Goal: Contribute content: Contribute content

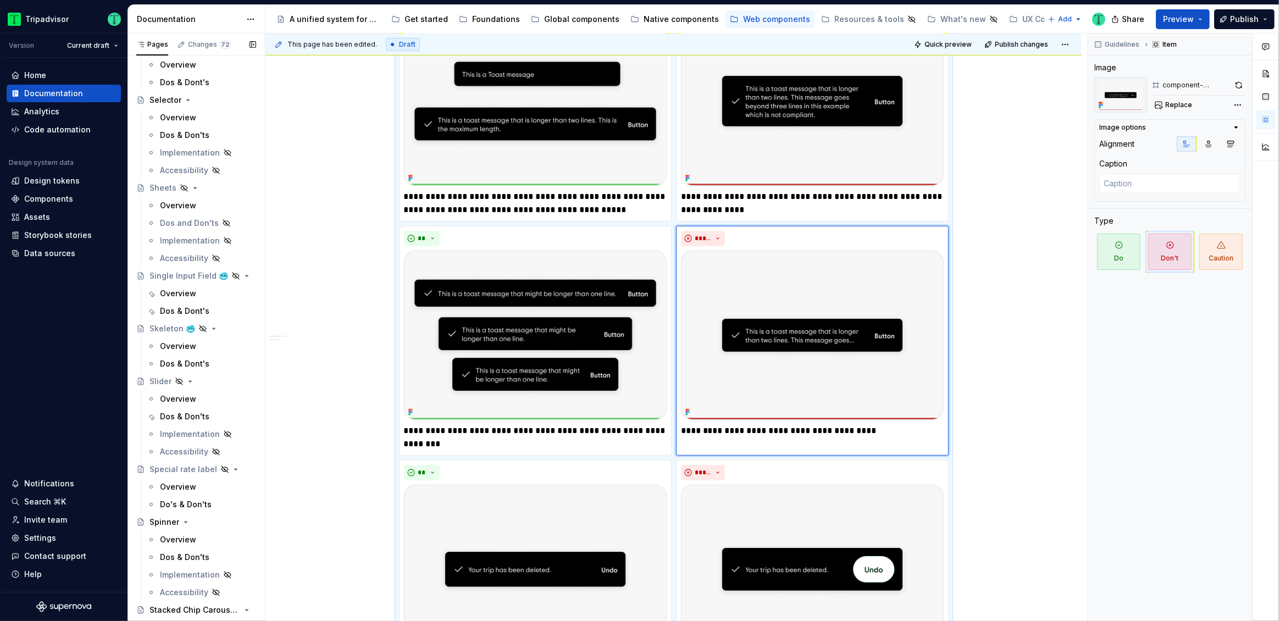
scroll to position [2432, 0]
click at [175, 203] on div "Overview" at bounding box center [178, 206] width 36 height 11
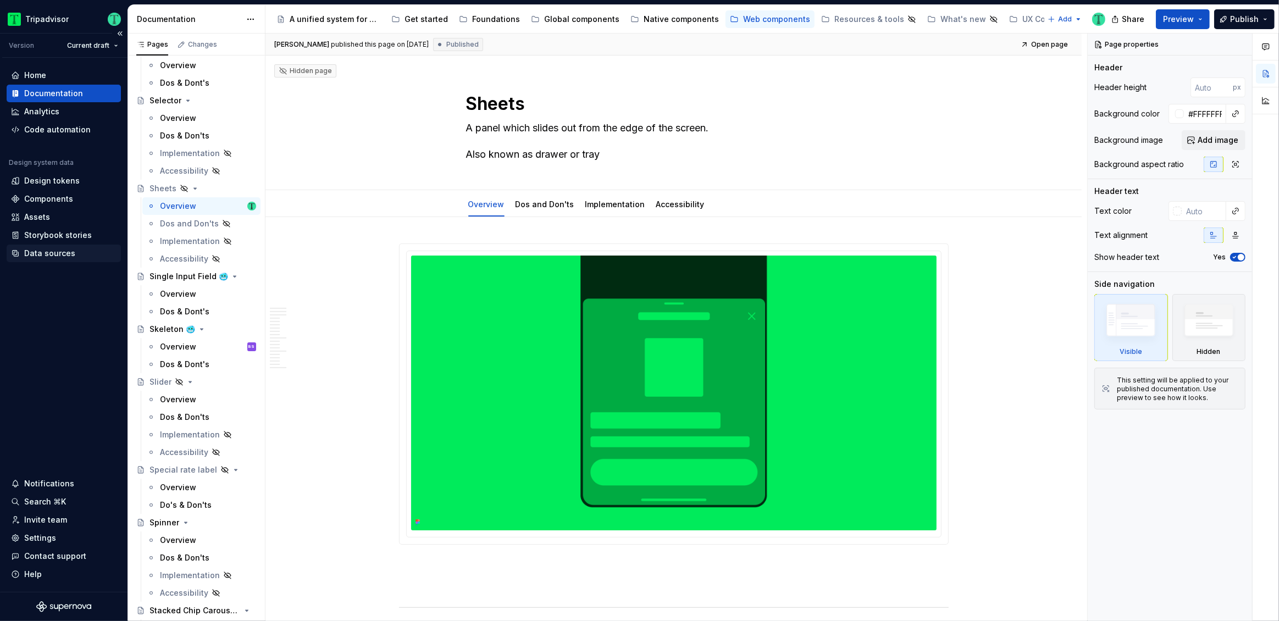
click at [49, 251] on div "Data sources" at bounding box center [49, 253] width 51 height 11
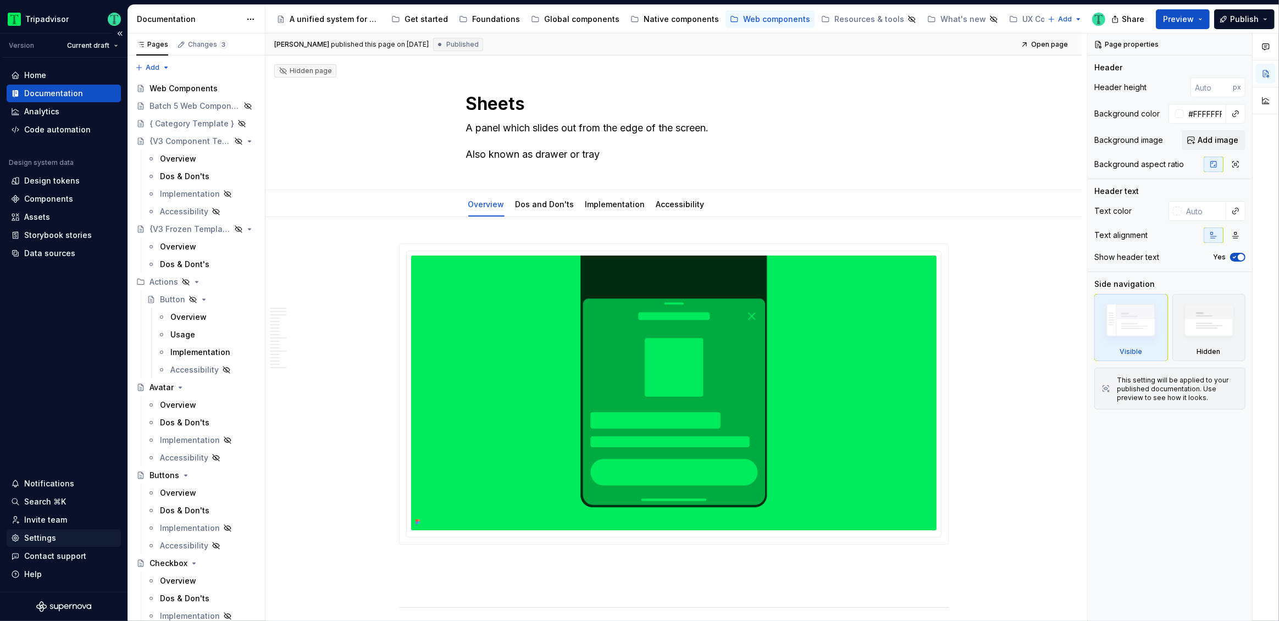
click at [57, 537] on div "Settings" at bounding box center [63, 537] width 105 height 11
click at [556, 204] on link "Dos and Don'ts" at bounding box center [544, 203] width 59 height 9
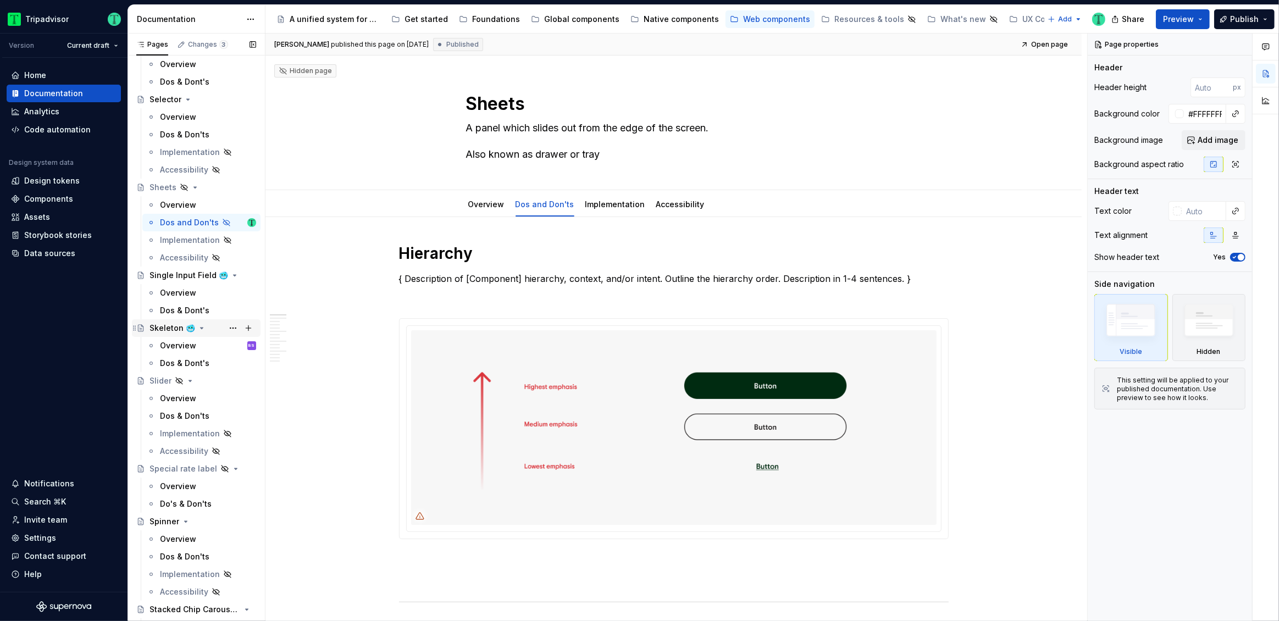
scroll to position [2449, 0]
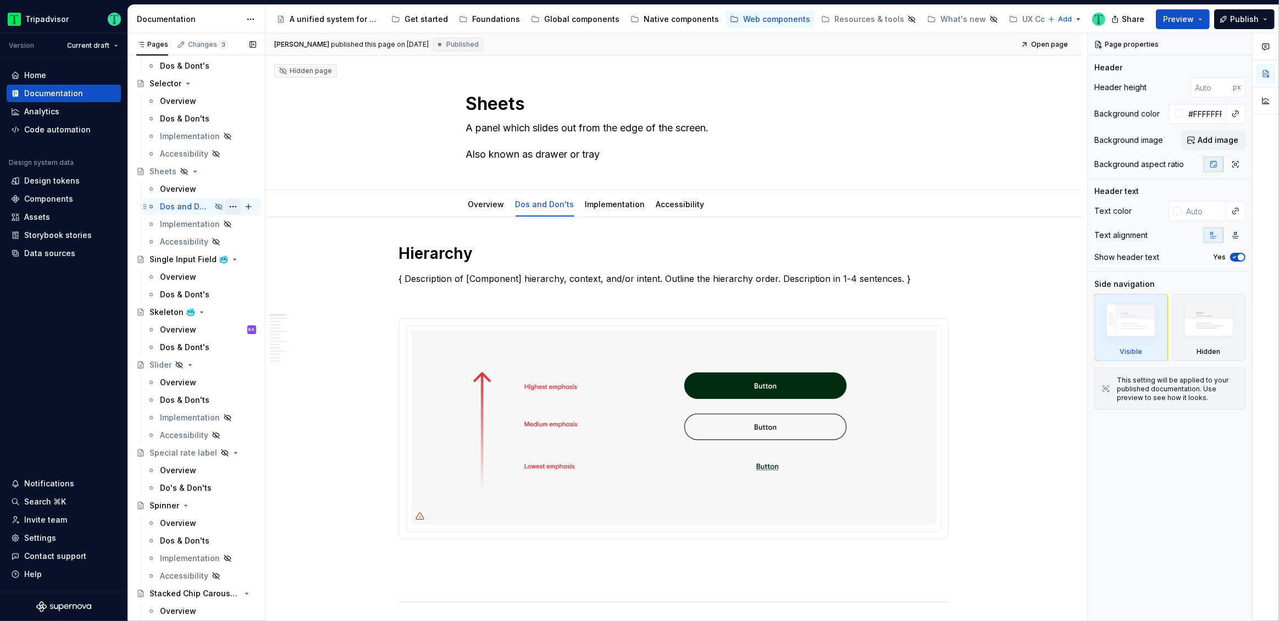
click at [225, 201] on button "Page tree" at bounding box center [232, 206] width 15 height 15
click at [254, 268] on div "Show tab" at bounding box center [294, 265] width 108 height 11
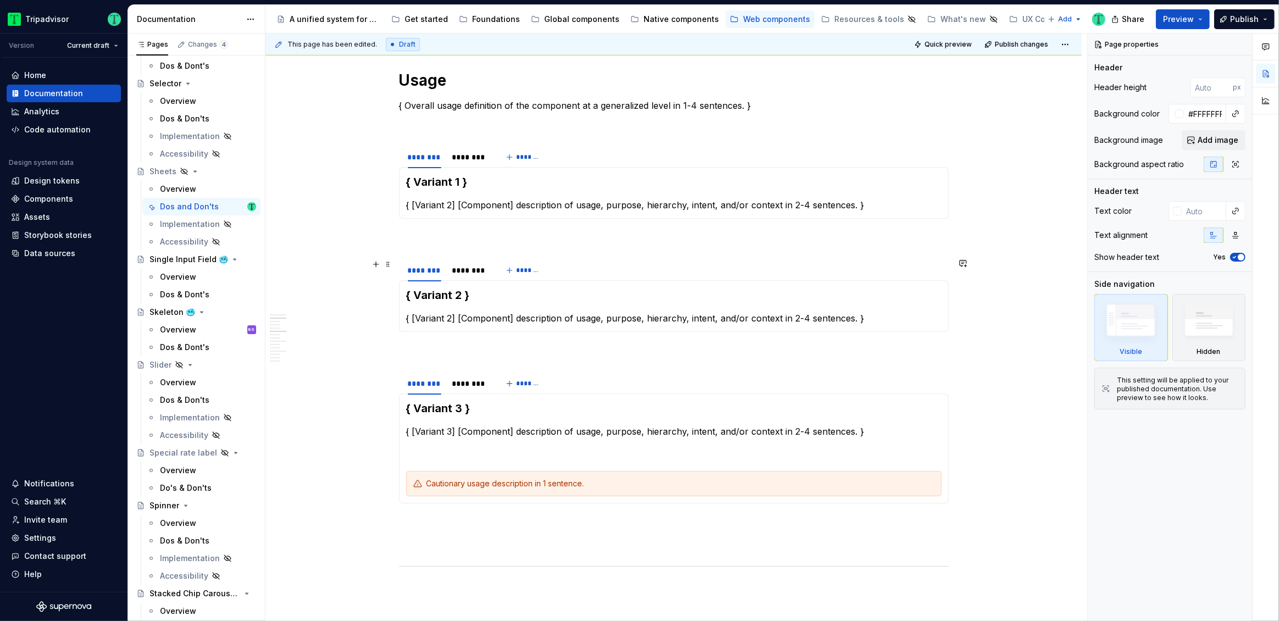
scroll to position [595, 0]
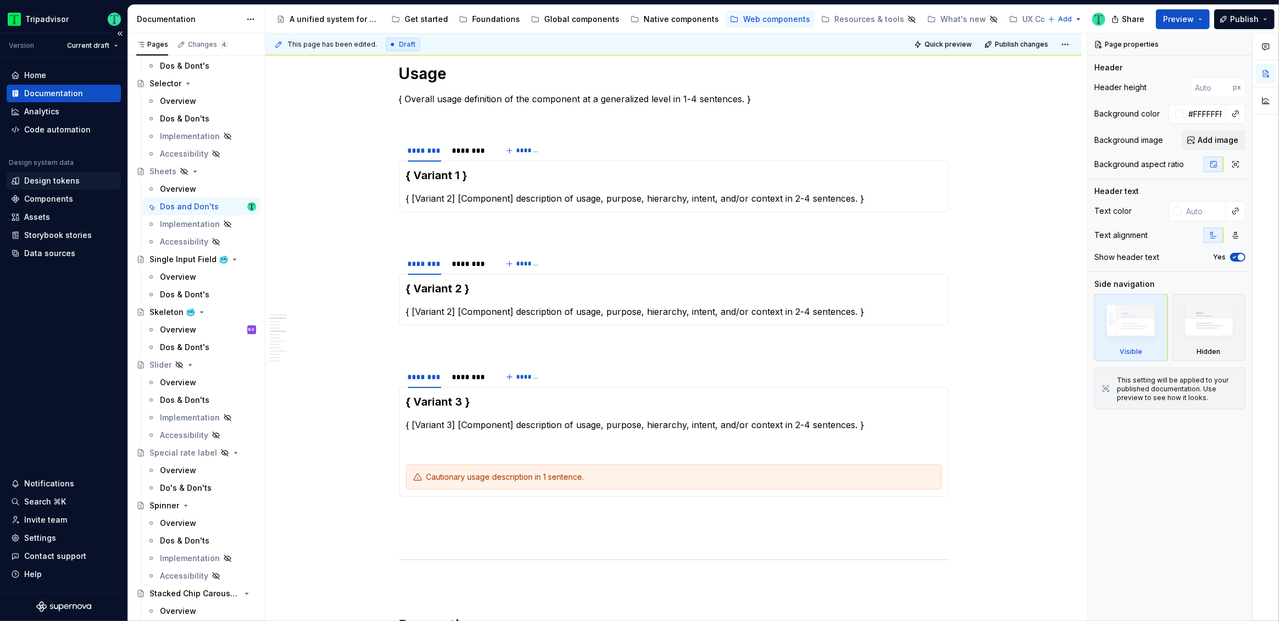
click at [69, 182] on div "Design tokens" at bounding box center [51, 180] width 55 height 11
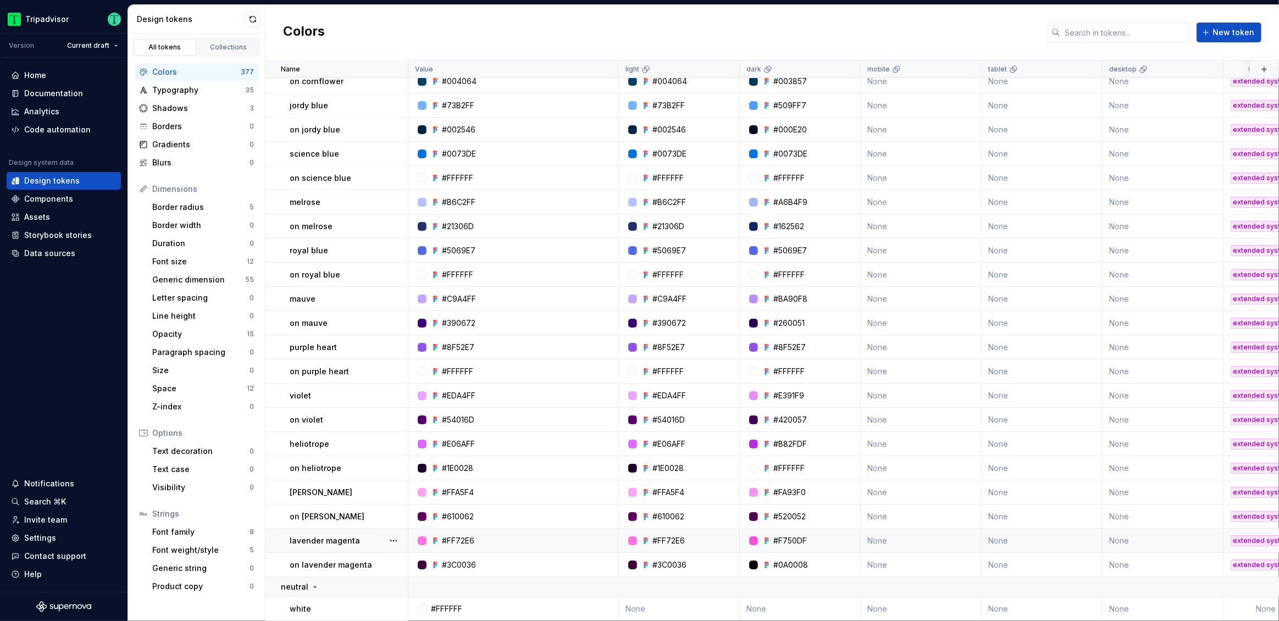
scroll to position [9248, 0]
click at [1161, 599] on td "None" at bounding box center [1162, 609] width 121 height 24
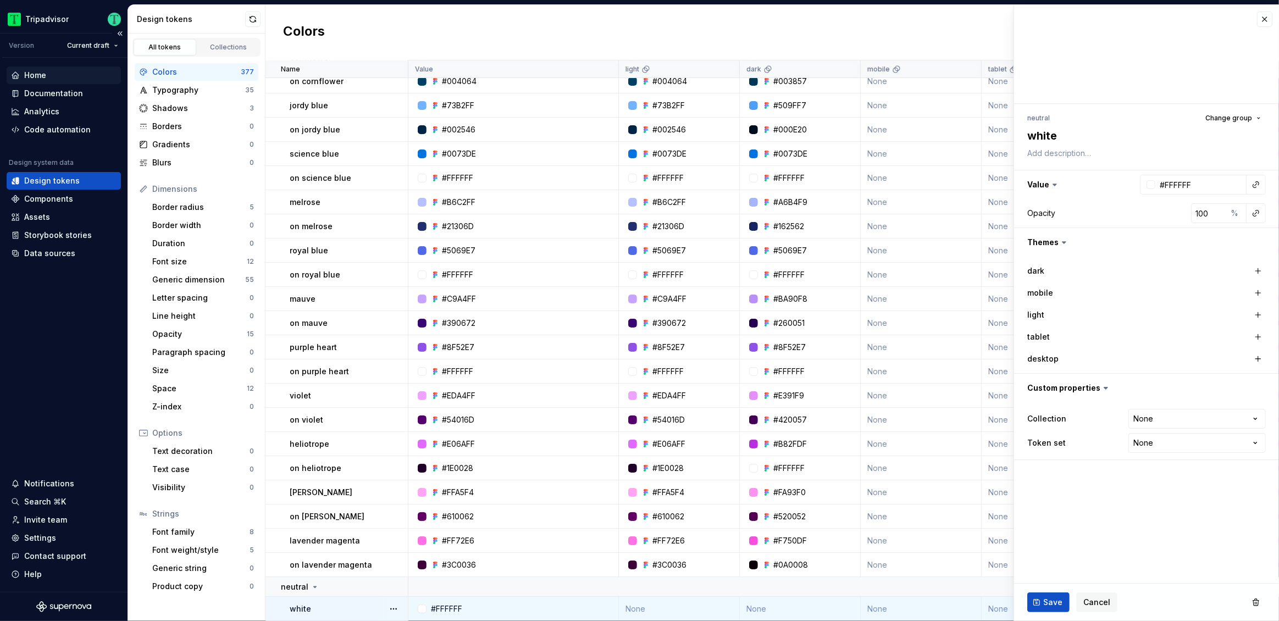
click at [60, 80] on div "Home" at bounding box center [63, 75] width 105 height 11
click at [59, 90] on div "Documentation" at bounding box center [53, 93] width 59 height 11
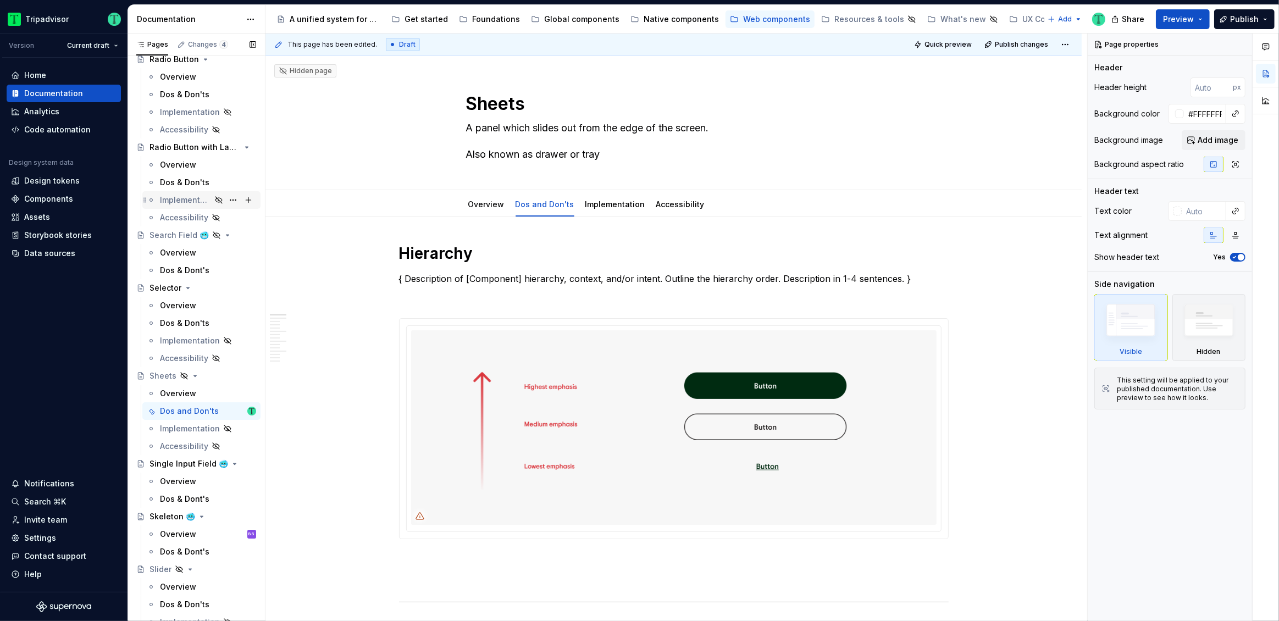
scroll to position [2243, 0]
click at [185, 413] on div "Dos and Don'ts" at bounding box center [189, 412] width 59 height 11
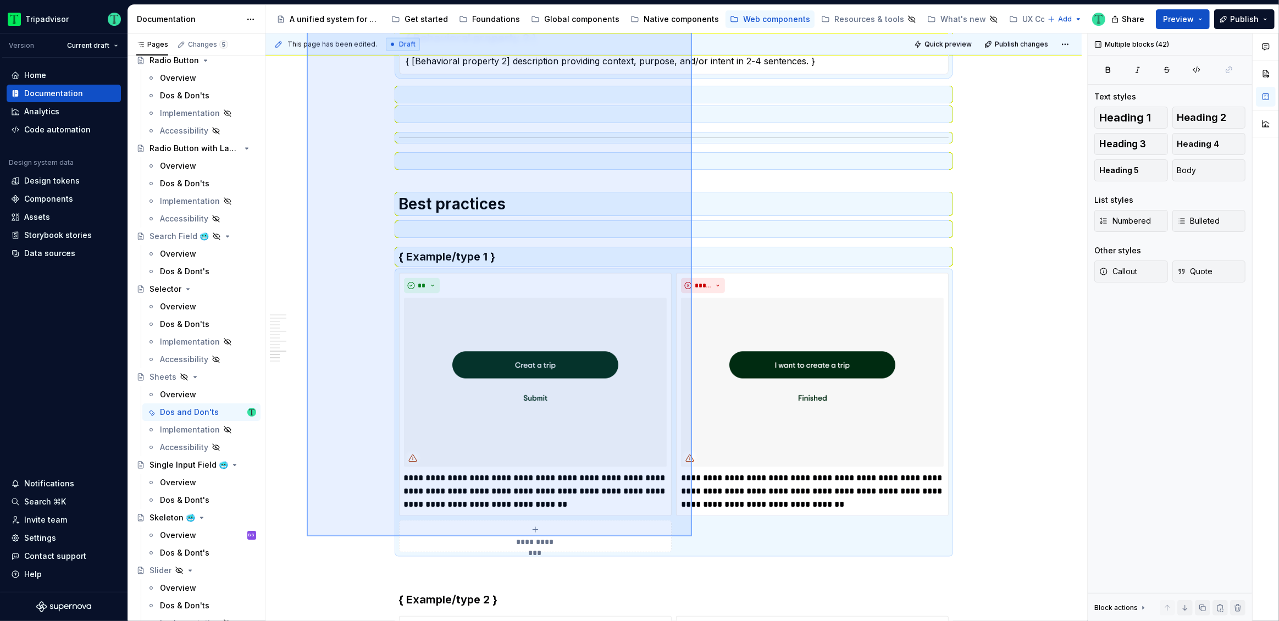
scroll to position [1777, 0]
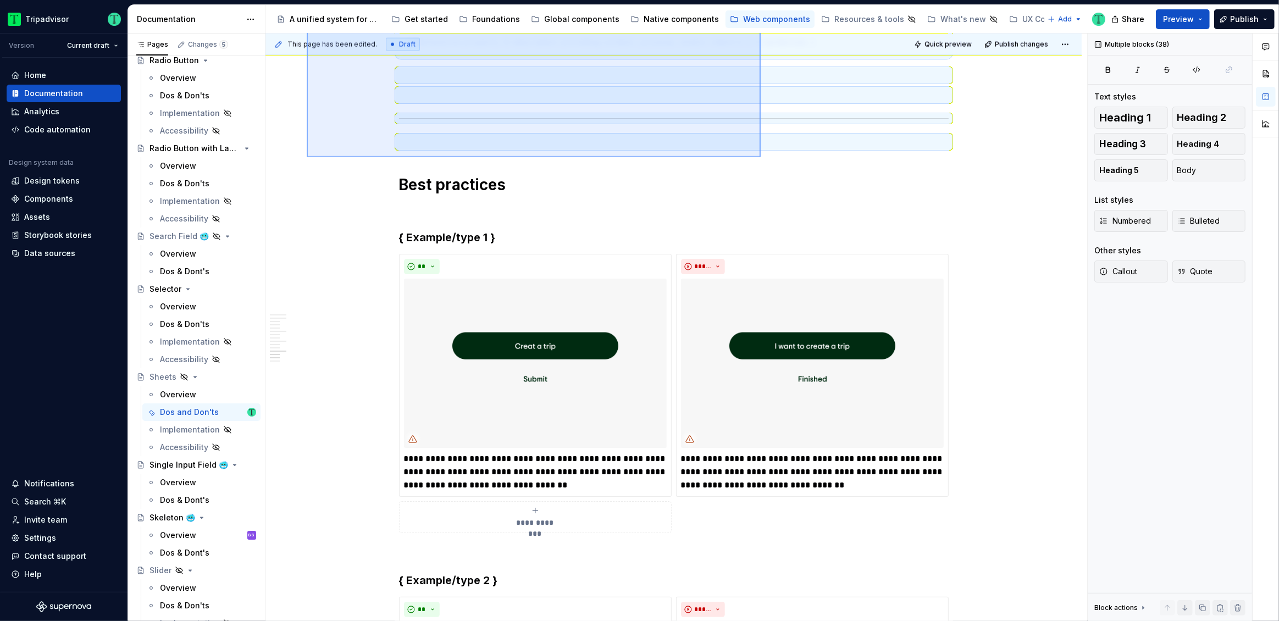
drag, startPoint x: 307, startPoint y: 149, endPoint x: 760, endPoint y: 157, distance: 453.9
click at [760, 157] on div "This page has been edited. Draft Quick preview Publish changes Hidden page Shee…" at bounding box center [675, 328] width 821 height 588
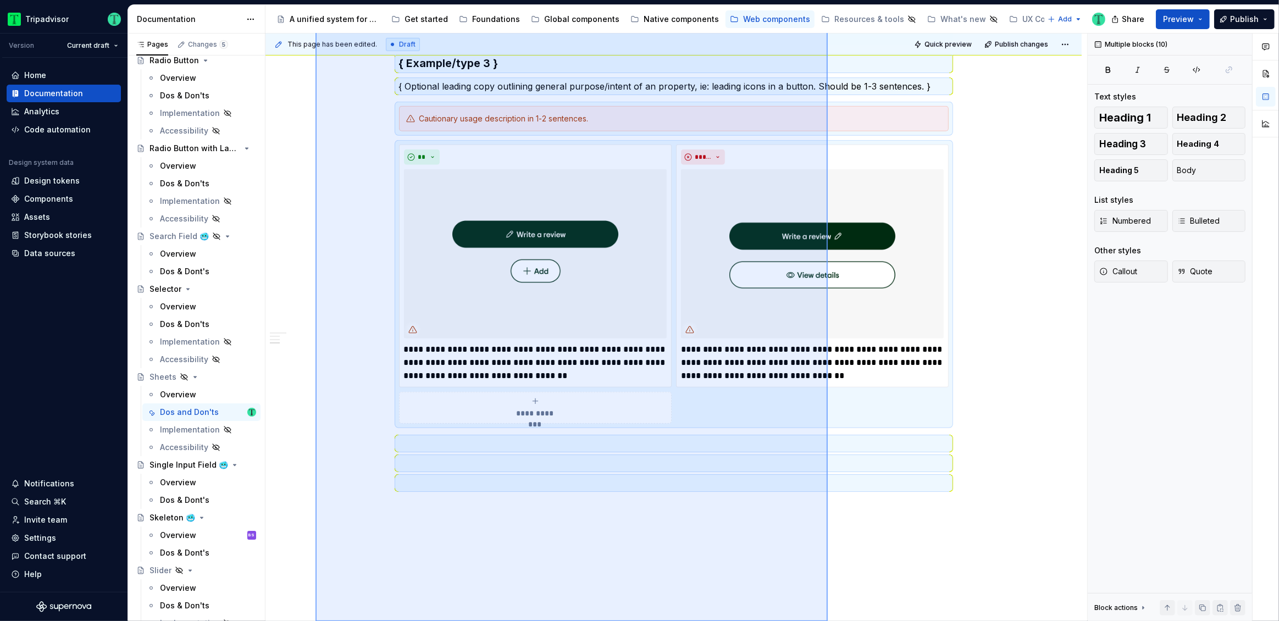
scroll to position [995, 0]
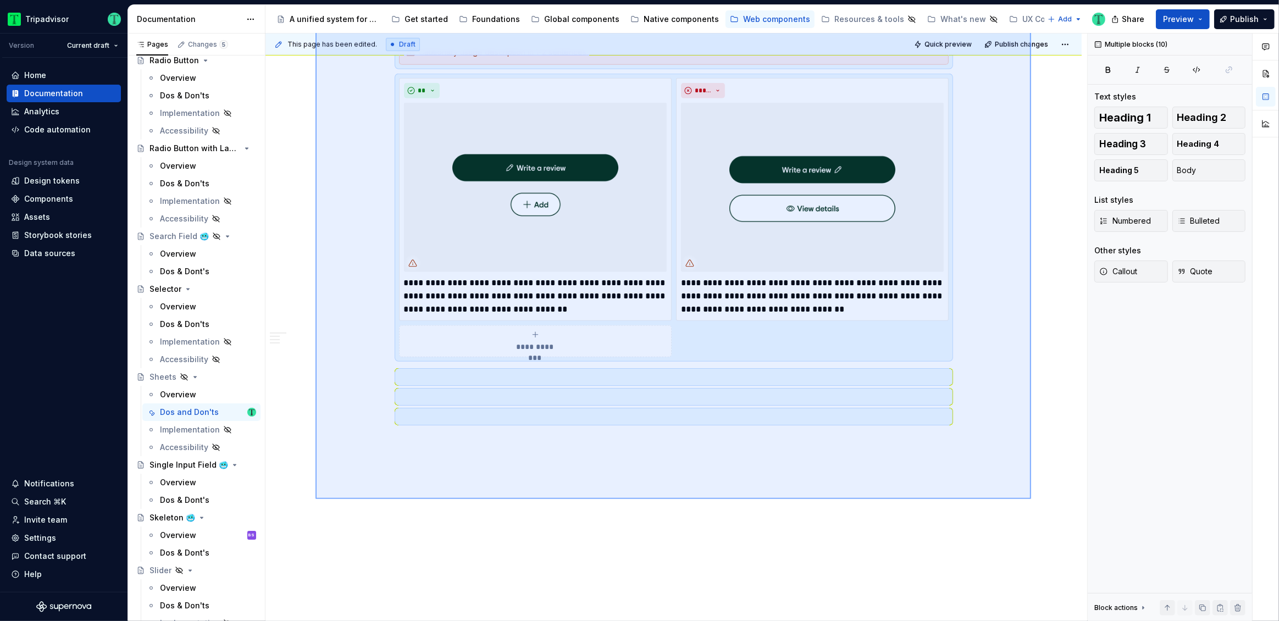
drag, startPoint x: 340, startPoint y: 180, endPoint x: 1032, endPoint y: 499, distance: 762.1
click at [1032, 499] on div "**********" at bounding box center [675, 328] width 821 height 588
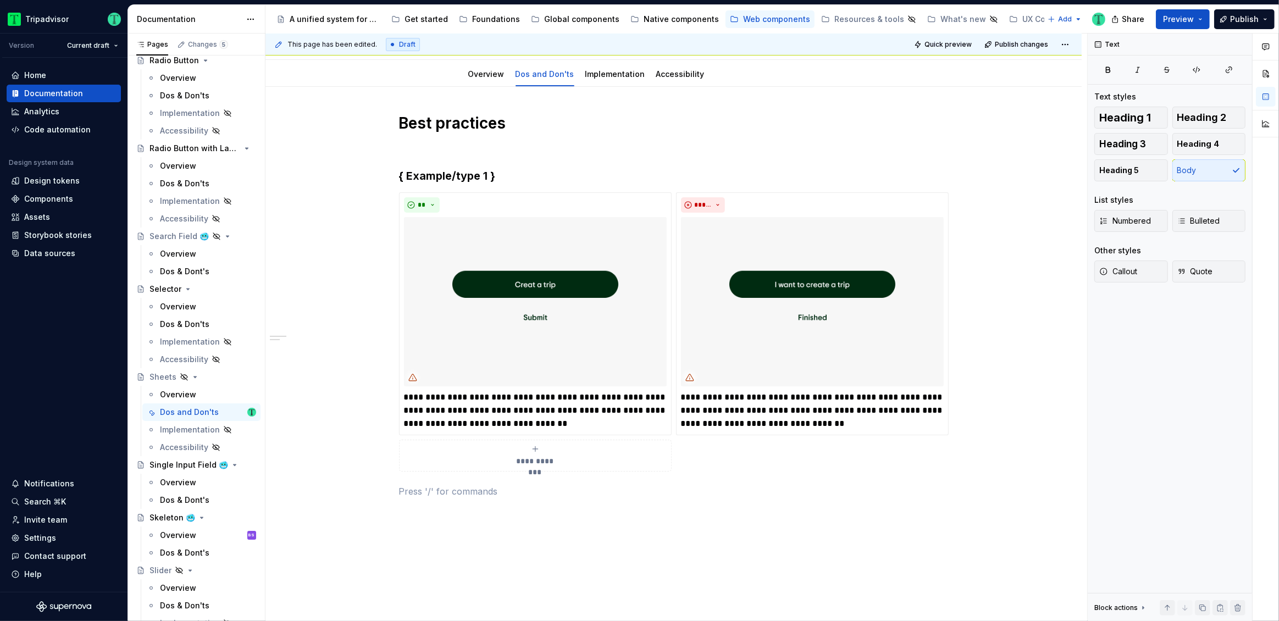
scroll to position [107, 0]
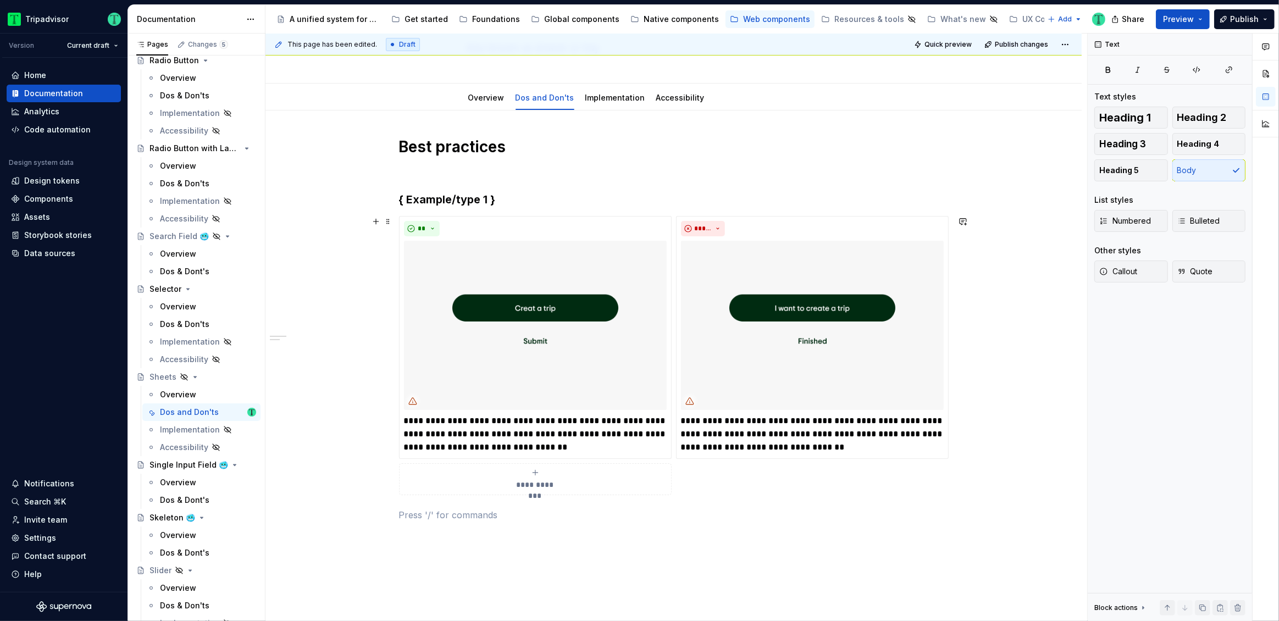
click at [368, 393] on div "**********" at bounding box center [673, 415] width 816 height 610
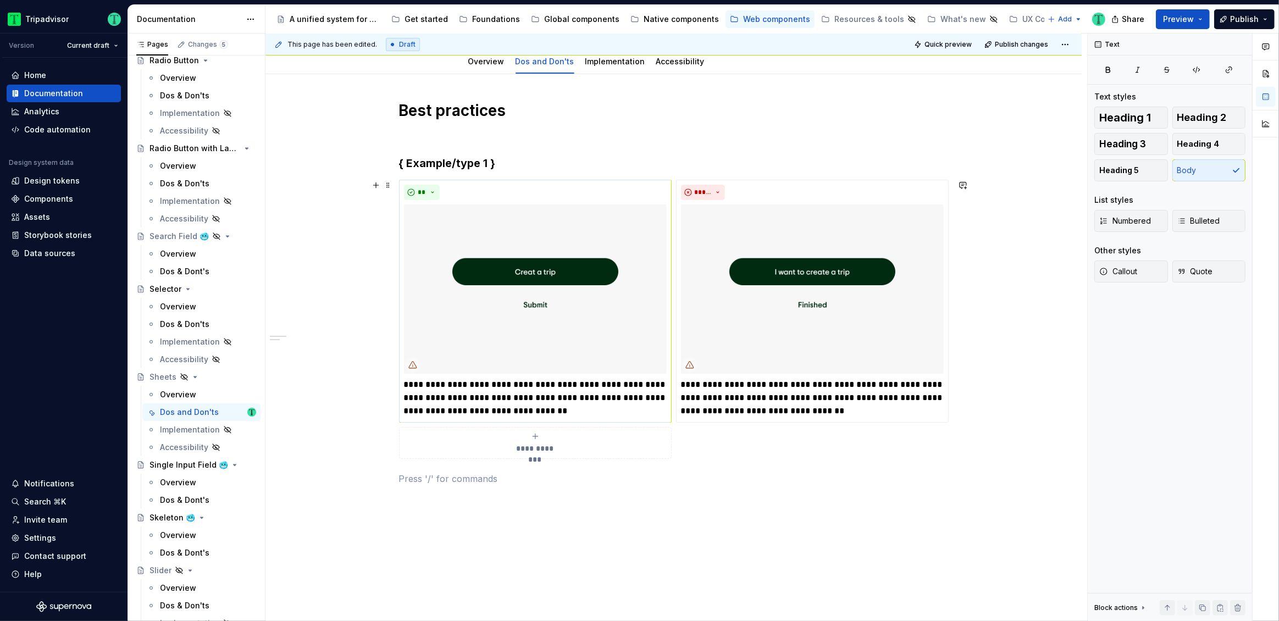
scroll to position [137, 0]
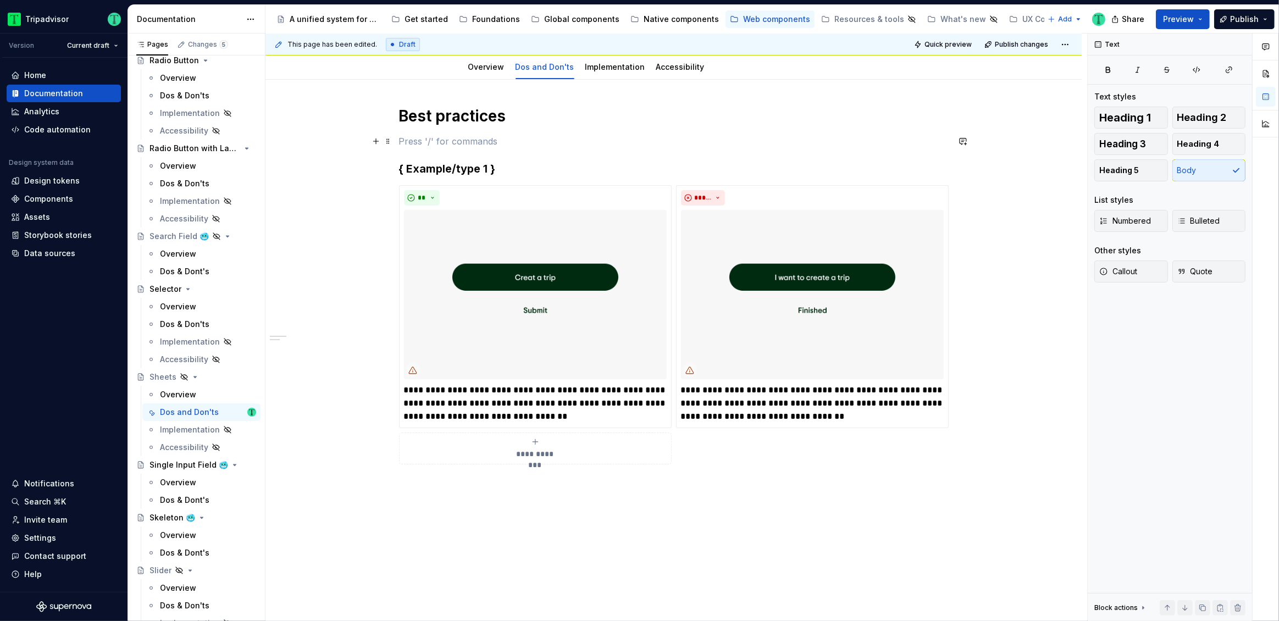
click at [432, 143] on p at bounding box center [673, 141] width 549 height 13
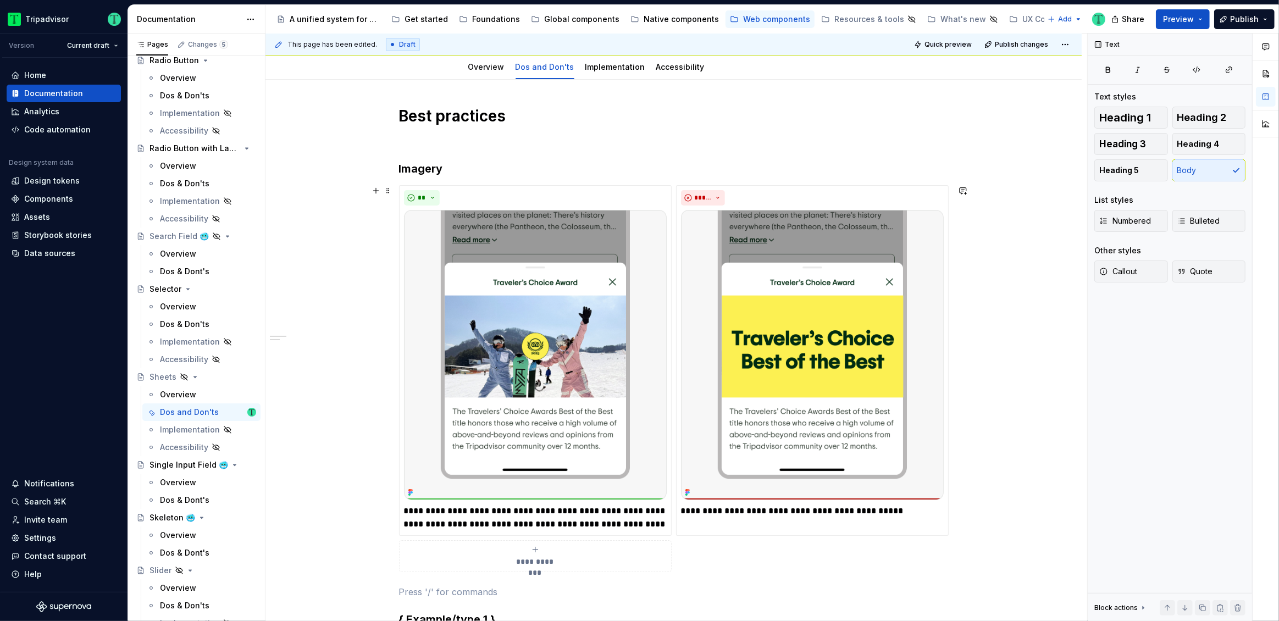
click at [972, 441] on div "**********" at bounding box center [673, 610] width 816 height 1061
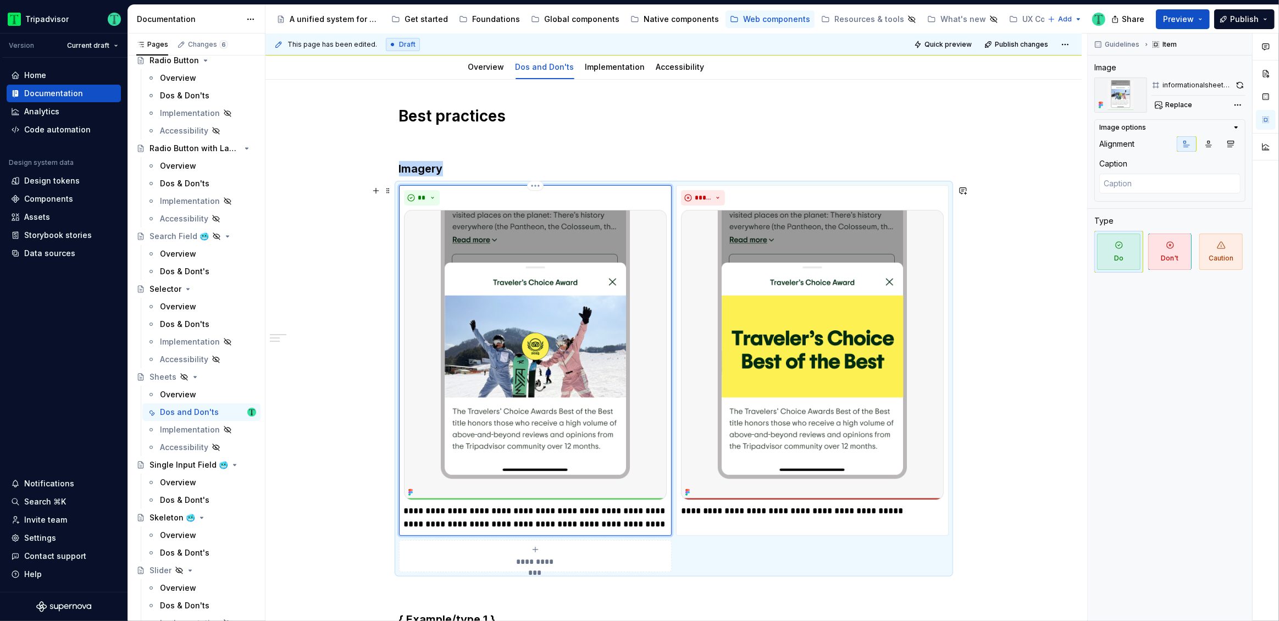
click at [528, 396] on img at bounding box center [535, 355] width 263 height 290
click at [1186, 108] on span "Replace" at bounding box center [1178, 105] width 27 height 9
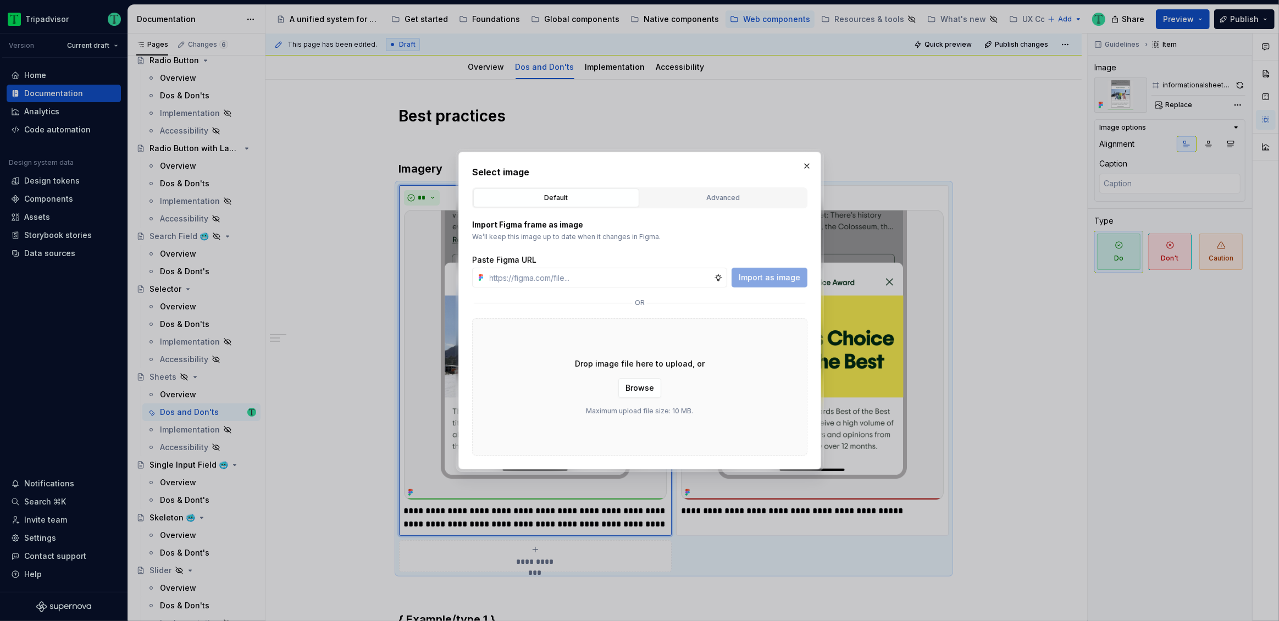
type textarea "*"
type input "https://www.figma.com/design/Rk3eGC5124Z7punn8EFUkb/Atlas-Web-Documentation?nod…"
type textarea "*"
type input "https://www.figma.com/design/Rk3eGC5124Z7punn8EFUkb/Atlas-Web-Documentation?nod…"
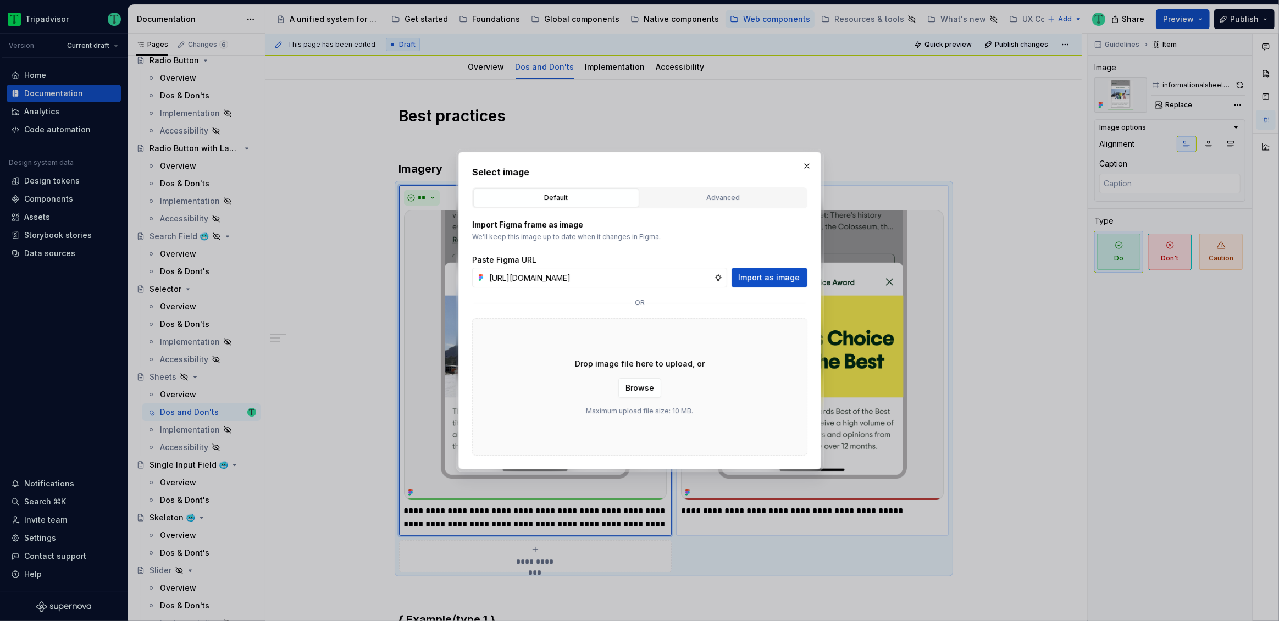
drag, startPoint x: 768, startPoint y: 276, endPoint x: 785, endPoint y: 295, distance: 25.7
click at [768, 275] on span "Import as image" at bounding box center [769, 277] width 62 height 11
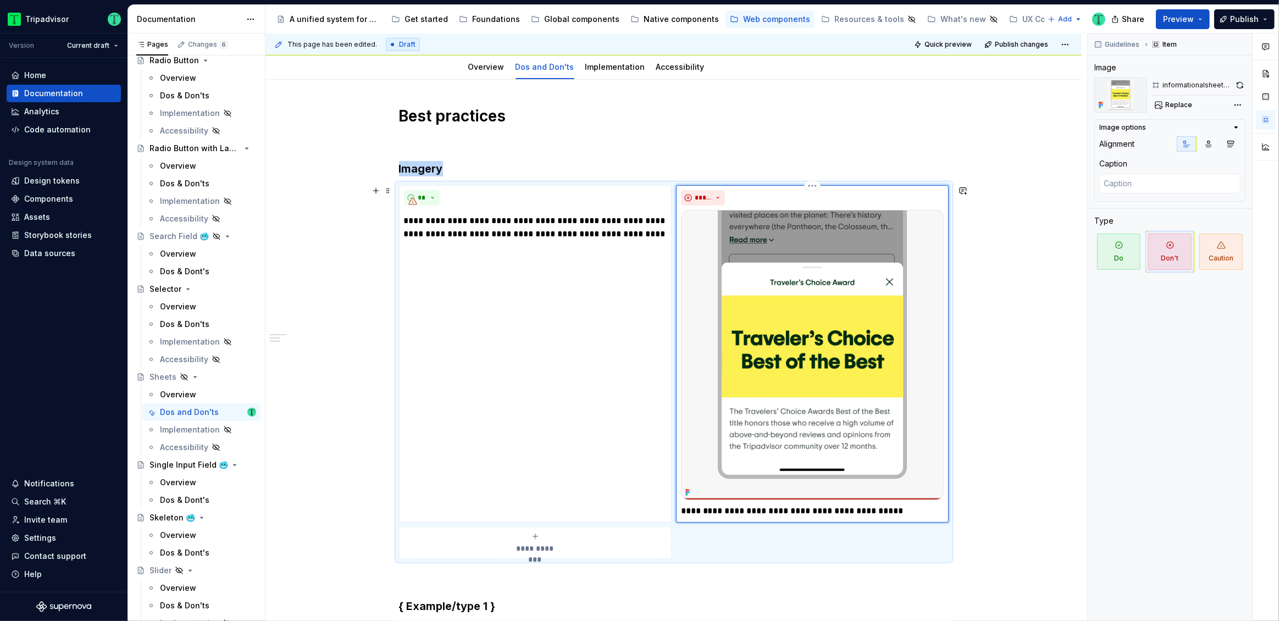
click at [813, 309] on img at bounding box center [812, 355] width 263 height 290
click at [1170, 107] on span "Replace" at bounding box center [1178, 105] width 27 height 9
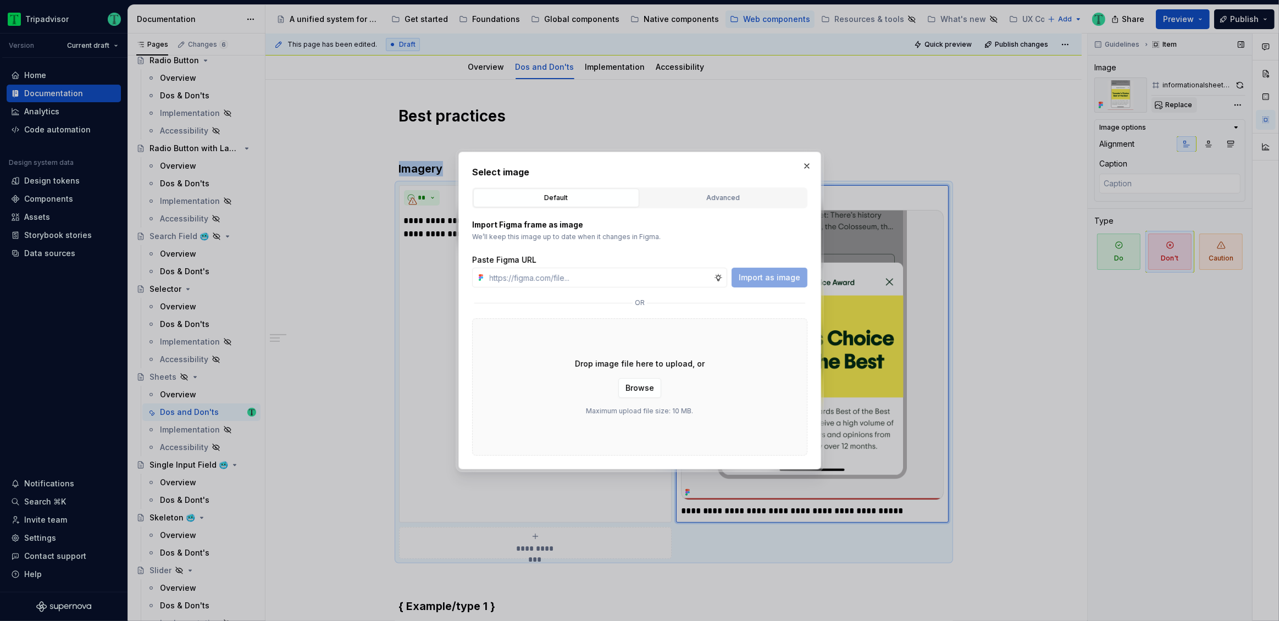
type textarea "*"
type input "https://www.figma.com/design/Rk3eGC5124Z7punn8EFUkb/Atlas-Web-Documentation?nod…"
click at [755, 280] on span "Import as image" at bounding box center [769, 277] width 62 height 11
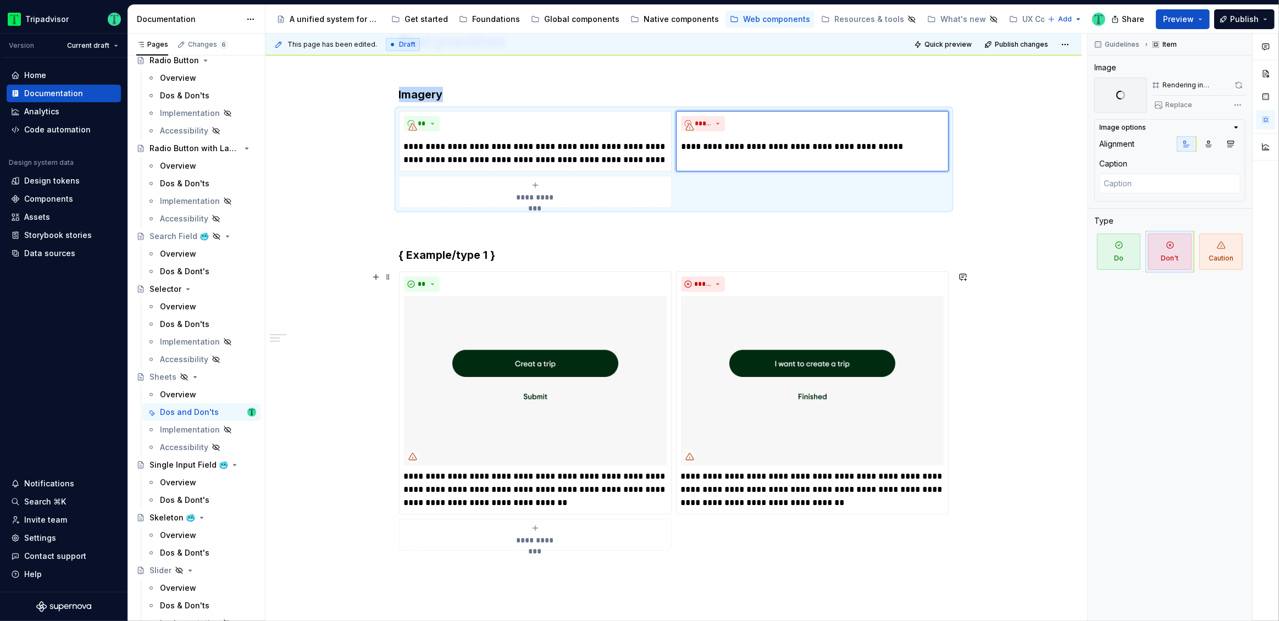
scroll to position [210, 0]
click at [1038, 231] on div "**********" at bounding box center [673, 392] width 816 height 771
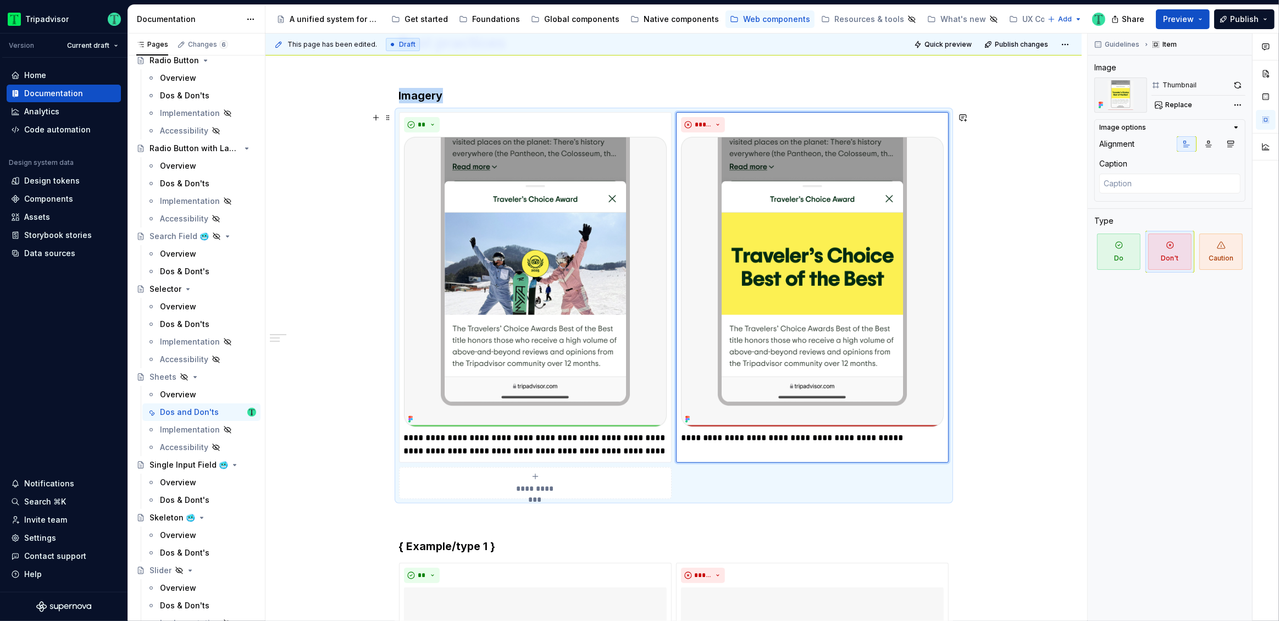
click at [995, 412] on div "**********" at bounding box center [675, 328] width 821 height 588
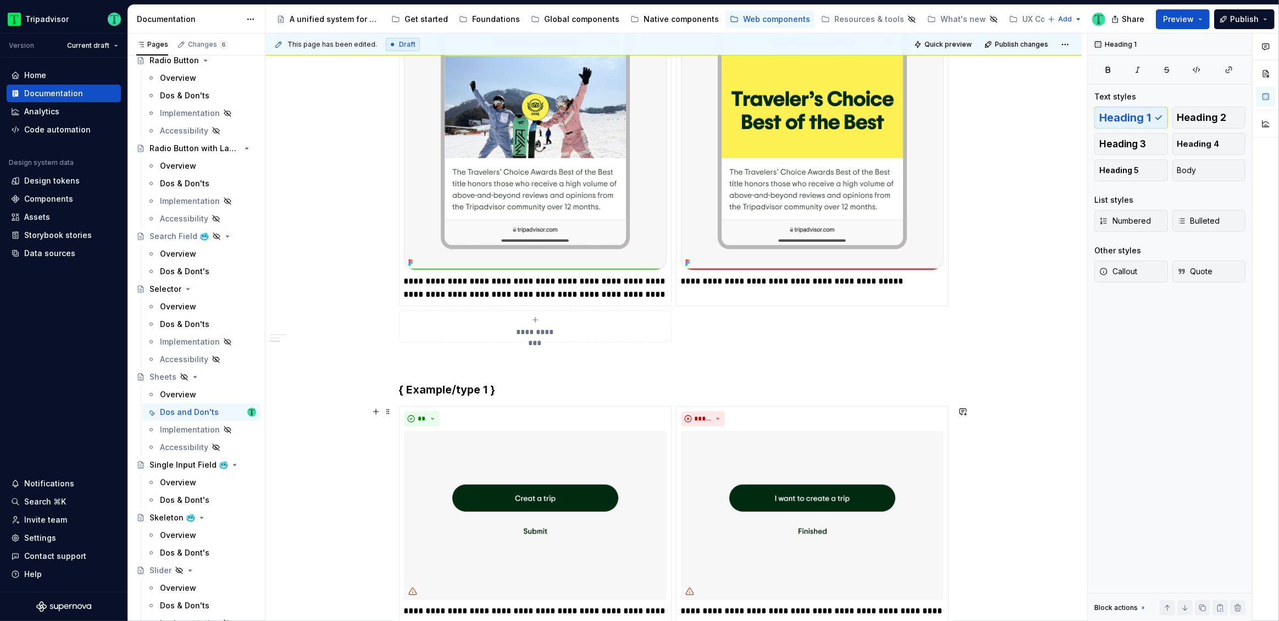
scroll to position [368, 0]
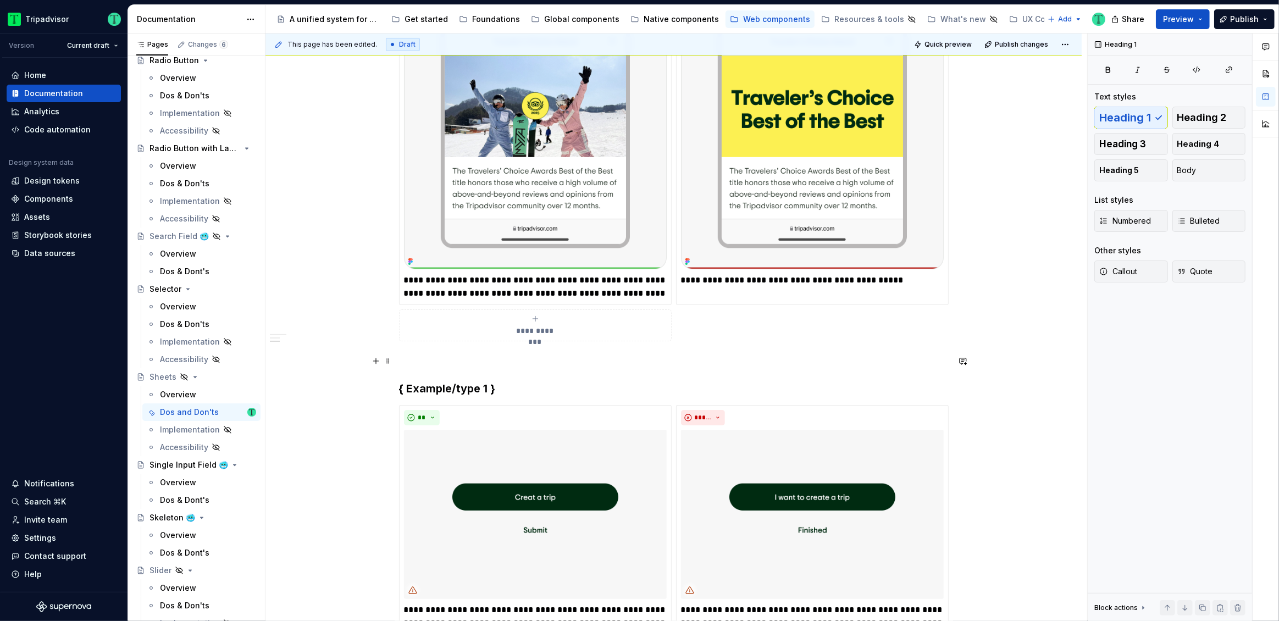
type textarea "*"
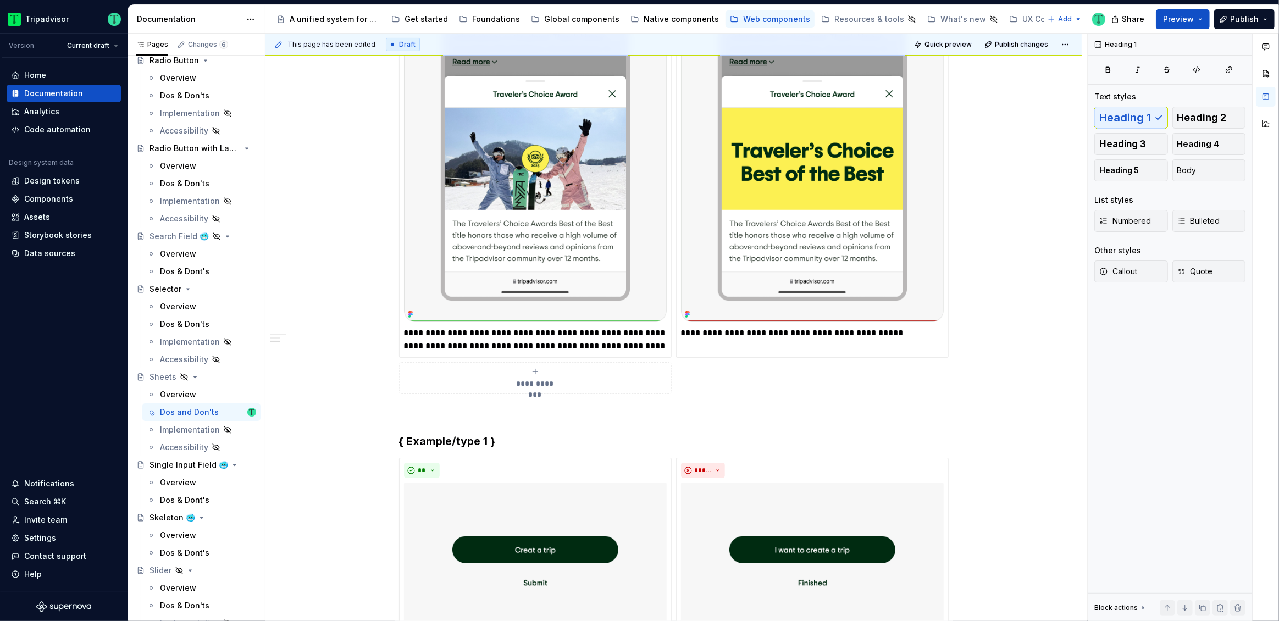
scroll to position [315, 0]
click at [428, 441] on h3 "{ Example/type 1 }" at bounding box center [673, 441] width 549 height 15
click at [349, 443] on div "**********" at bounding box center [673, 432] width 816 height 1061
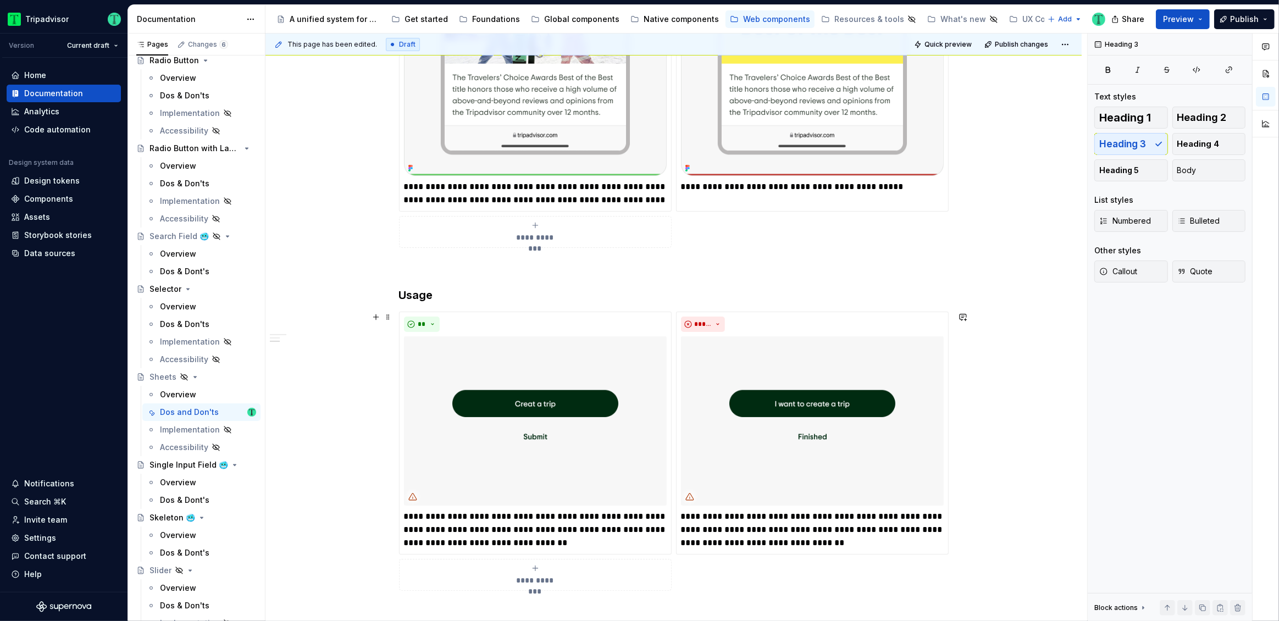
scroll to position [475, 0]
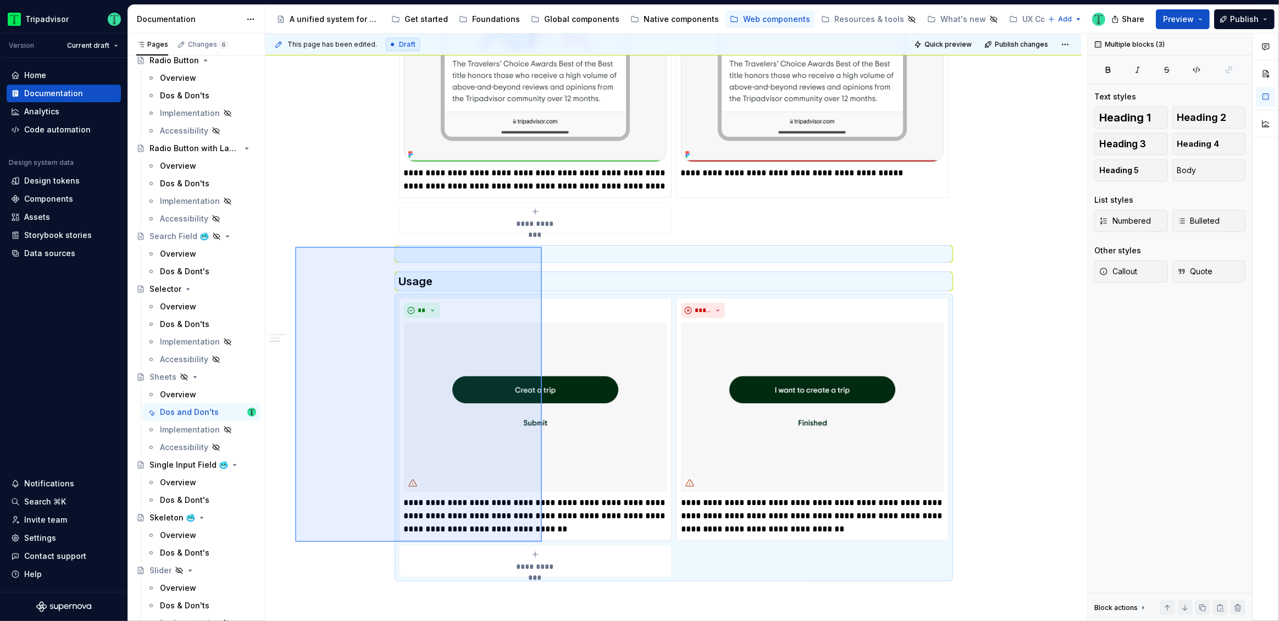
drag, startPoint x: 347, startPoint y: 285, endPoint x: 544, endPoint y: 547, distance: 328.5
click at [544, 547] on div "**********" at bounding box center [675, 328] width 821 height 588
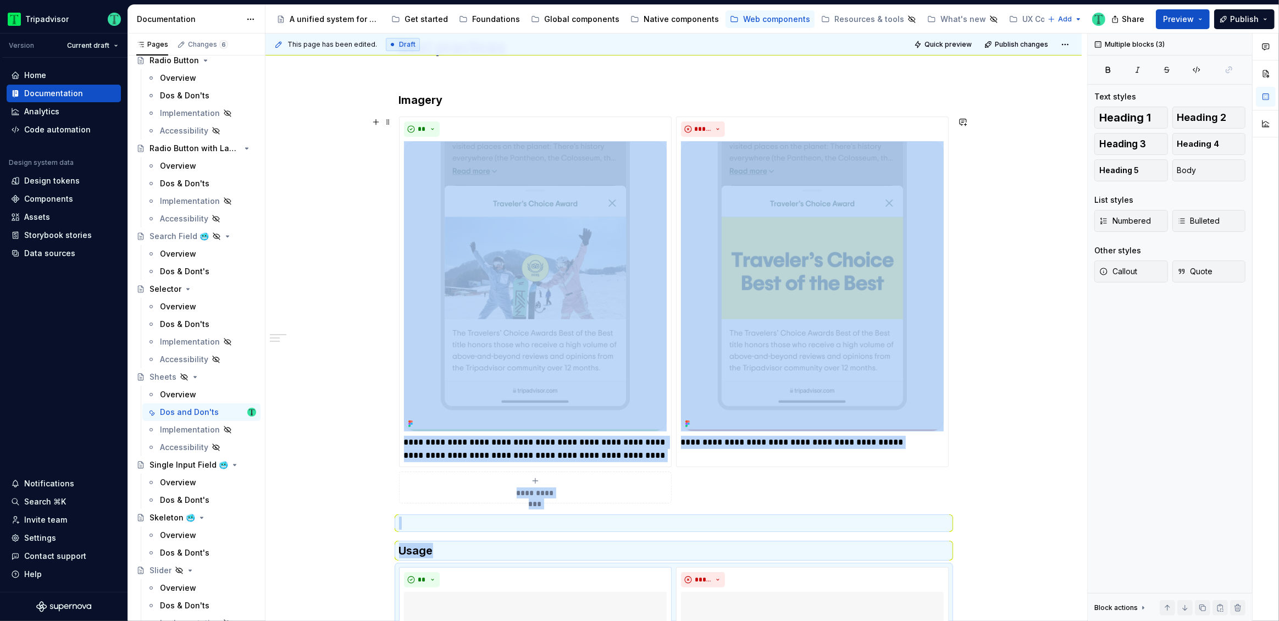
scroll to position [163, 0]
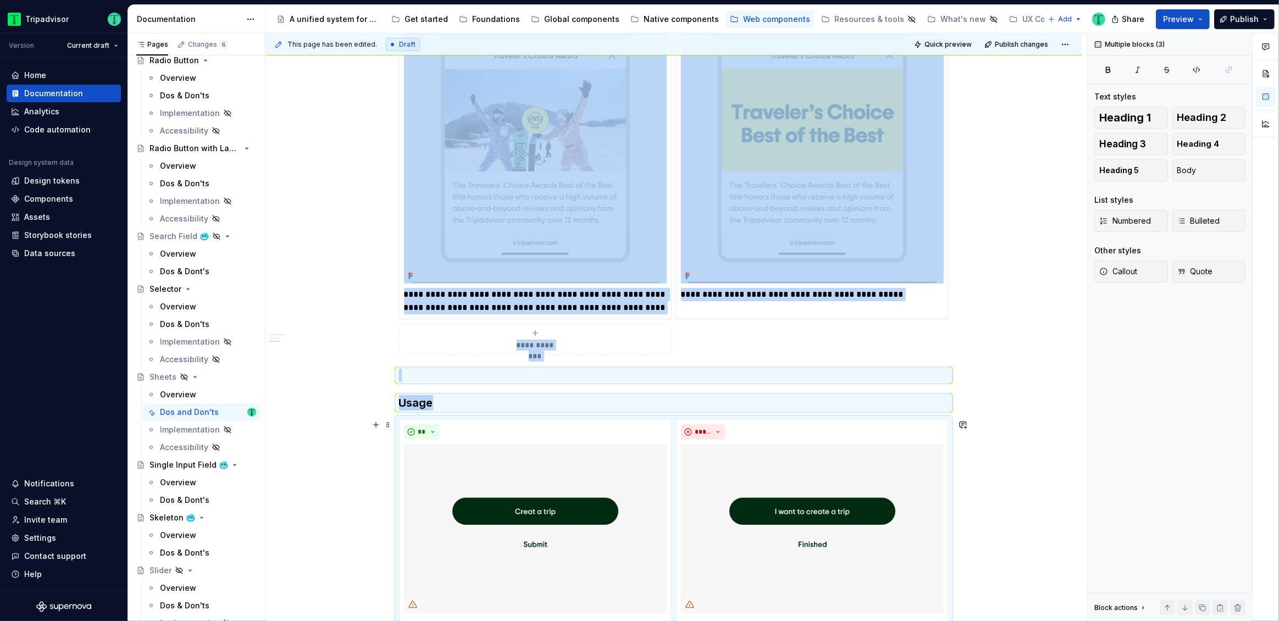
click at [331, 423] on div "**********" at bounding box center [673, 393] width 816 height 1061
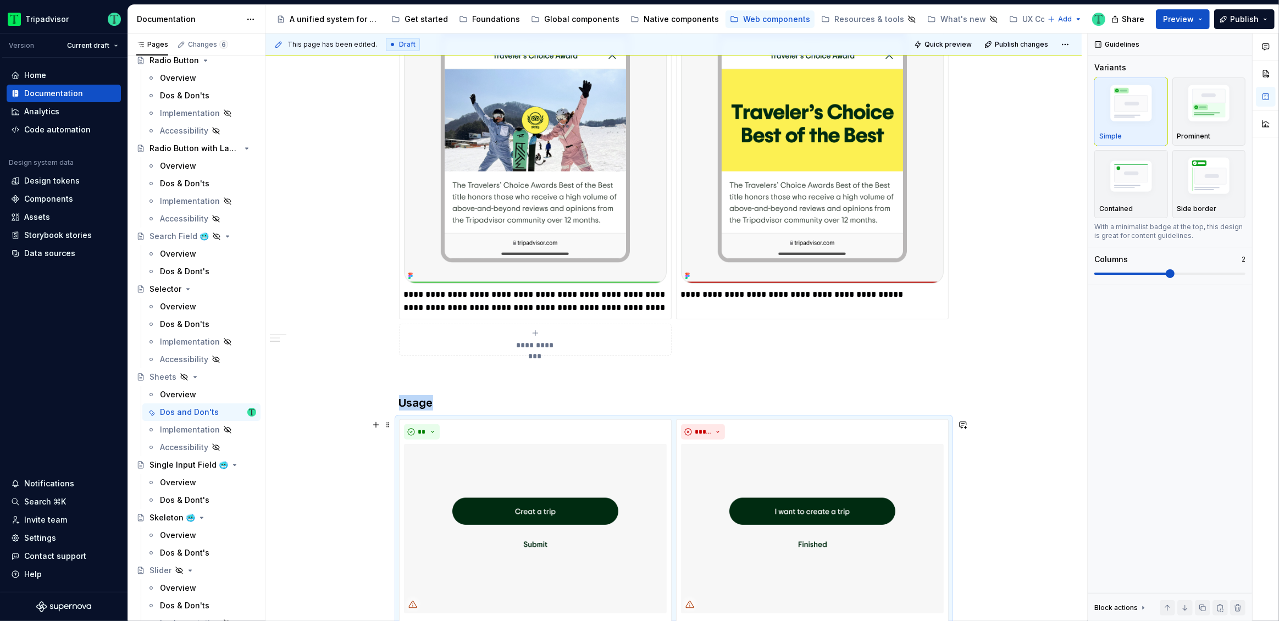
scroll to position [430, 0]
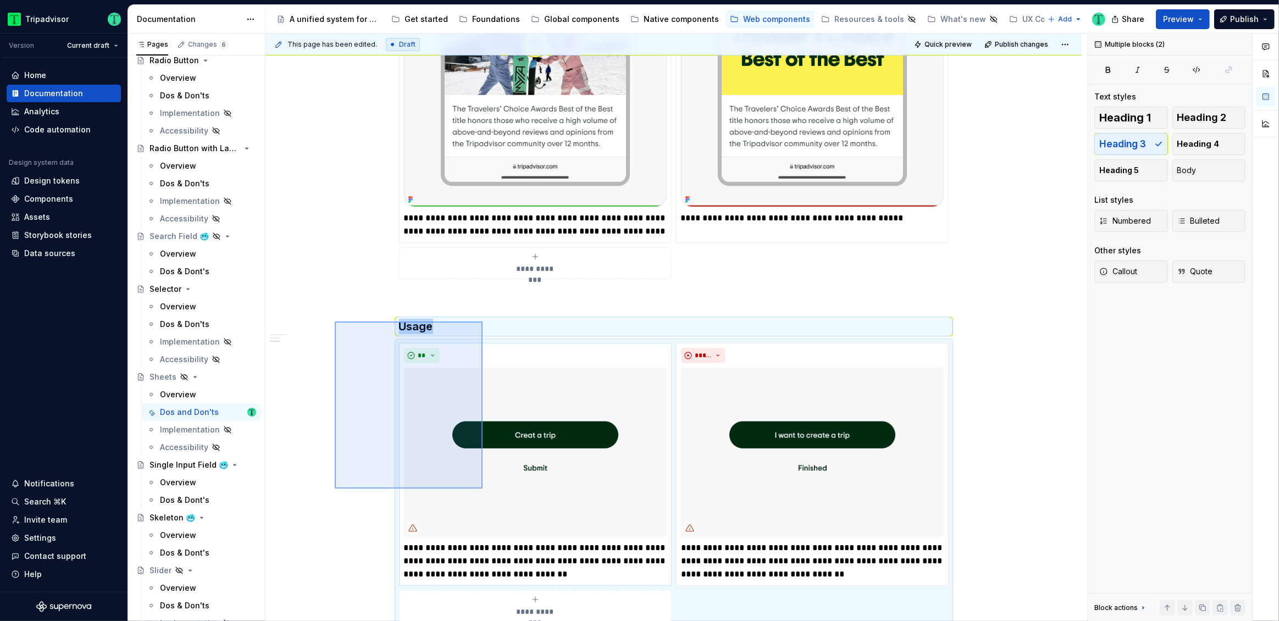
drag, startPoint x: 351, startPoint y: 324, endPoint x: 454, endPoint y: 425, distance: 144.1
click at [482, 488] on div "**********" at bounding box center [675, 328] width 821 height 588
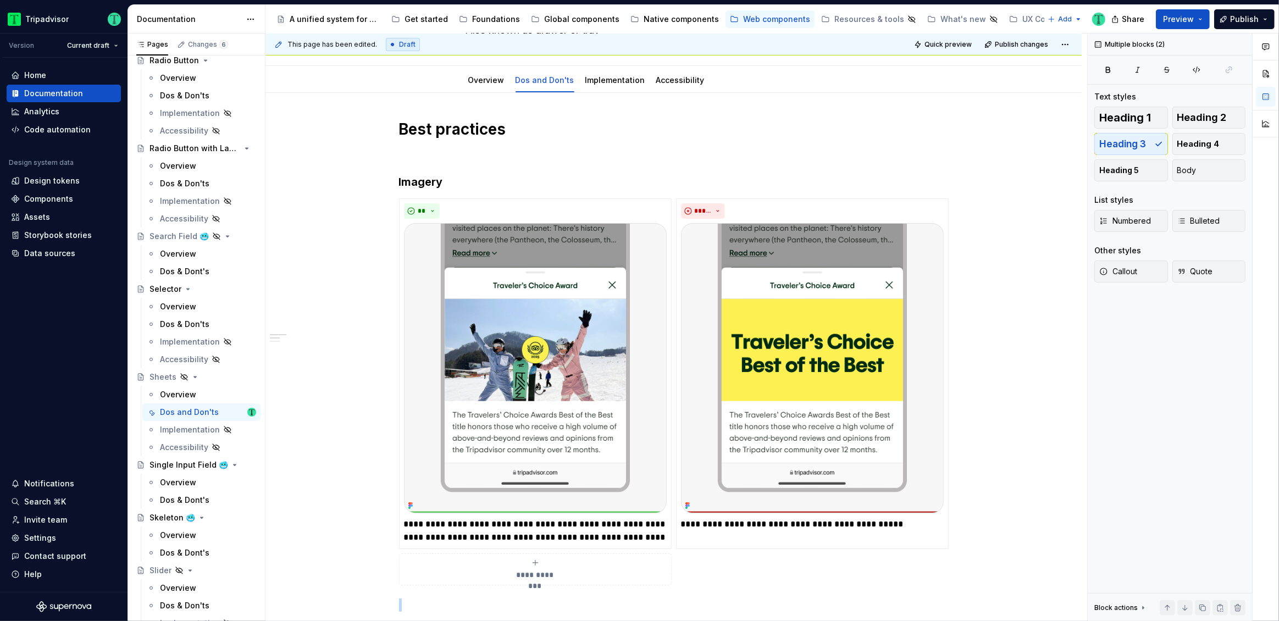
scroll to position [76, 0]
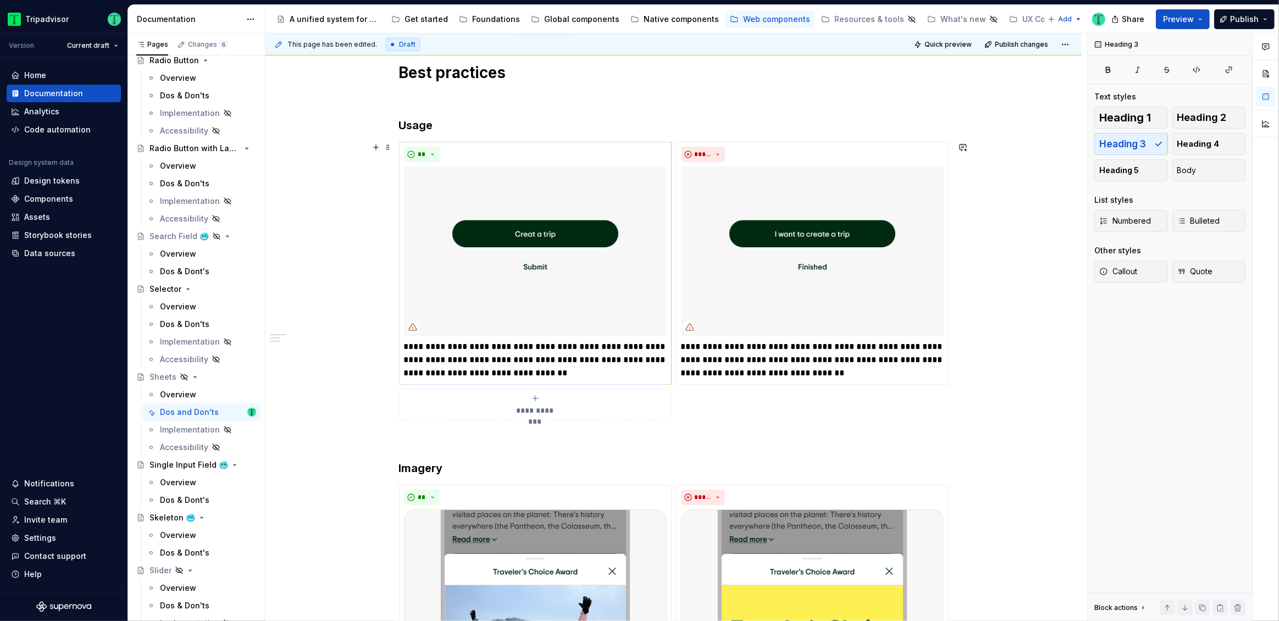
scroll to position [181, 0]
click at [545, 363] on p "**********" at bounding box center [535, 360] width 263 height 40
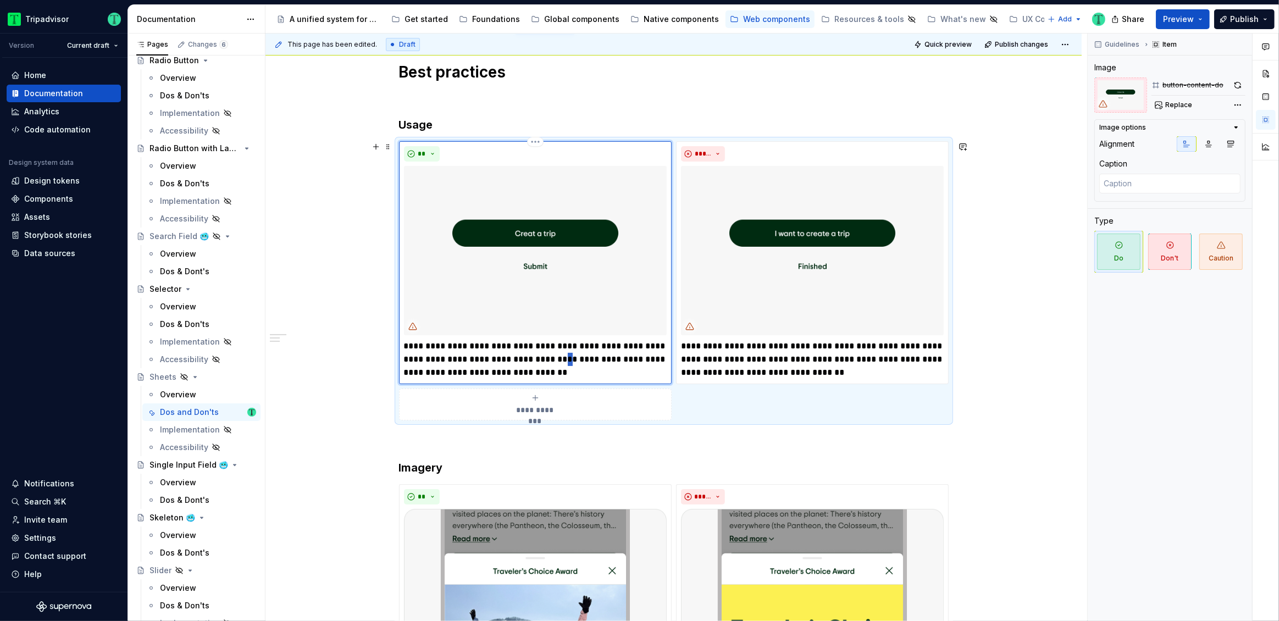
click at [545, 363] on p "**********" at bounding box center [535, 360] width 263 height 40
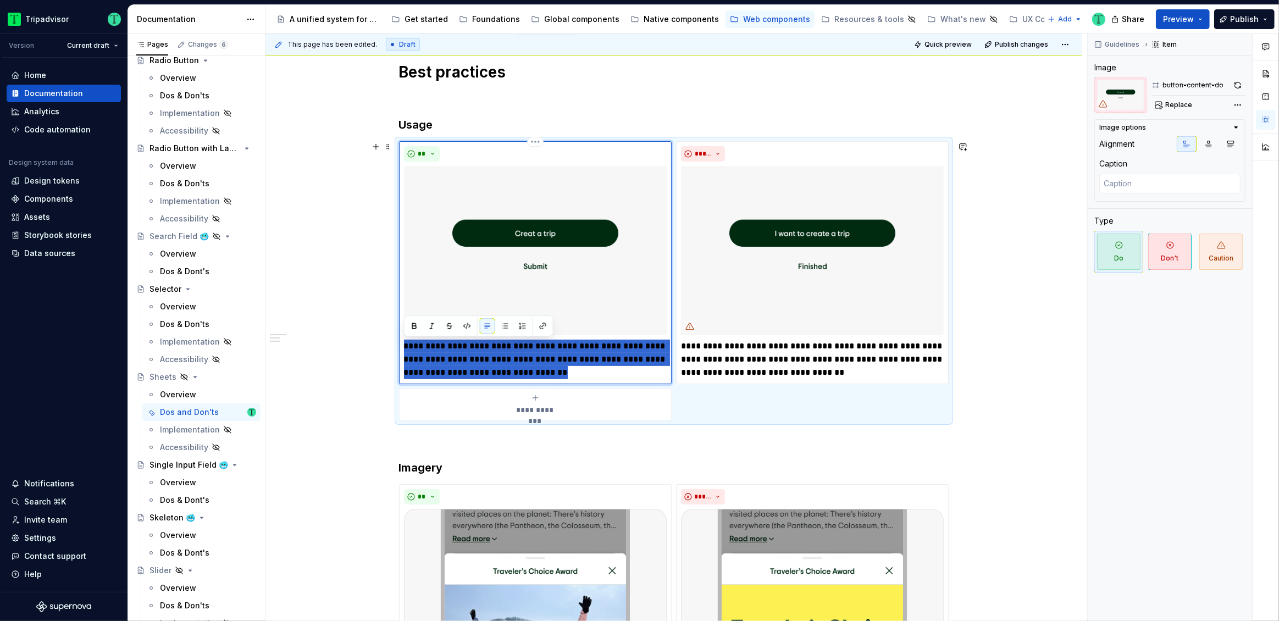
click at [545, 363] on p "**********" at bounding box center [535, 360] width 263 height 40
type textarea "*"
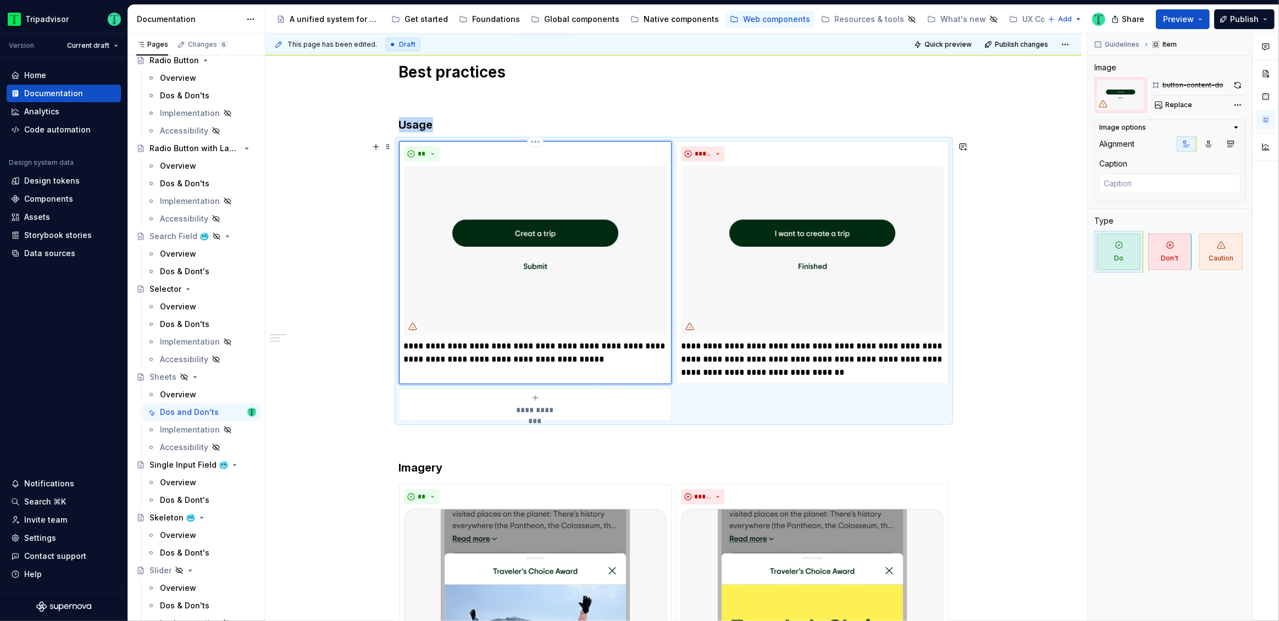
click at [576, 367] on div "**********" at bounding box center [535, 262] width 273 height 243
click at [544, 235] on img at bounding box center [535, 250] width 263 height 169
click at [1182, 101] on span "Replace" at bounding box center [1178, 105] width 27 height 9
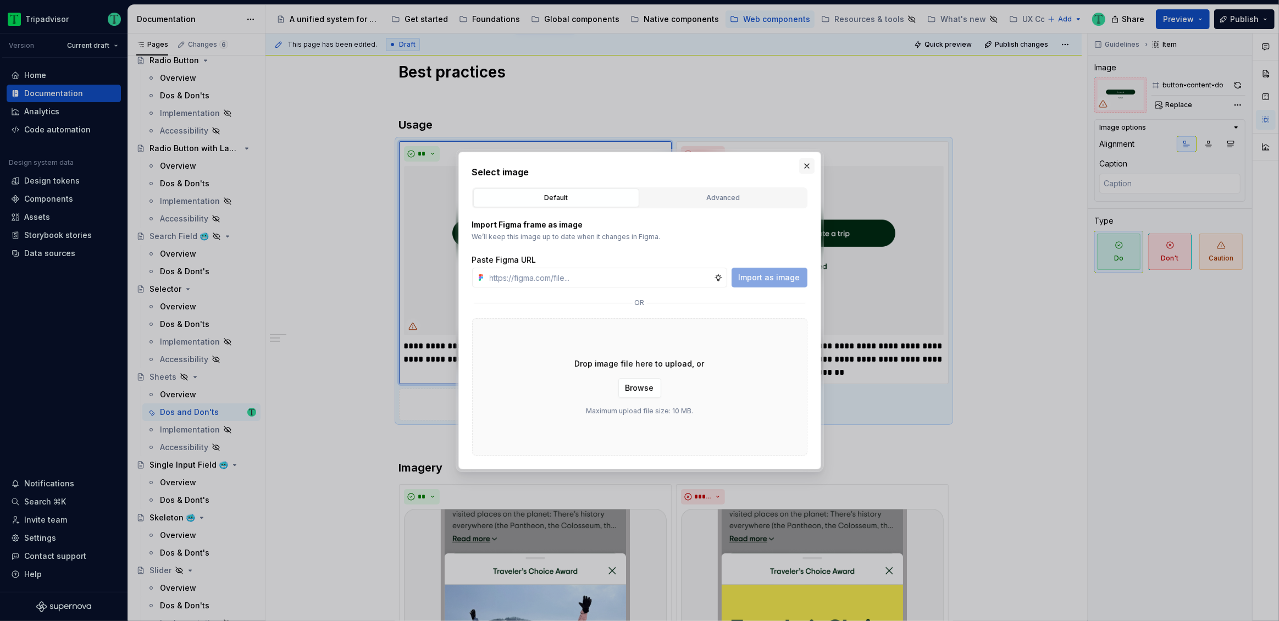
click at [808, 164] on button "button" at bounding box center [806, 165] width 15 height 15
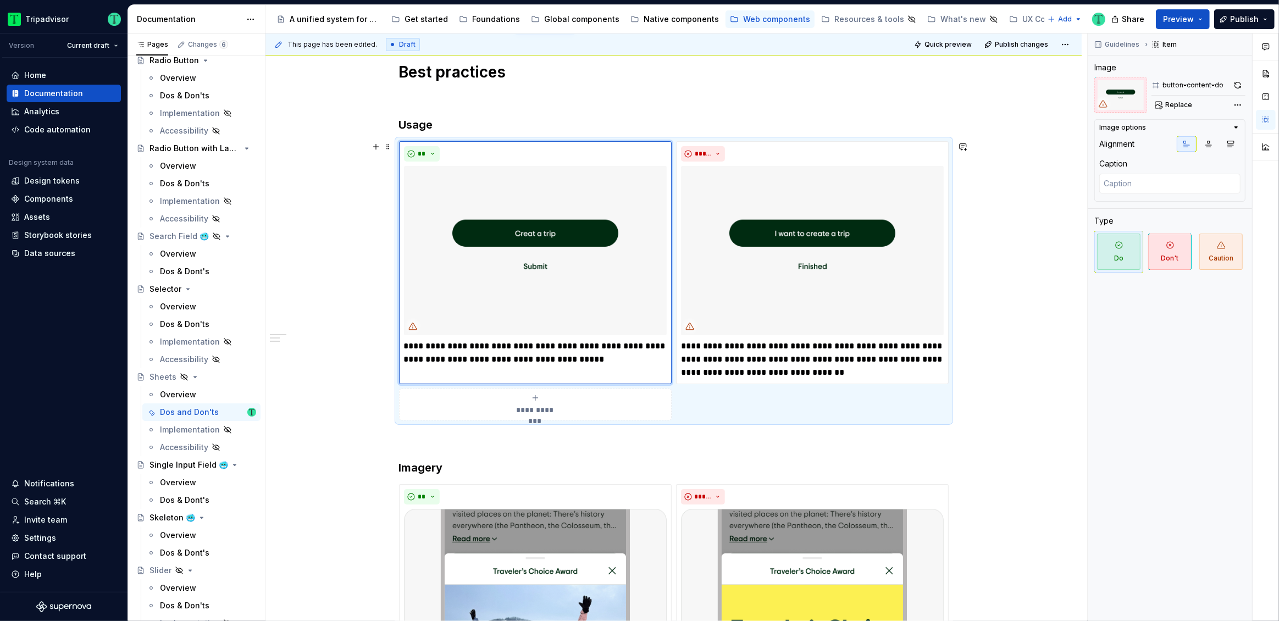
click at [605, 397] on div "**********" at bounding box center [535, 404] width 263 height 22
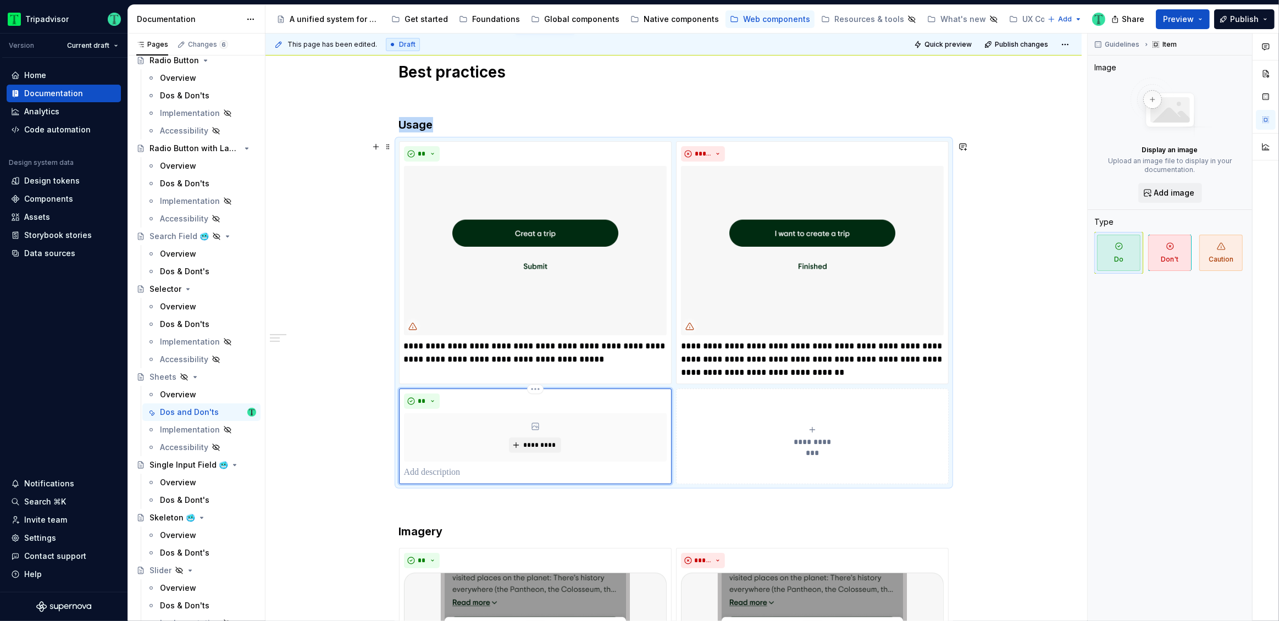
click at [590, 473] on p at bounding box center [535, 472] width 263 height 13
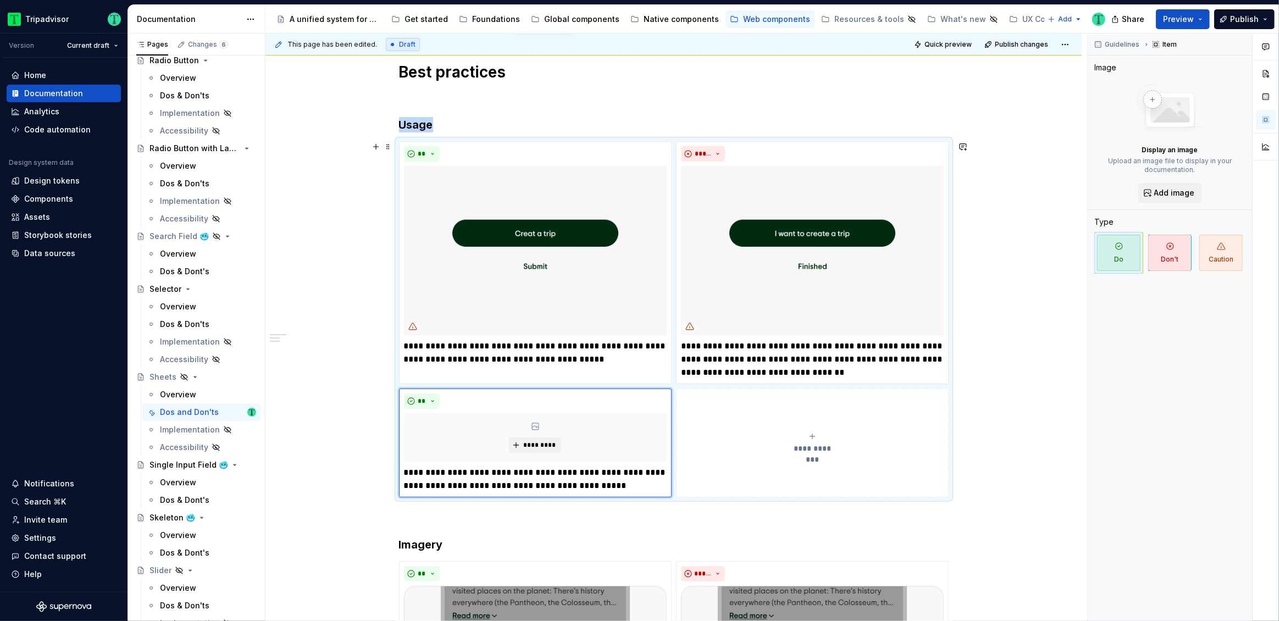
click at [813, 435] on icon "submit" at bounding box center [812, 436] width 9 height 9
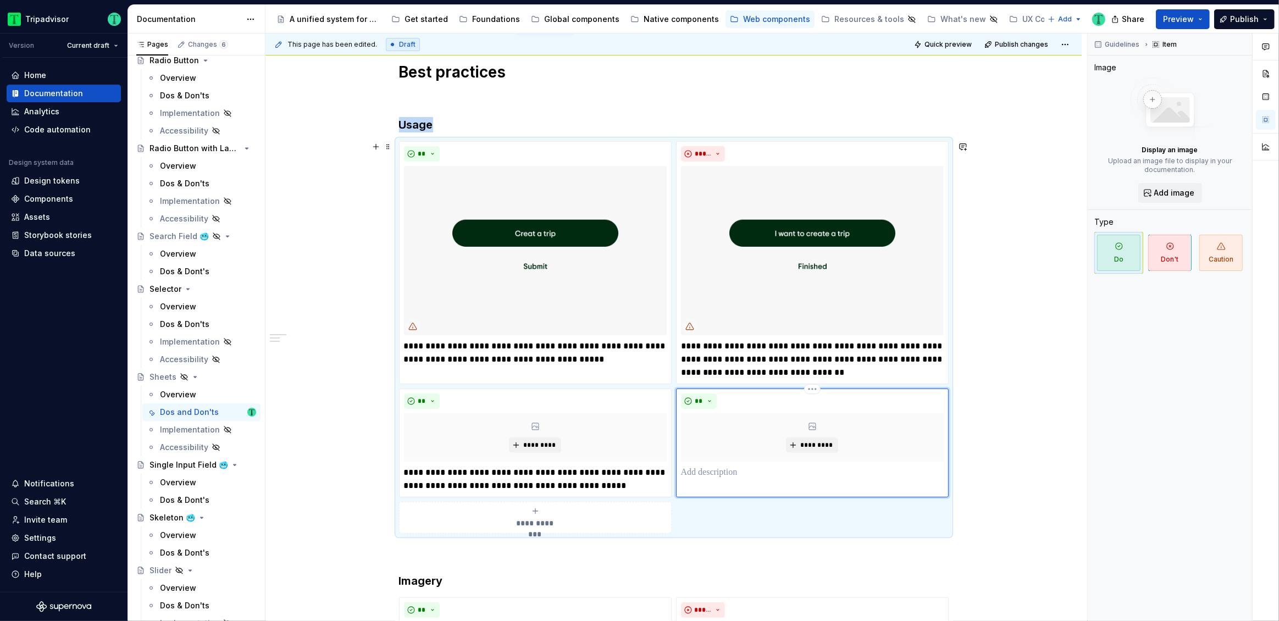
click at [785, 480] on div "** *********" at bounding box center [812, 442] width 273 height 109
click at [708, 402] on button "**" at bounding box center [699, 400] width 36 height 15
click at [726, 440] on div "Don't" at bounding box center [724, 440] width 20 height 11
click at [977, 419] on div "**********" at bounding box center [673, 633] width 816 height 1194
click at [428, 346] on p "**********" at bounding box center [535, 353] width 263 height 26
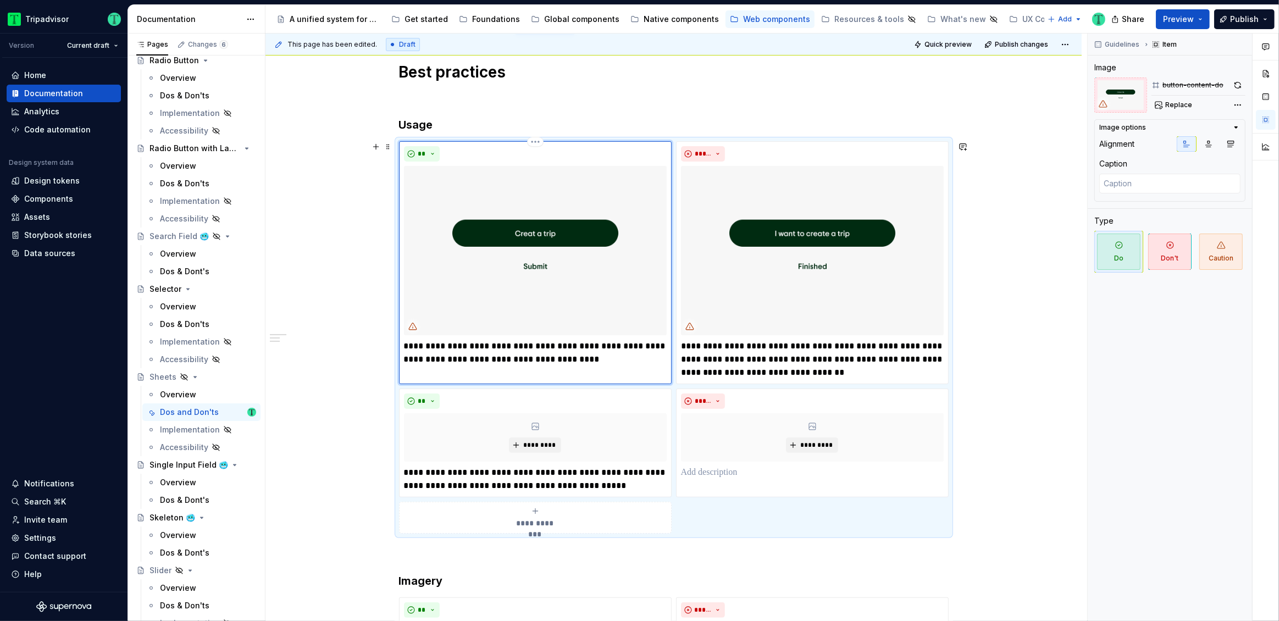
type textarea "*"
click at [434, 474] on p "**********" at bounding box center [535, 479] width 263 height 26
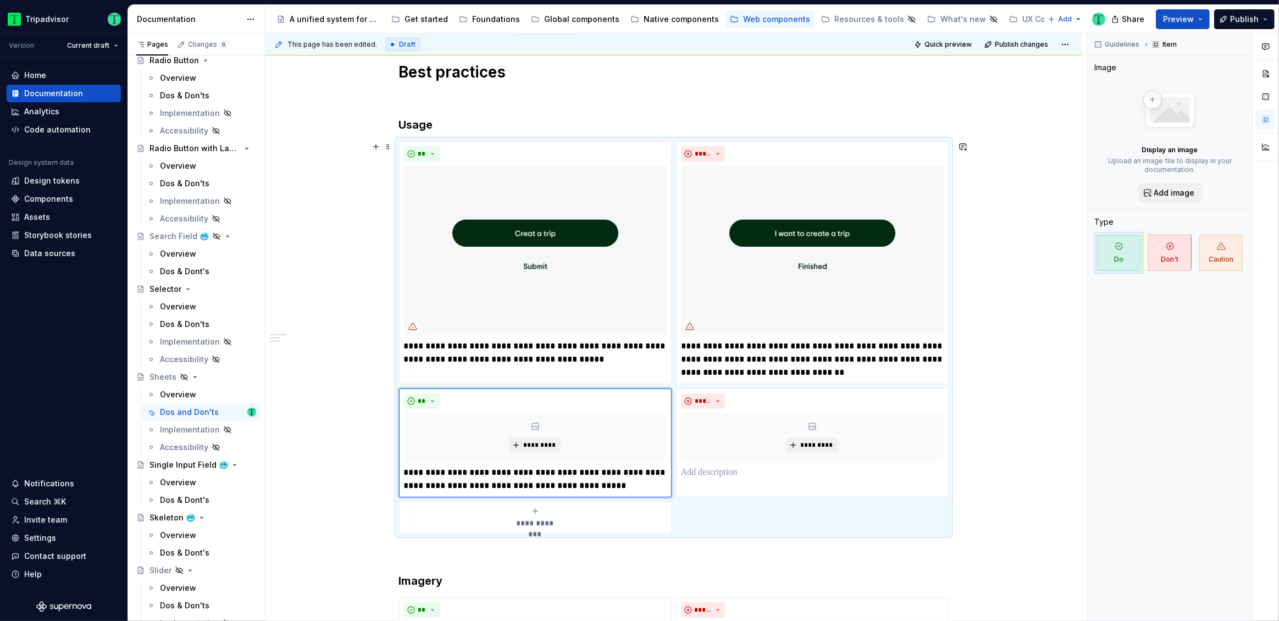
click at [1023, 395] on div "**********" at bounding box center [673, 633] width 816 height 1194
click at [788, 360] on p "**********" at bounding box center [812, 360] width 263 height 40
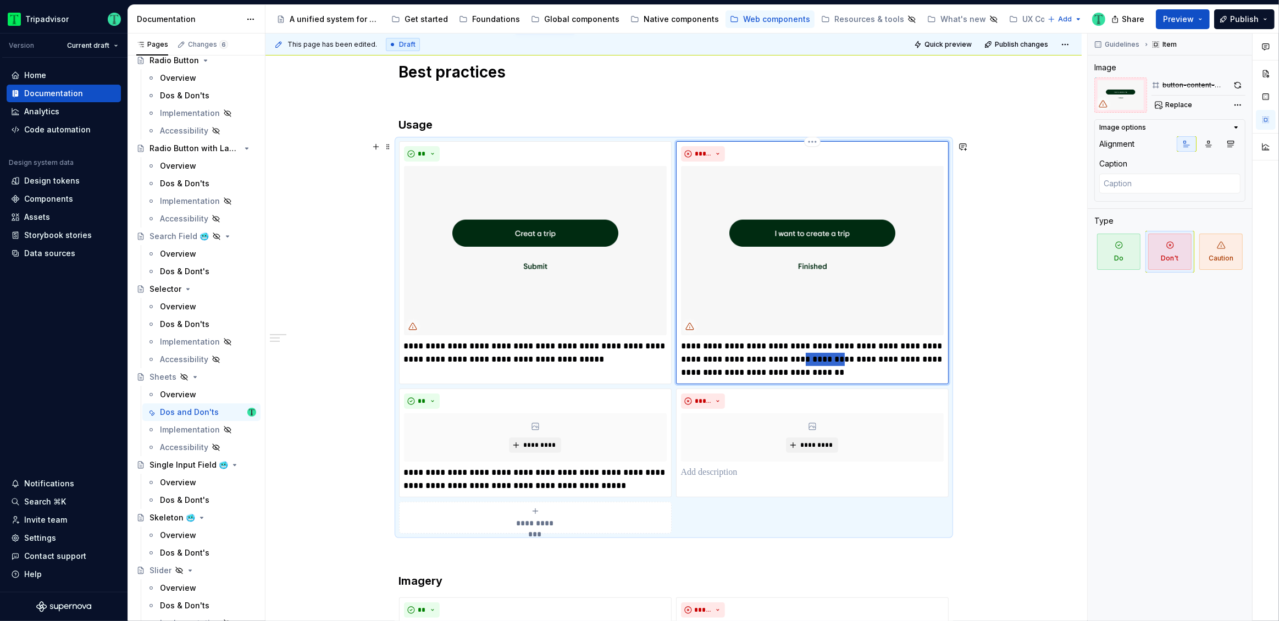
click at [788, 360] on p "**********" at bounding box center [812, 360] width 263 height 40
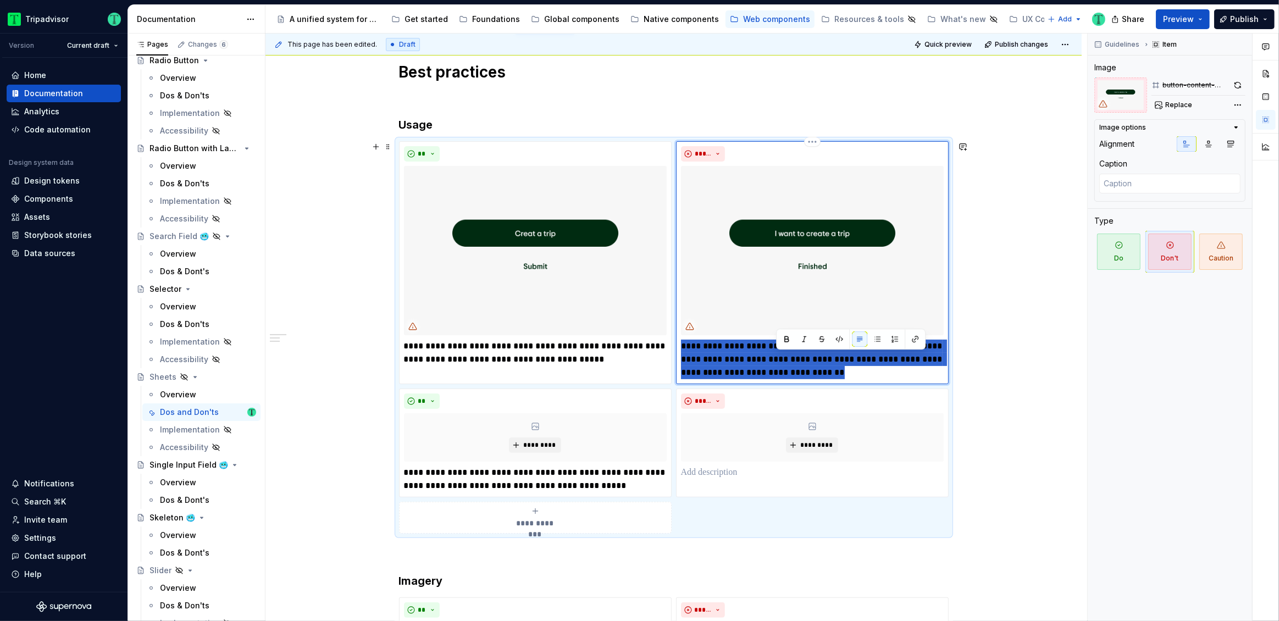
click at [788, 360] on p "**********" at bounding box center [812, 360] width 263 height 40
type textarea "*"
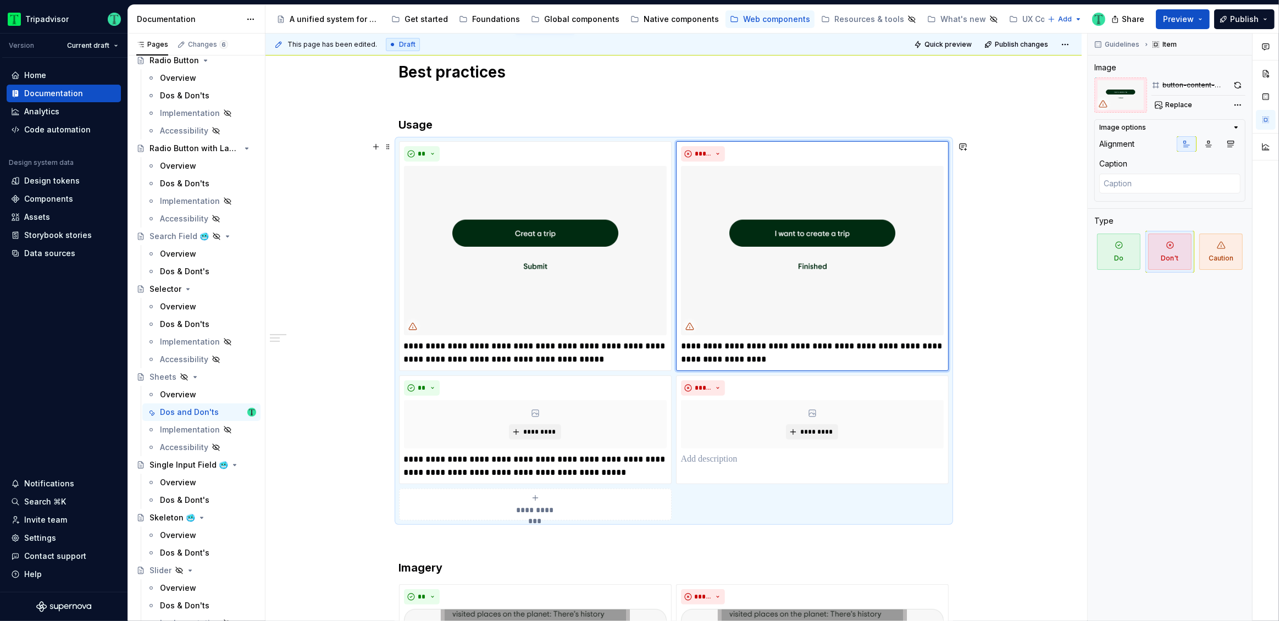
type textarea "*"
click at [718, 358] on p "**********" at bounding box center [812, 353] width 263 height 26
click at [719, 358] on p "**********" at bounding box center [812, 353] width 263 height 26
click at [719, 359] on p "**********" at bounding box center [812, 353] width 263 height 26
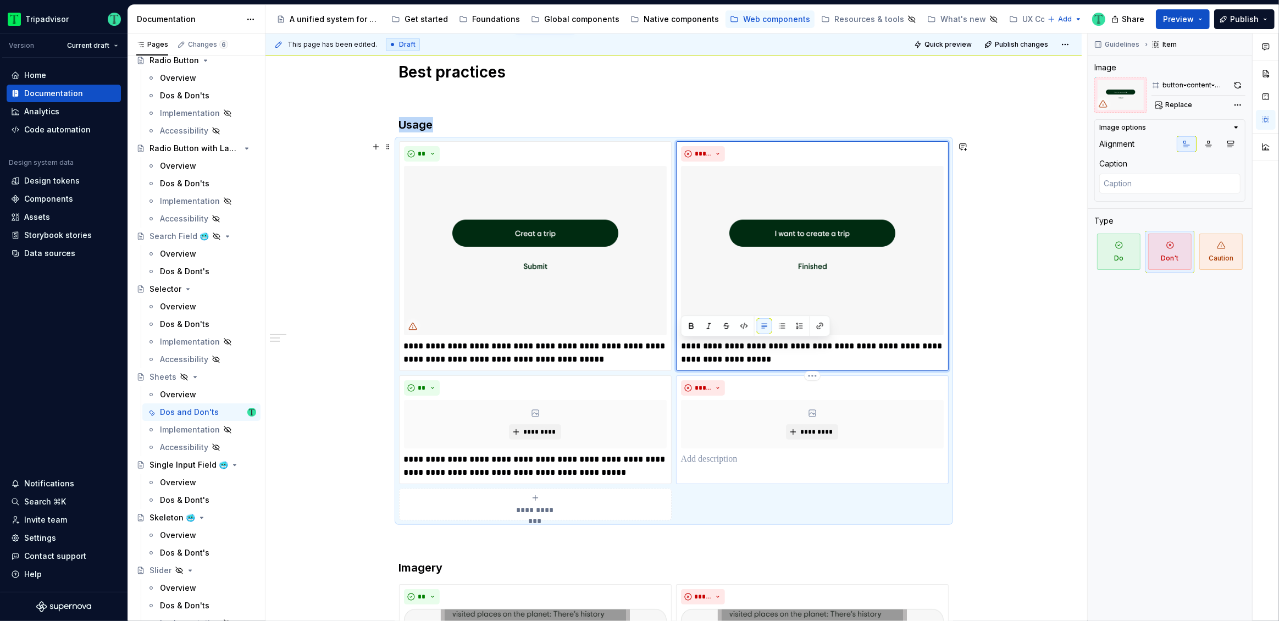
click at [724, 466] on div "***** *********" at bounding box center [812, 429] width 273 height 109
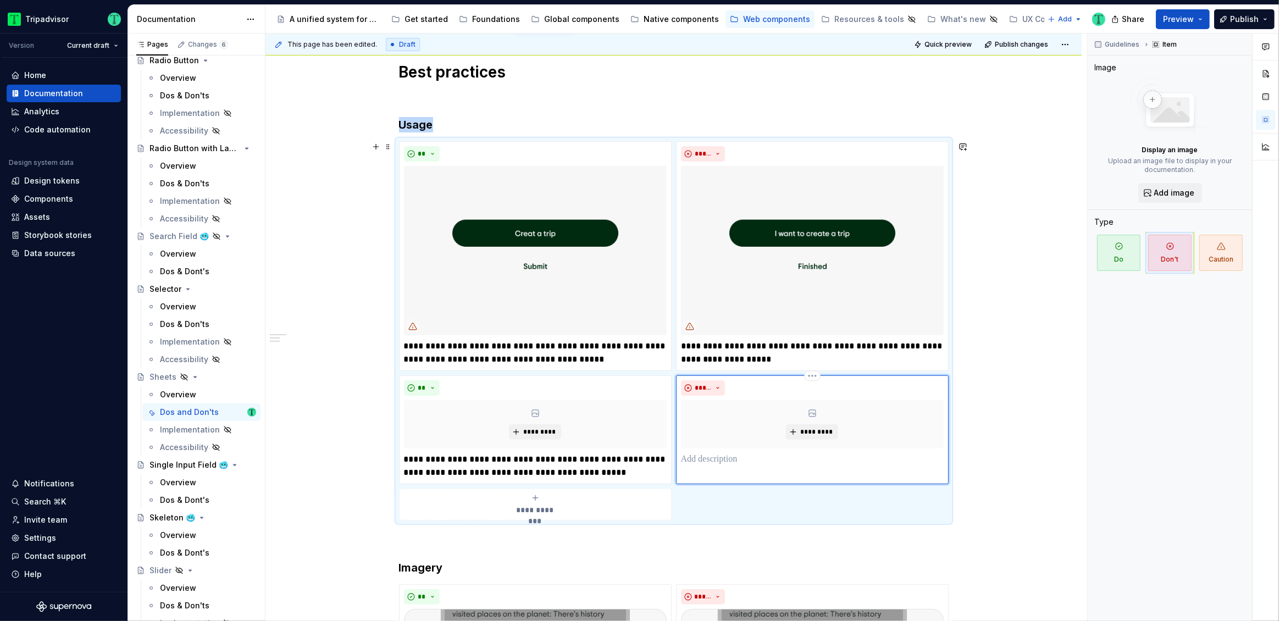
click at [724, 457] on p at bounding box center [812, 459] width 263 height 13
paste div
click at [736, 459] on p "**********" at bounding box center [812, 466] width 263 height 26
click at [1052, 394] on div "**********" at bounding box center [673, 626] width 816 height 1181
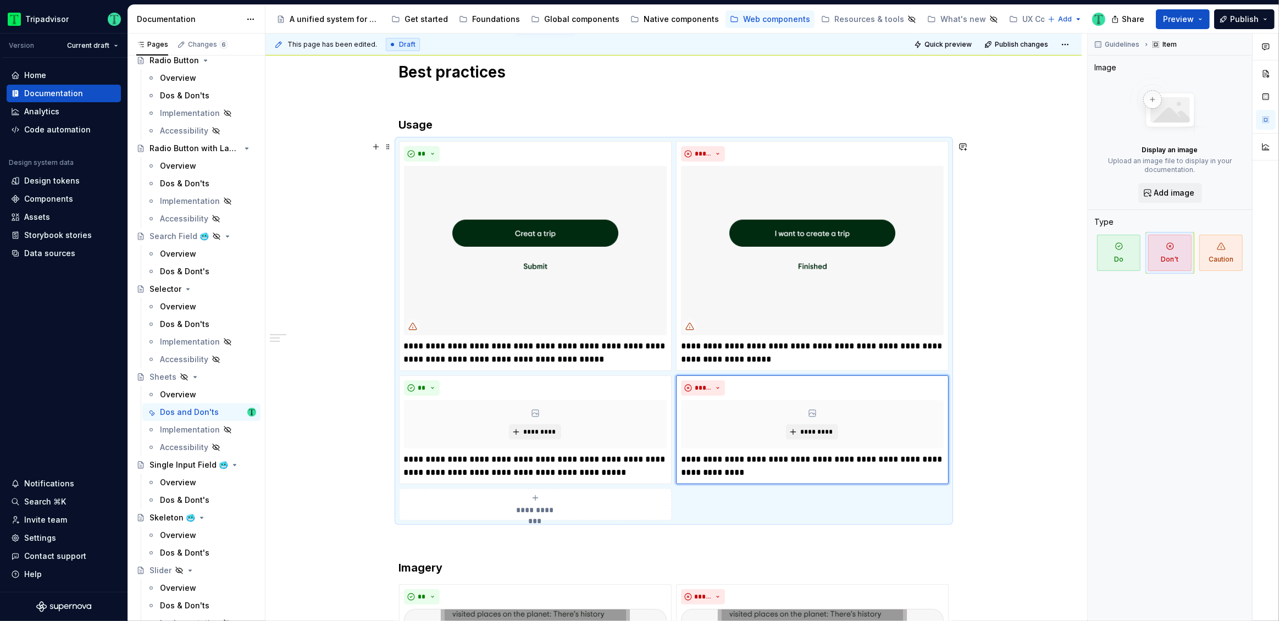
click at [1052, 394] on div "**********" at bounding box center [673, 626] width 816 height 1181
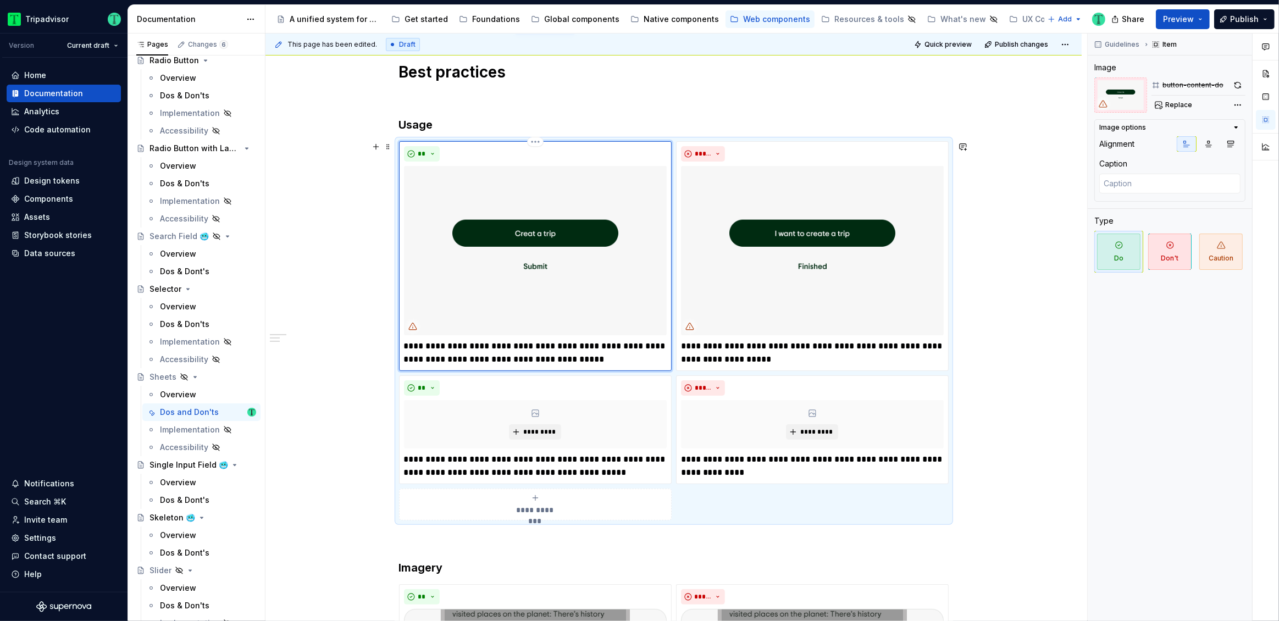
click at [557, 264] on img at bounding box center [535, 250] width 263 height 169
click at [329, 294] on div "**********" at bounding box center [675, 328] width 821 height 588
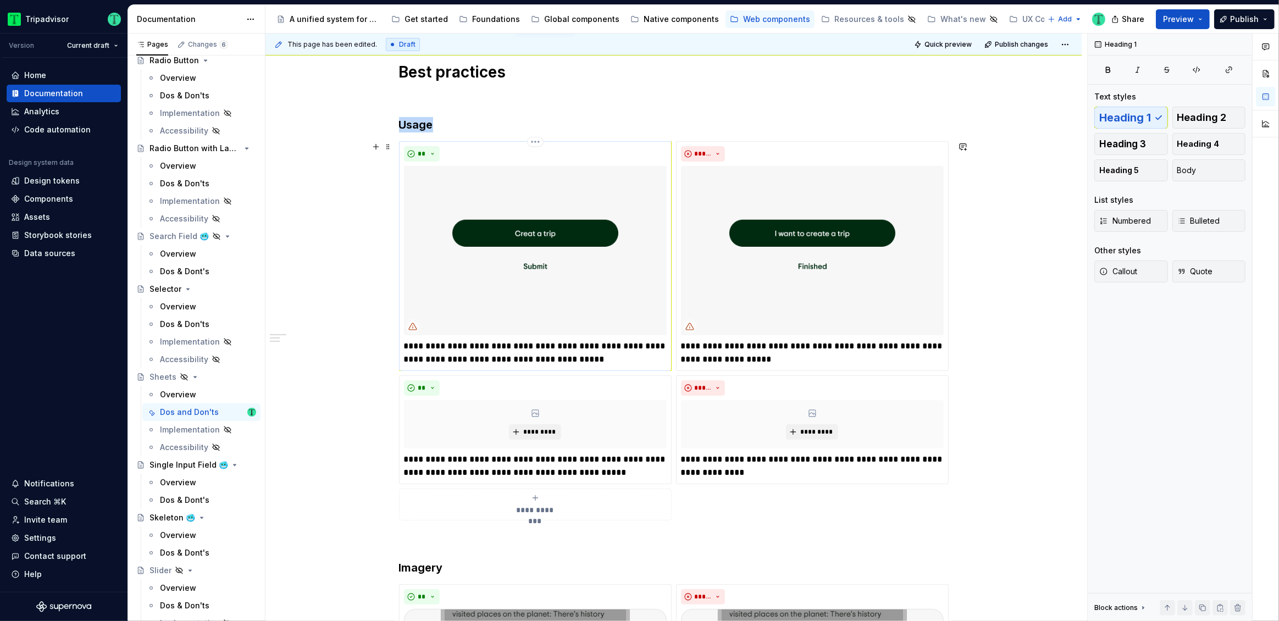
click at [549, 267] on img at bounding box center [535, 250] width 263 height 169
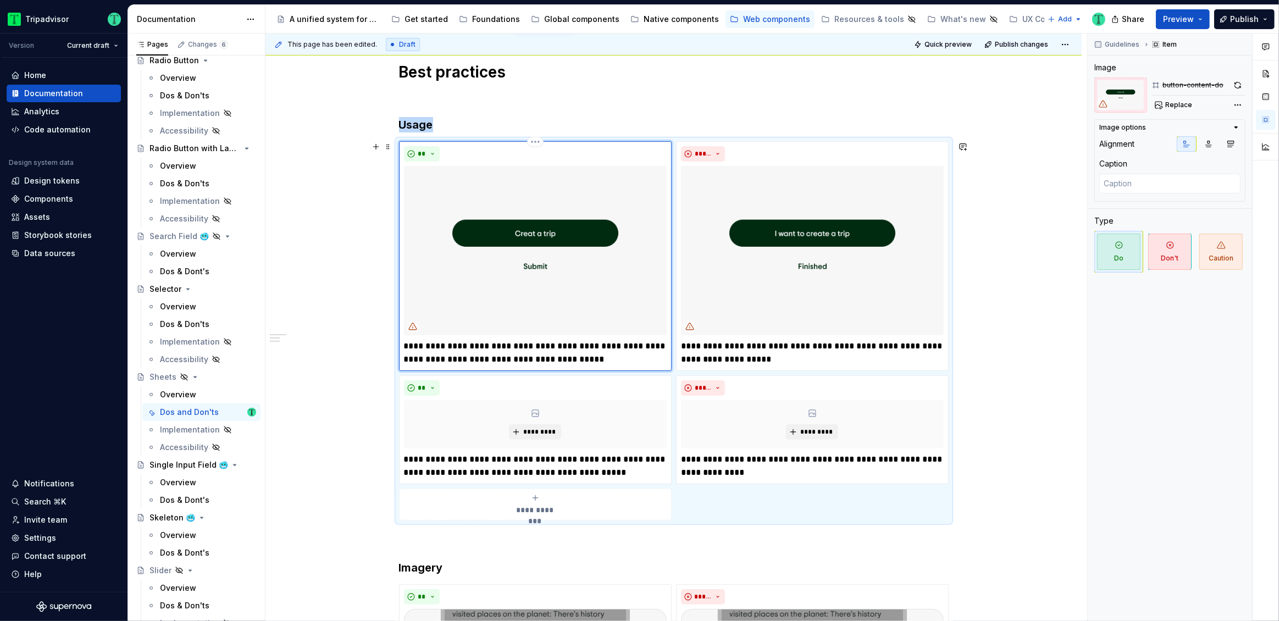
click at [609, 227] on img at bounding box center [535, 250] width 263 height 169
click at [1162, 106] on button "Replace" at bounding box center [1174, 104] width 46 height 15
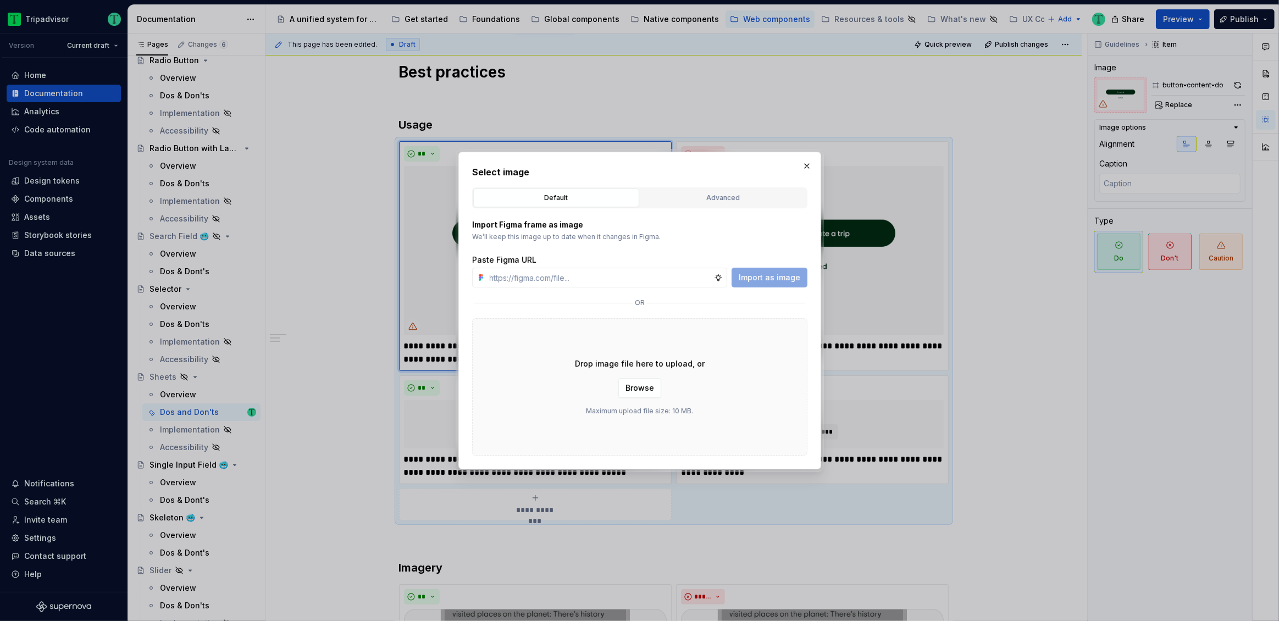
type textarea "*"
type input "https://www.figma.com/design/Rk3eGC5124Z7punn8EFUkb/Atlas-Web-Documentation?nod…"
click at [788, 277] on span "Import as image" at bounding box center [769, 277] width 62 height 11
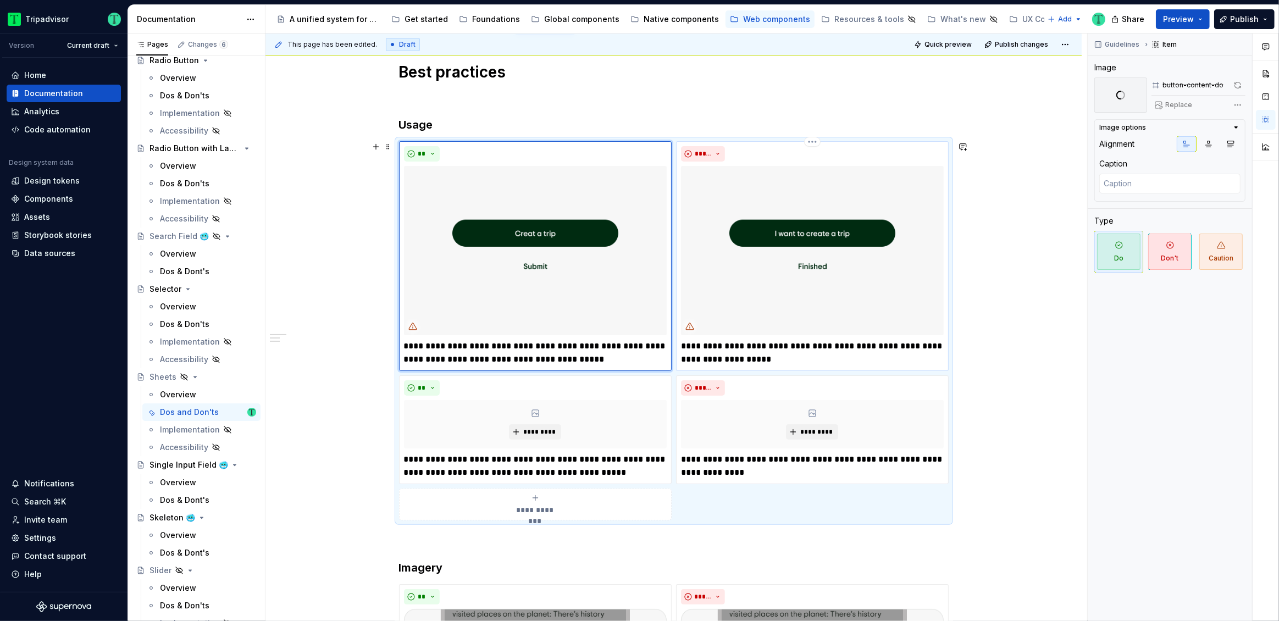
click at [778, 288] on img at bounding box center [812, 250] width 263 height 169
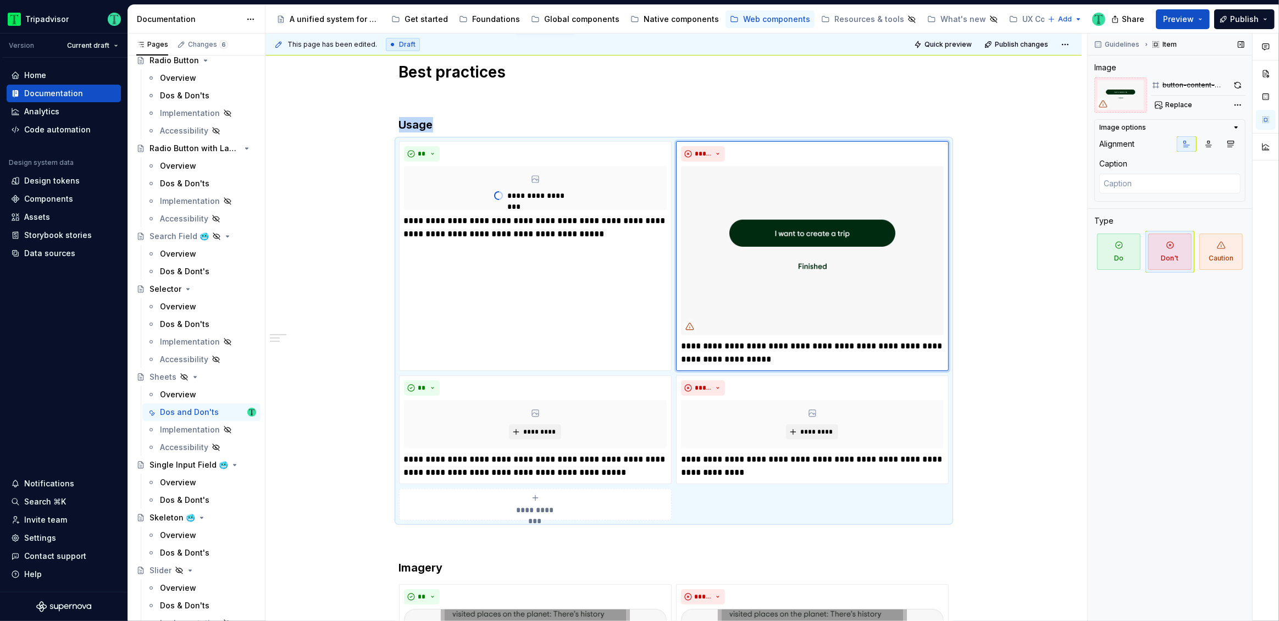
click at [1180, 107] on span "Replace" at bounding box center [1178, 105] width 27 height 9
type textarea "*"
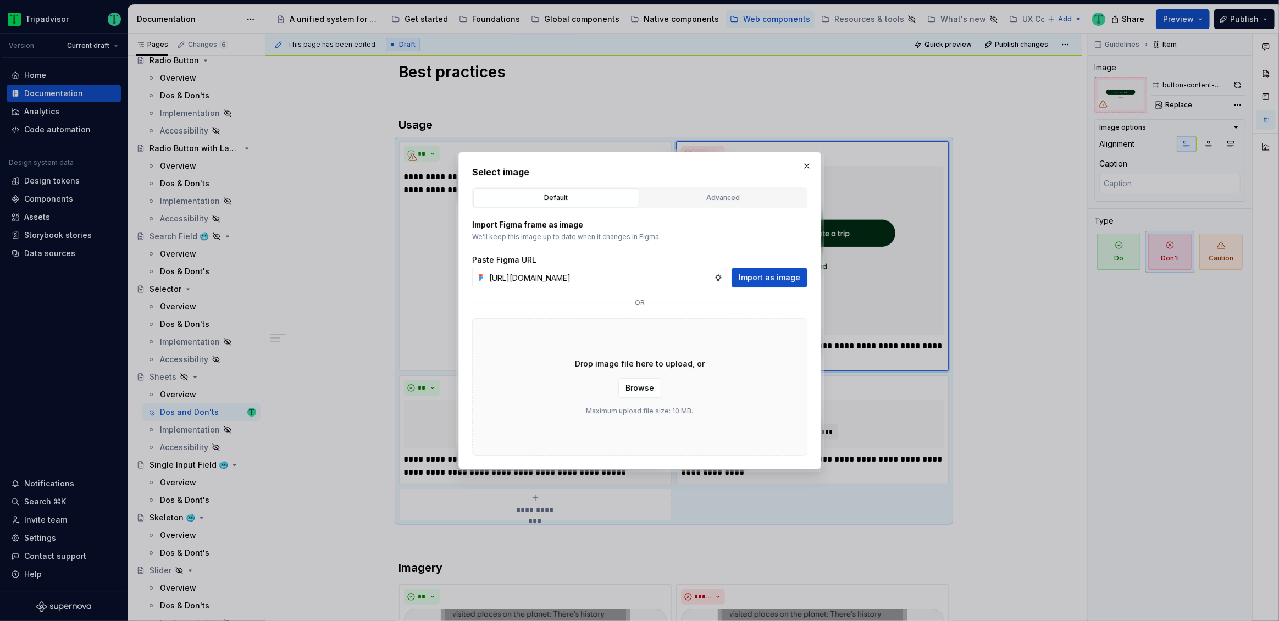
scroll to position [0, 266]
type input "https://www.figma.com/design/Rk3eGC5124Z7punn8EFUkb/Atlas-Web-Documentation?nod…"
click at [748, 280] on span "Import as image" at bounding box center [769, 277] width 62 height 11
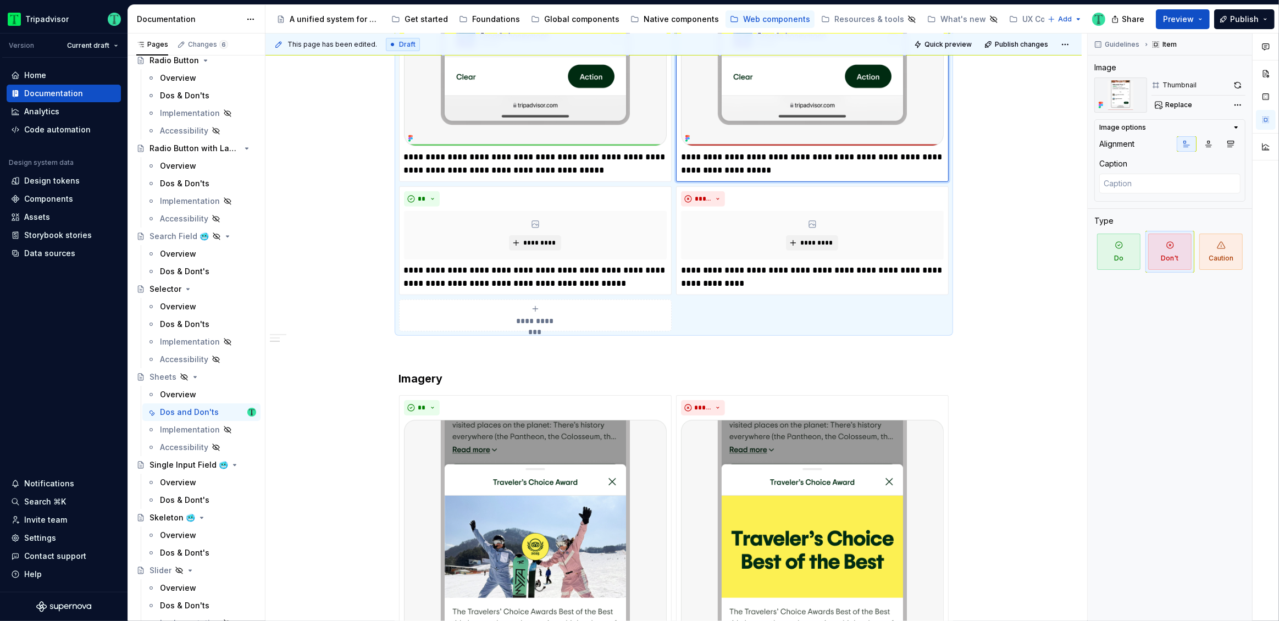
scroll to position [505, 0]
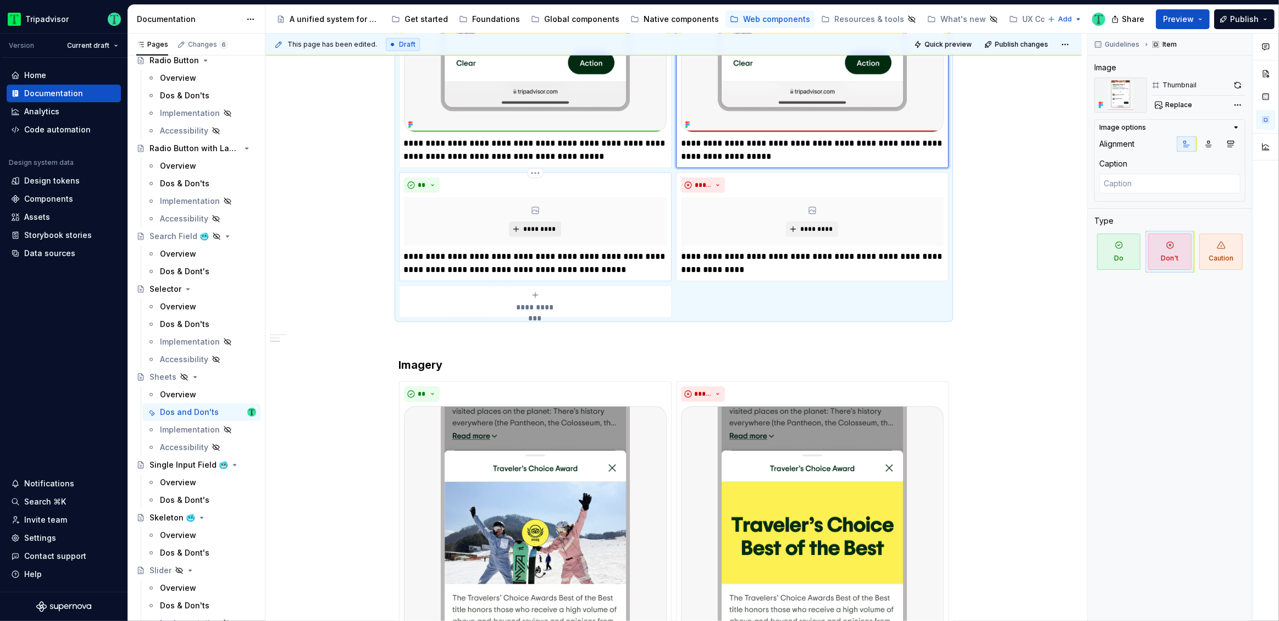
click at [538, 231] on span "*********" at bounding box center [540, 229] width 34 height 9
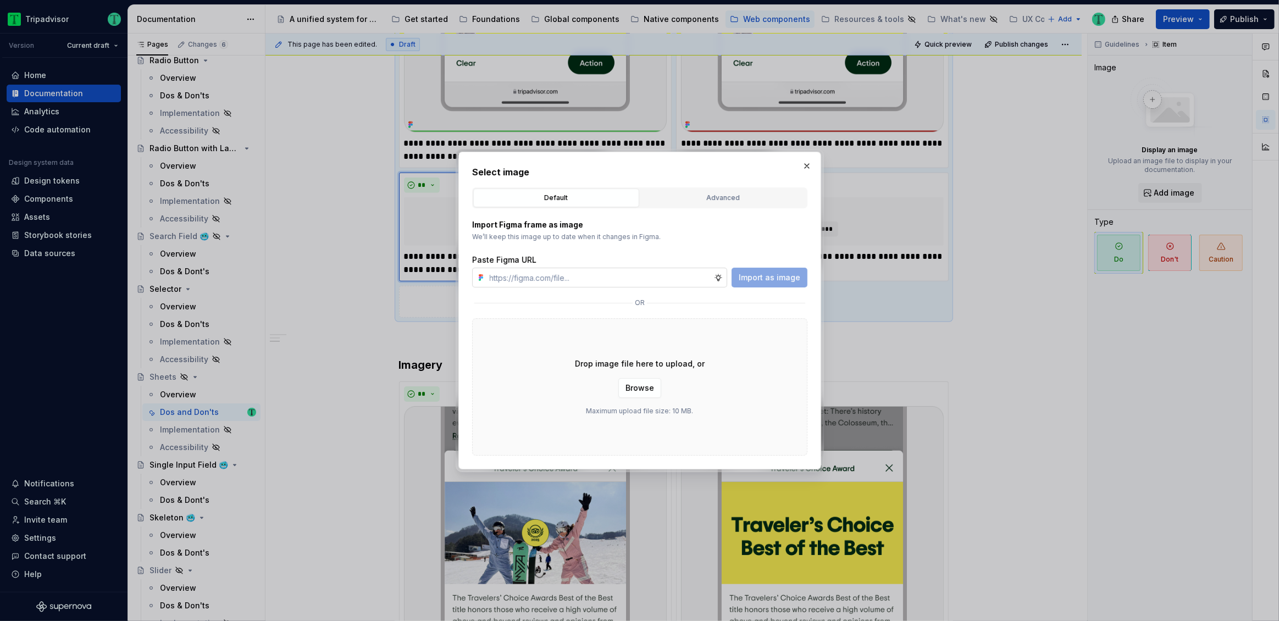
type textarea "*"
type input "https://www.figma.com/design/Rk3eGC5124Z7punn8EFUkb/Atlas-Web-Documentation?nod…"
type textarea "*"
type input "https://www.figma.com/design/Rk3eGC5124Z7punn8EFUkb/Atlas-Web-Documentation?nod…"
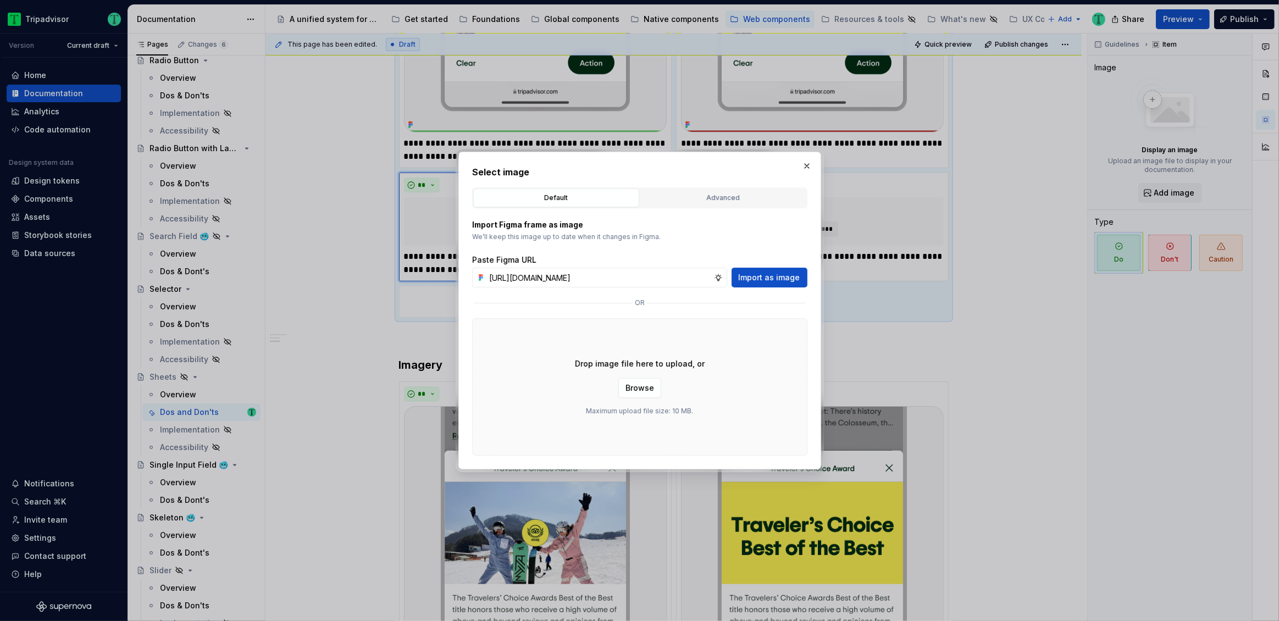
drag, startPoint x: 784, startPoint y: 280, endPoint x: 791, endPoint y: 284, distance: 7.9
click at [784, 279] on span "Import as image" at bounding box center [769, 277] width 62 height 11
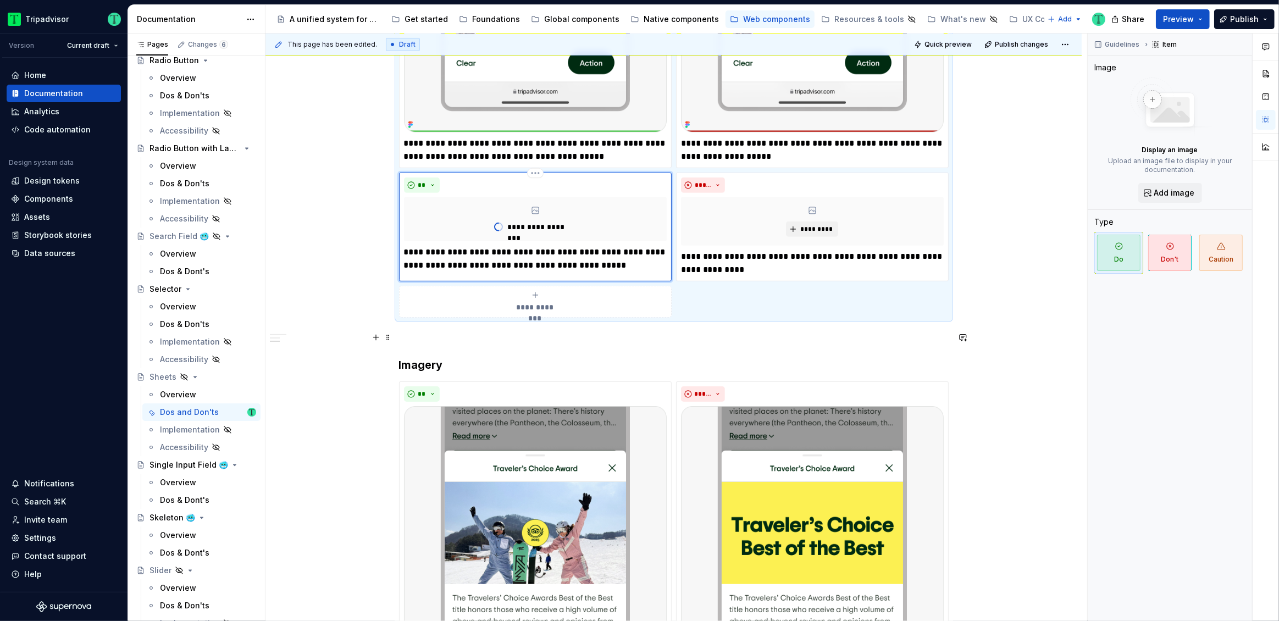
type textarea "*"
click at [818, 234] on button "*********" at bounding box center [812, 228] width 52 height 15
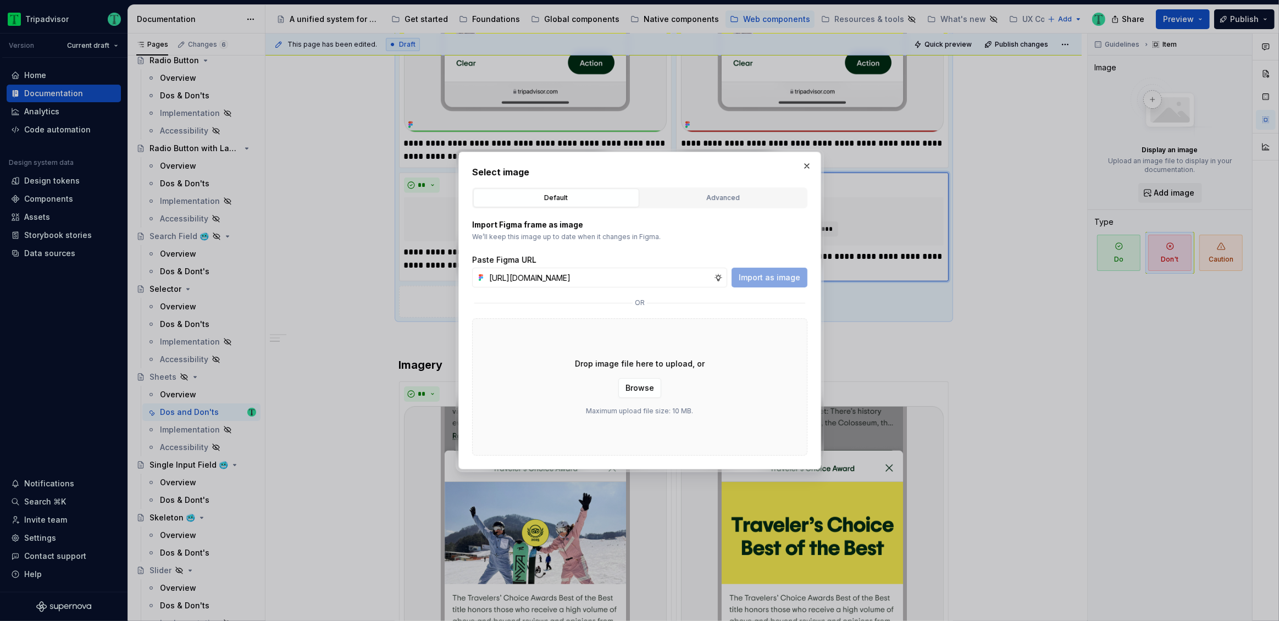
scroll to position [0, 266]
type input "https://www.figma.com/design/Rk3eGC5124Z7punn8EFUkb/Atlas-Web-Documentation?nod…"
click at [797, 280] on span "Import as image" at bounding box center [769, 277] width 62 height 11
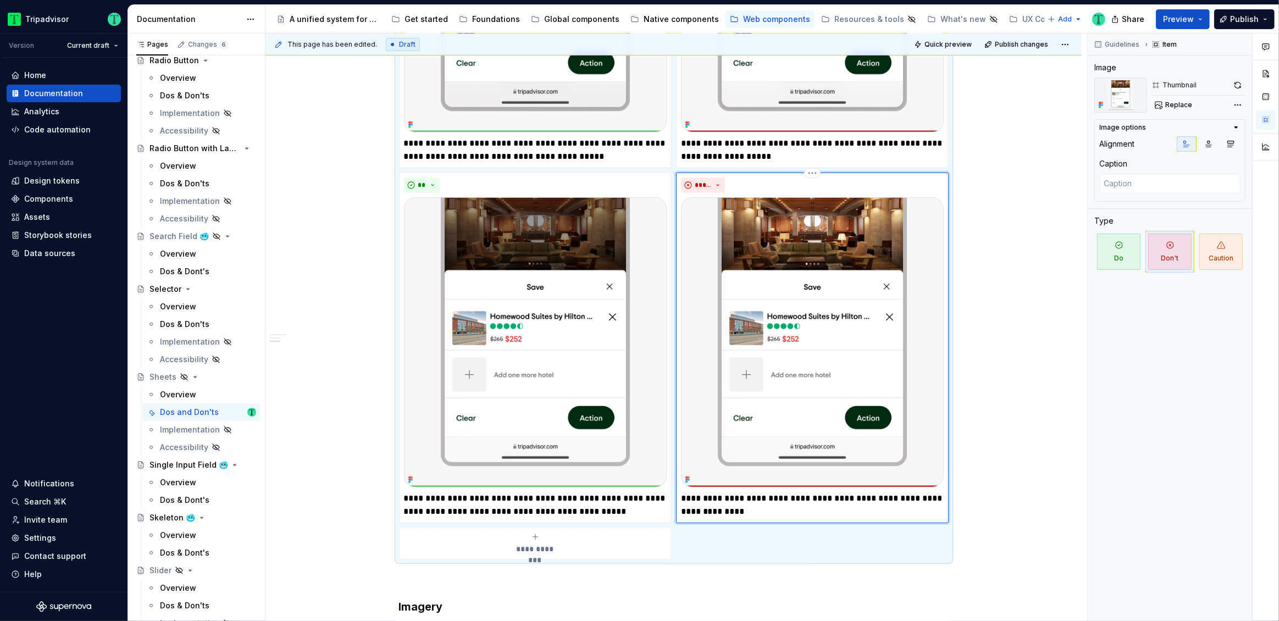
scroll to position [505, 0]
click at [857, 294] on img at bounding box center [812, 342] width 263 height 290
click at [1186, 109] on button "Replace" at bounding box center [1174, 104] width 46 height 15
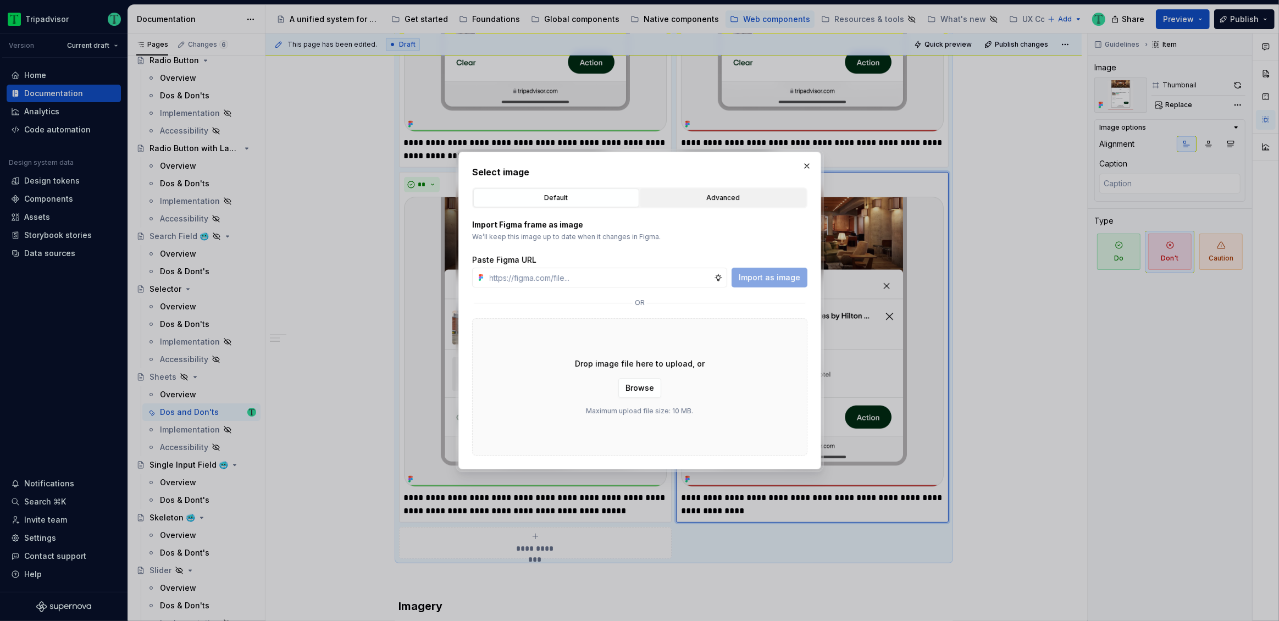
click at [692, 191] on button "Advanced" at bounding box center [723, 197] width 166 height 19
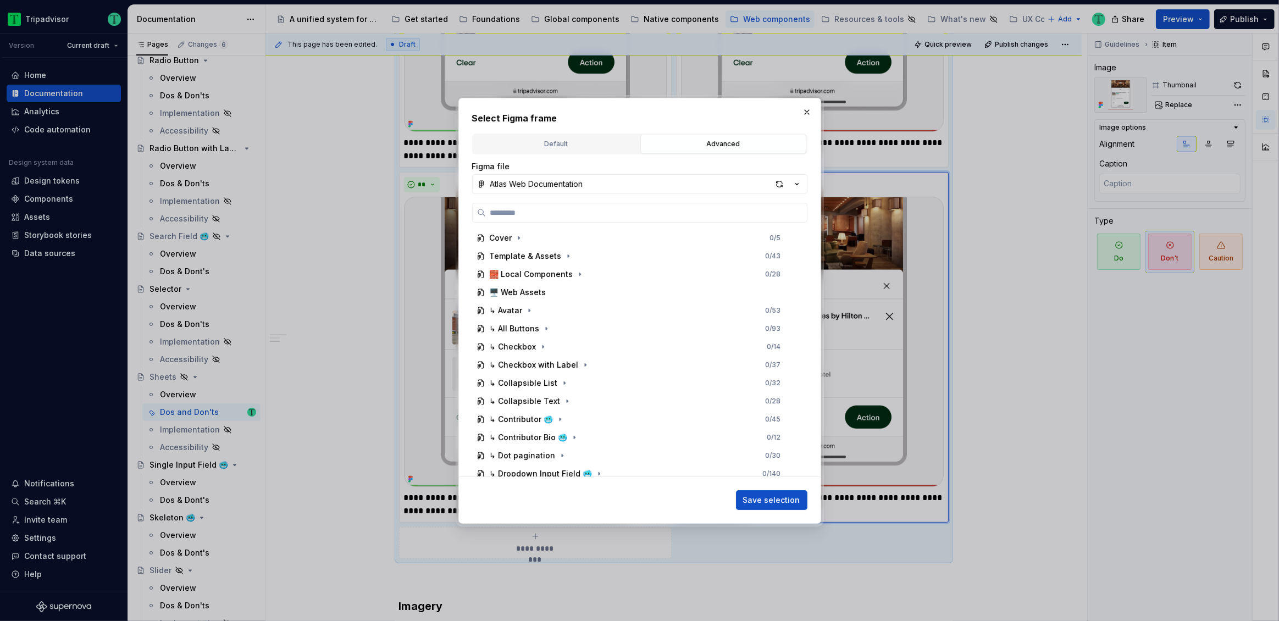
drag, startPoint x: 781, startPoint y: 184, endPoint x: 793, endPoint y: 193, distance: 14.8
click at [781, 183] on div "button" at bounding box center [778, 183] width 15 height 15
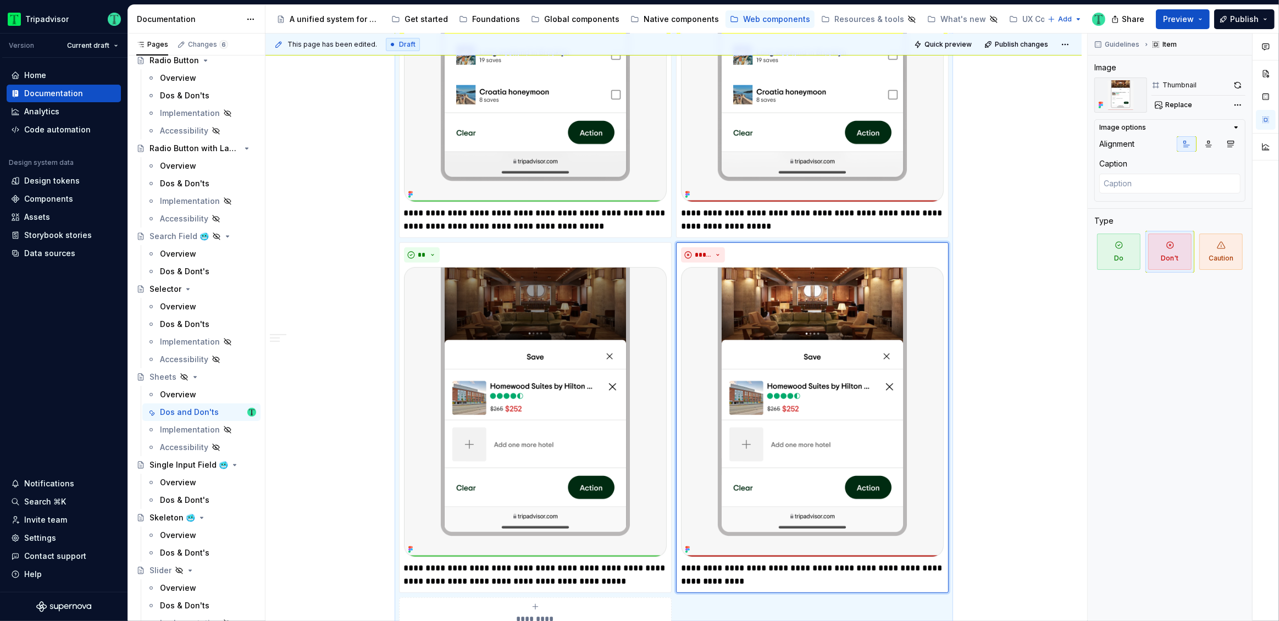
scroll to position [62, 0]
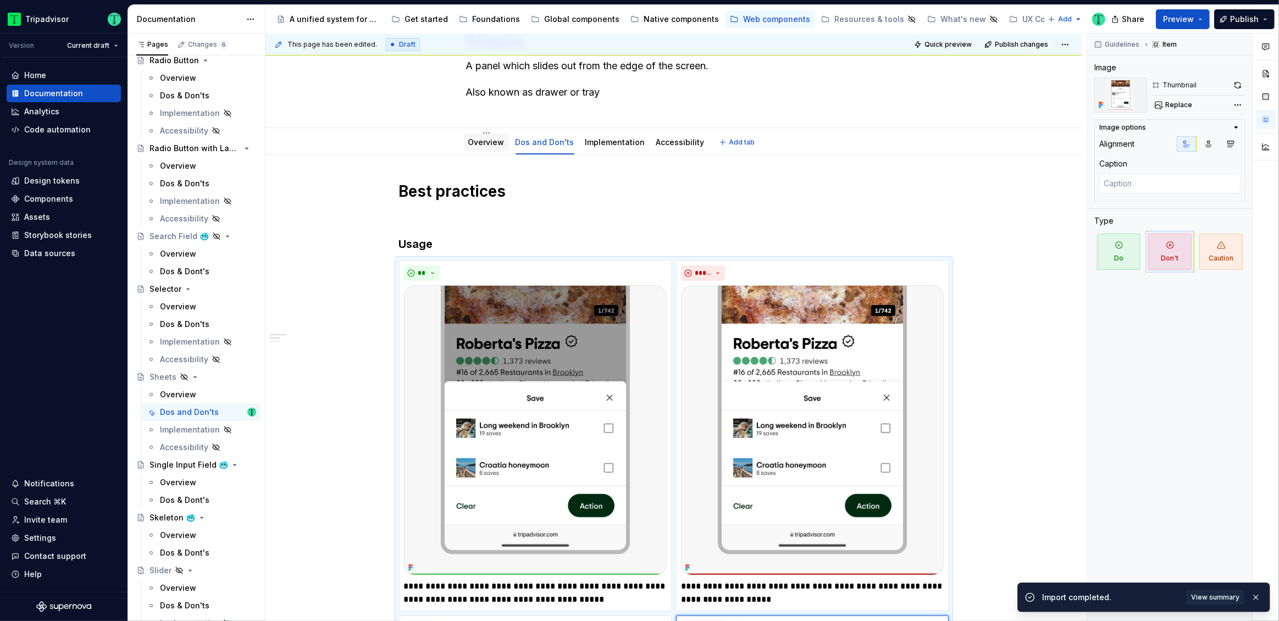
click at [471, 148] on div "Overview" at bounding box center [486, 143] width 45 height 18
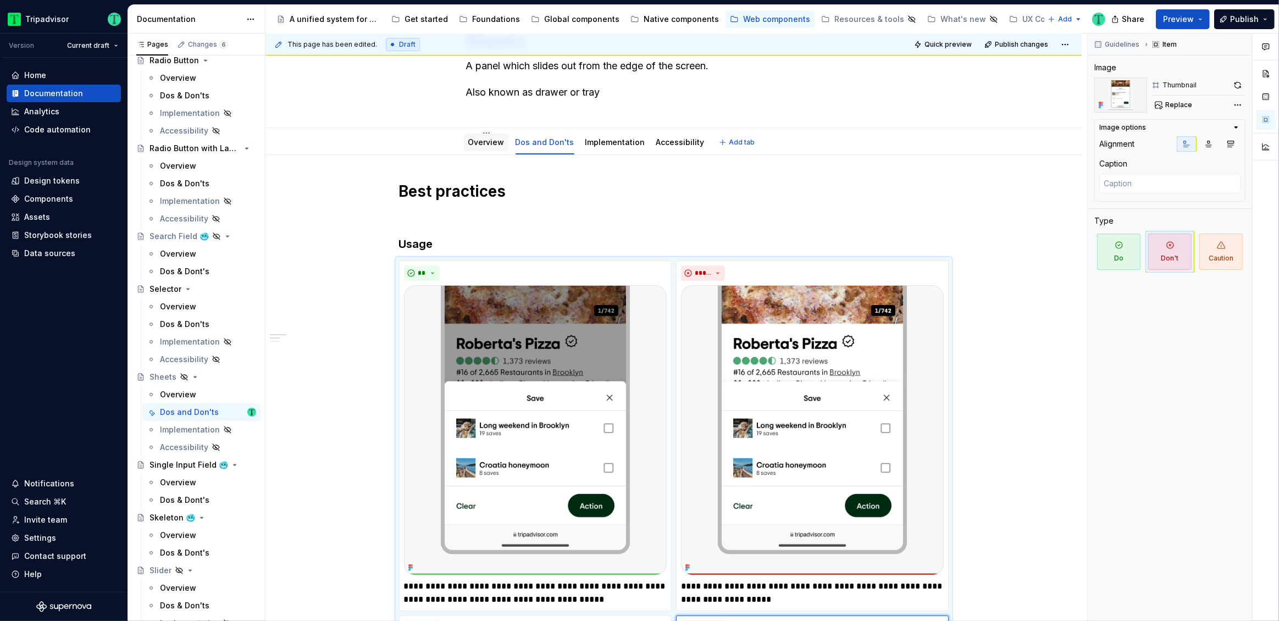
click at [483, 146] on link "Overview" at bounding box center [486, 141] width 36 height 9
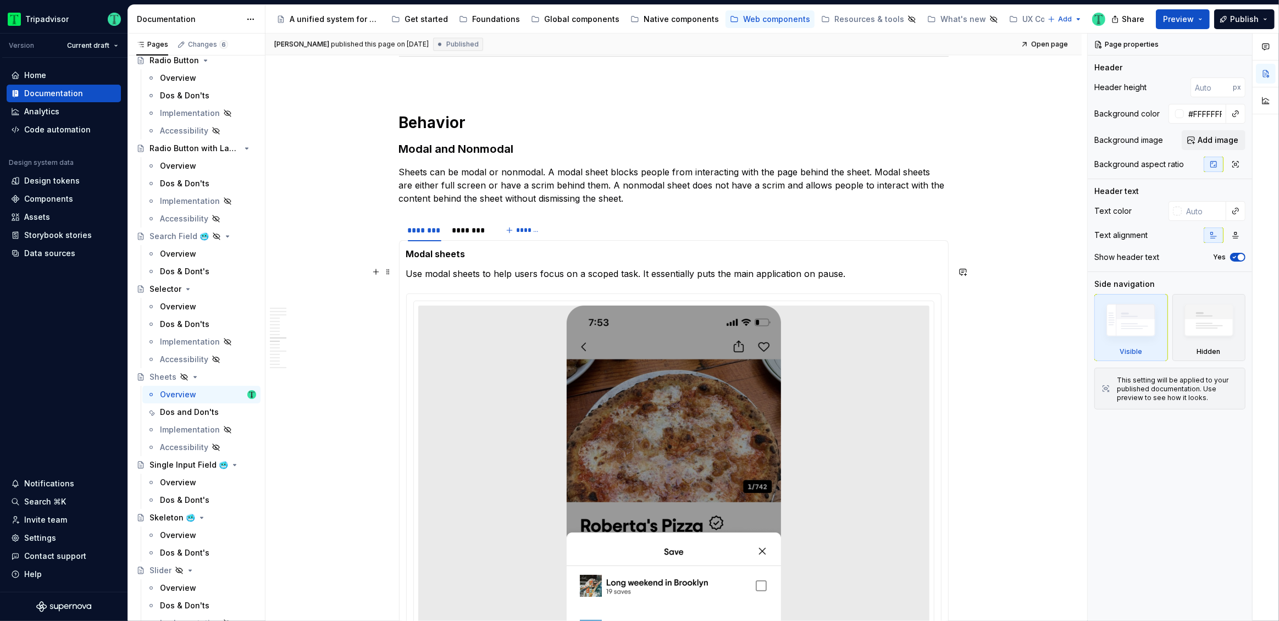
scroll to position [1923, 0]
click at [459, 235] on div "********" at bounding box center [470, 229] width 44 height 18
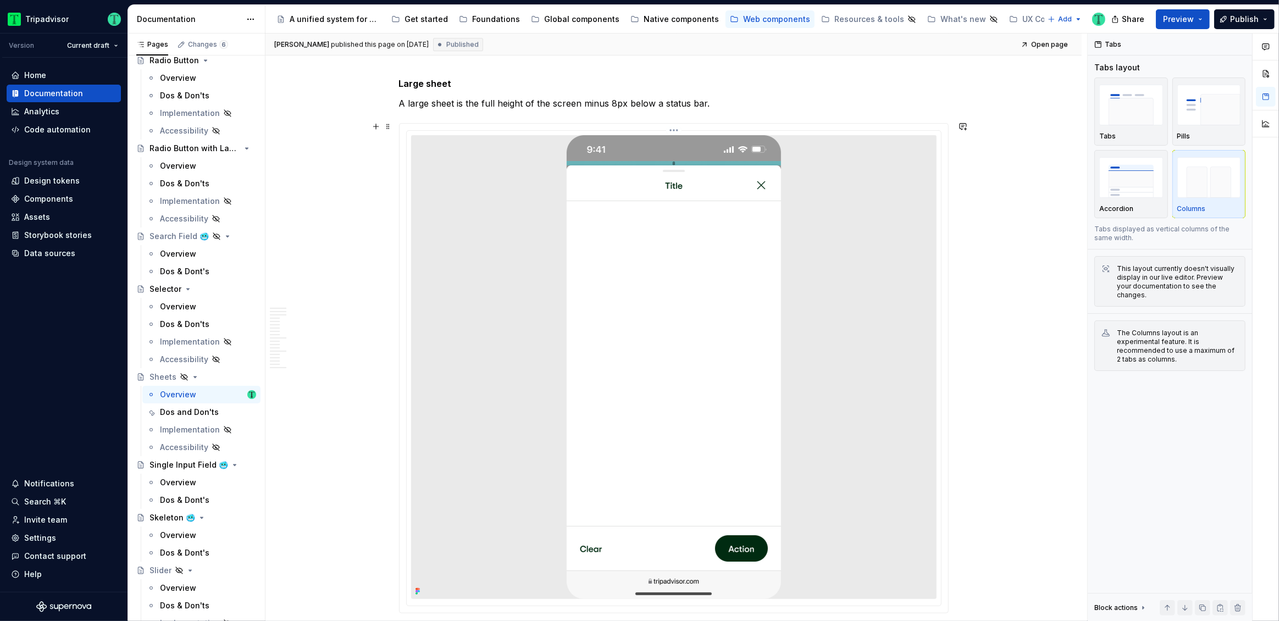
scroll to position [3947, 0]
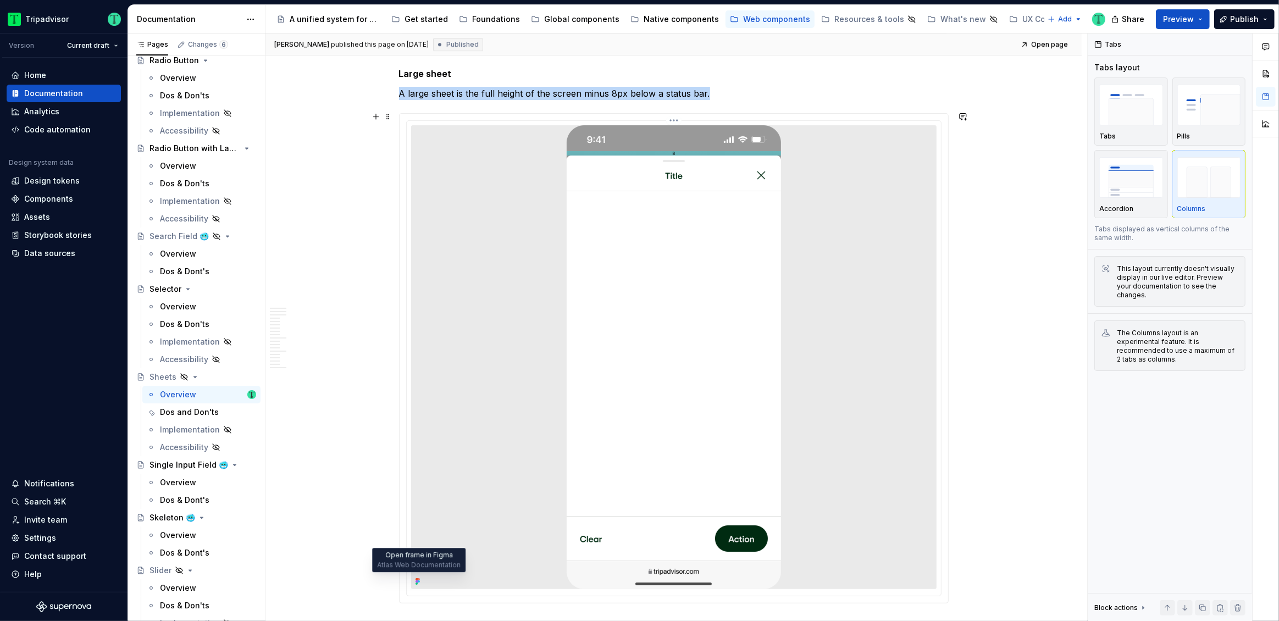
click at [417, 582] on icon at bounding box center [416, 583] width 2 height 2
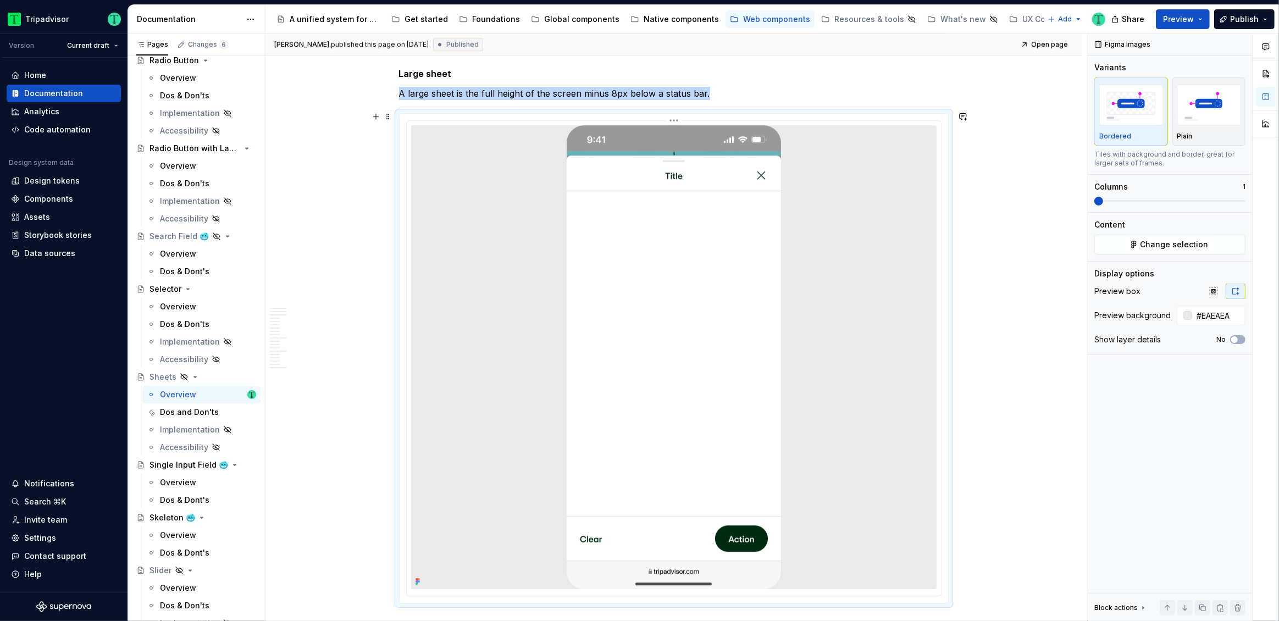
click at [851, 247] on div at bounding box center [673, 357] width 525 height 464
click at [1195, 248] on span "Change selection" at bounding box center [1174, 244] width 68 height 11
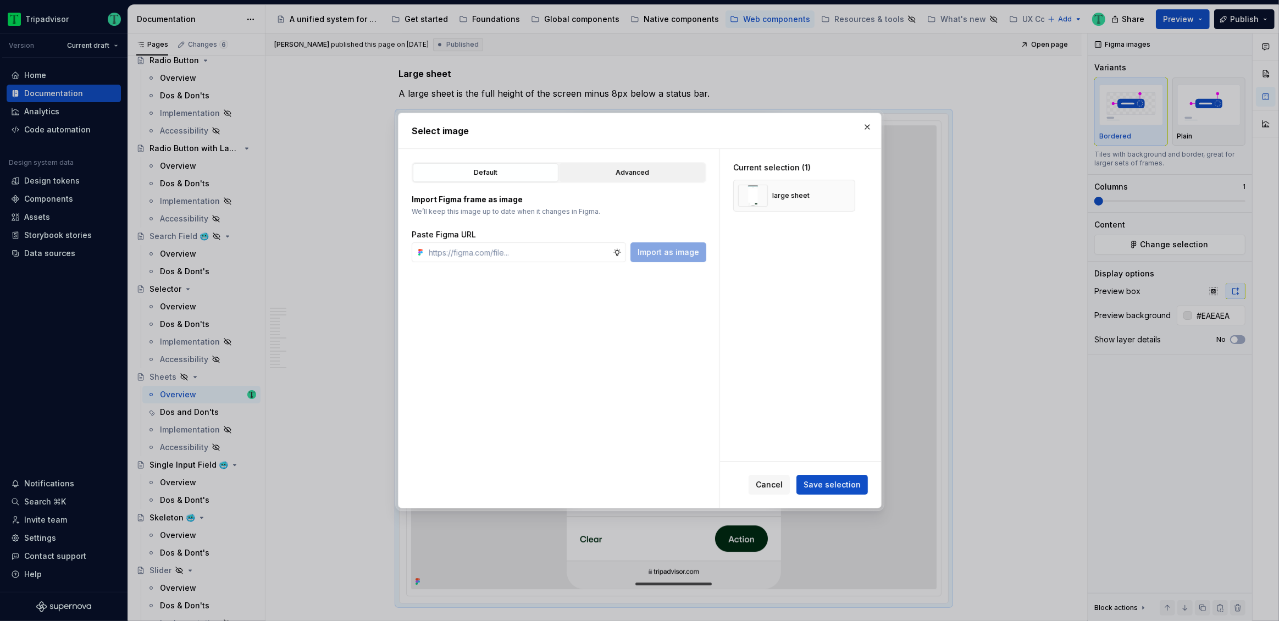
click at [638, 175] on div "Advanced" at bounding box center [632, 172] width 138 height 11
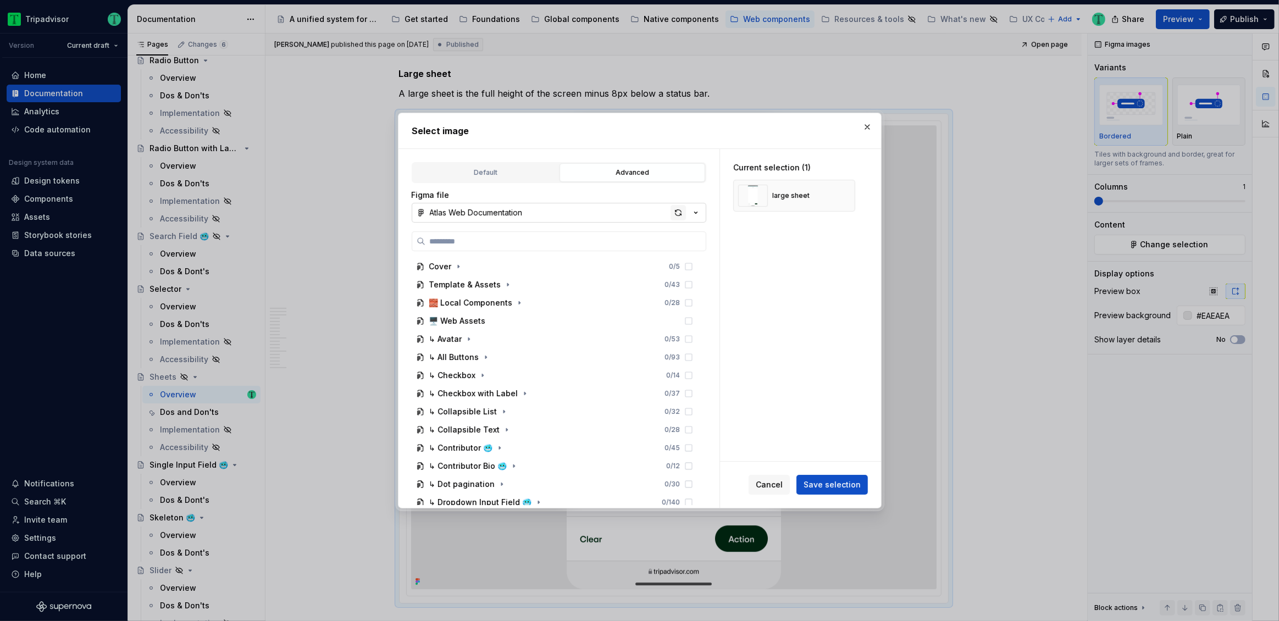
click at [681, 209] on div "button" at bounding box center [677, 212] width 15 height 15
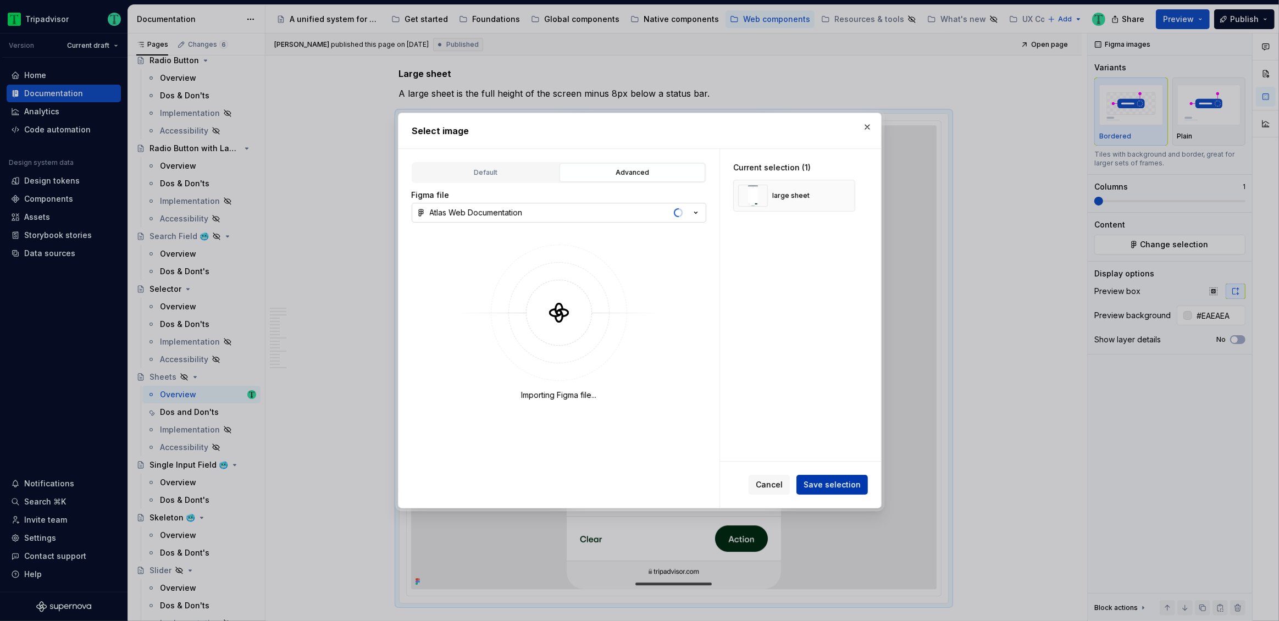
click at [857, 488] on span "Save selection" at bounding box center [831, 484] width 57 height 11
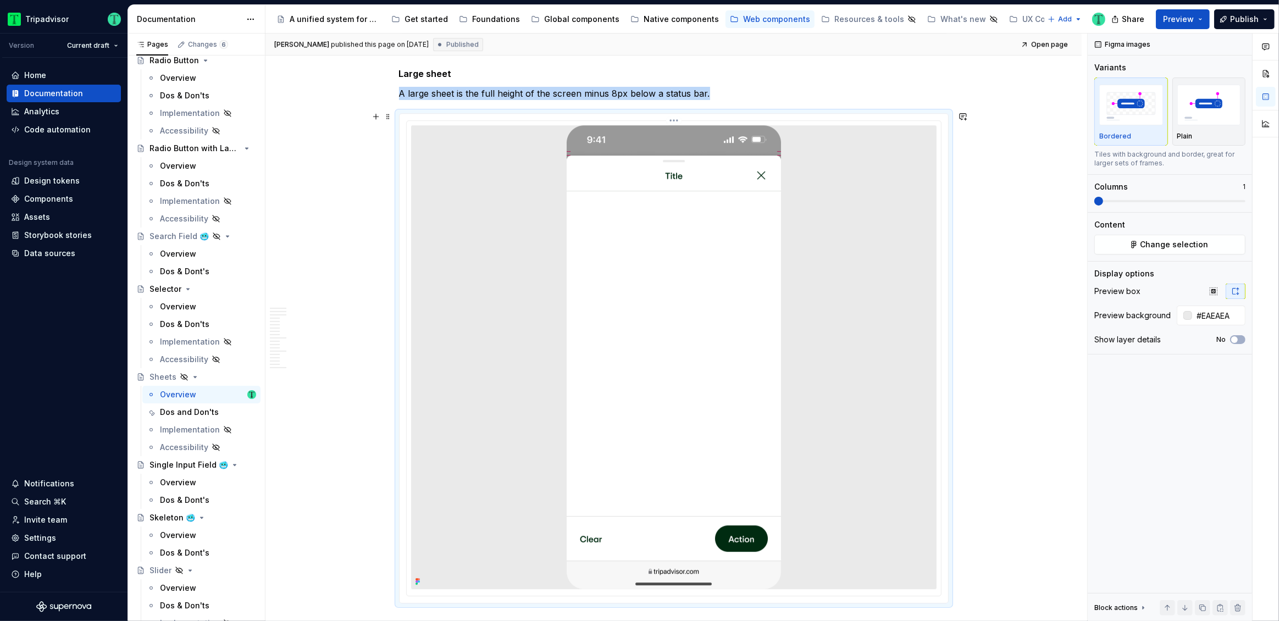
click at [509, 285] on div at bounding box center [673, 357] width 525 height 464
click at [1177, 239] on span "Change selection" at bounding box center [1174, 244] width 68 height 11
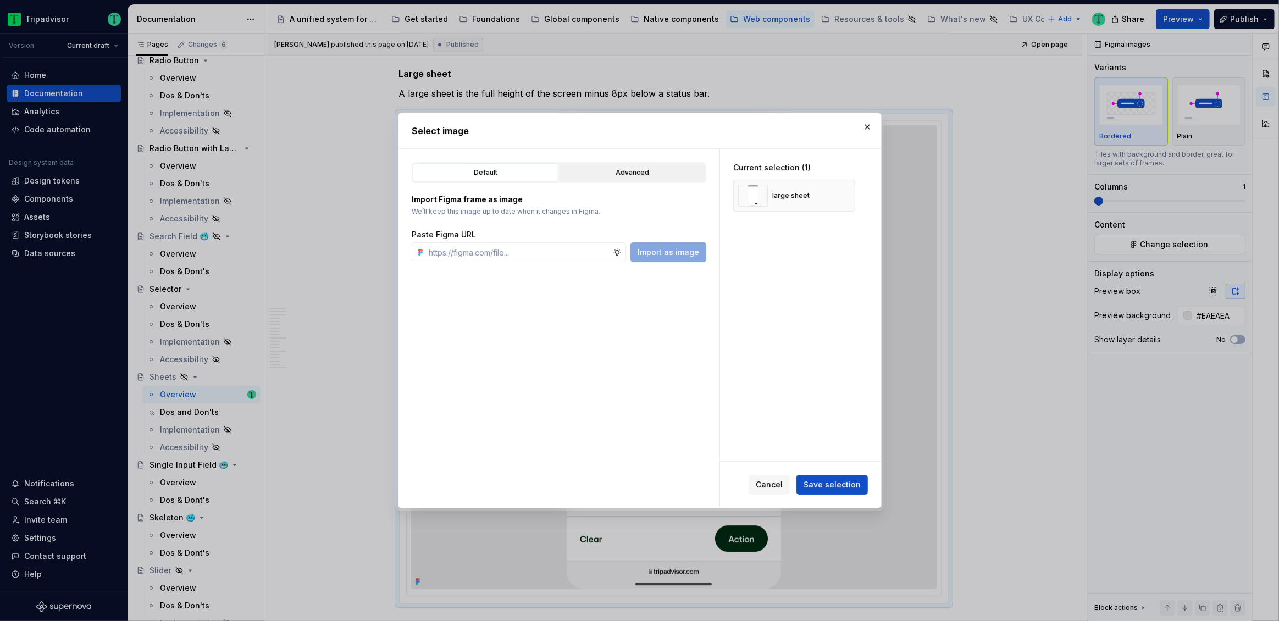
click at [656, 175] on div "Advanced" at bounding box center [632, 172] width 138 height 11
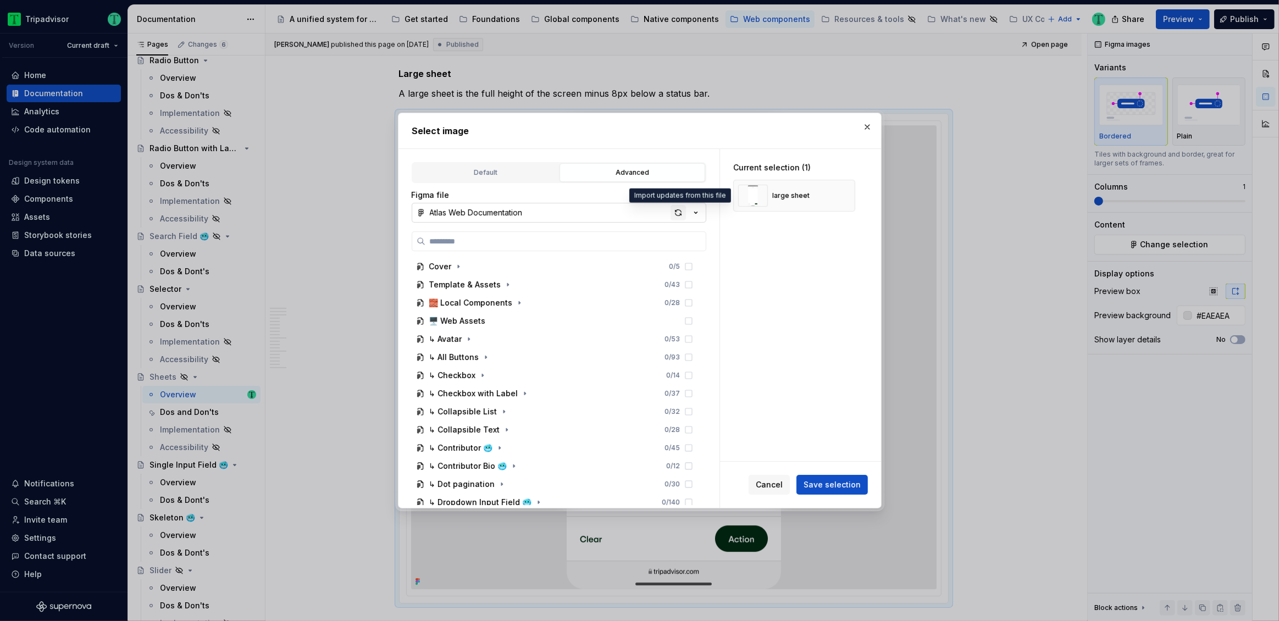
click at [677, 212] on div "button" at bounding box center [677, 212] width 15 height 15
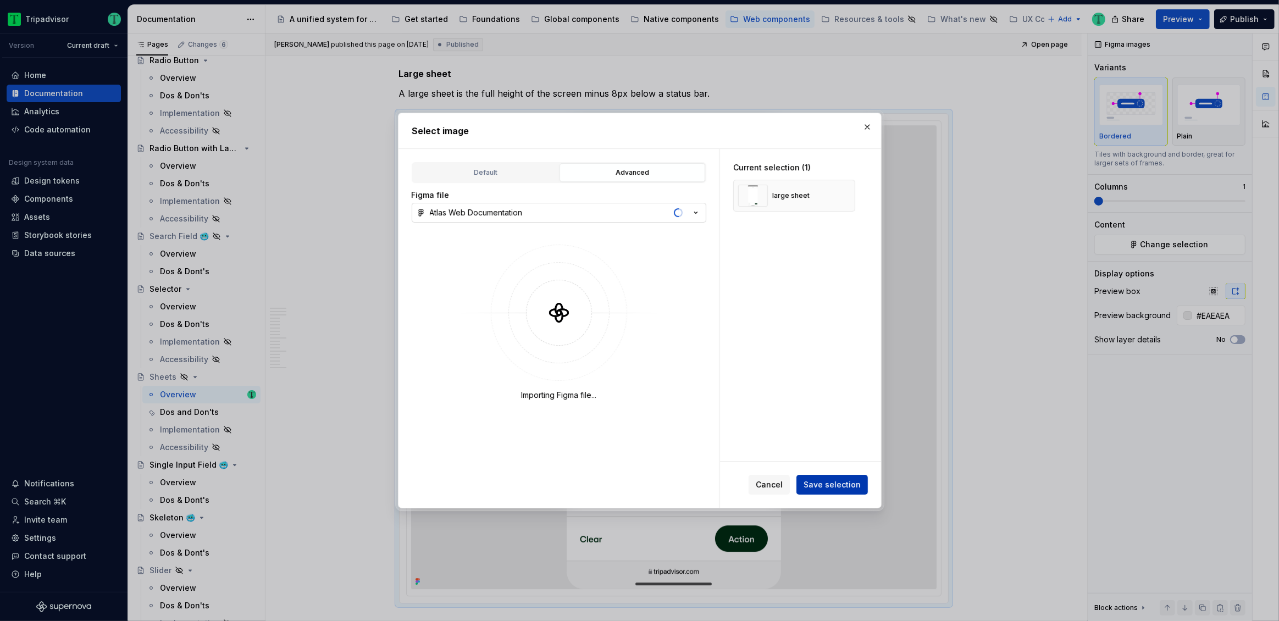
click at [842, 486] on span "Save selection" at bounding box center [831, 484] width 57 height 11
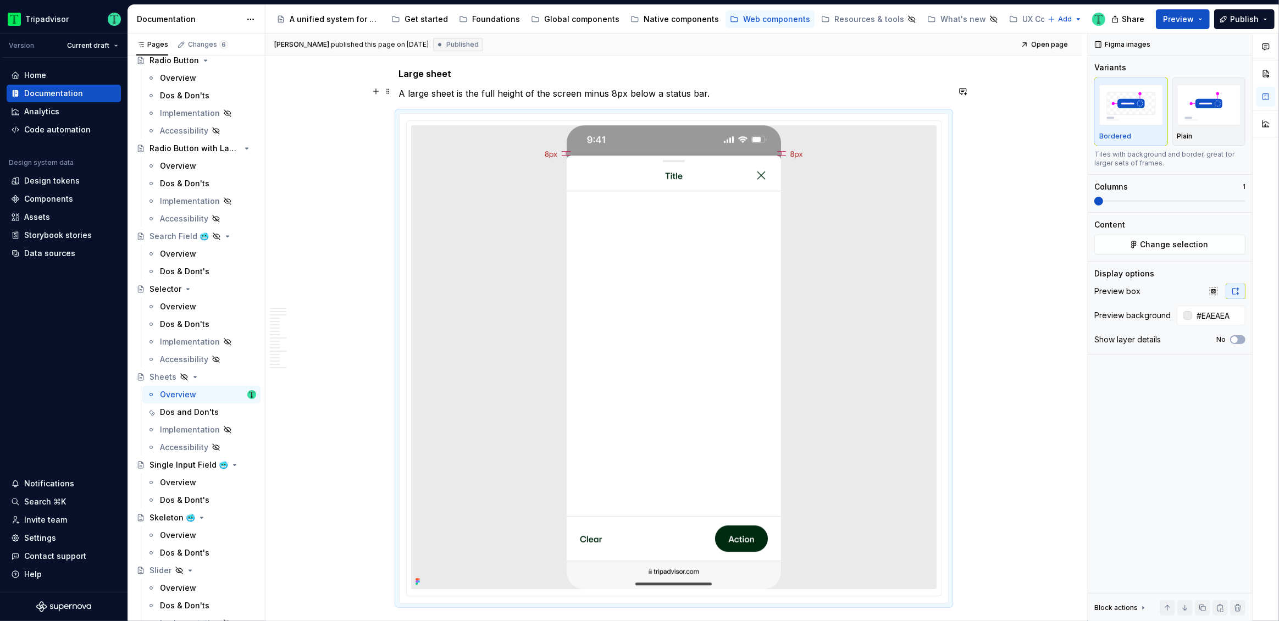
click at [769, 87] on p "A large sheet is the full height of the screen minus 8px below a status bar." at bounding box center [673, 93] width 549 height 13
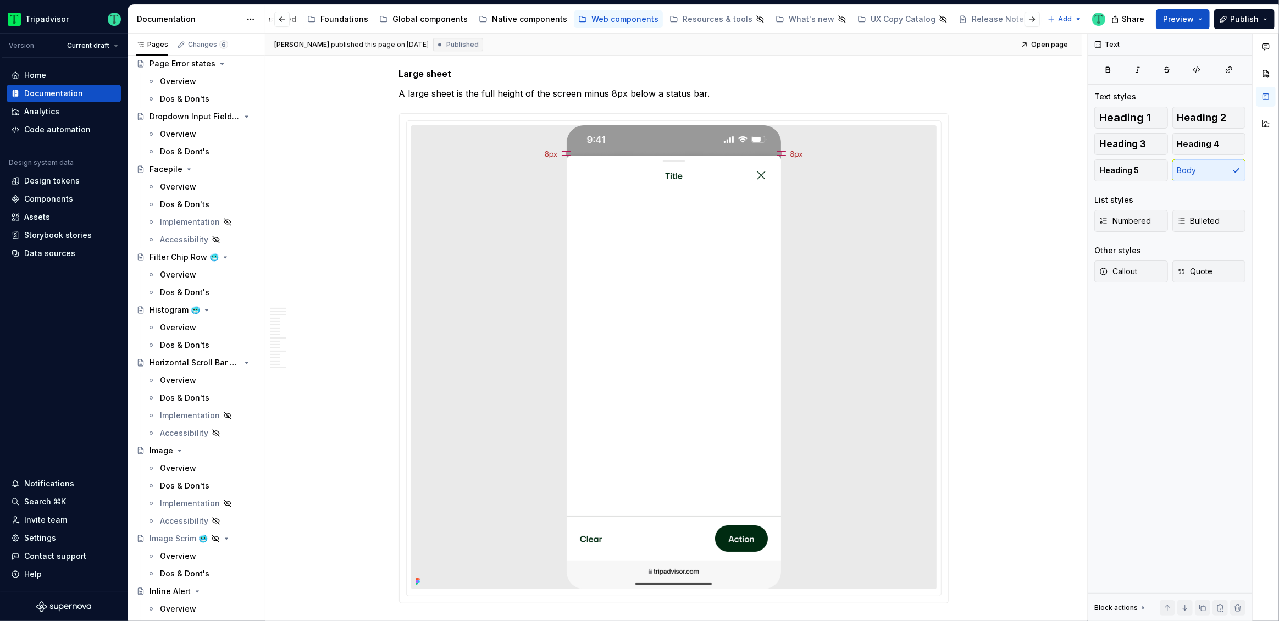
scroll to position [0, 210]
click at [1005, 16] on div "Hidden Pages" at bounding box center [1032, 19] width 54 height 11
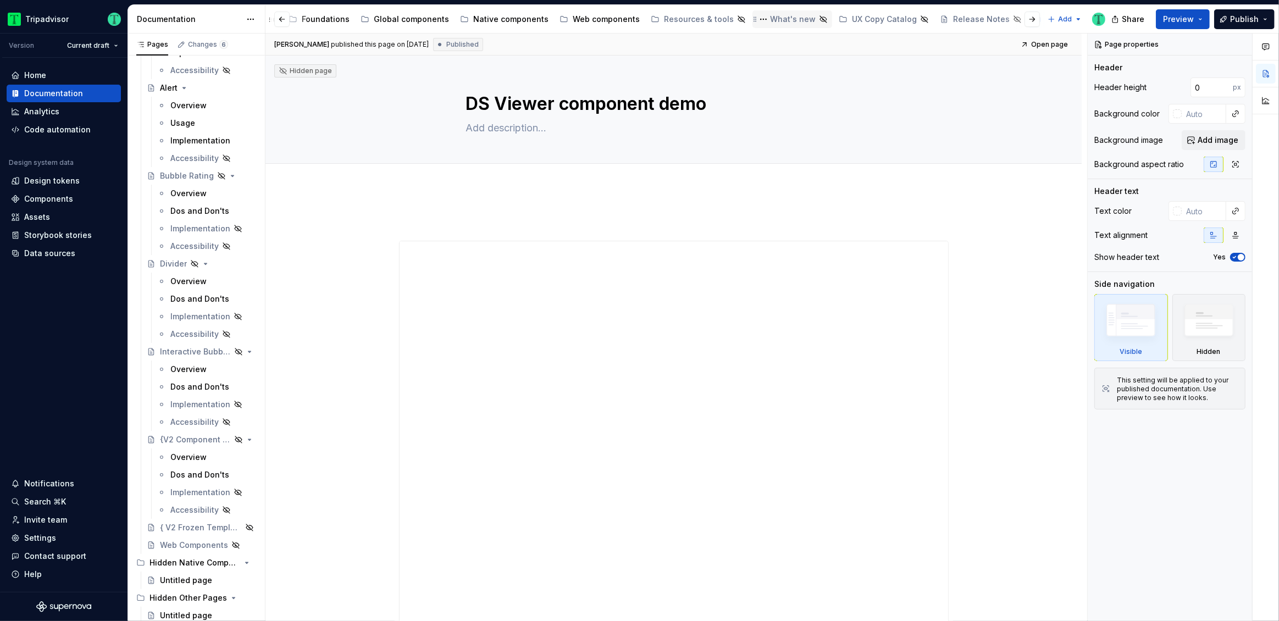
scroll to position [0, 210]
click at [913, 20] on div "Release Notes" at bounding box center [941, 19] width 57 height 11
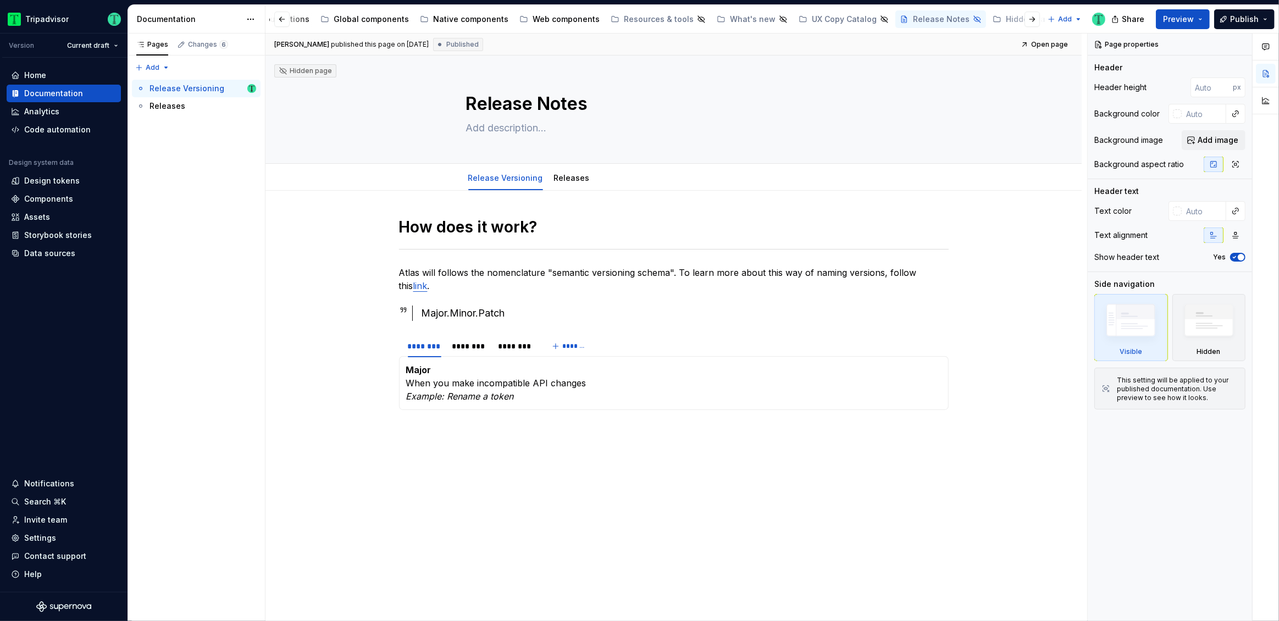
scroll to position [1, 0]
click at [568, 182] on div "Releases" at bounding box center [572, 177] width 36 height 13
click at [560, 180] on link "Releases" at bounding box center [572, 177] width 36 height 9
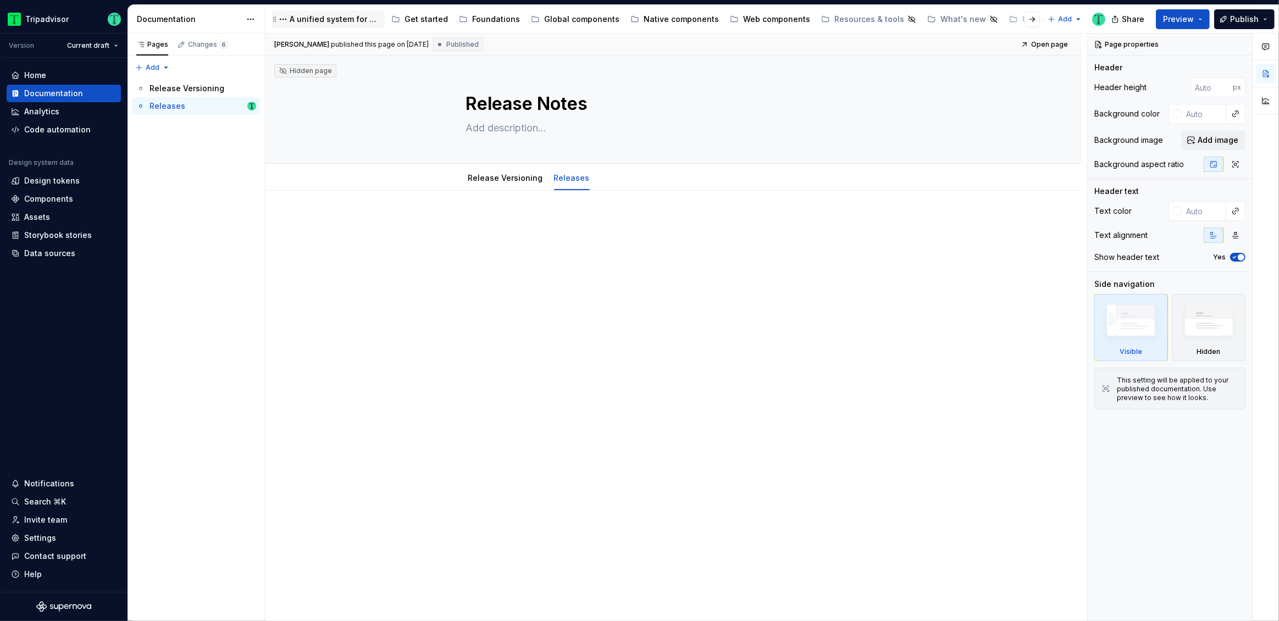
click at [360, 20] on div "A unified system for every journey." at bounding box center [335, 19] width 91 height 11
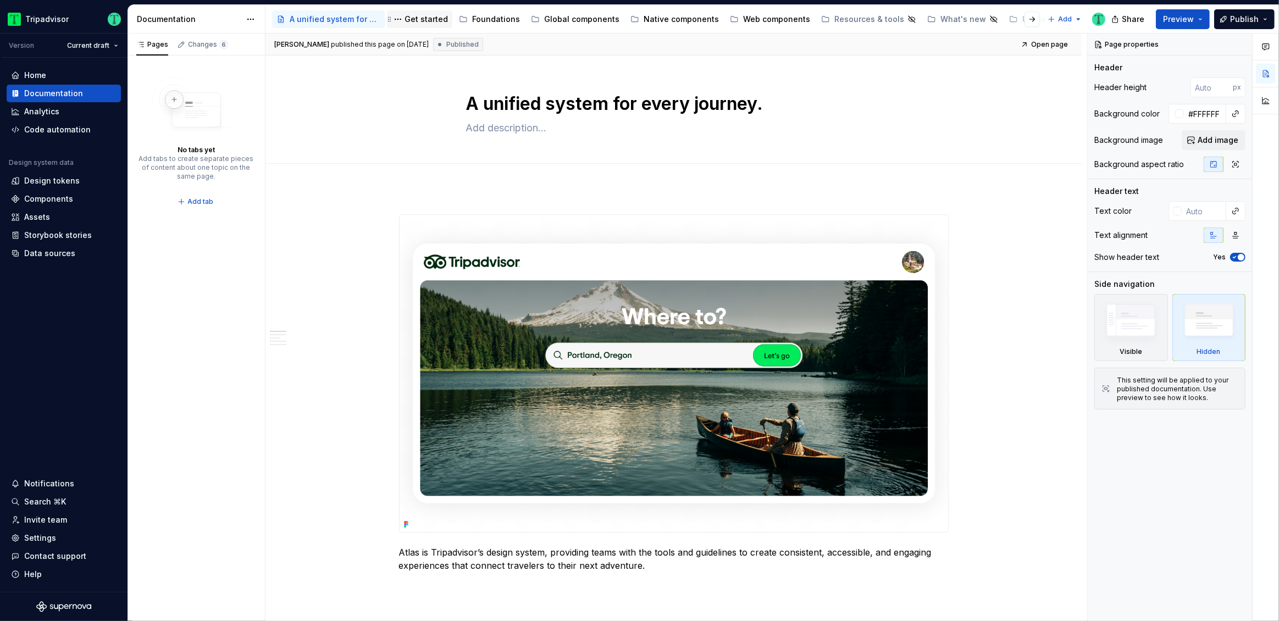
click at [428, 16] on div "Get started" at bounding box center [425, 19] width 43 height 11
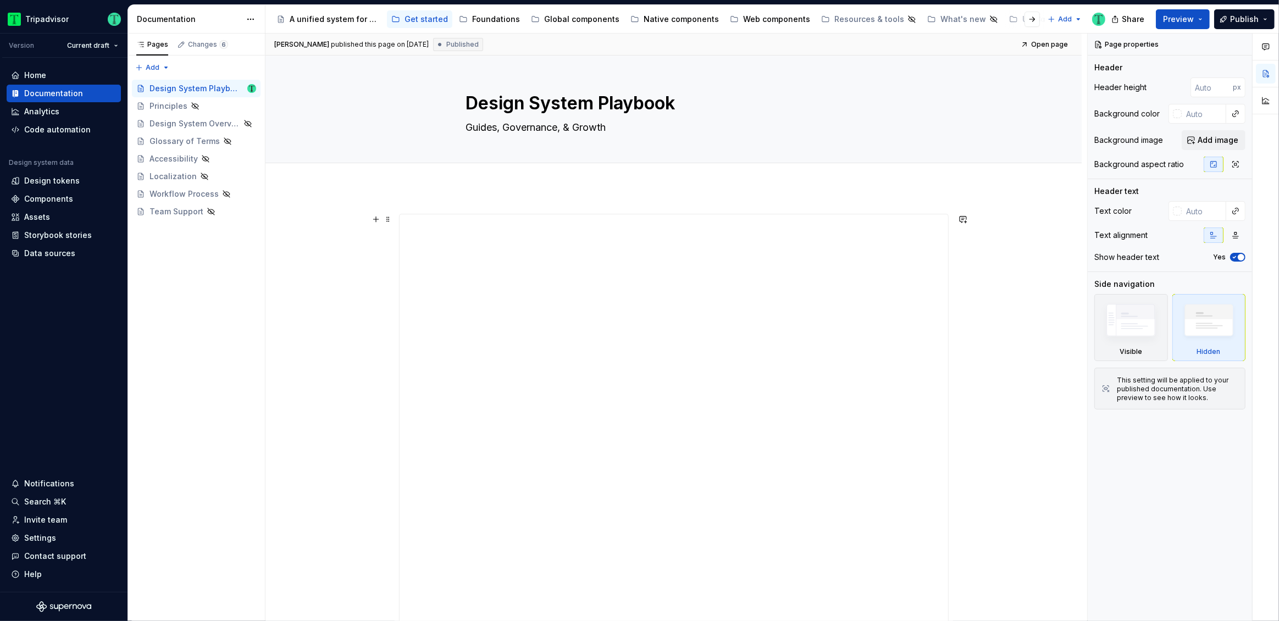
scroll to position [233, 0]
click at [333, 20] on div "A unified system for every journey." at bounding box center [335, 19] width 91 height 11
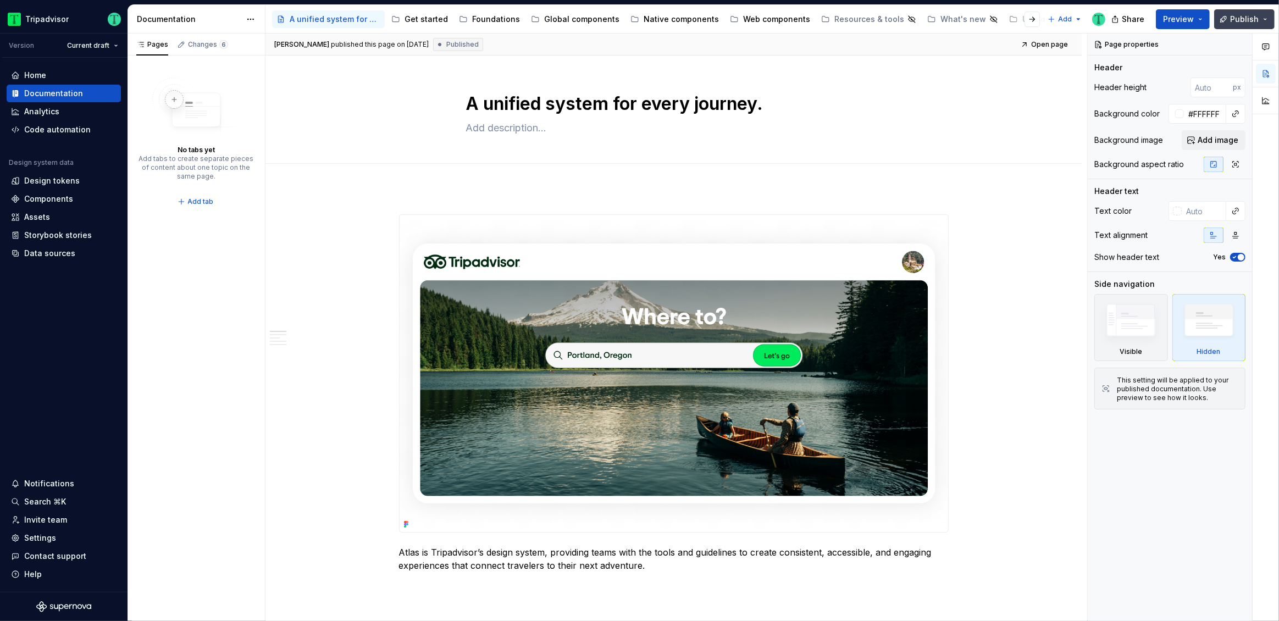
click at [1249, 20] on span "Publish" at bounding box center [1244, 19] width 29 height 11
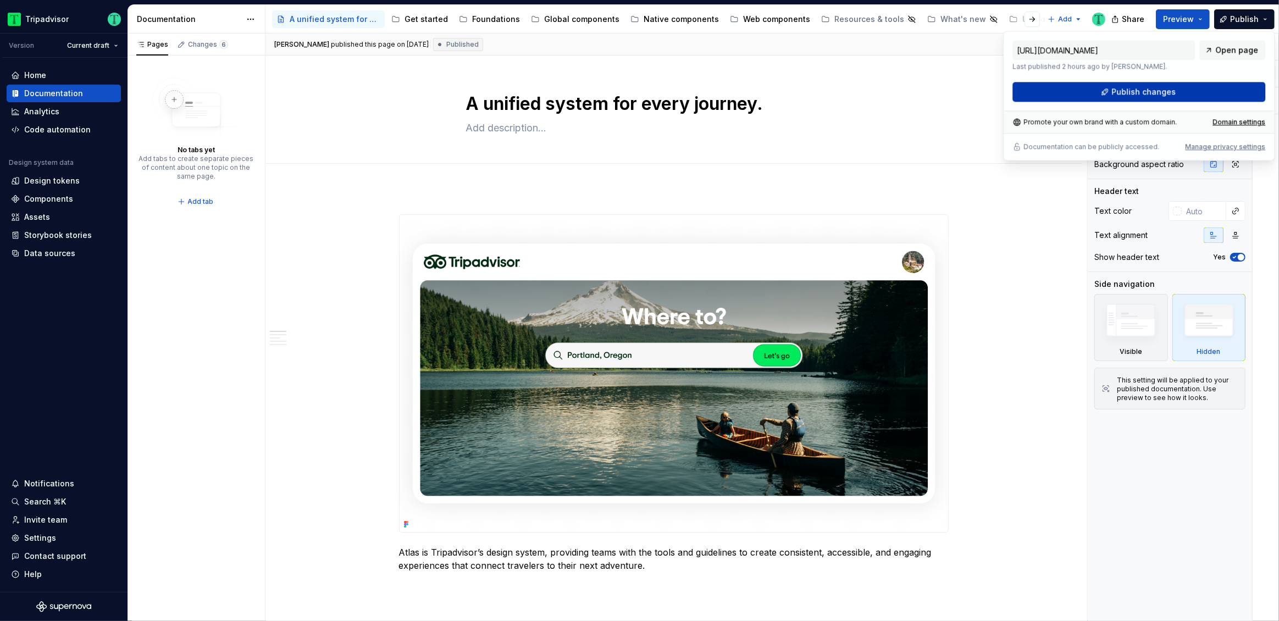
click at [1173, 91] on button "Publish changes" at bounding box center [1138, 92] width 253 height 20
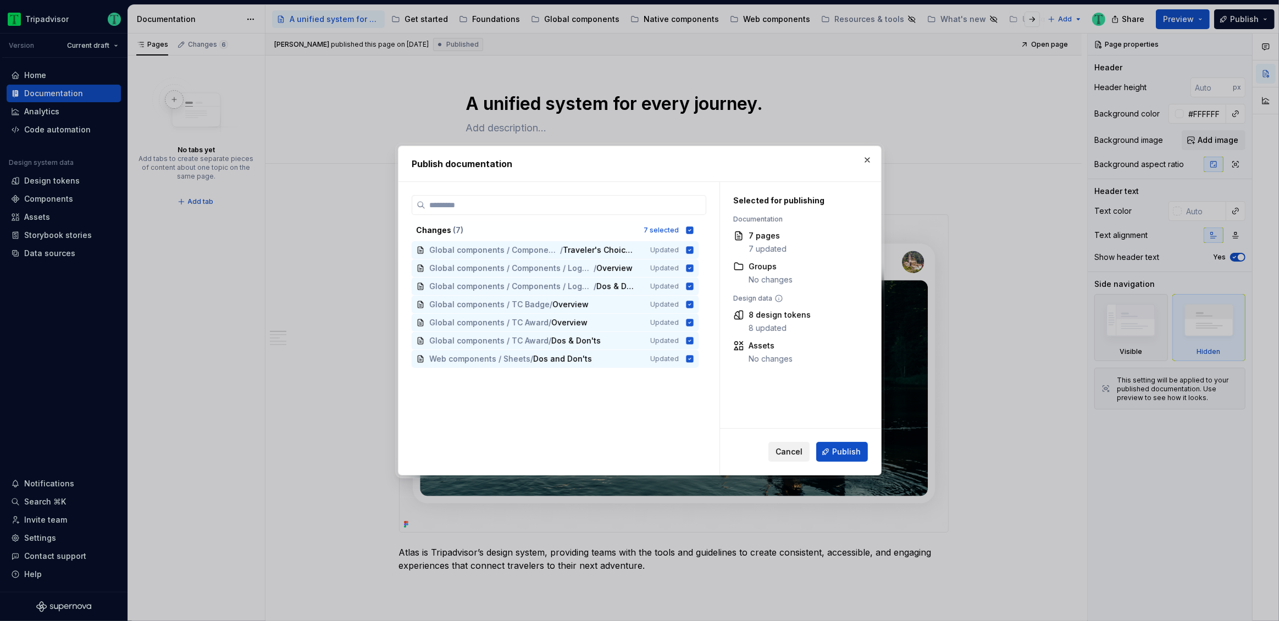
click at [780, 451] on span "Cancel" at bounding box center [788, 451] width 27 height 11
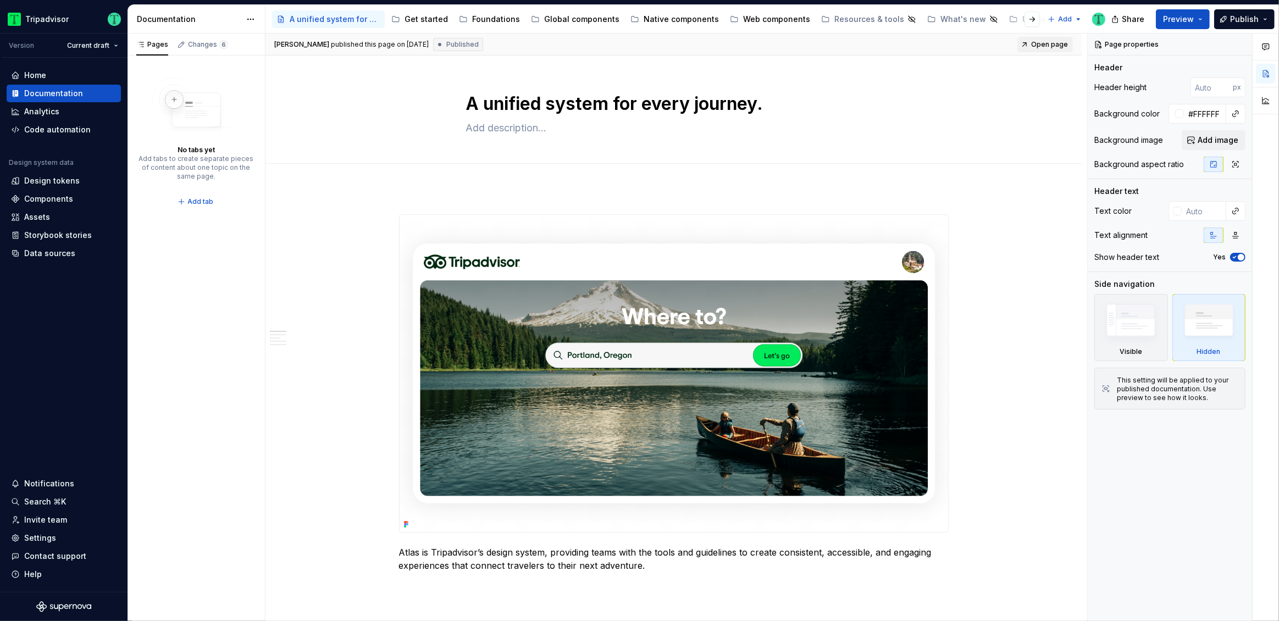
click at [1032, 40] on link "Open page" at bounding box center [1044, 44] width 55 height 15
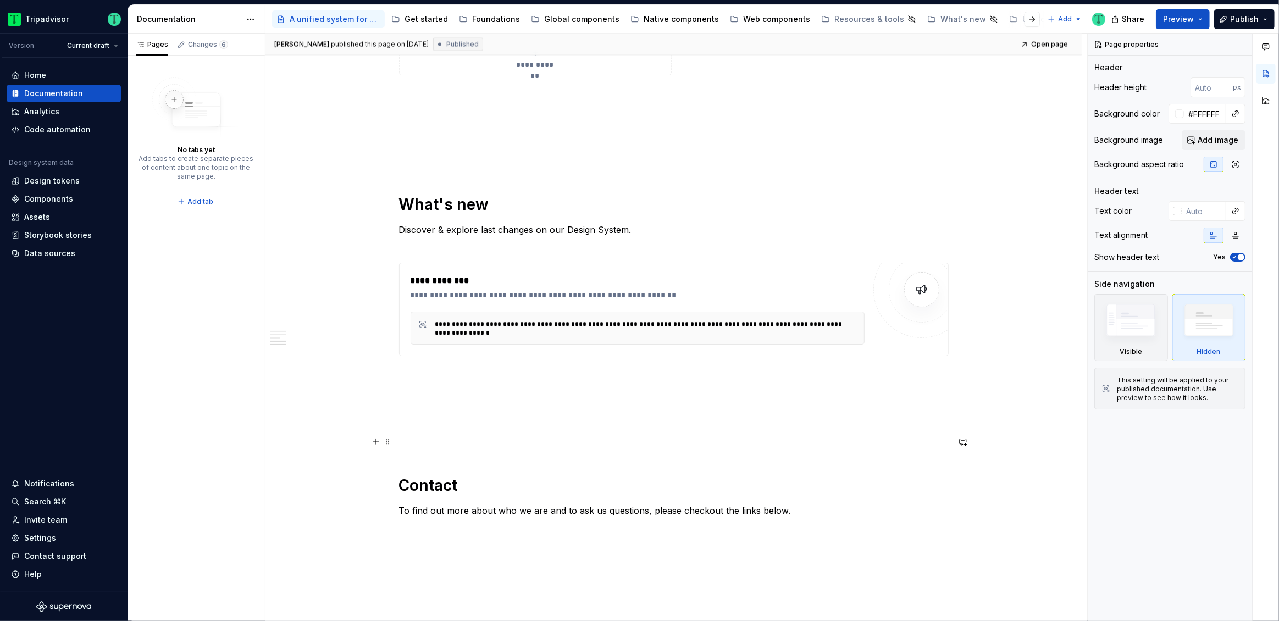
scroll to position [2022, 0]
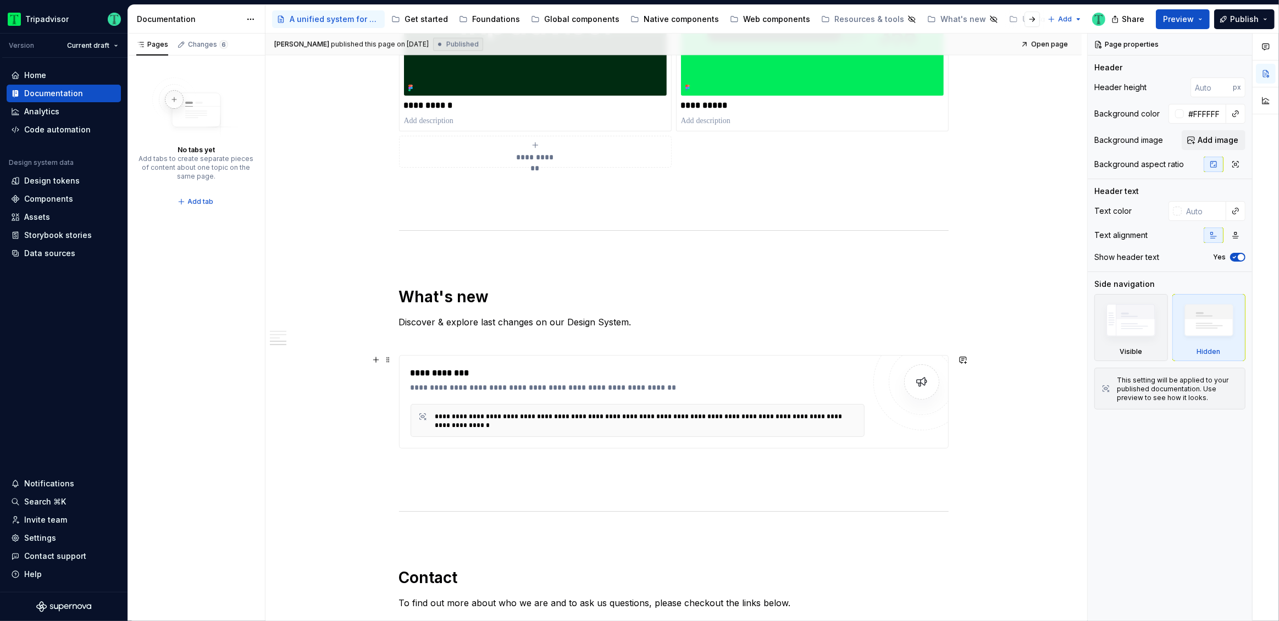
click at [524, 418] on div "**********" at bounding box center [646, 421] width 422 height 18
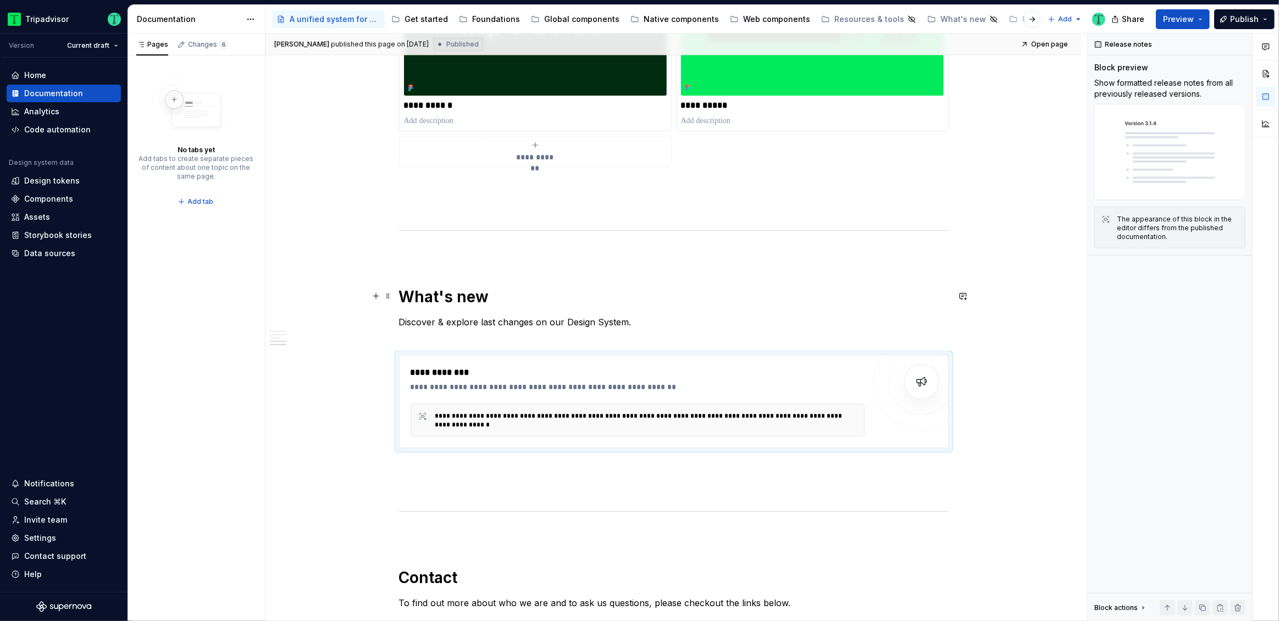
click at [475, 299] on strong "What's new" at bounding box center [444, 296] width 90 height 19
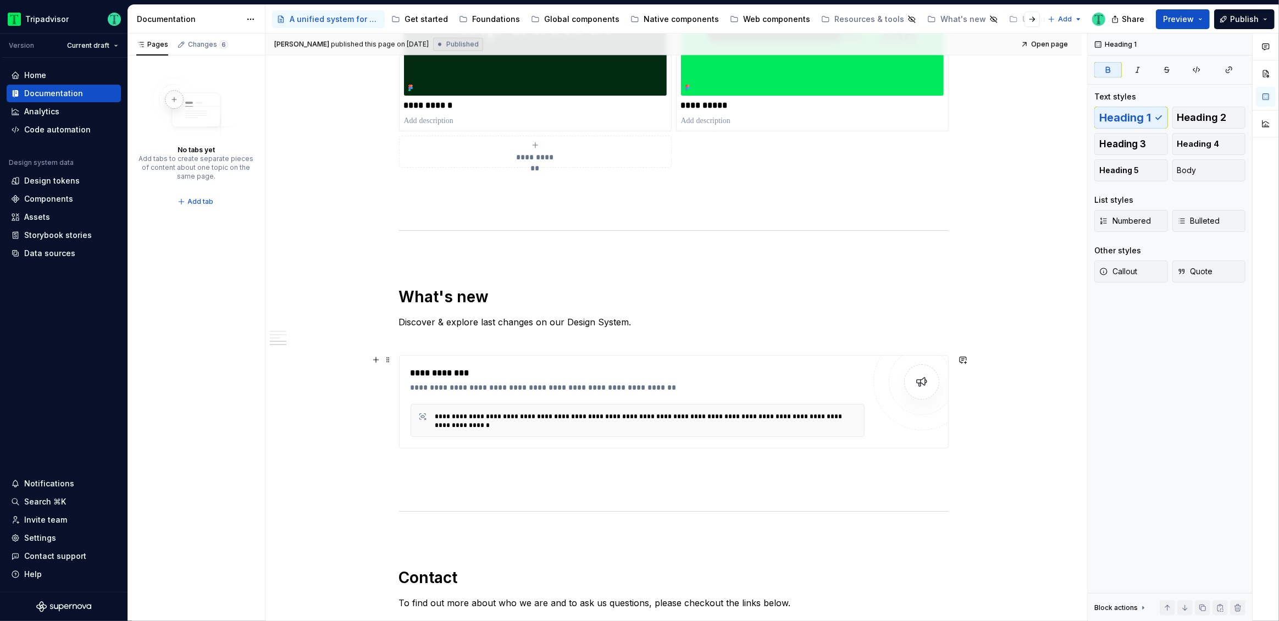
click at [490, 401] on div "**********" at bounding box center [637, 401] width 454 height 70
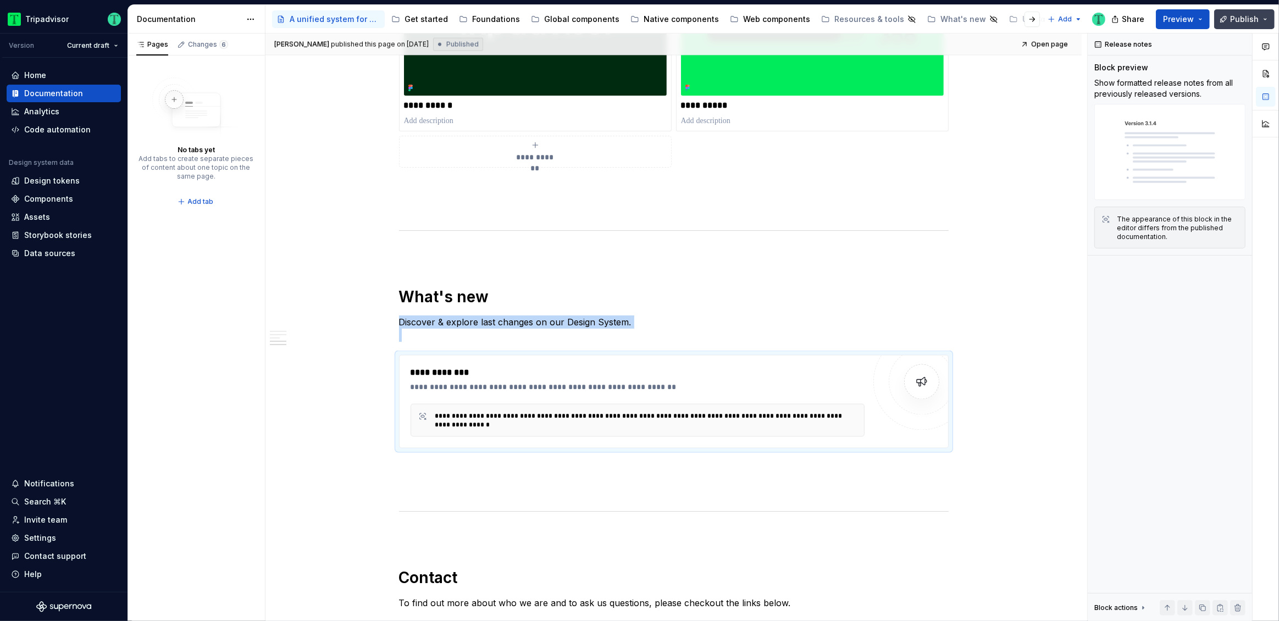
click at [1264, 18] on button "Publish" at bounding box center [1244, 19] width 60 height 20
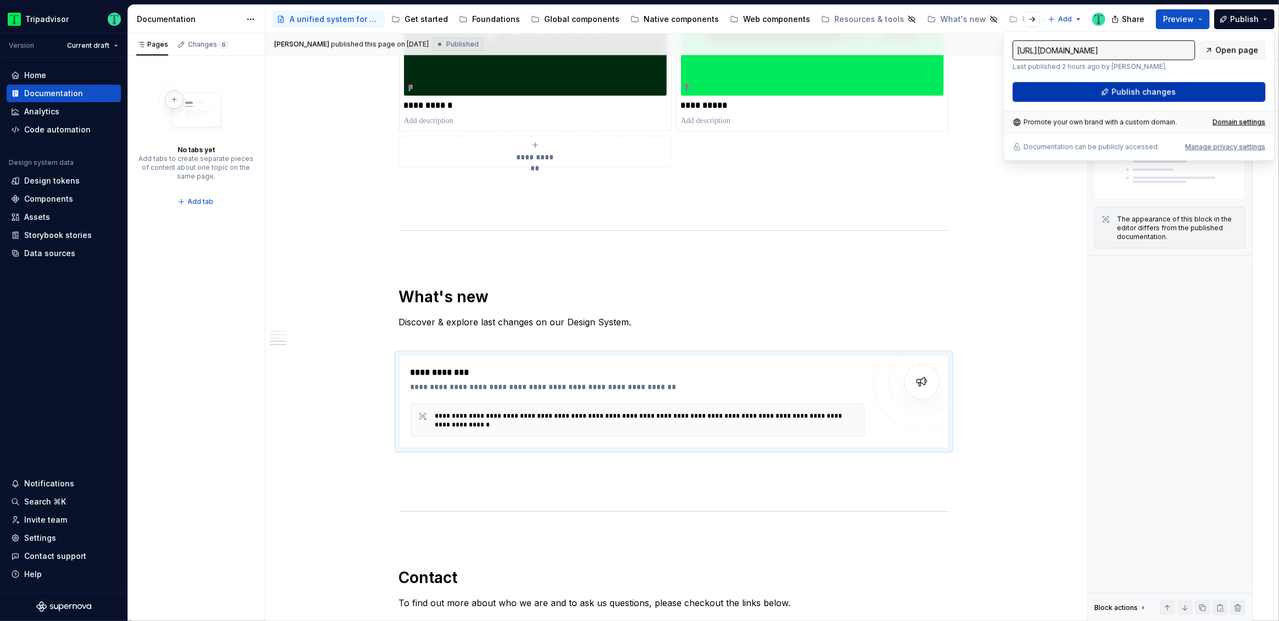
click at [1245, 95] on button "Publish changes" at bounding box center [1138, 92] width 253 height 20
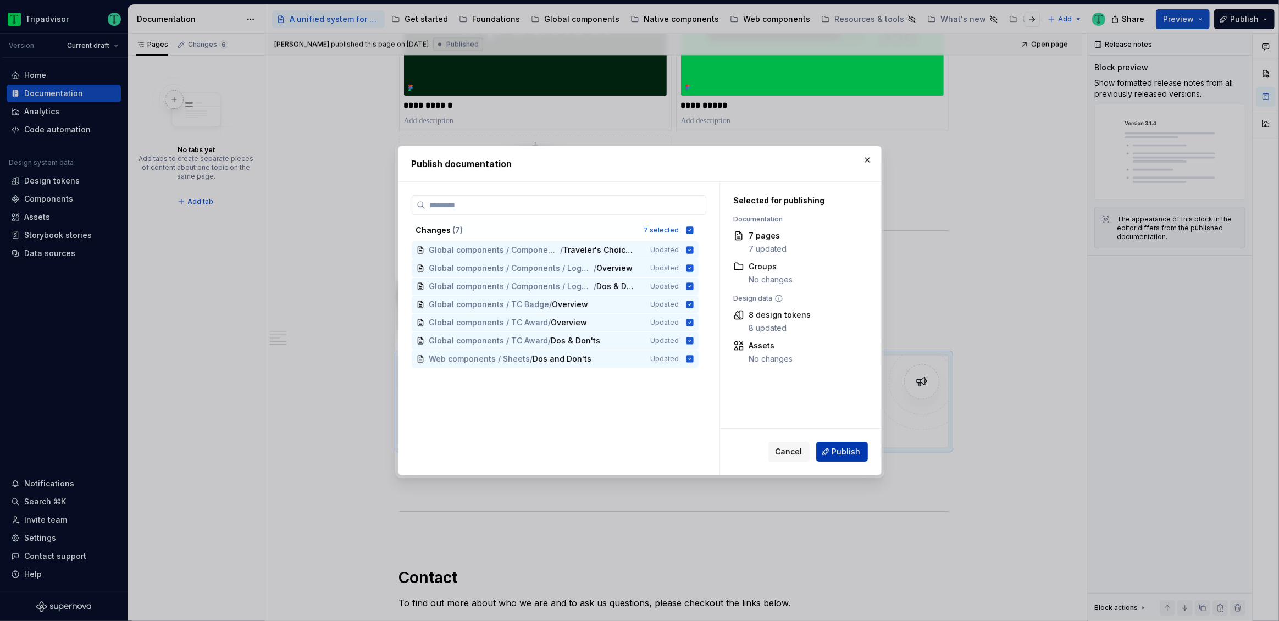
click at [841, 457] on span "Publish" at bounding box center [846, 451] width 29 height 11
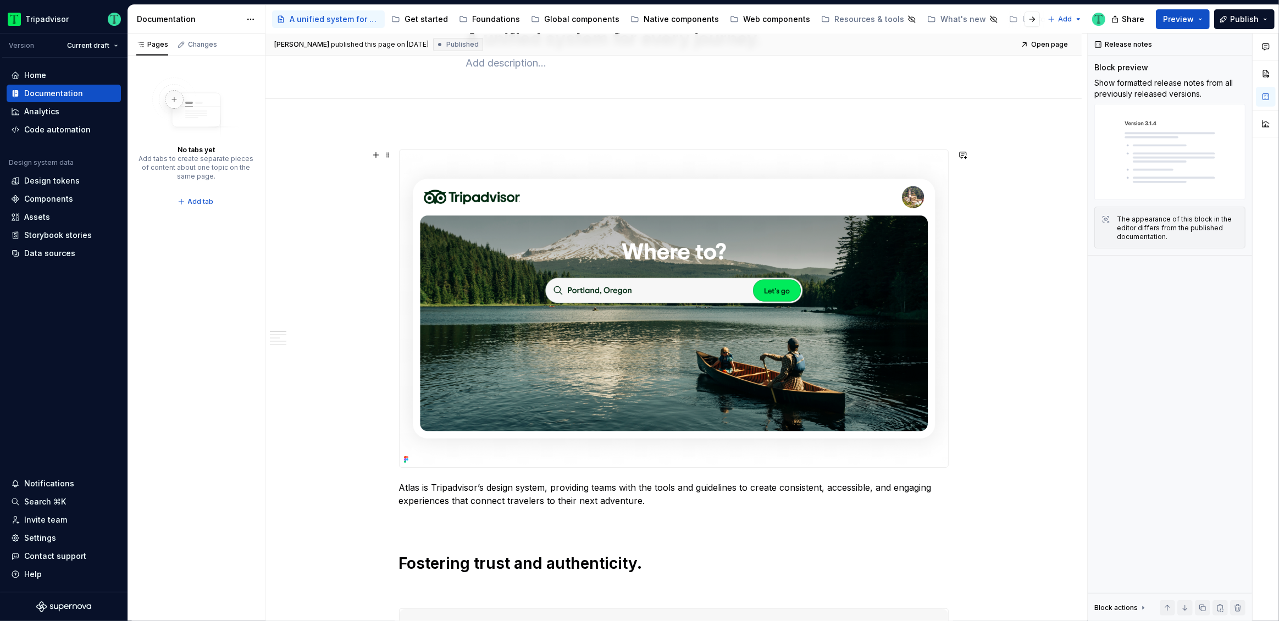
scroll to position [0, 0]
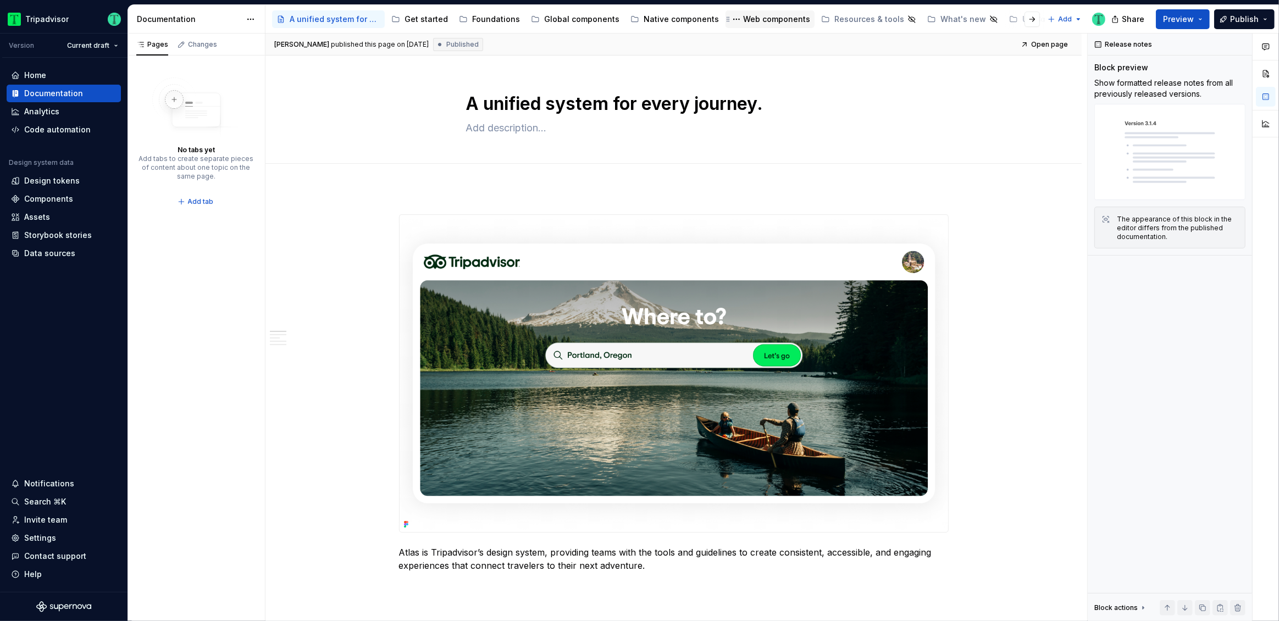
click at [752, 23] on div "Web components" at bounding box center [776, 19] width 67 height 11
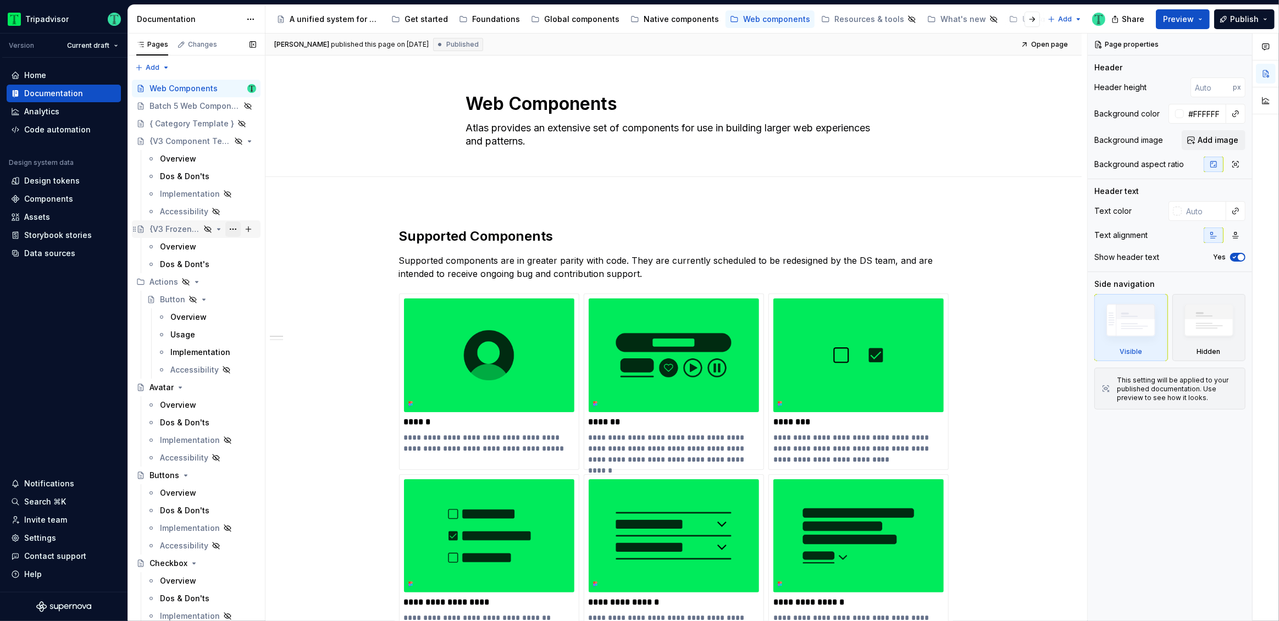
click at [229, 230] on button "Page tree" at bounding box center [232, 228] width 15 height 15
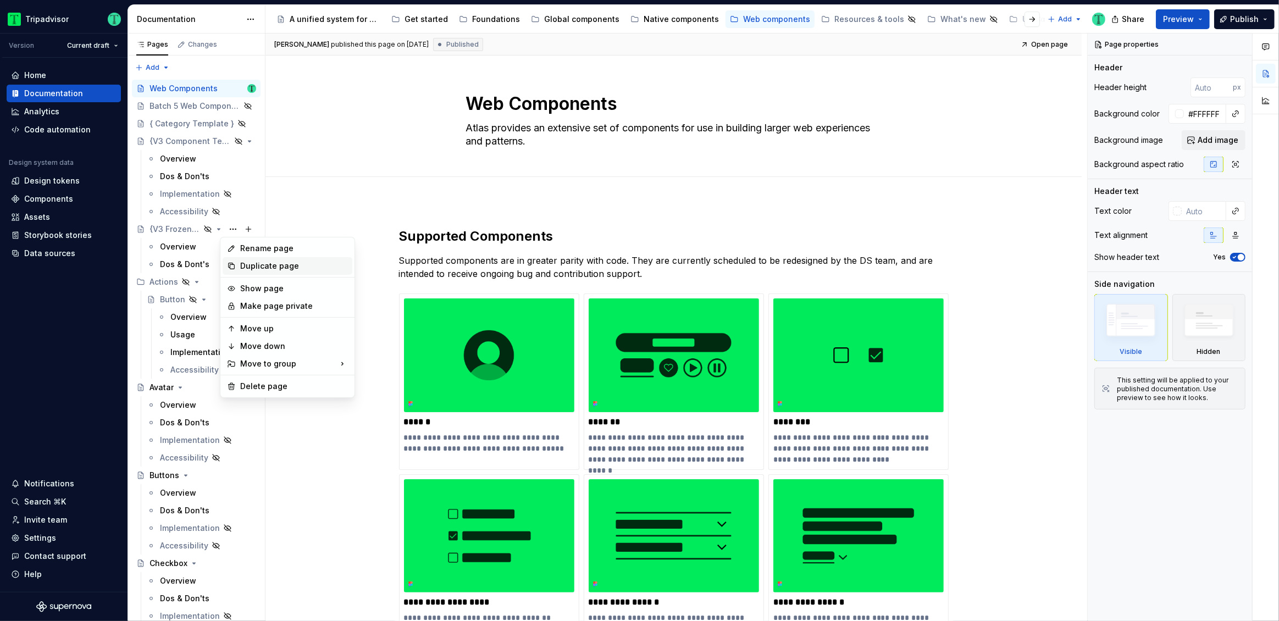
click at [247, 266] on div "Duplicate page" at bounding box center [294, 265] width 108 height 11
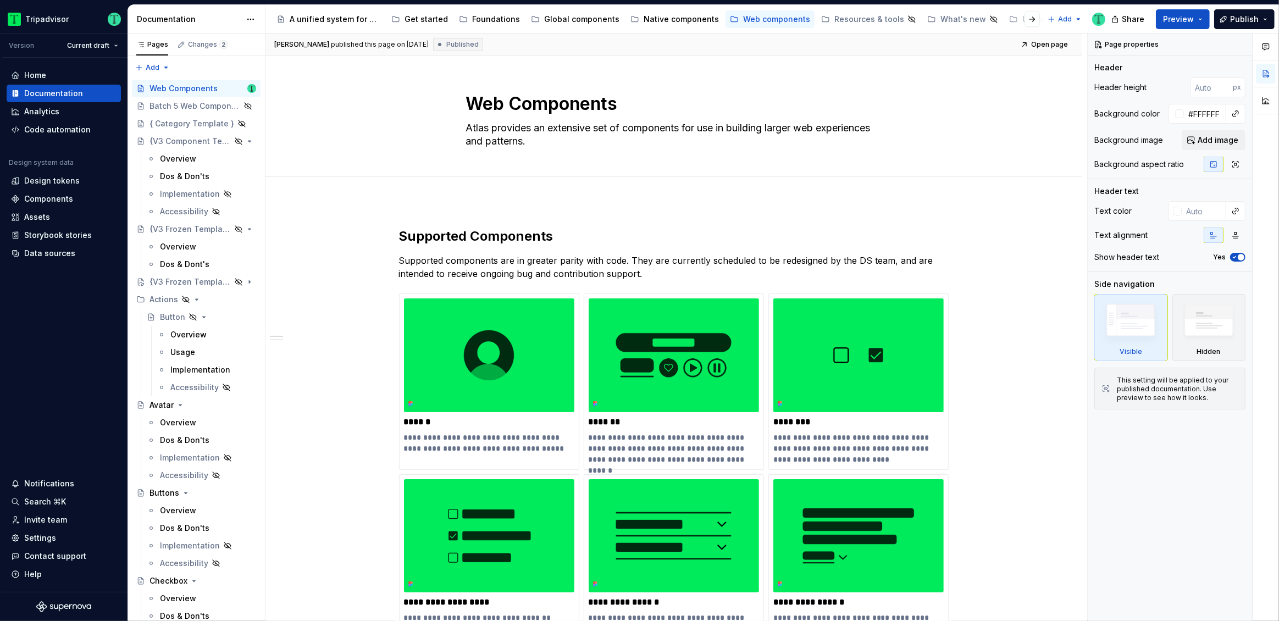
click at [175, 276] on div "{V3 Frozen Template}" at bounding box center [189, 281] width 81 height 11
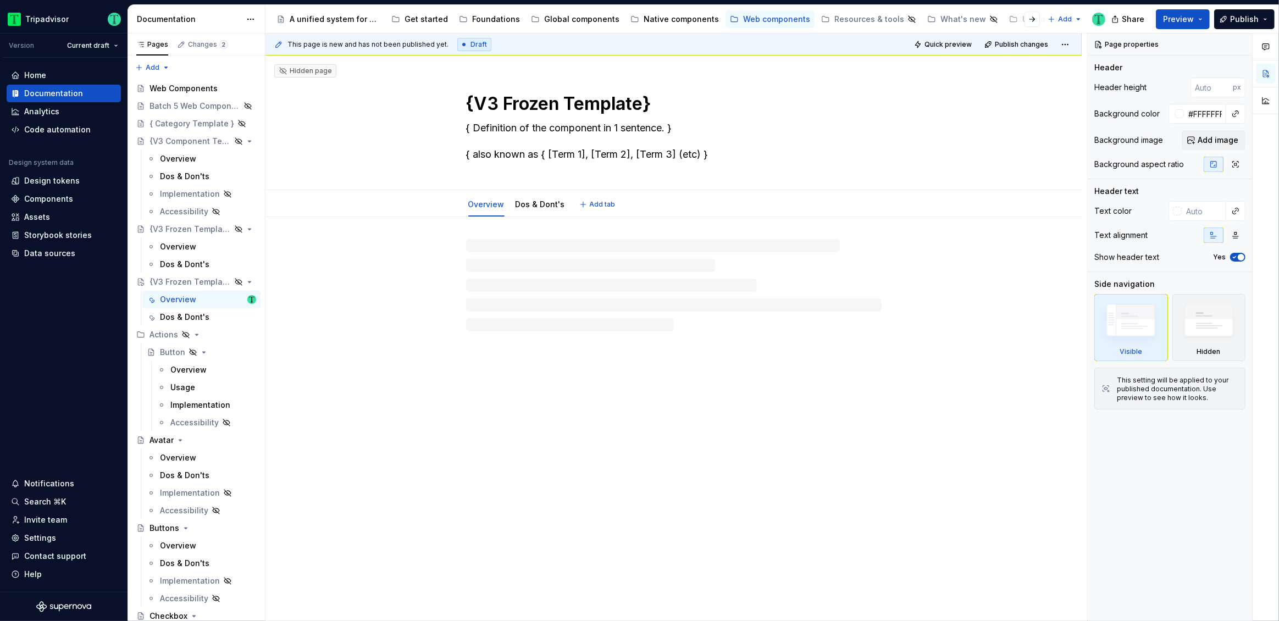
click at [494, 104] on textarea "{V3 Frozen Template}" at bounding box center [671, 104] width 415 height 26
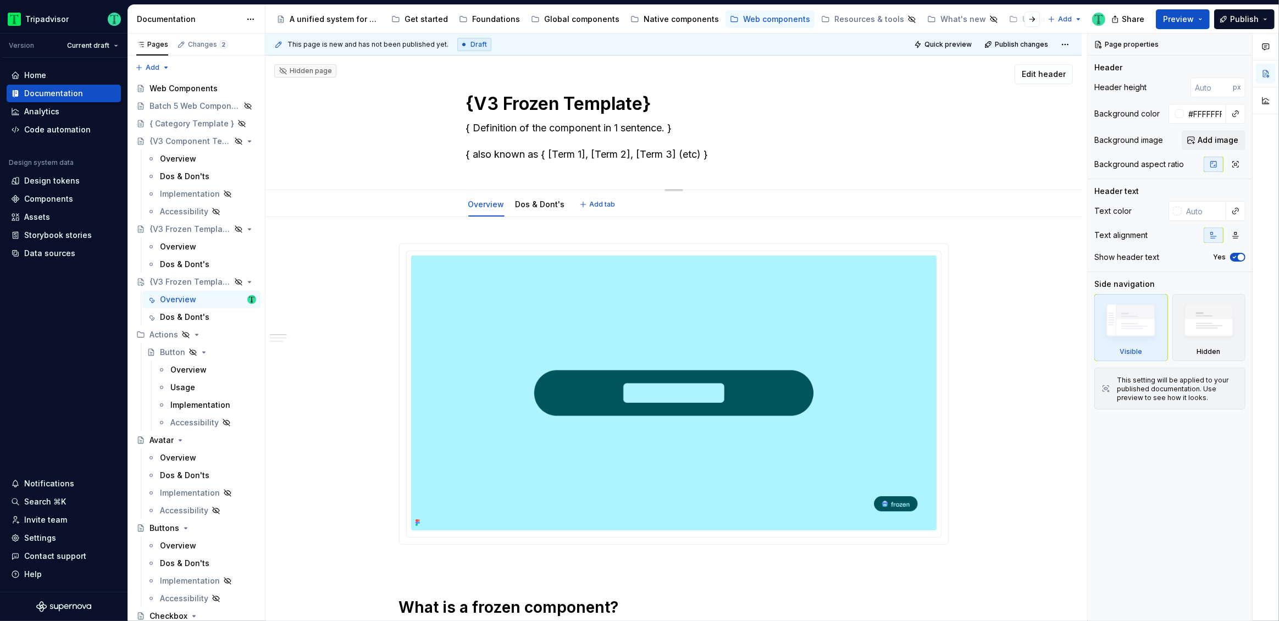
type textarea "*"
type textarea "F"
type textarea "*"
type textarea "Fl"
type textarea "*"
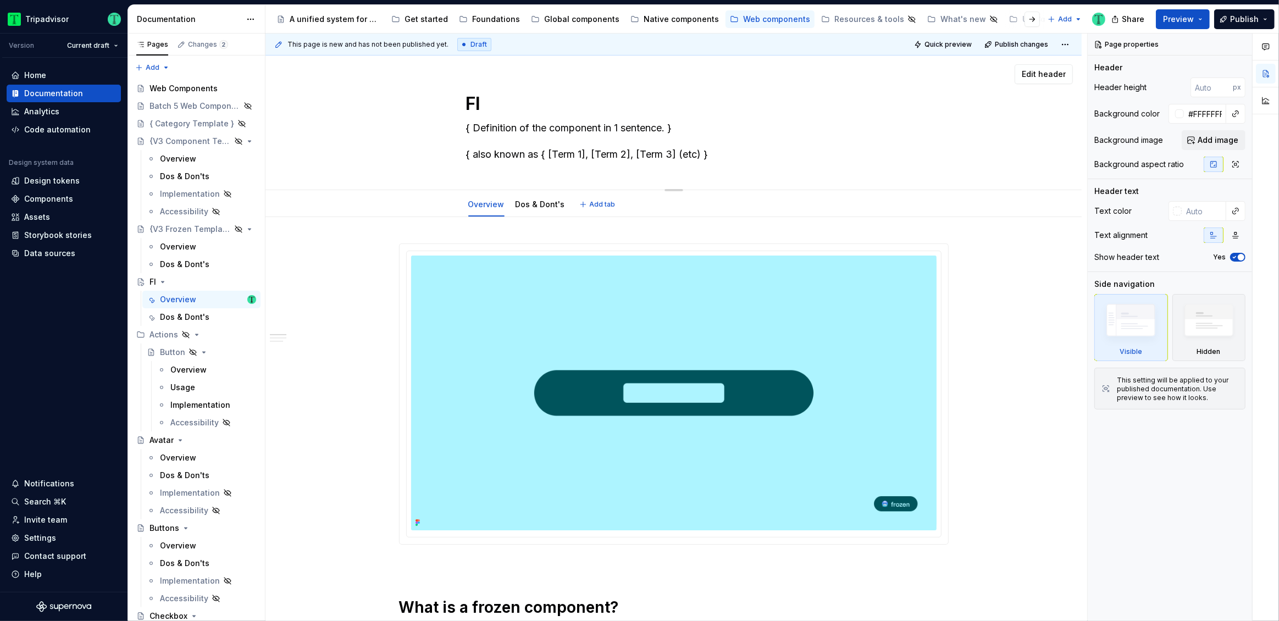
type textarea "Fly"
type textarea "*"
type textarea "Flyou"
type textarea "*"
type textarea "Flyout"
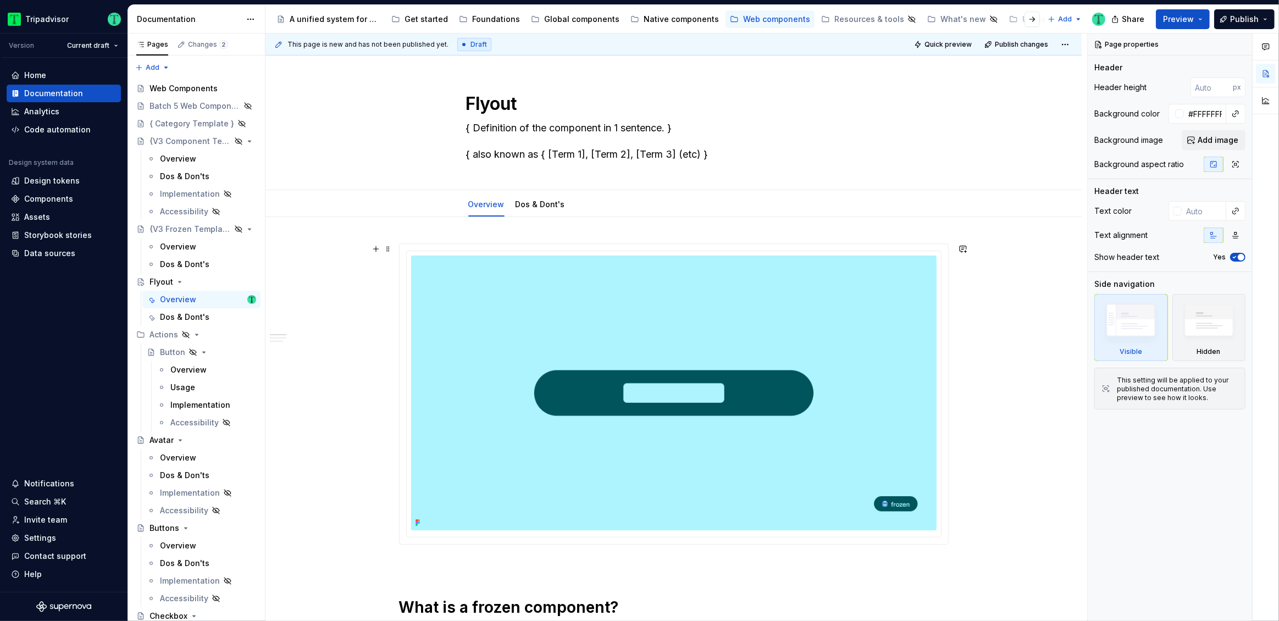
type textarea "*"
type textarea "Flyout"
click at [517, 158] on textarea "{ Definition of the component in 1 sentence. } { also known as { [Term 1], [Ter…" at bounding box center [671, 141] width 415 height 44
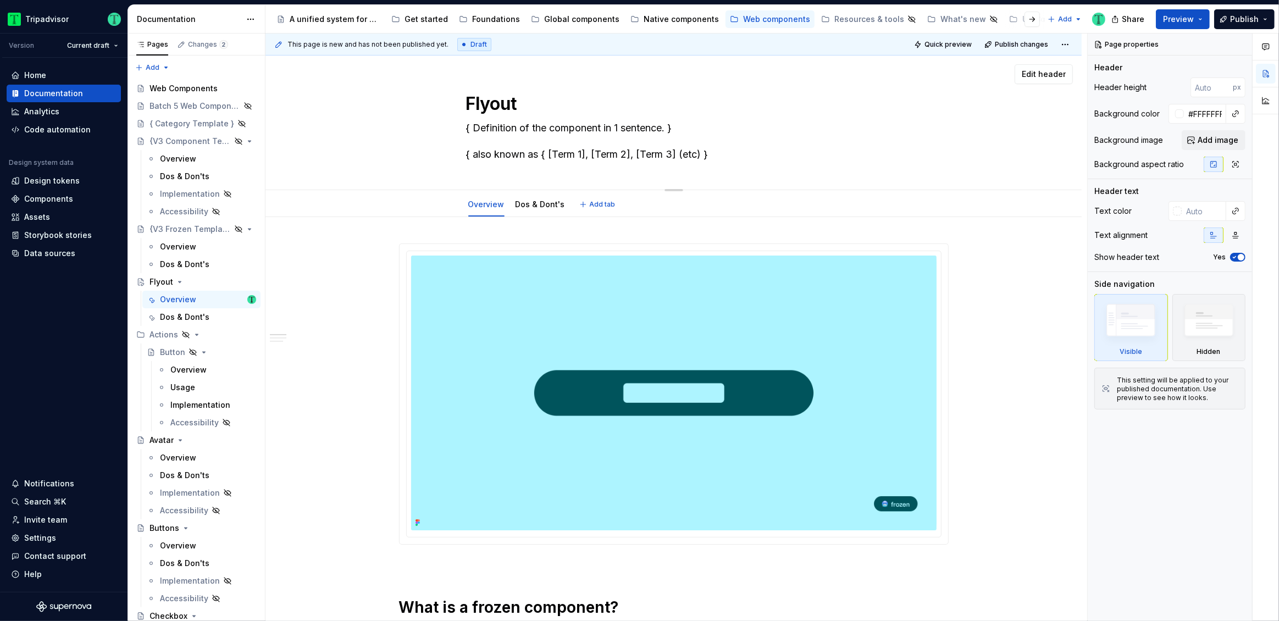
type textarea "*"
type textarea "{ Definition of the component in 1 sentence. } A"
type textarea "*"
type textarea "{ Definition of the component in 1 sentence. } Al"
type textarea "*"
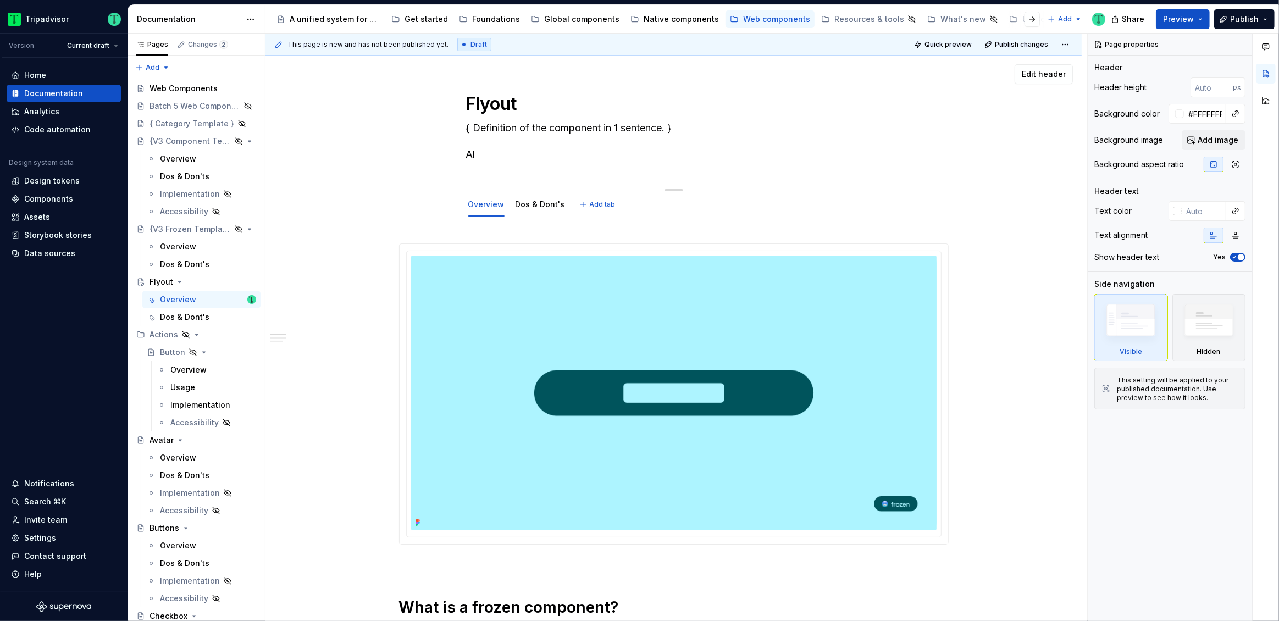
type textarea "{ Definition of the component in 1 sentence. } Als"
type textarea "*"
type textarea "{ Definition of the component in 1 sentence. } Also"
type textarea "*"
type textarea "{ Definition of the component in 1 sentence. } Also"
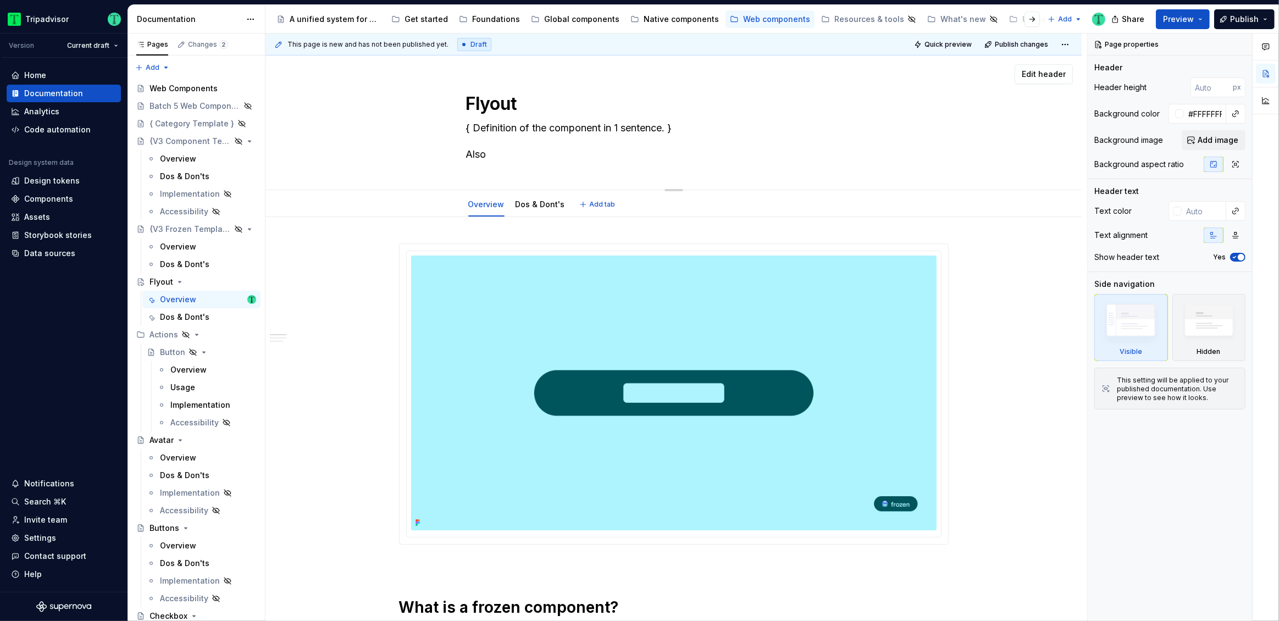
type textarea "*"
type textarea "{ Definition of the component in 1 sentence. } Also k"
type textarea "*"
type textarea "{ Definition of the component in 1 sentence. } Also kn"
type textarea "*"
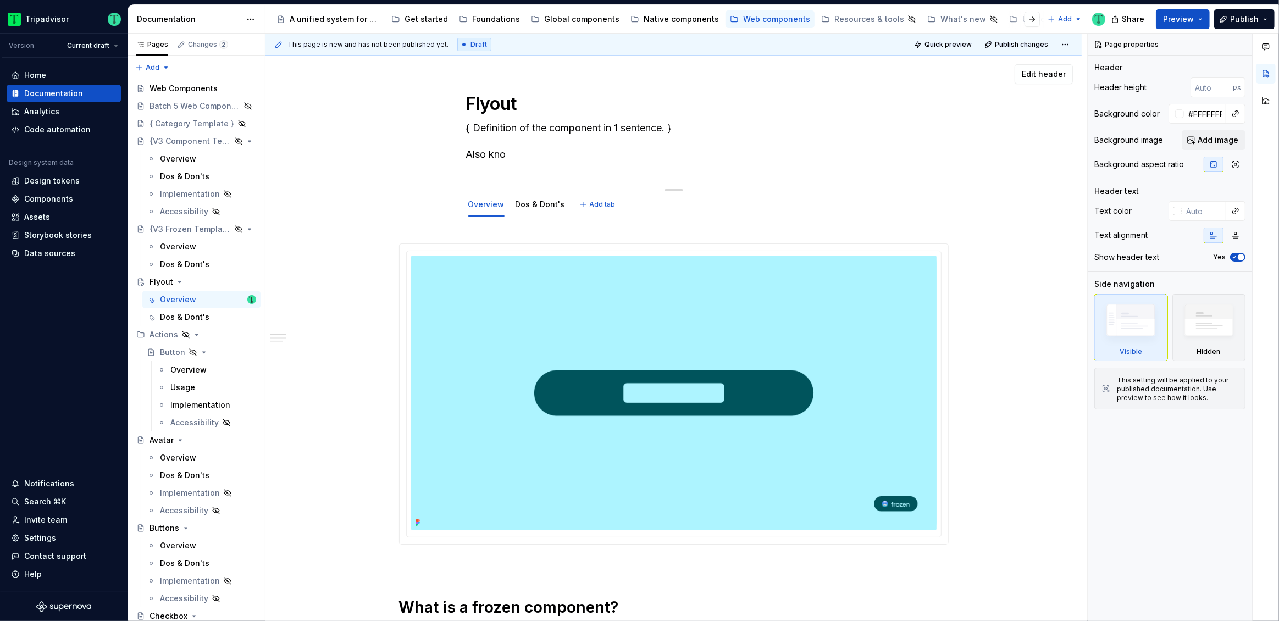
type textarea "{ Definition of the component in 1 sentence. } Also know"
type textarea "*"
type textarea "{ Definition of the component in 1 sentence. } Also known"
type textarea "*"
type textarea "{ Definition of the component in 1 sentence. } Also known"
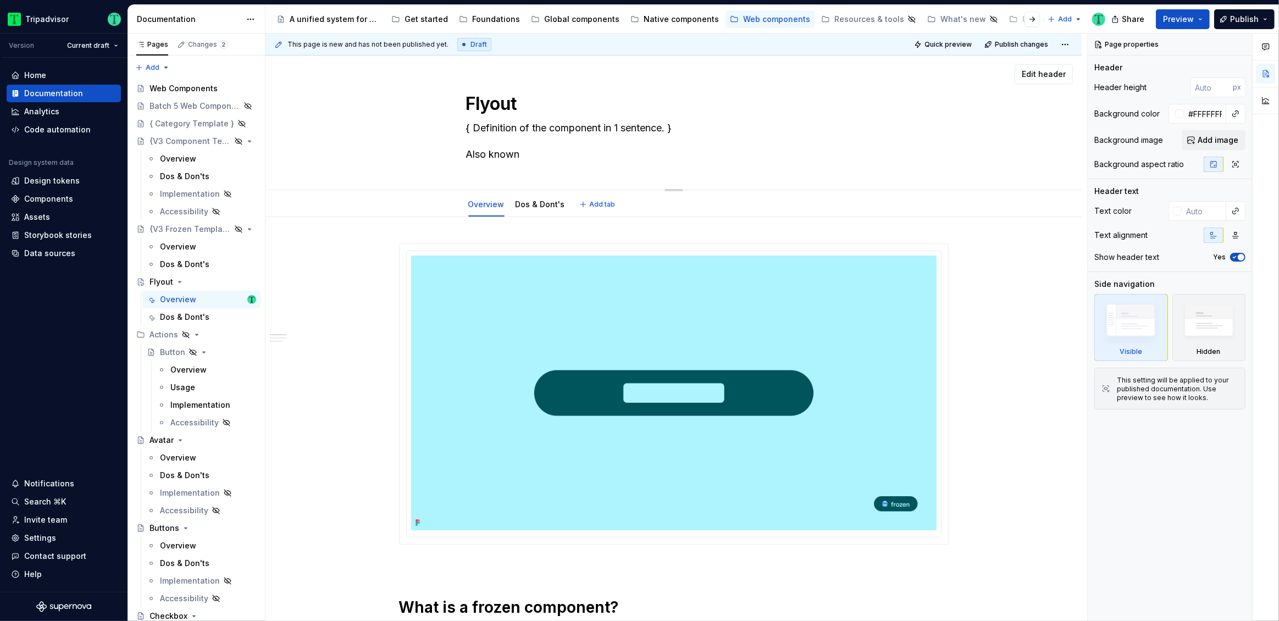
type textarea "*"
type textarea "{ Definition of the component in 1 sentence. } Also known a"
type textarea "*"
type textarea "{ Definition of the component in 1 sentence. } Also known as"
type textarea "*"
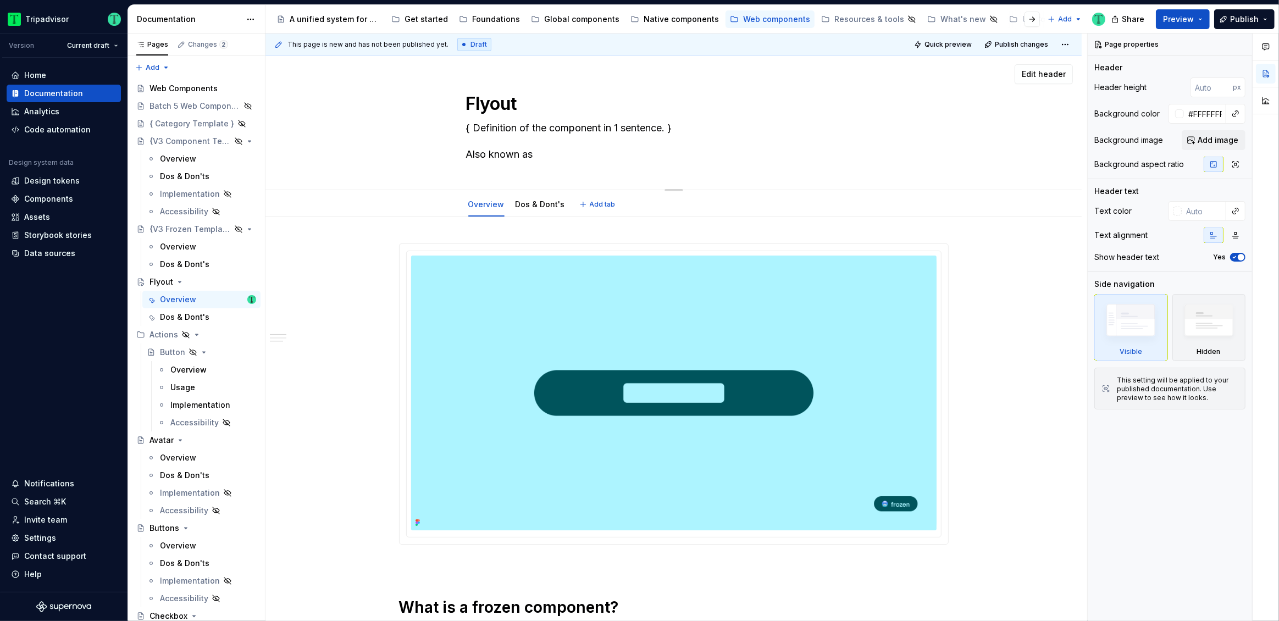
type textarea "{ Definition of the component in 1 sentence. } Also known as"
paste textarea "Tray, Flyout, Sheet"
type textarea "*"
type textarea "{ Definition of the component in 1 sentence. } Also known as Tray, Flyout, Sheet"
type textarea "*"
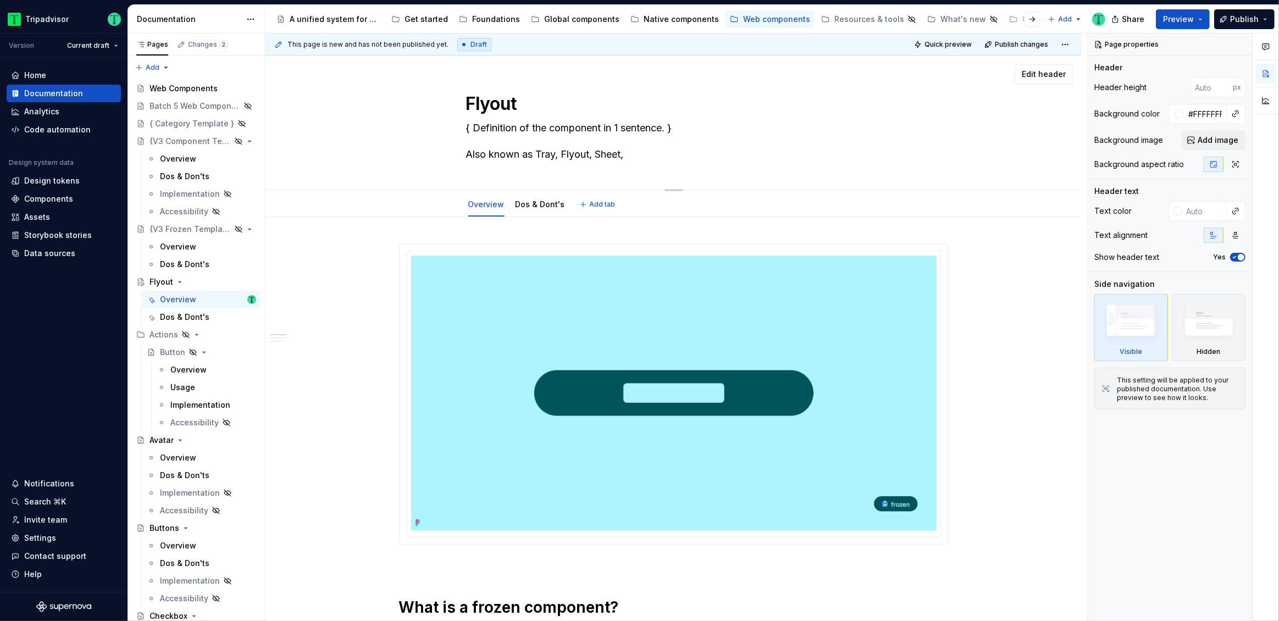
type textarea "{ Definition of the component in 1 sentence. } Also known as Tray, Flyout, Shee…"
type textarea "*"
type textarea "{ Definition of the component in 1 sentence. } Also known as Tray, Flyout, Shee…"
type textarea "*"
type textarea "{ Definition of the component in 1 sentence. } Also known as Tray, Flyout, Shee…"
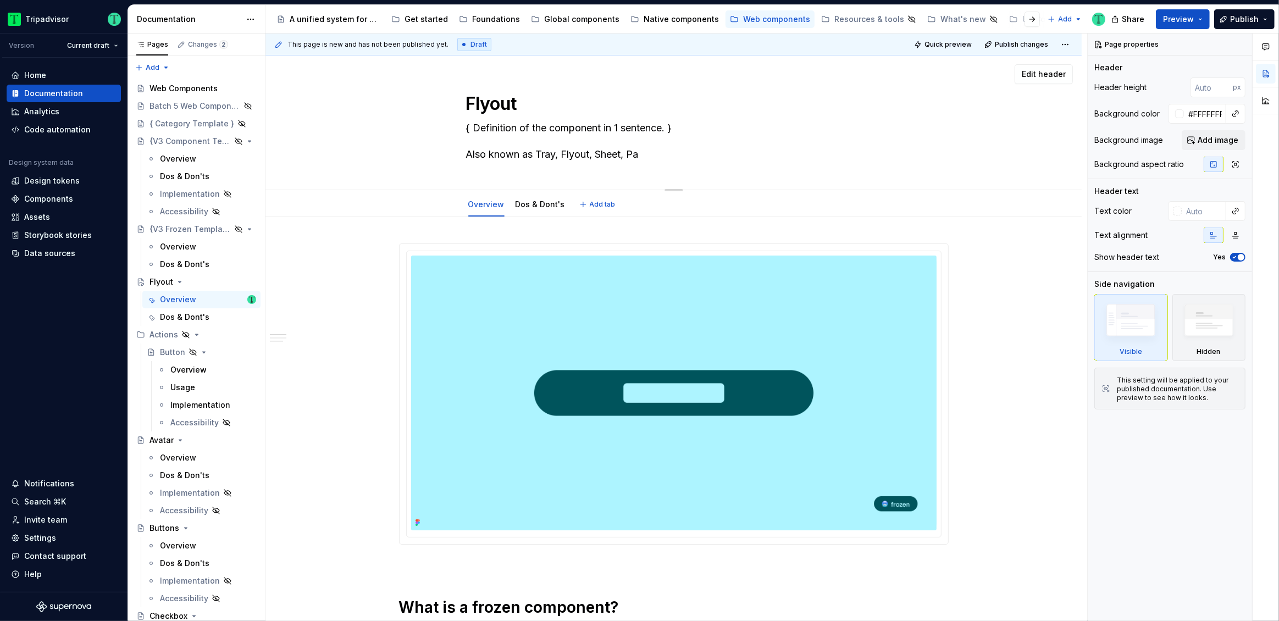
type textarea "*"
type textarea "{ Definition of the component in 1 sentence. } Also known as Tray, Flyout, Shee…"
type textarea "*"
type textarea "{ Definition of the component in 1 sentence. } Also known as Tray, Flyout, Shee…"
type textarea "*"
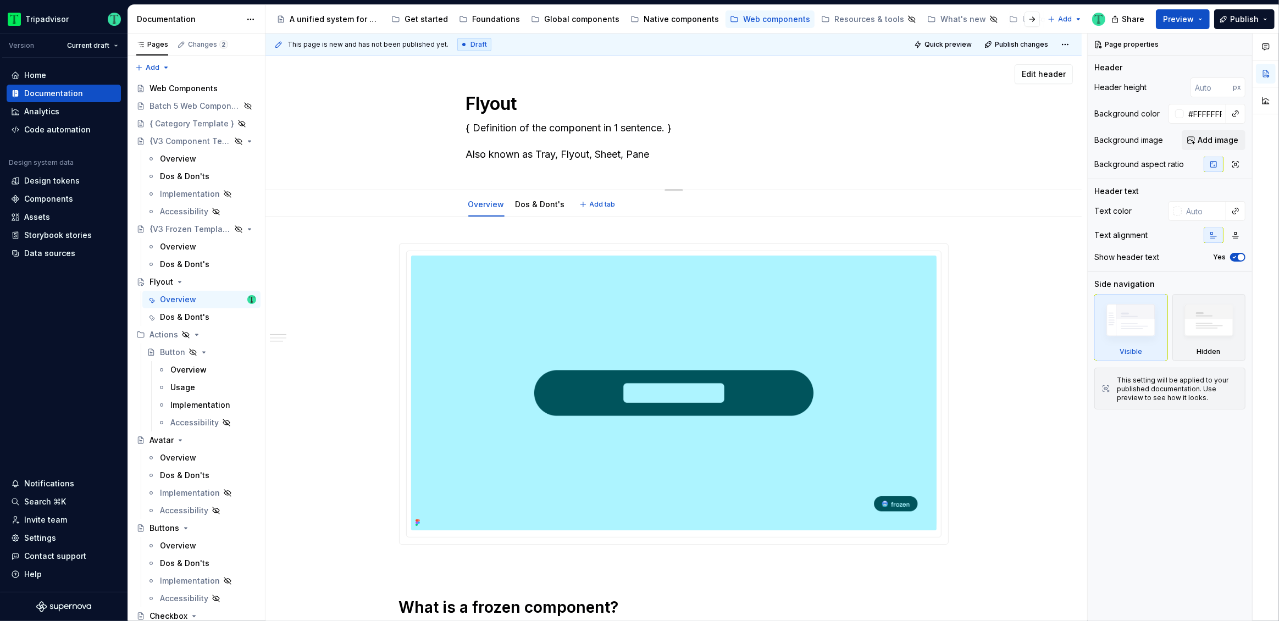
type textarea "{ Definition of the component in 1 sentence. } Also known as Tray, Flyout, Shee…"
type textarea "*"
type textarea "{ Definition of the component in 1 sentence. } Also known as Tray, D, Sheet, Pa…"
type textarea "*"
type textarea "{ Definition of the component in 1 sentence. } Also known as Tray, Dr, Sheet, P…"
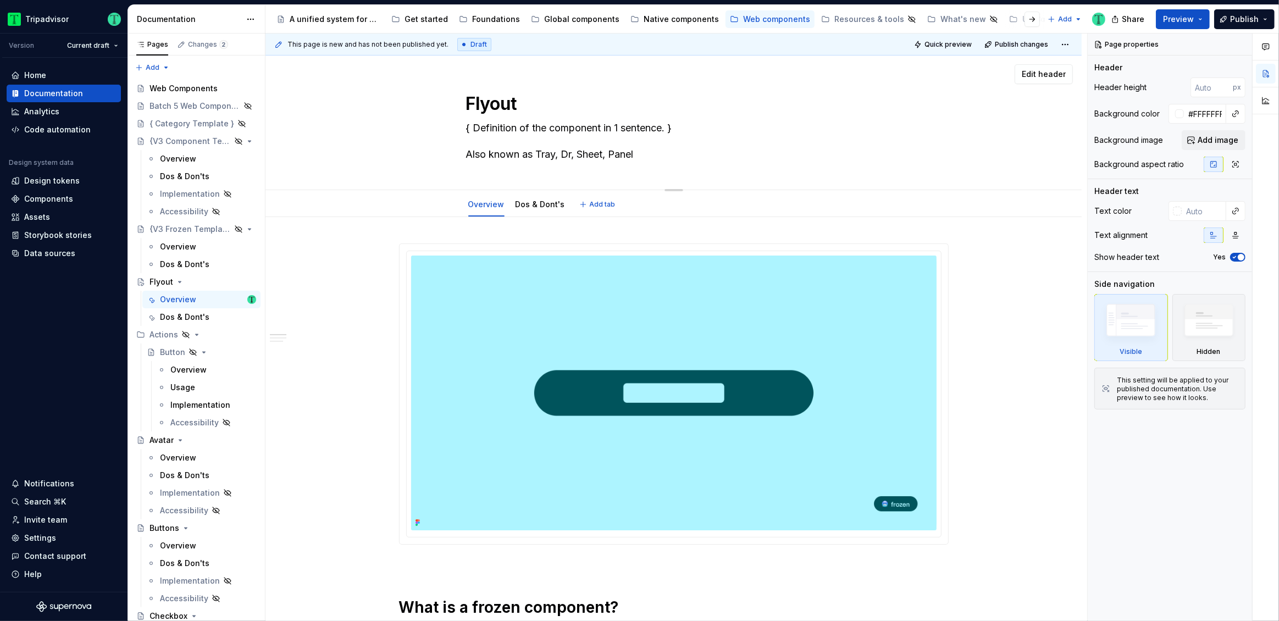
type textarea "*"
type textarea "{ Definition of the component in 1 sentence. } Also known as Tray, Dra, Sheet, …"
type textarea "*"
type textarea "{ Definition of the component in 1 sentence. } Also known as Tray, Draw, Sheet,…"
type textarea "*"
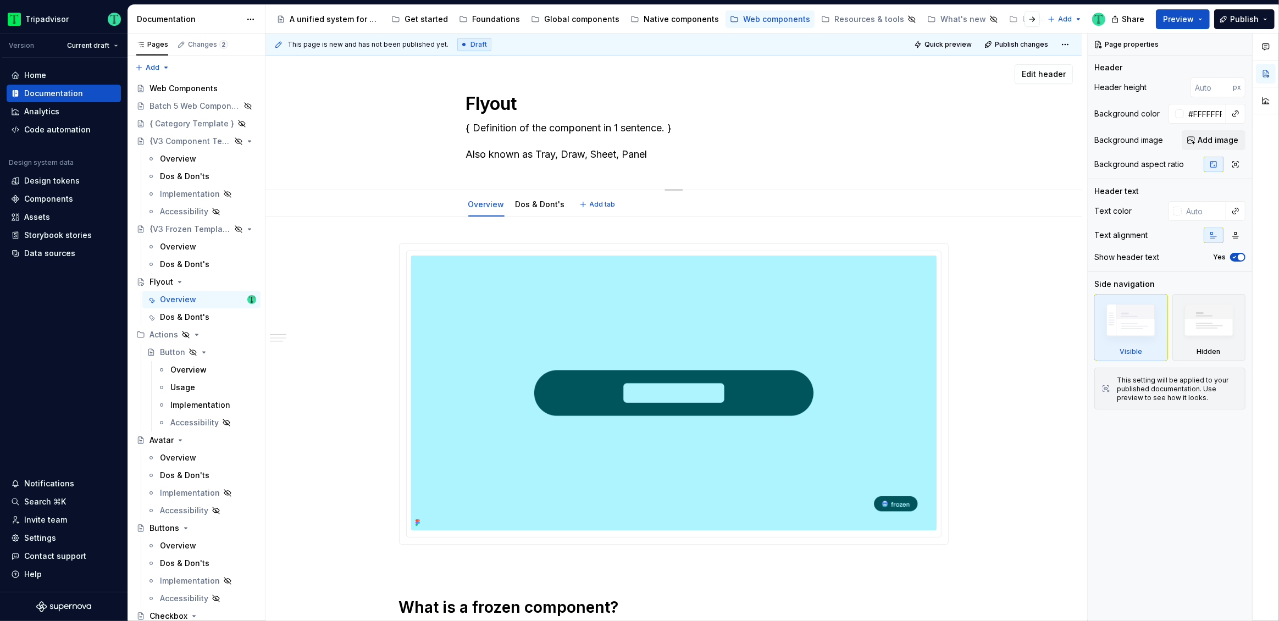
type textarea "{ Definition of the component in 1 sentence. } Also known as Tray, Drawr, Sheet…"
type textarea "*"
type textarea "{ Definition of the component in 1 sentence. } Also known as Tray, Drawre, Shee…"
type textarea "*"
type textarea "{ Definition of the component in 1 sentence. } Also known as Tray, Drawr, Sheet…"
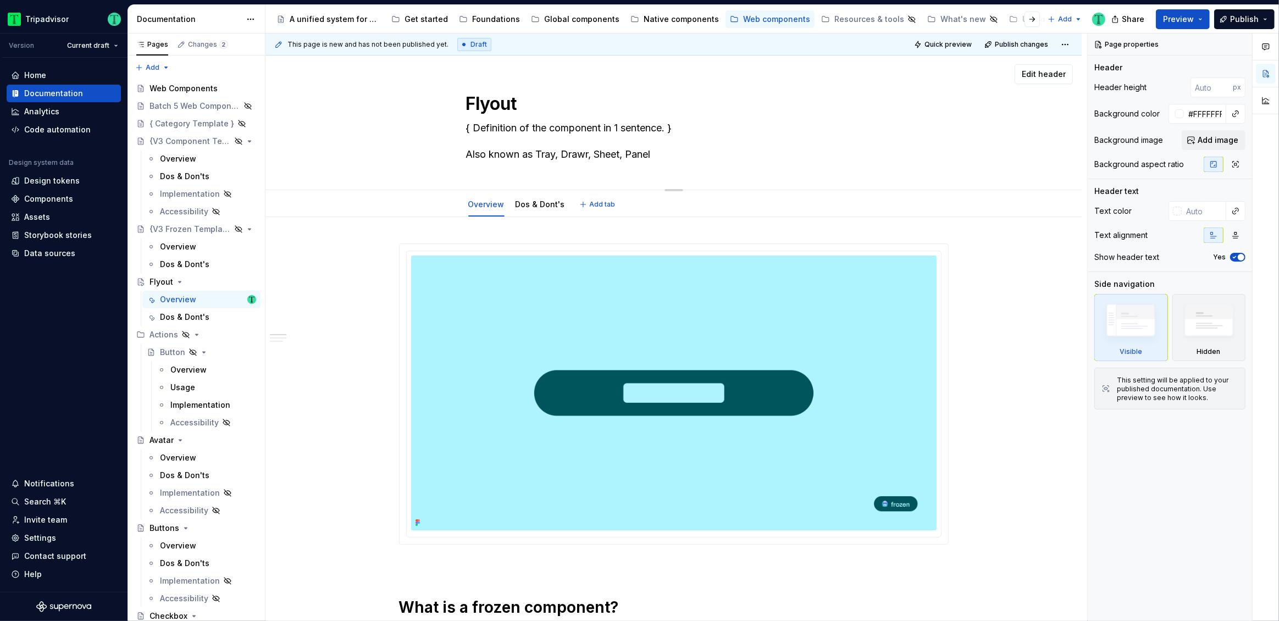
type textarea "*"
type textarea "{ Definition of the component in 1 sentence. } Also known as Tray, Draw, Sheet,…"
type textarea "*"
type textarea "{ Definition of the component in 1 sentence. } Also known as Tray, Drawe, Sheet…"
type textarea "*"
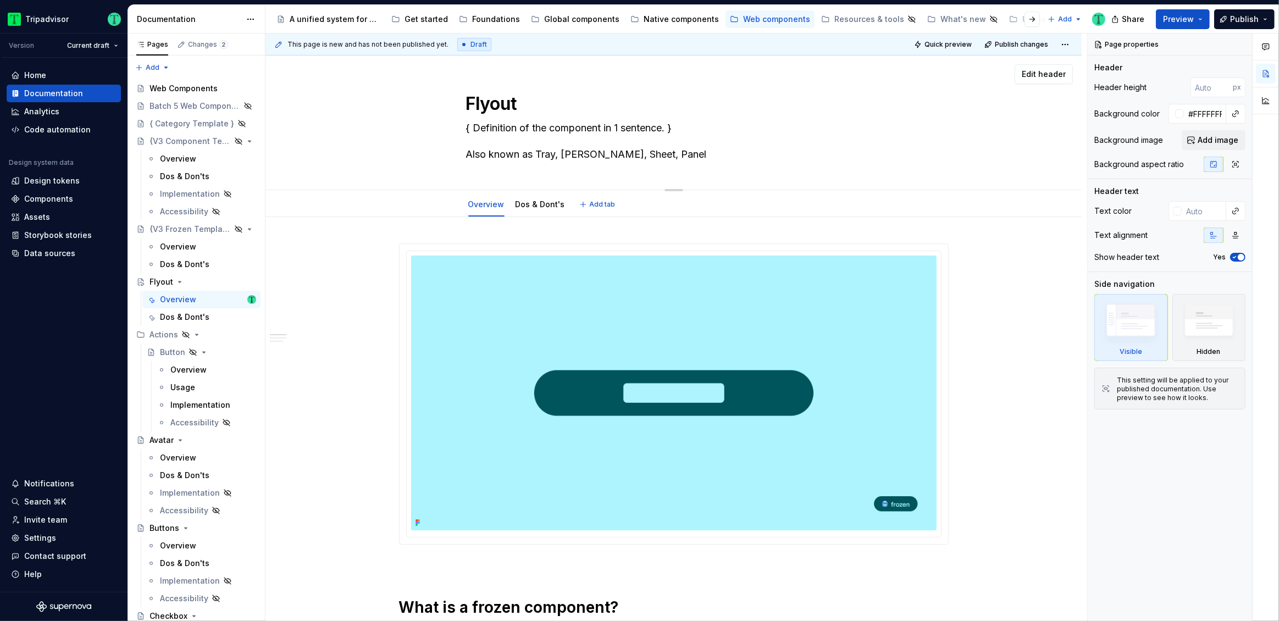
type textarea "{ Definition of the component in 1 sentence. } Also known as Tray, Drawer, Shee…"
click at [526, 152] on textarea "{ Definition of the component in 1 sentence. } Also known as Tray, Drawer, Shee…" at bounding box center [671, 141] width 415 height 44
type textarea "*"
type textarea "{ Definition of the component in 1 sentence. } Also known as Tray, Drawer, Shee…"
click at [586, 115] on textarea "Flyout" at bounding box center [671, 104] width 415 height 26
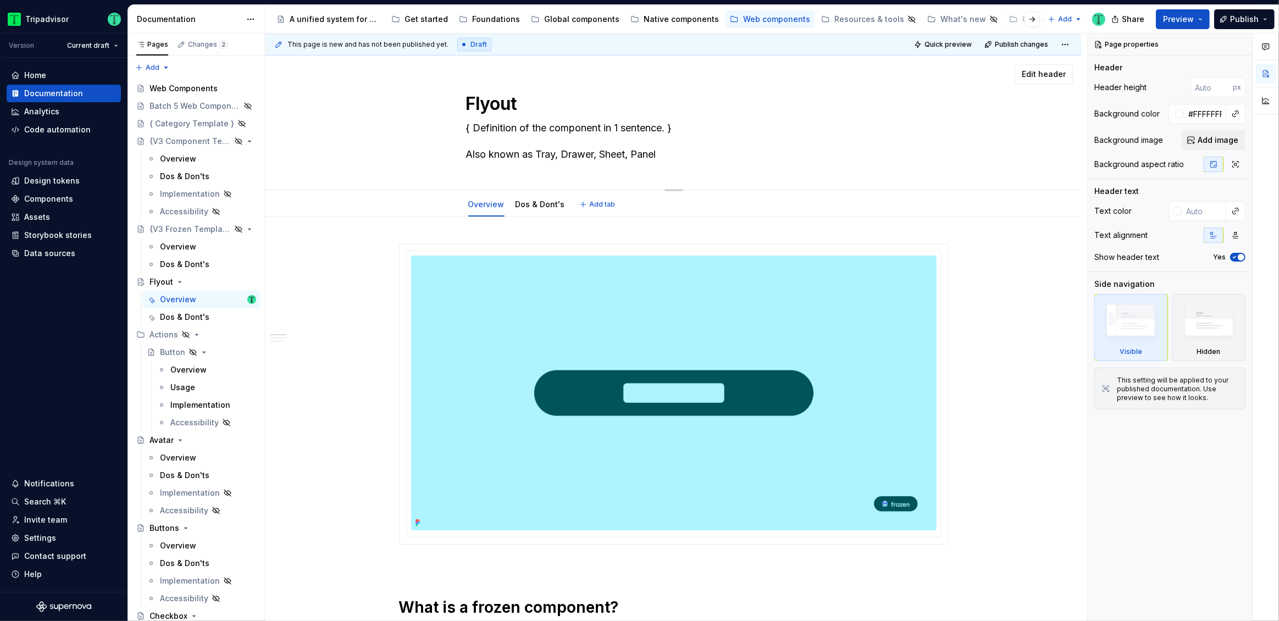
click at [586, 130] on textarea "{ Definition of the component in 1 sentence. } Also known as Tray, Drawer, Shee…" at bounding box center [671, 141] width 415 height 44
paste textarea "A panel which slides out from the edge of the screen."
type textarea "*"
type textarea "A panel which slides out from the edge of the screen. Also known as Tray, Drawe…"
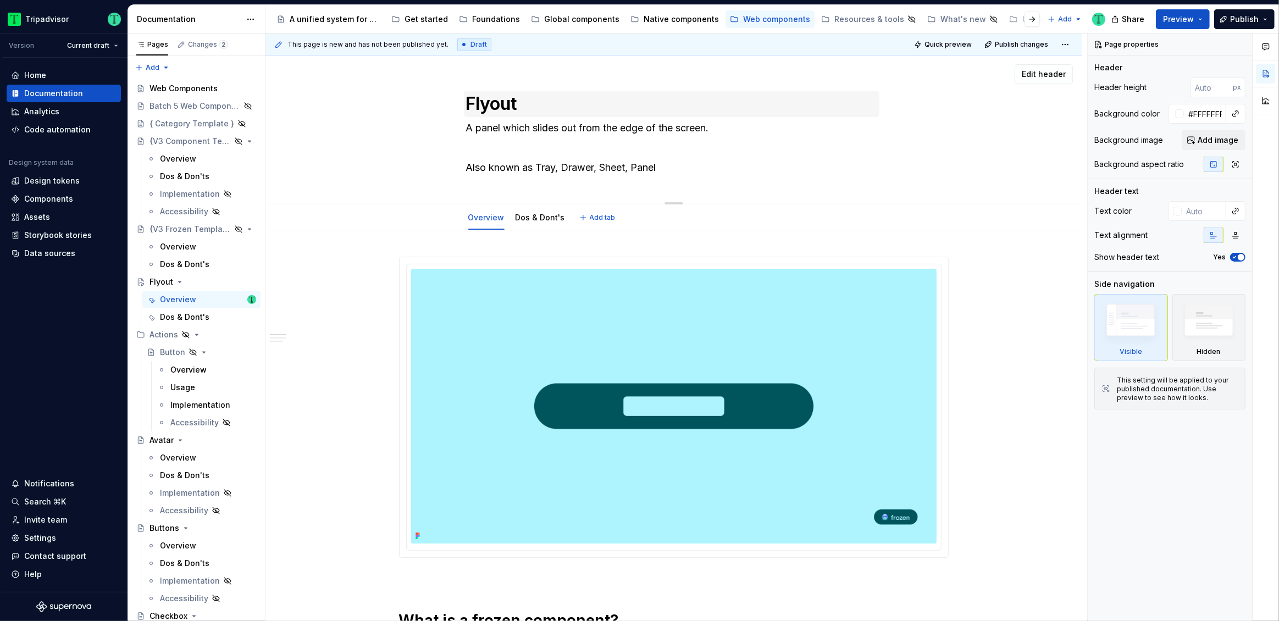
type textarea "*"
type textarea "A panel which slides out from the edge of the screen. Also known as Tray, Drawe…"
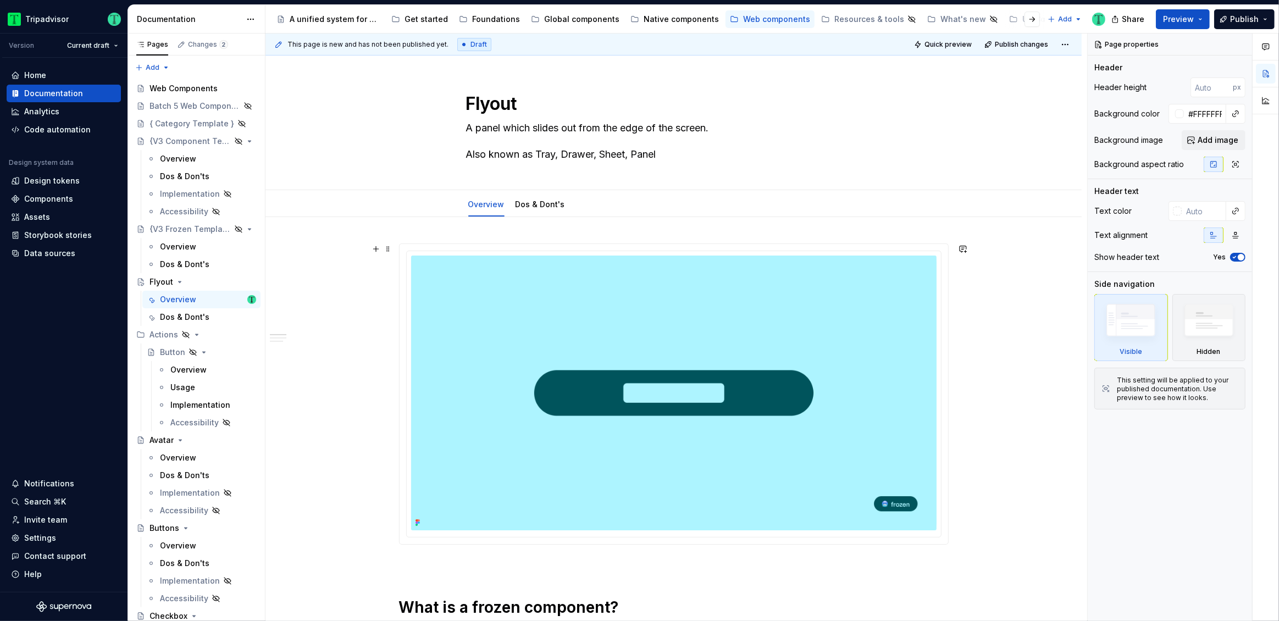
type textarea "*"
type textarea "A panel which slides out from the edge of the screen. Also known as Tray, Drawe…"
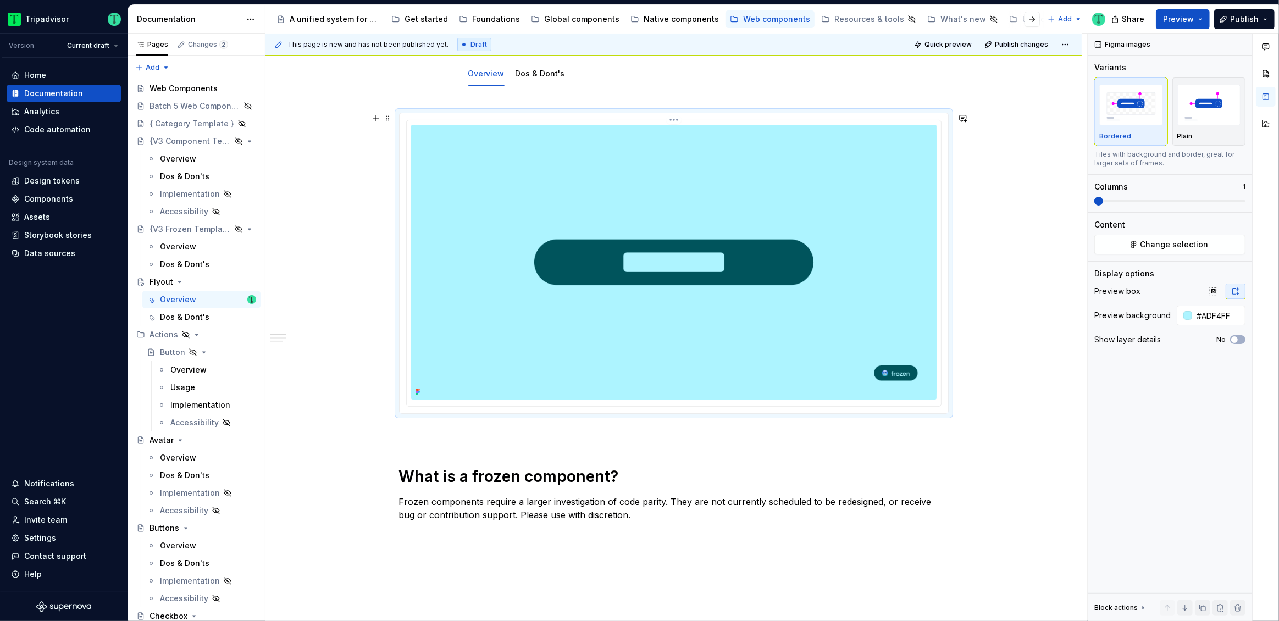
scroll to position [129, 0]
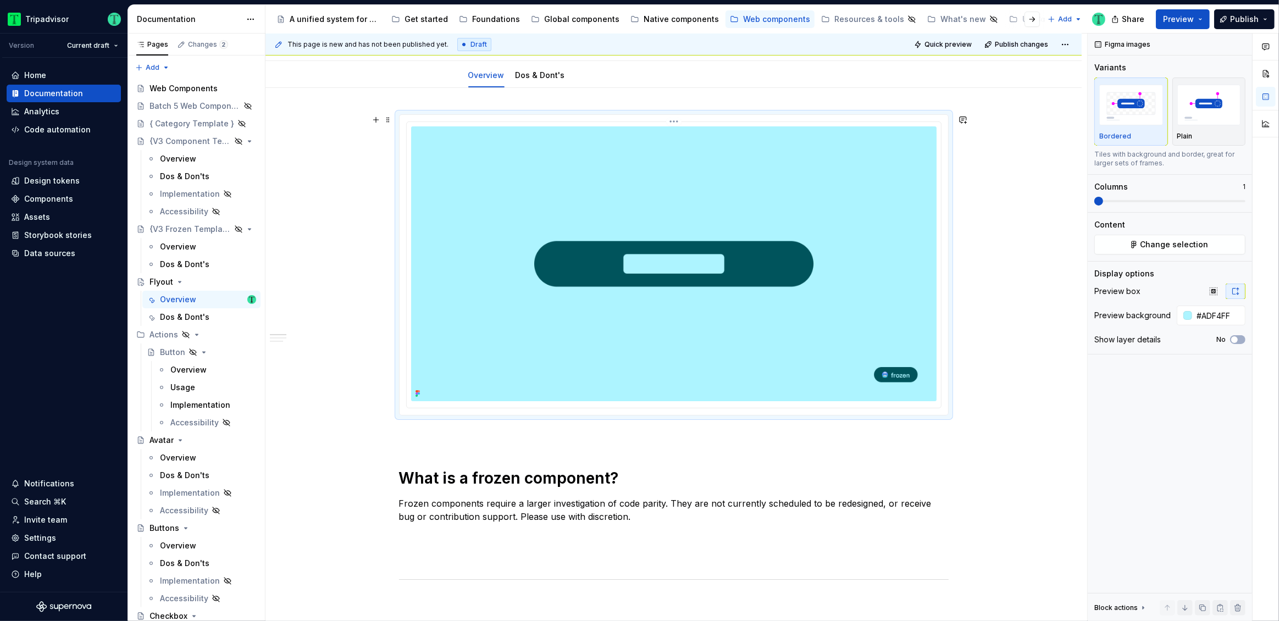
click at [788, 302] on img at bounding box center [673, 263] width 525 height 275
click at [1154, 250] on button "Change selection" at bounding box center [1169, 245] width 151 height 20
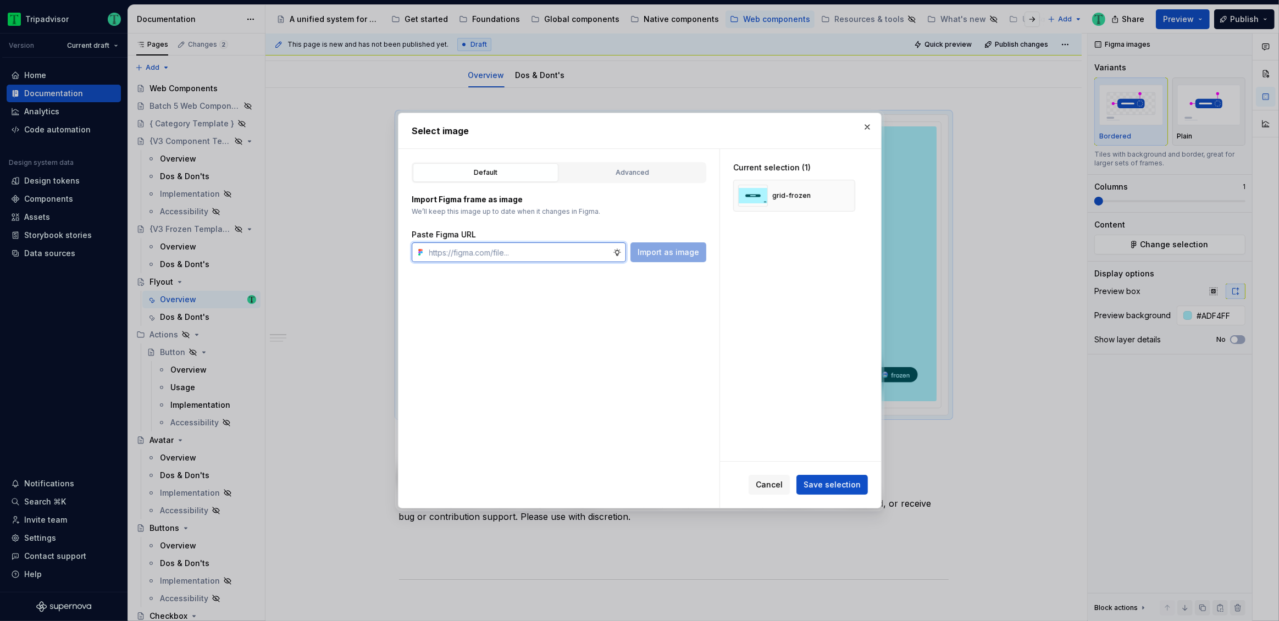
type textarea "*"
click at [591, 257] on input "text" at bounding box center [519, 252] width 188 height 20
paste input "https://www.figma.com/design/Rk3eGC5124Z7punn8EFUkb/Atlas-Web-Documentation?nod…"
type input "https://www.figma.com/design/Rk3eGC5124Z7punn8EFUkb/Atlas-Web-Documentation?nod…"
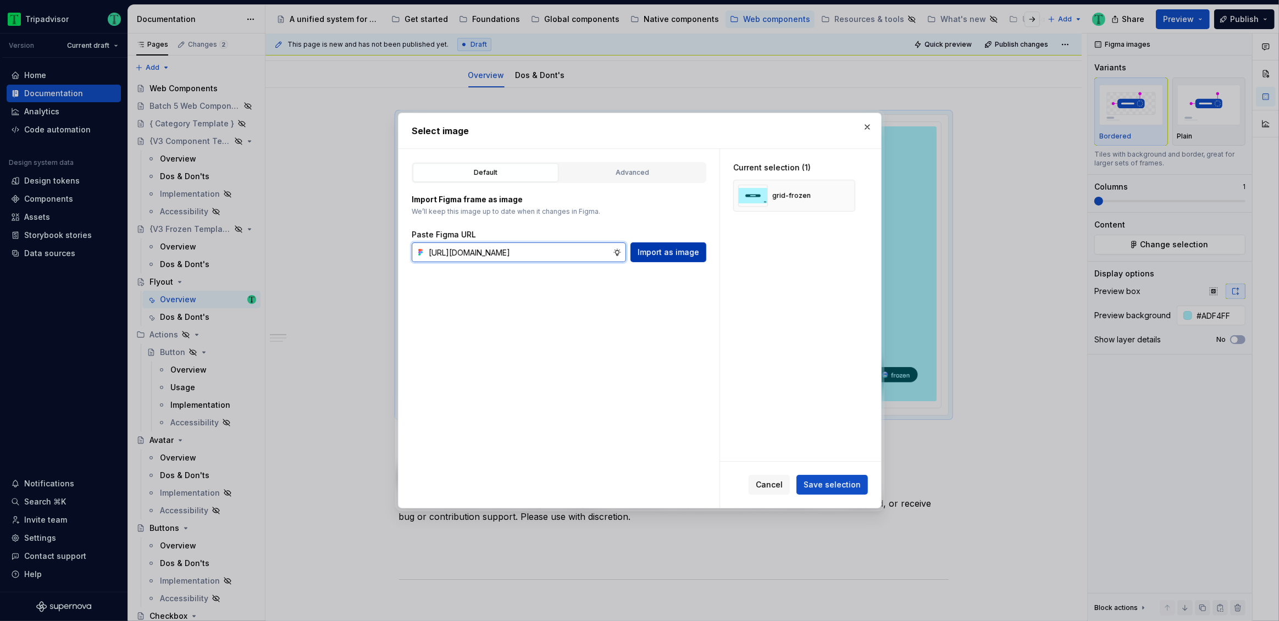
type textarea "*"
type input "https://www.figma.com/design/Rk3eGC5124Z7punn8EFUkb/Atlas-Web-Documentation?nod…"
click at [666, 250] on span "Import as image" at bounding box center [668, 252] width 62 height 11
click at [846, 195] on button "button" at bounding box center [842, 195] width 15 height 15
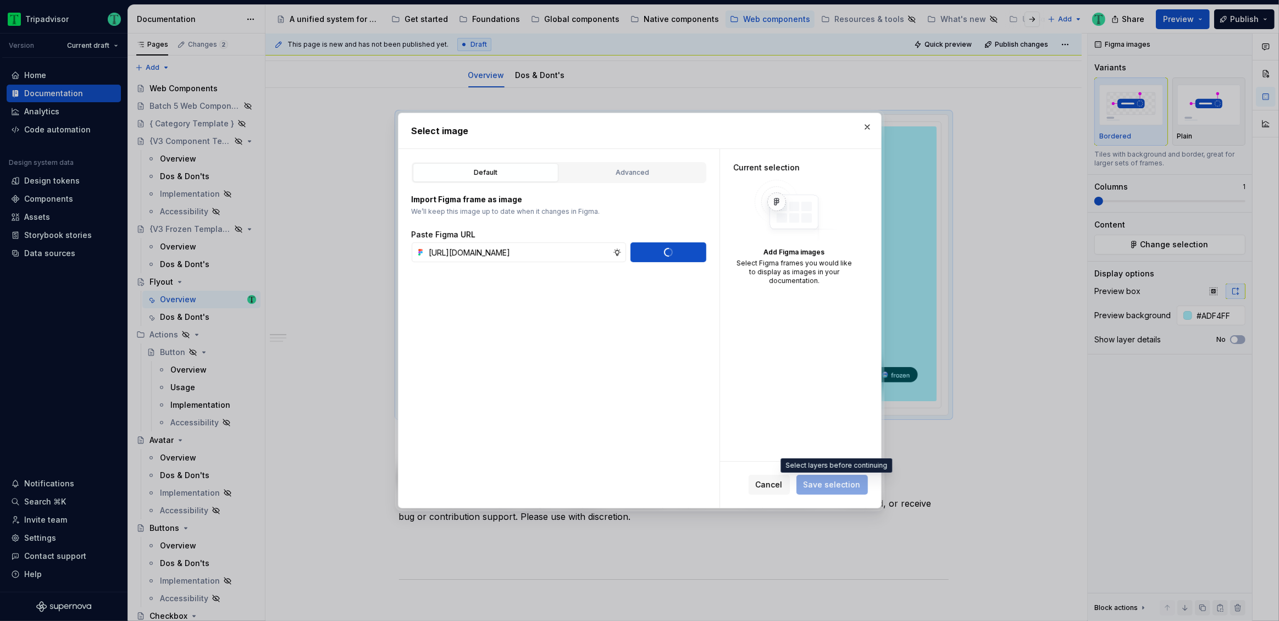
type textarea "*"
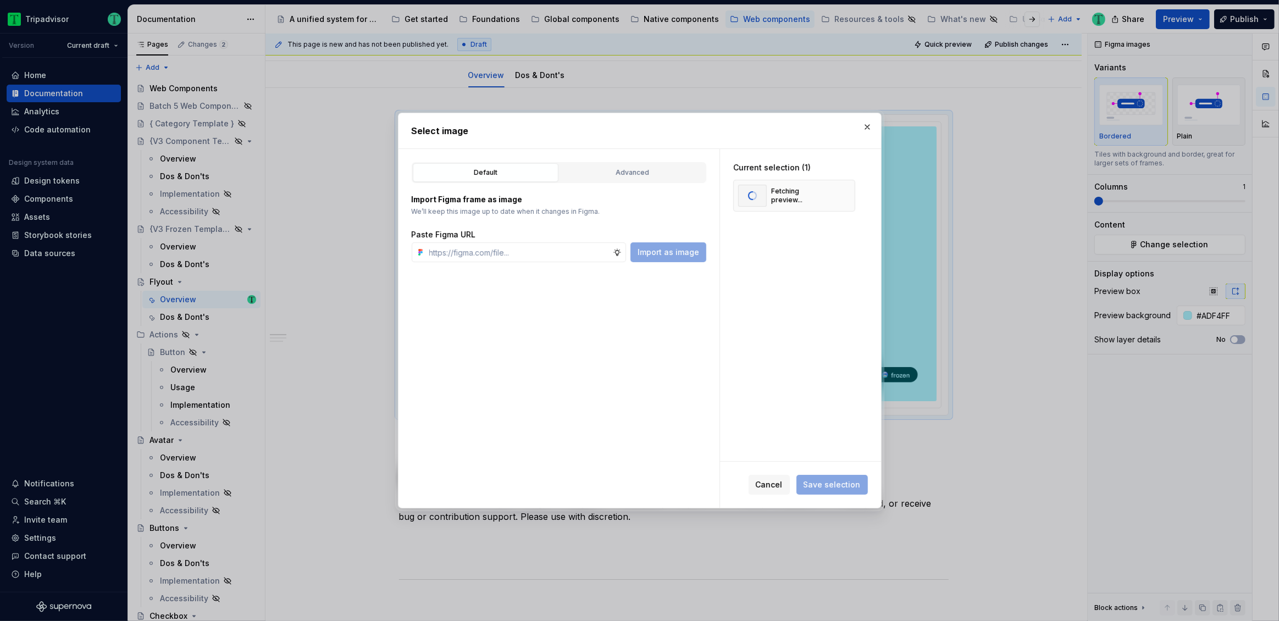
click at [844, 489] on span "Save selection" at bounding box center [831, 485] width 71 height 20
click at [815, 483] on span "Save selection" at bounding box center [831, 484] width 57 height 11
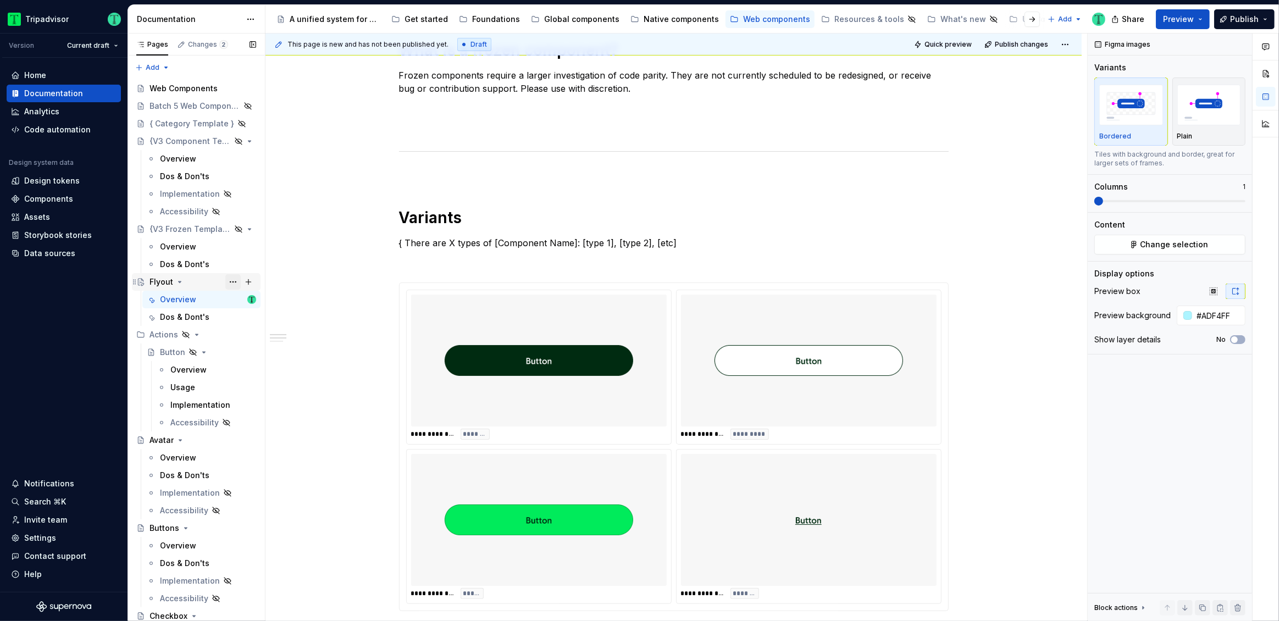
click at [231, 279] on button "Page tree" at bounding box center [232, 281] width 15 height 15
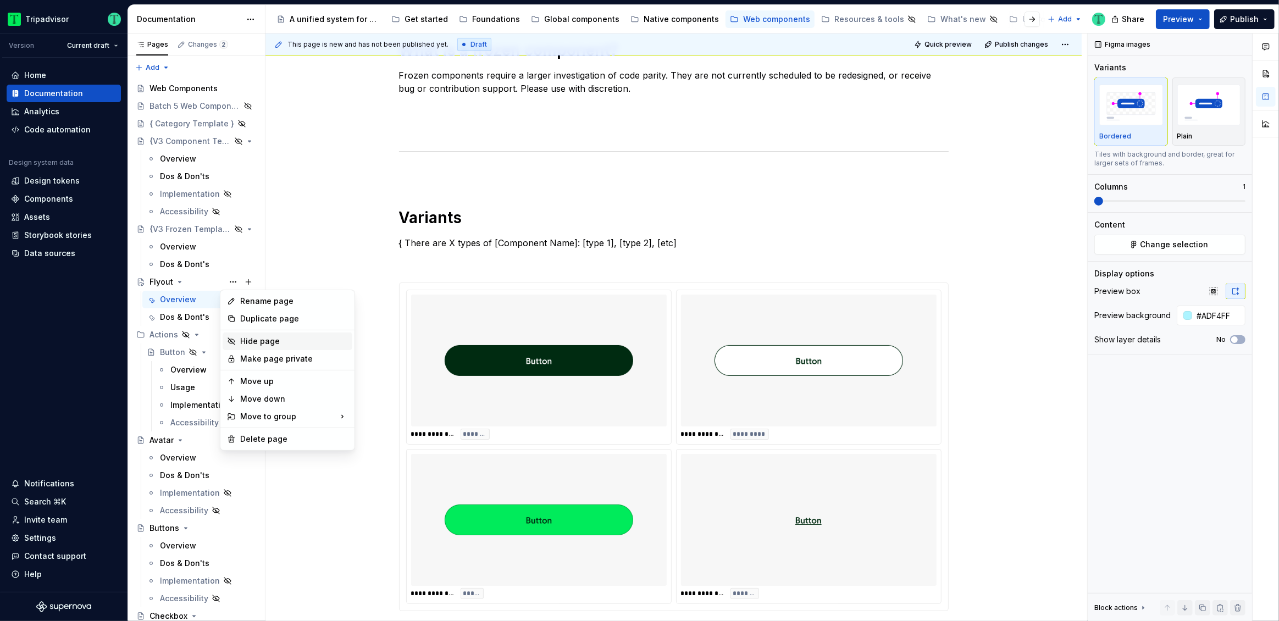
click at [261, 338] on div "Hide page" at bounding box center [294, 341] width 108 height 11
click at [275, 331] on div "Rename page Duplicate page Hide page Make page private Move up Move down Move t…" at bounding box center [287, 370] width 135 height 161
click at [274, 339] on div "Hide page" at bounding box center [294, 341] width 108 height 11
click at [259, 344] on div "Hide page" at bounding box center [294, 341] width 108 height 11
click at [320, 203] on html "Tripadvisor Version Current draft Home Documentation Analytics Code automation …" at bounding box center [639, 310] width 1279 height 621
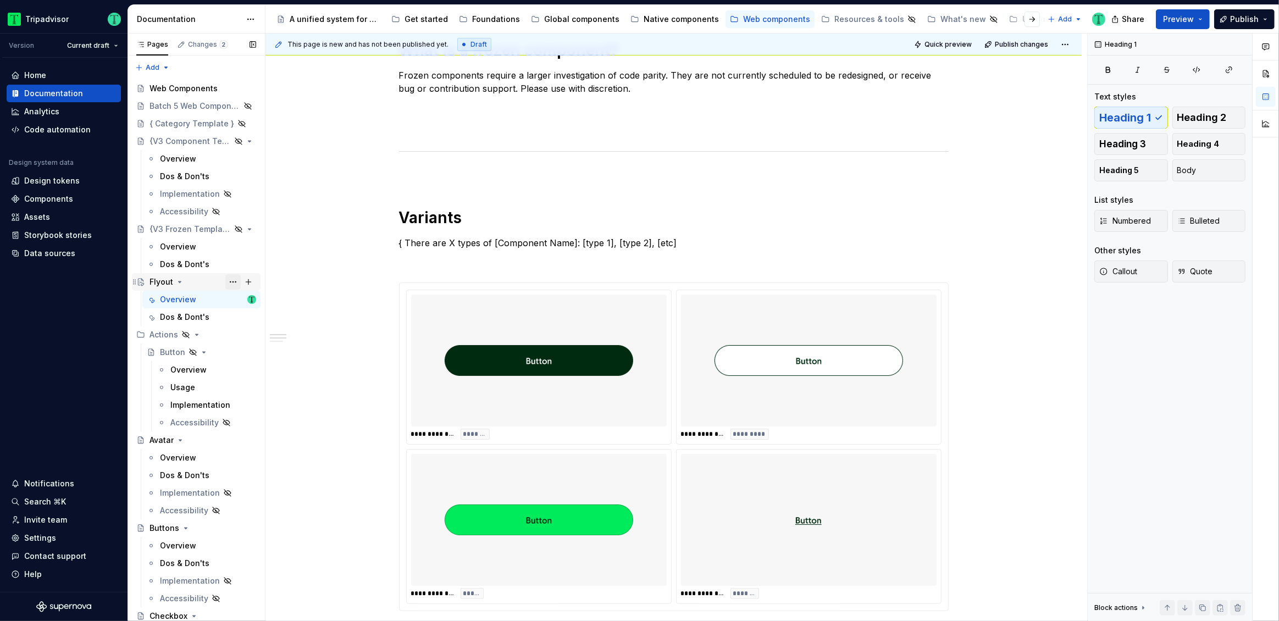
click at [225, 280] on button "Page tree" at bounding box center [232, 281] width 15 height 15
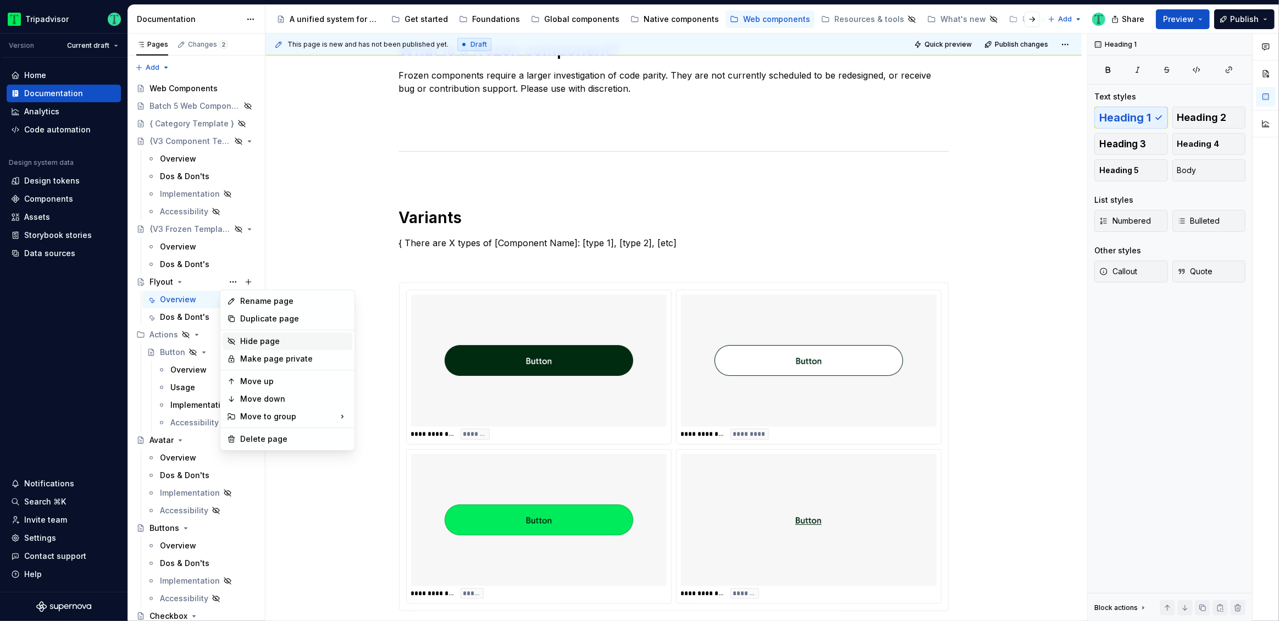
click at [257, 338] on div "Hide page" at bounding box center [294, 341] width 108 height 11
click at [292, 195] on html "Tripadvisor Version Current draft Home Documentation Analytics Code automation …" at bounding box center [639, 310] width 1279 height 621
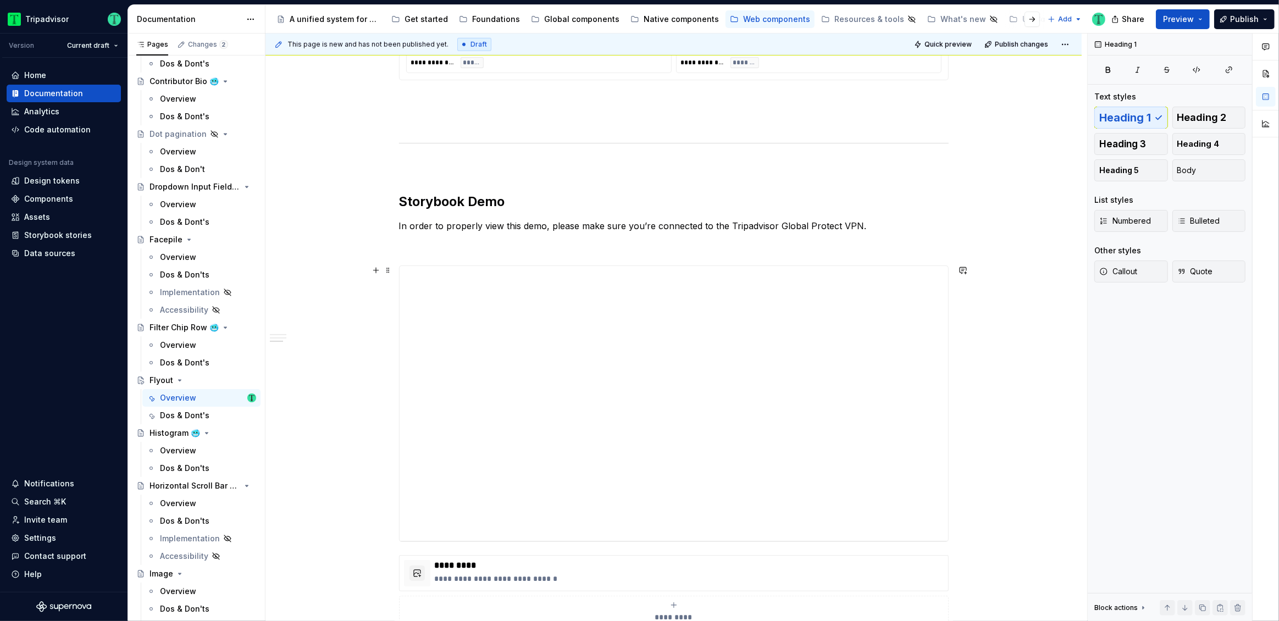
scroll to position [1106, 0]
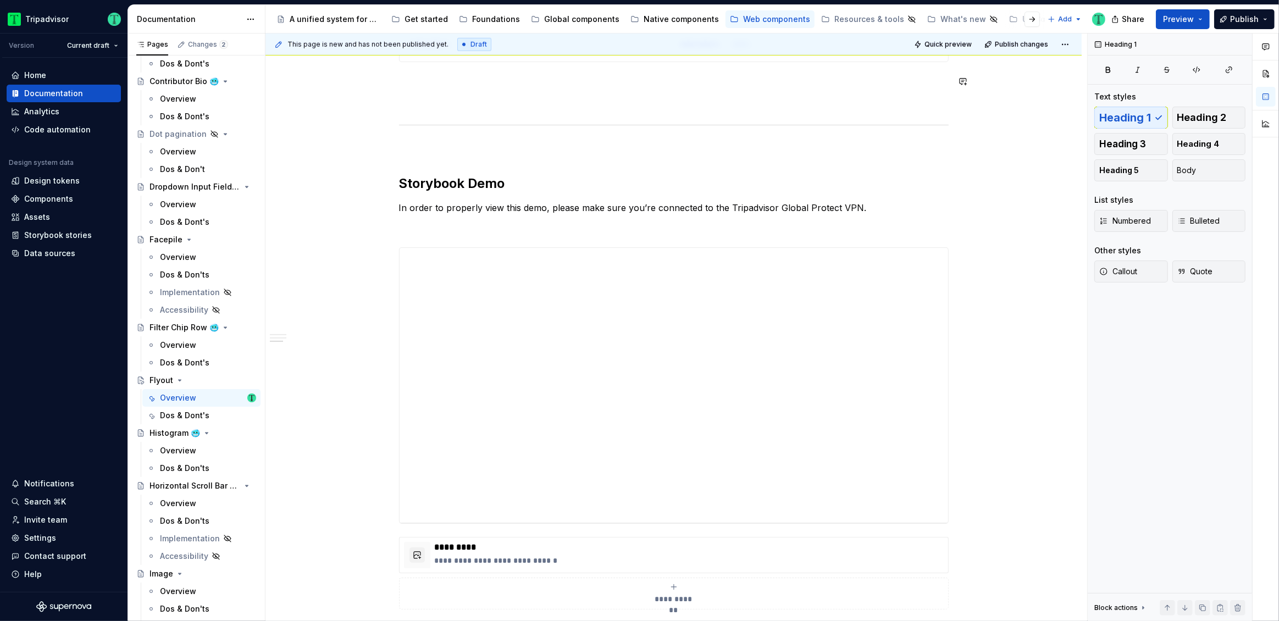
drag, startPoint x: 134, startPoint y: 85, endPoint x: 730, endPoint y: 5, distance: 601.9
click at [666, 340] on div "**********" at bounding box center [673, 385] width 548 height 275
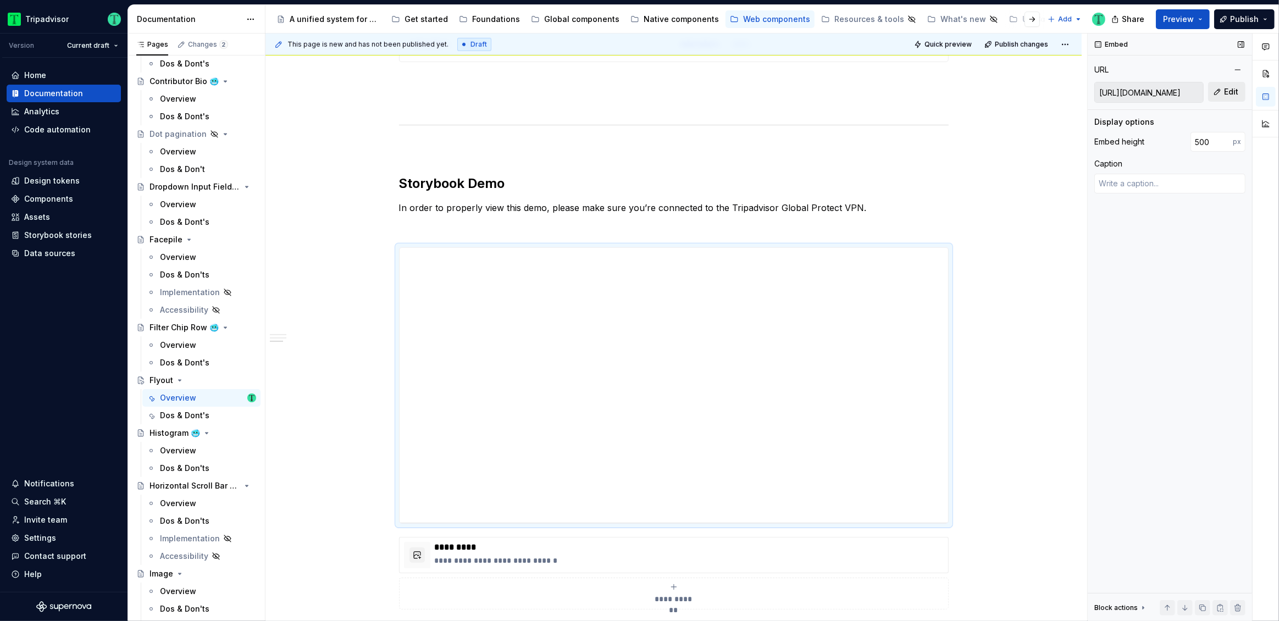
click at [1222, 93] on button "Edit" at bounding box center [1226, 92] width 37 height 20
type textarea "*"
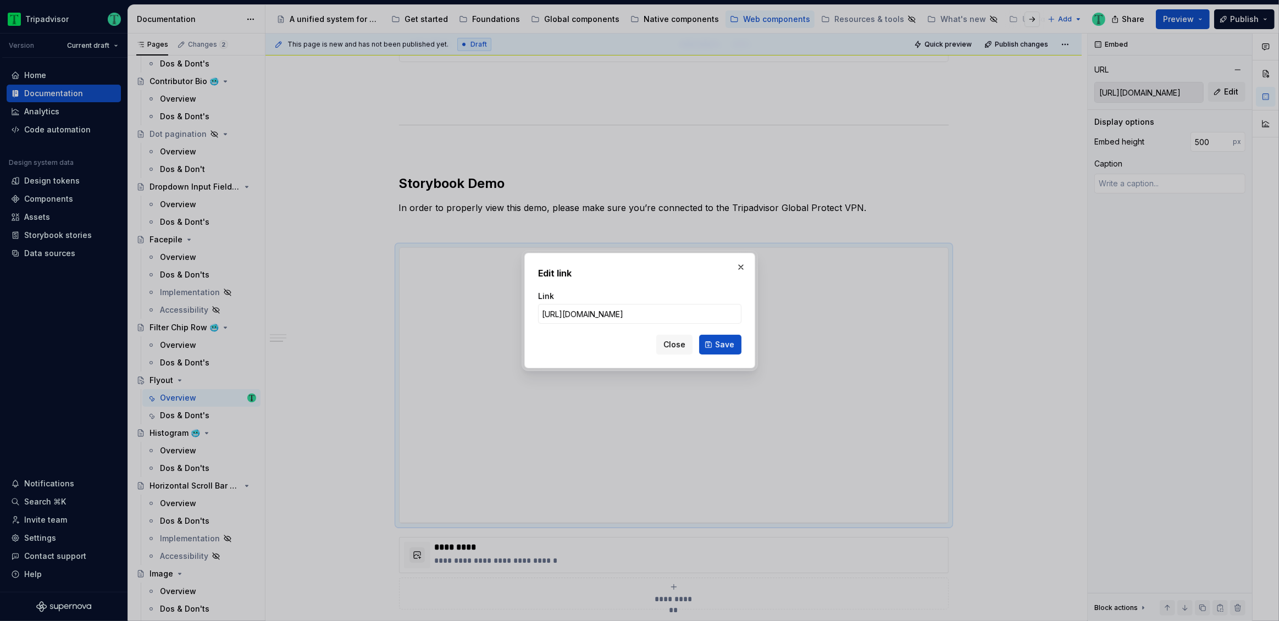
scroll to position [0, 0]
type input "https://webml.dev.tripadvisor.com/Story#@ta-trips.fly-out-modal_packages_trips_…"
click at [741, 342] on button "Save" at bounding box center [720, 345] width 42 height 20
type textarea "*"
type input "https://webml.dev.tripadvisor.com/Story#@ta-trips.fly-out-modal_packages_trips_…"
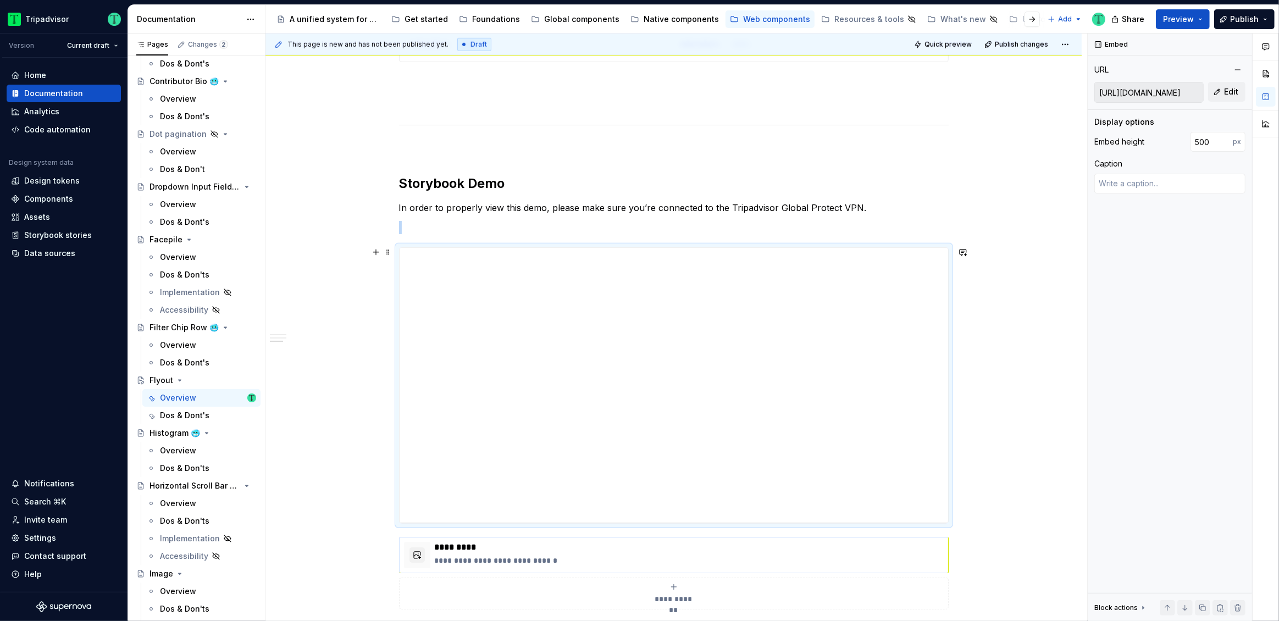
scroll to position [1243, 0]
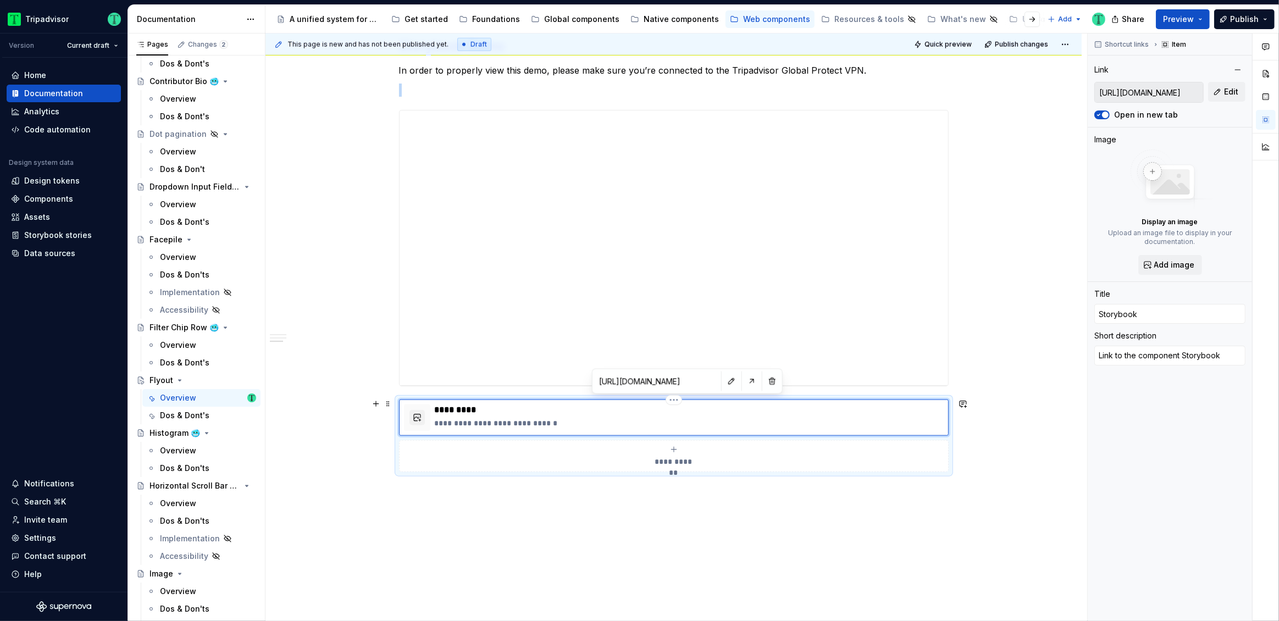
click at [571, 414] on div "**********" at bounding box center [689, 417] width 509 height 26
click at [724, 379] on button "button" at bounding box center [731, 380] width 15 height 15
type textarea "*"
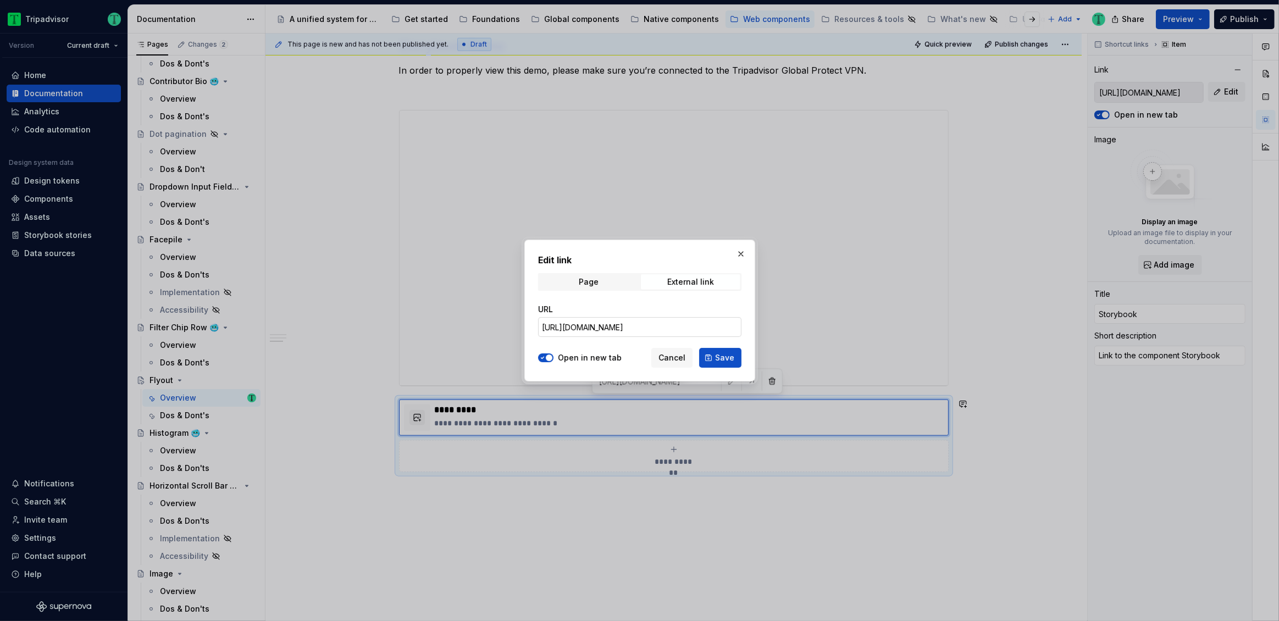
click at [619, 326] on input "https://webml.dev.tripadvisor.com/Storybook#@ta-atlas-design-system.bubble-rati…" at bounding box center [639, 327] width 203 height 20
paste input "trips.fly-out-modal_packages_trips_fly-out-modal_components_FlyOutModal_FlyOutM…"
type input "https://webml.dev.tripadvisor.com/Storybook#@ta-trips.fly-out-modal_packages_tr…"
click at [720, 357] on span "Save" at bounding box center [724, 357] width 19 height 11
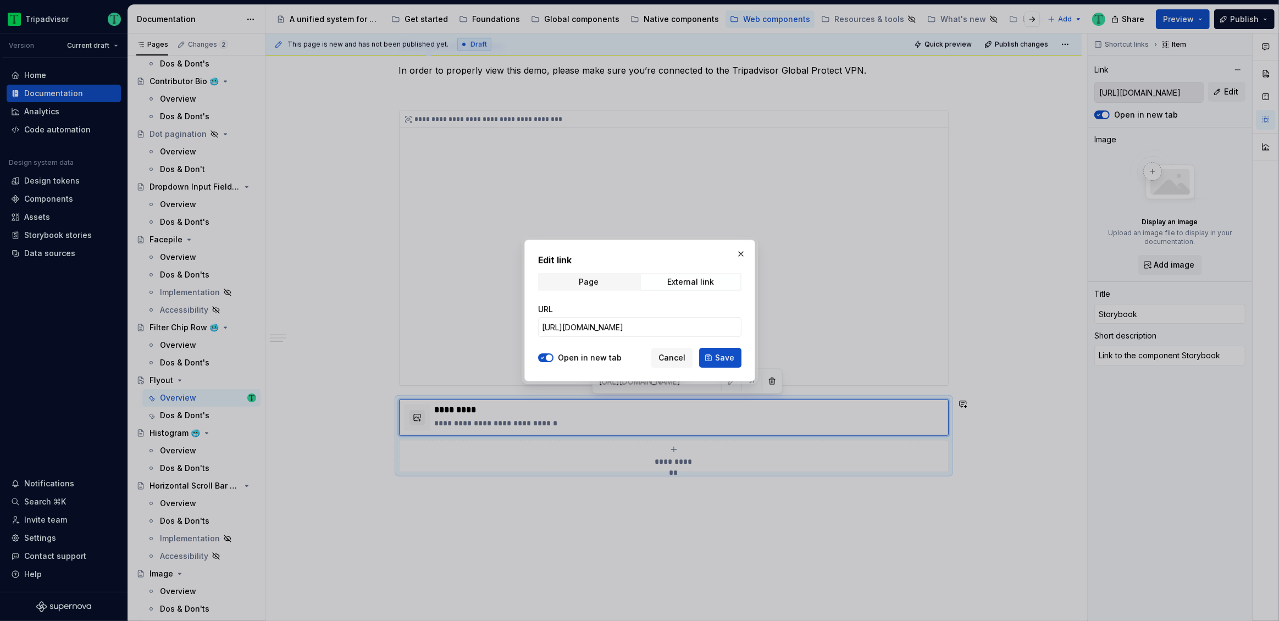
type textarea "*"
type input "https://webml.dev.tripadvisor.com/Storybook#@ta-trips.fly-out-modal_packages_tr…"
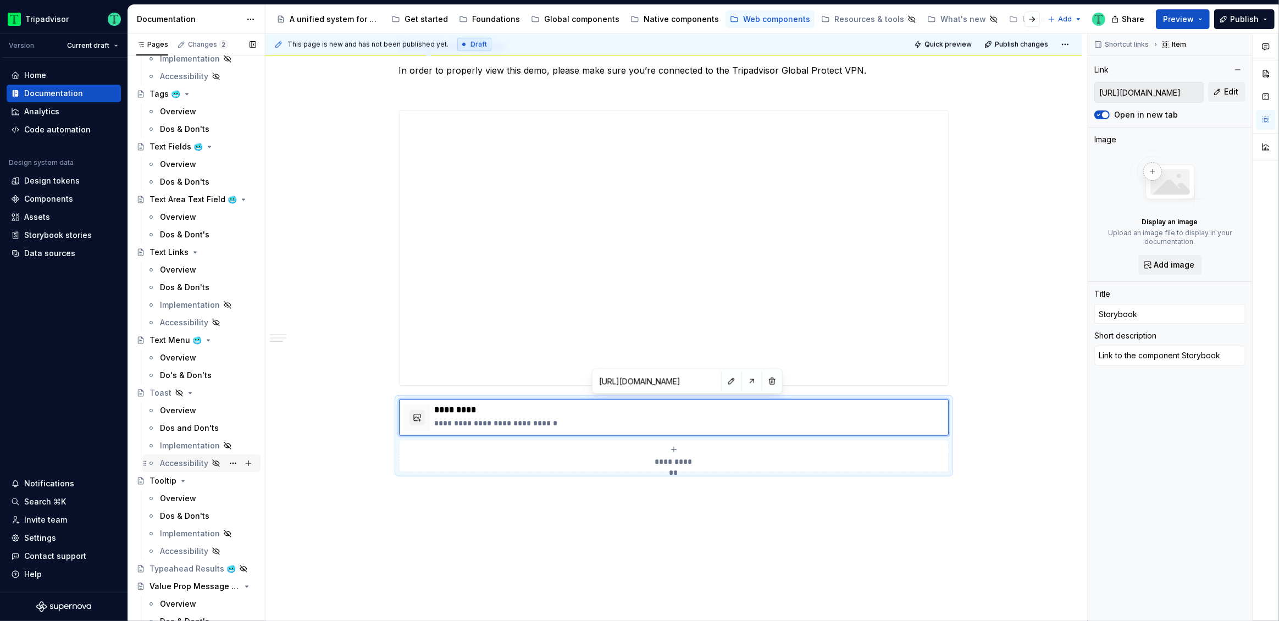
scroll to position [3455, 0]
click at [174, 413] on div "Overview" at bounding box center [178, 413] width 36 height 11
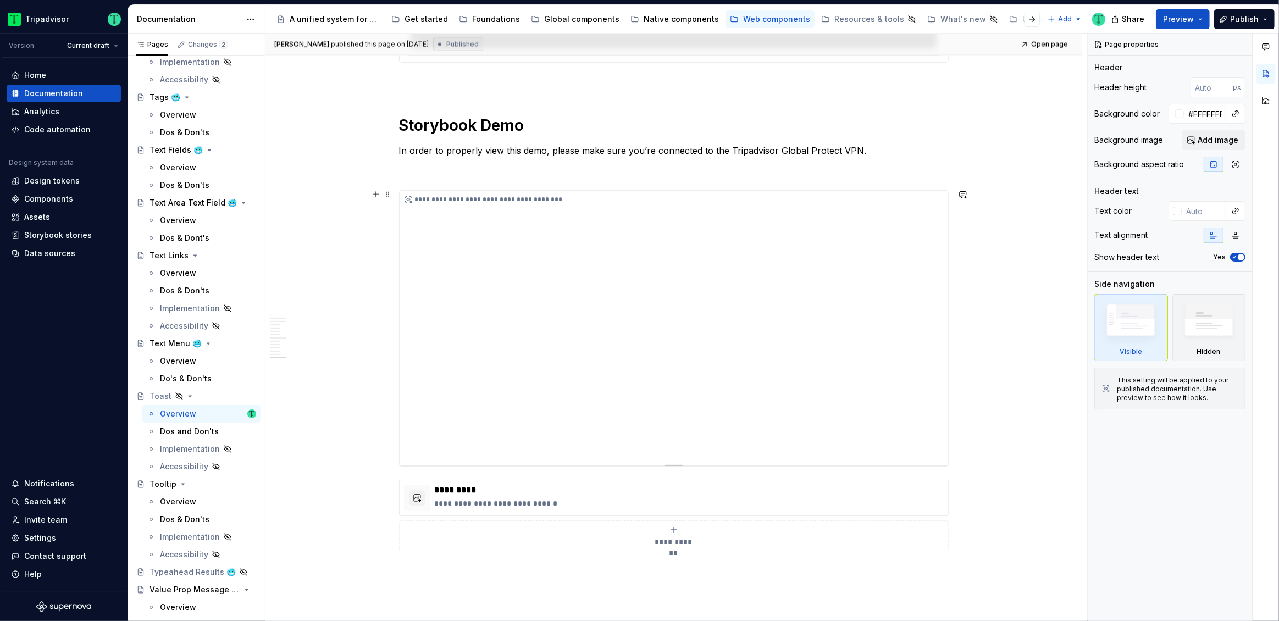
scroll to position [2279, 0]
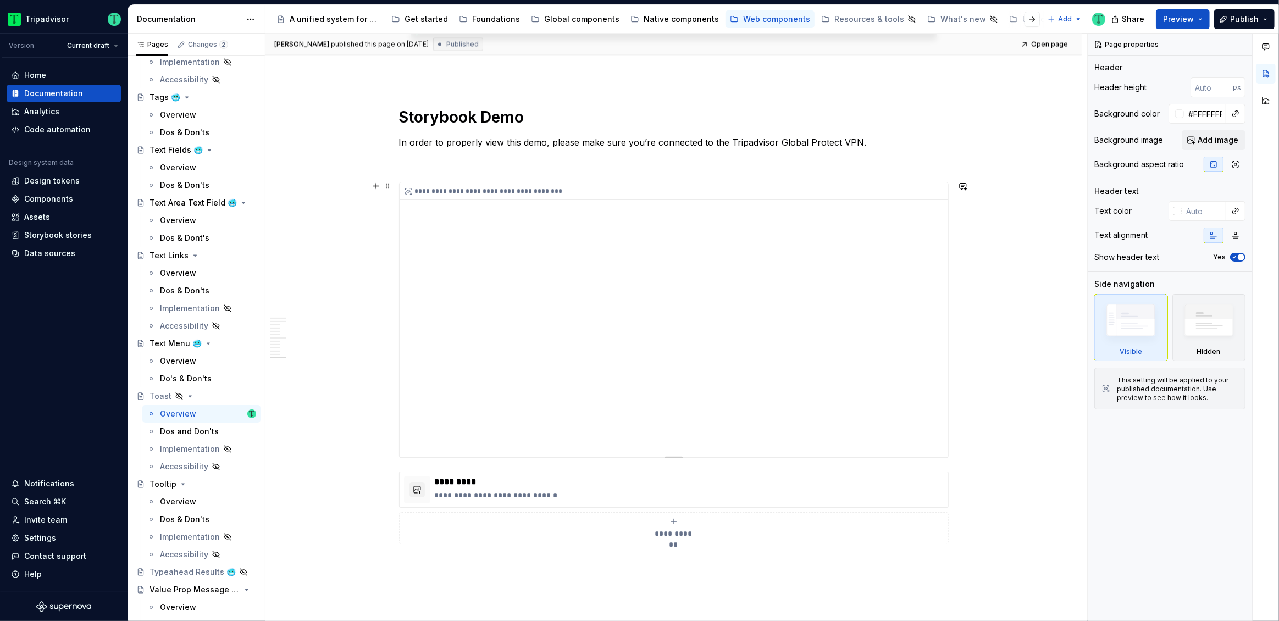
click at [676, 335] on div "**********" at bounding box center [673, 319] width 548 height 275
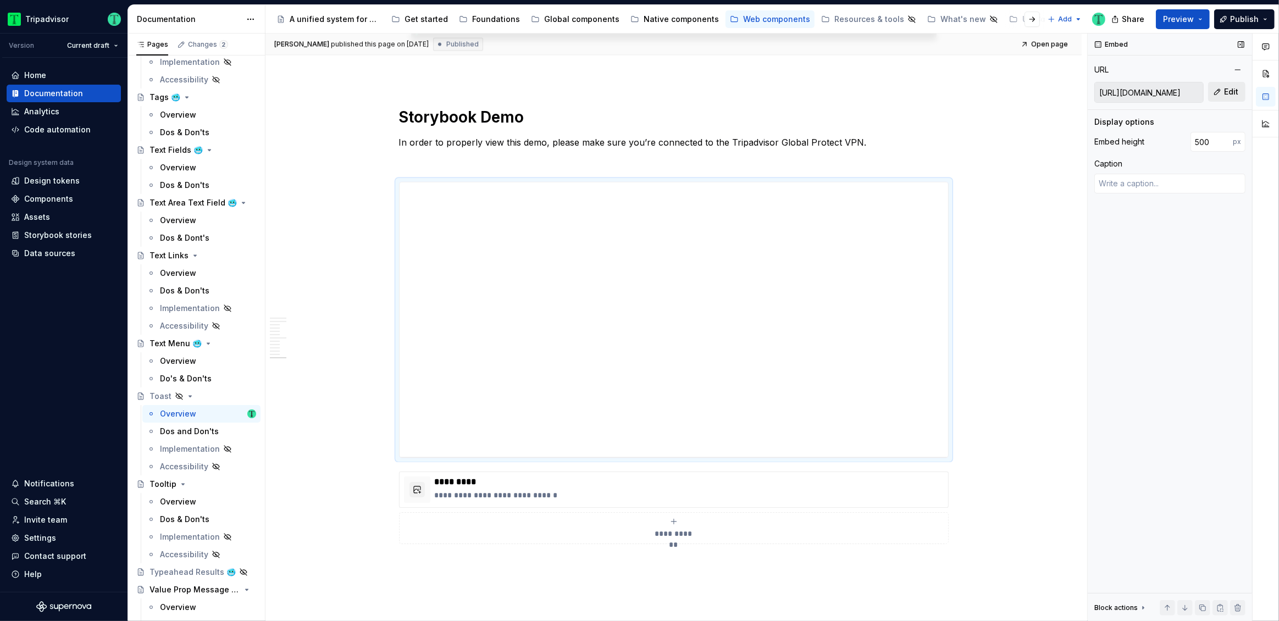
click at [1223, 96] on button "Edit" at bounding box center [1226, 92] width 37 height 20
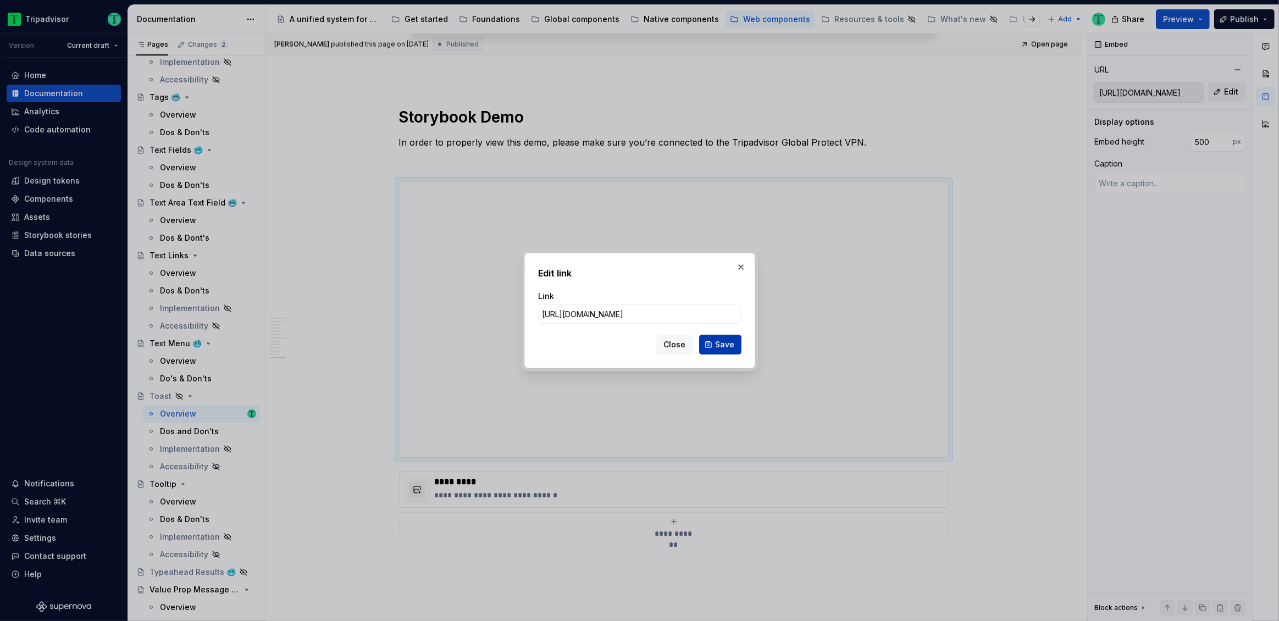
click at [719, 348] on span "Save" at bounding box center [724, 344] width 19 height 11
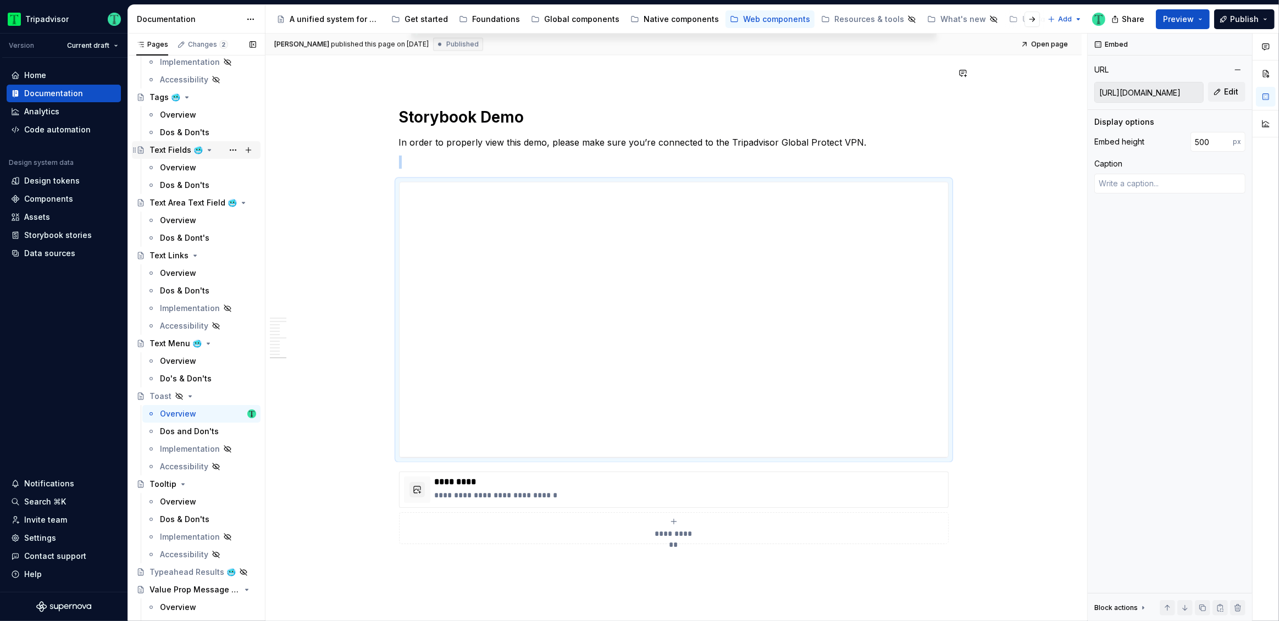
scroll to position [3455, 0]
type textarea "*"
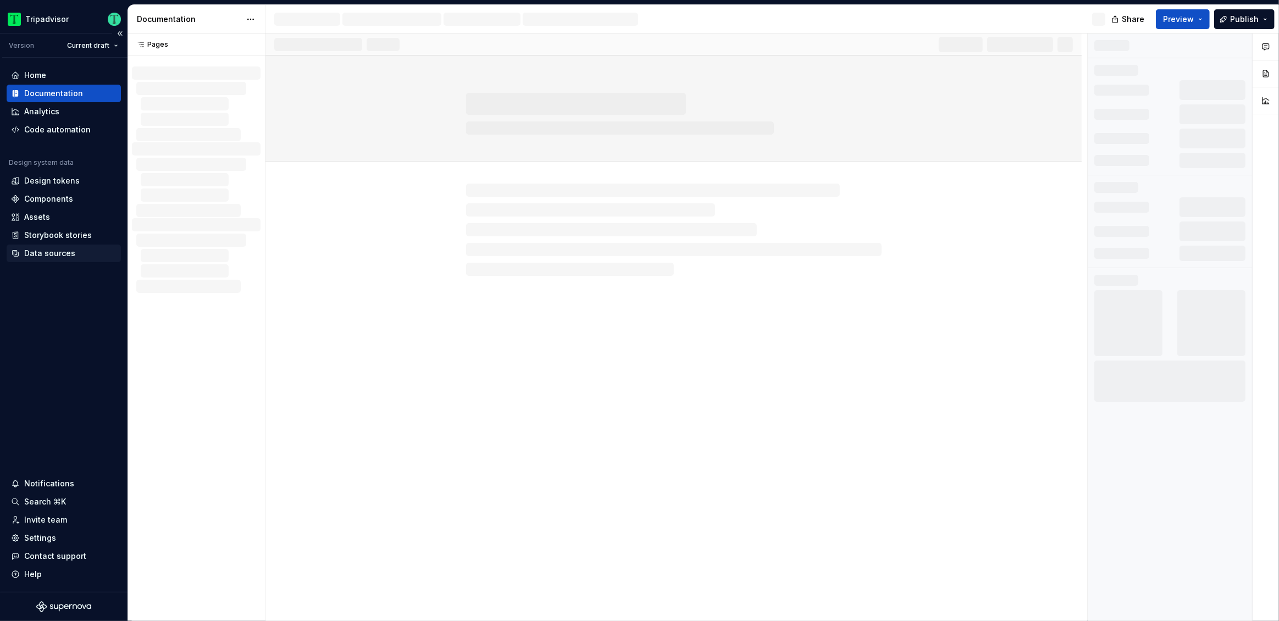
click at [59, 255] on div "Data sources" at bounding box center [49, 253] width 51 height 11
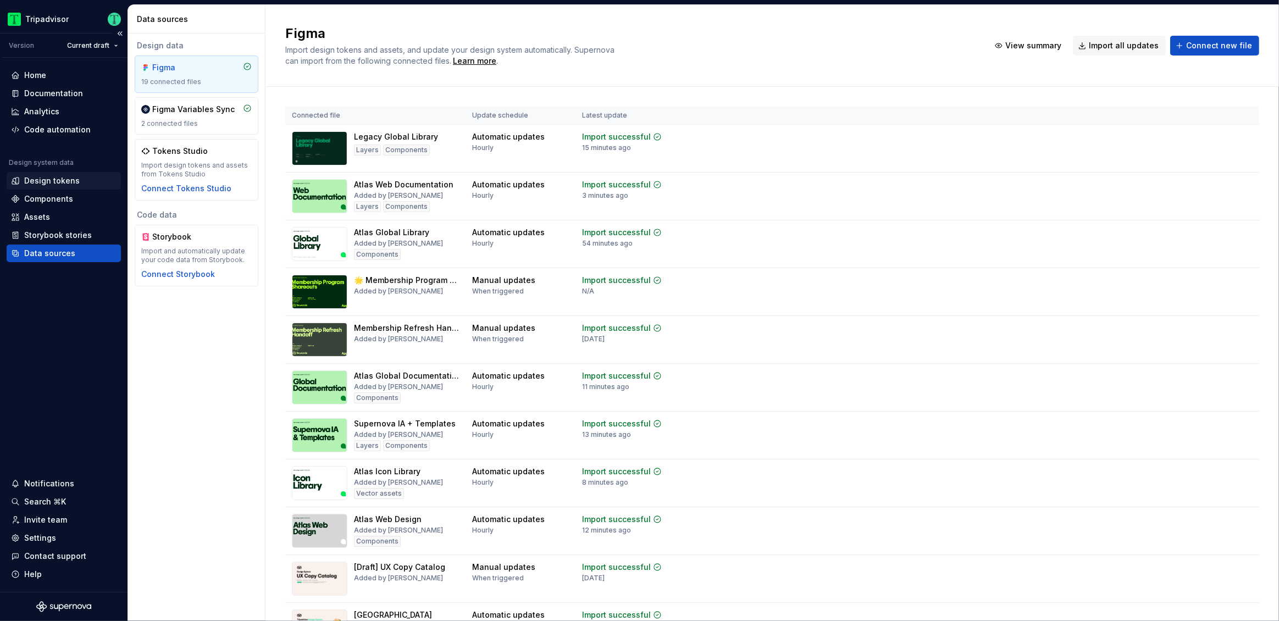
click at [45, 177] on div "Design tokens" at bounding box center [51, 180] width 55 height 11
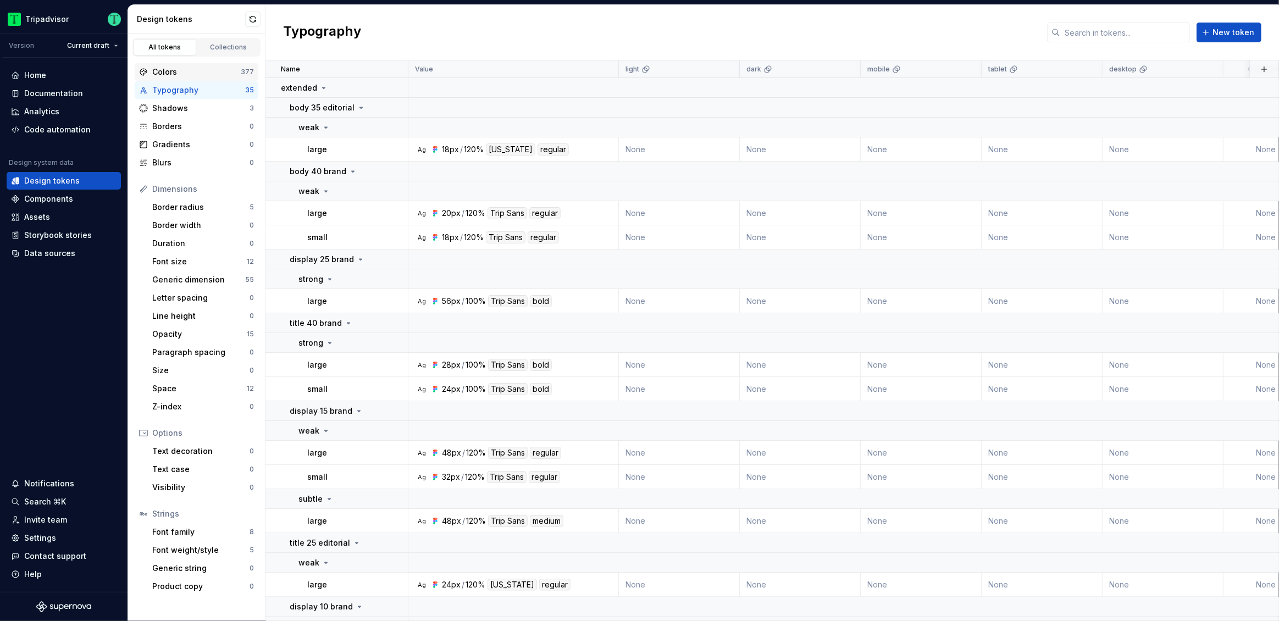
click at [209, 75] on div "Colors" at bounding box center [196, 71] width 88 height 11
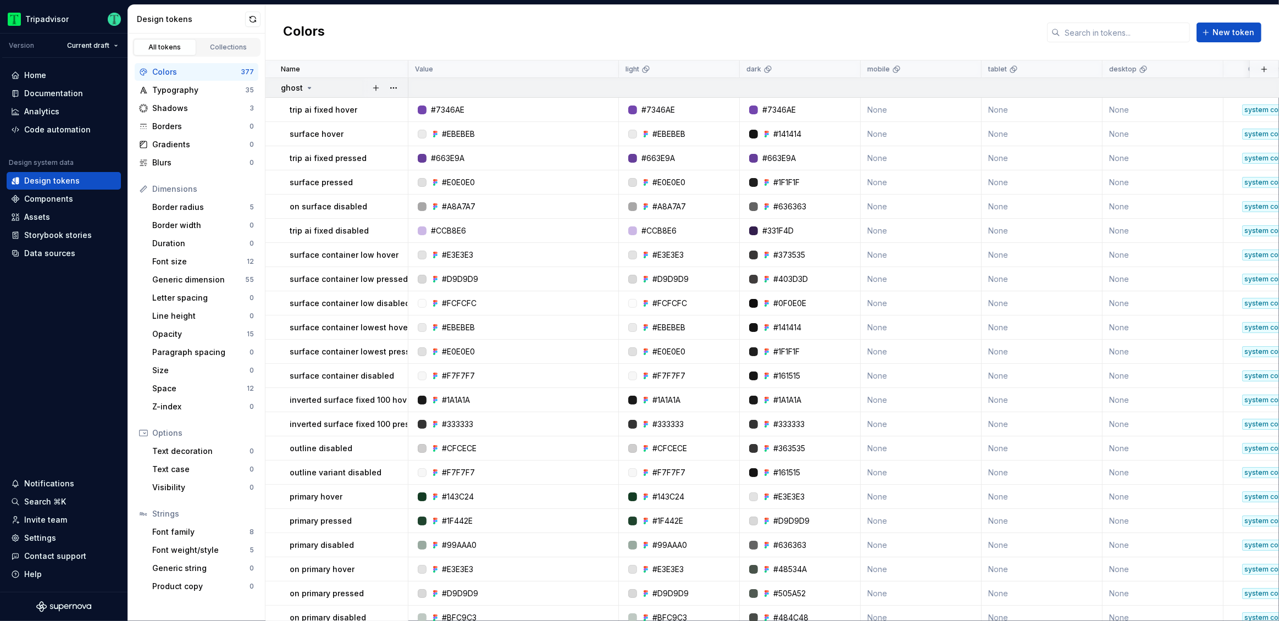
click at [308, 87] on icon at bounding box center [309, 87] width 3 height 1
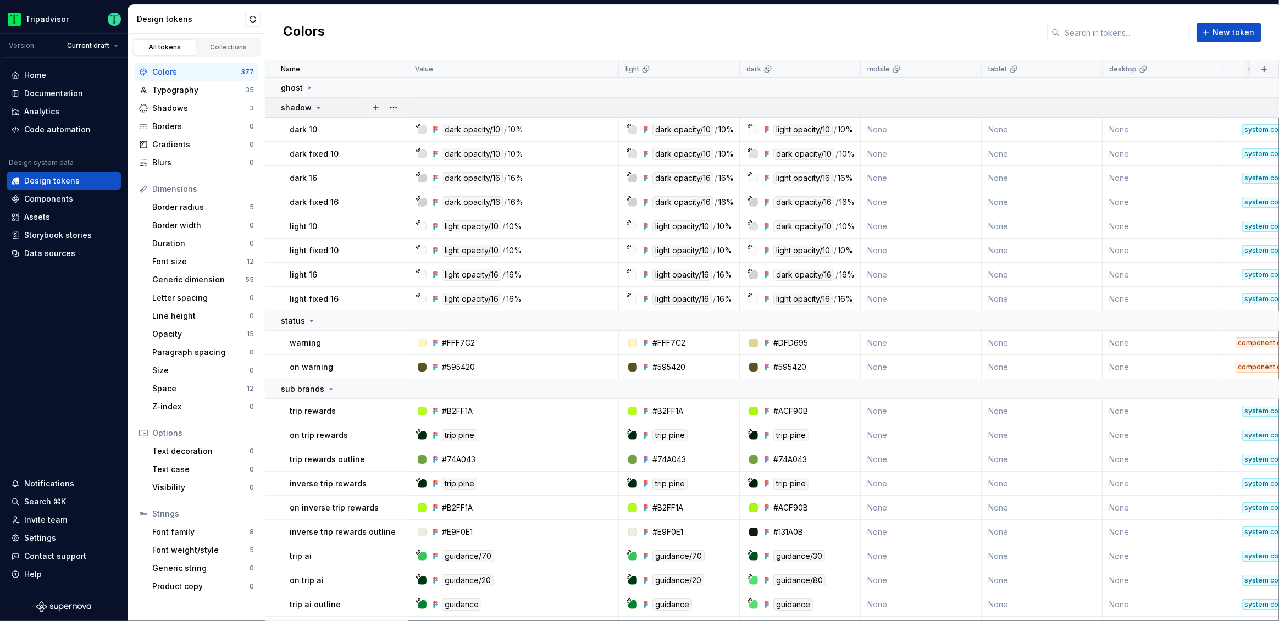
click at [317, 107] on icon at bounding box center [318, 107] width 3 height 1
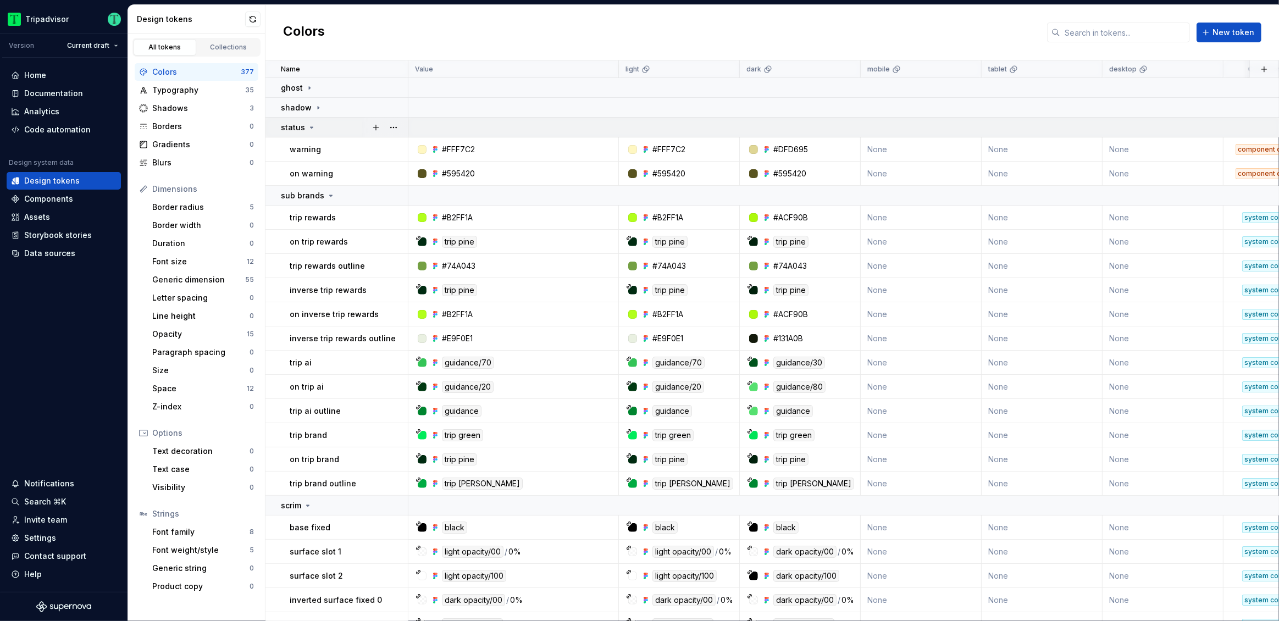
click at [307, 126] on icon at bounding box center [311, 127] width 9 height 9
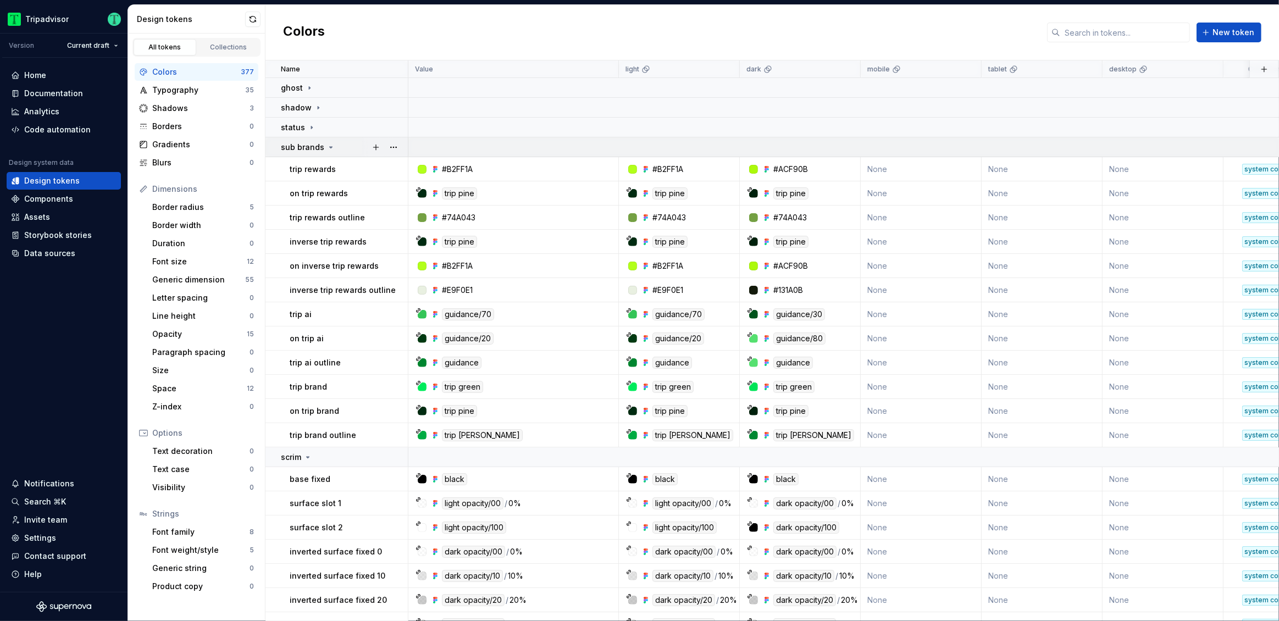
click at [331, 147] on icon at bounding box center [330, 147] width 9 height 9
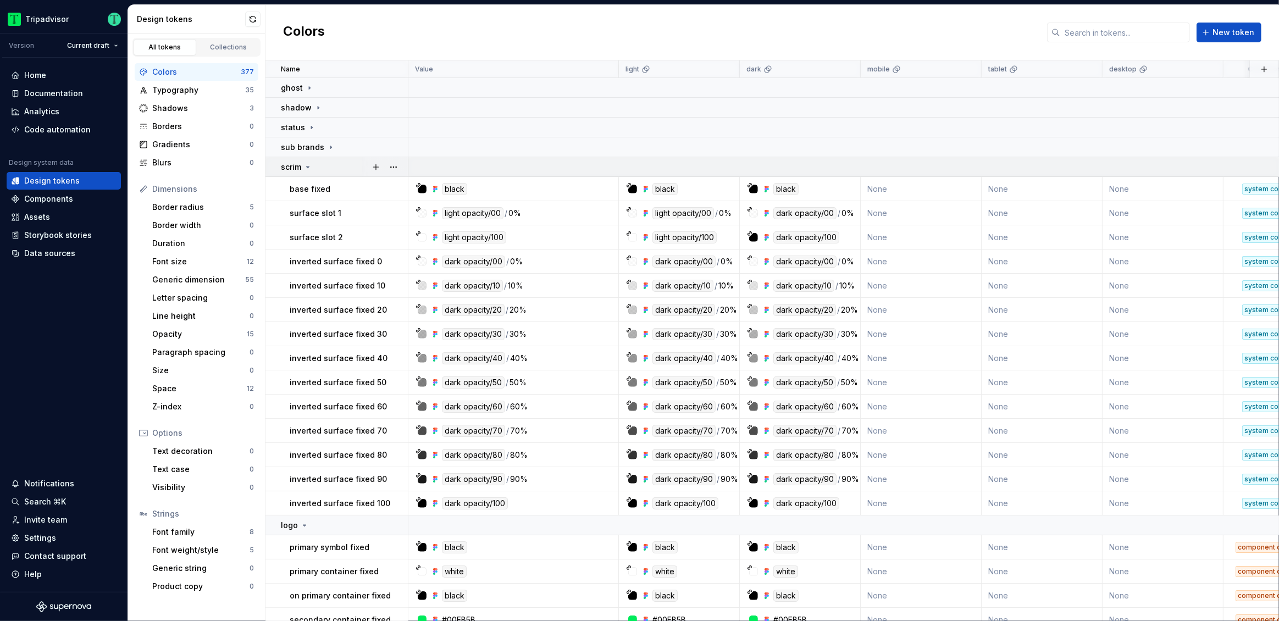
click at [309, 167] on icon at bounding box center [307, 167] width 9 height 9
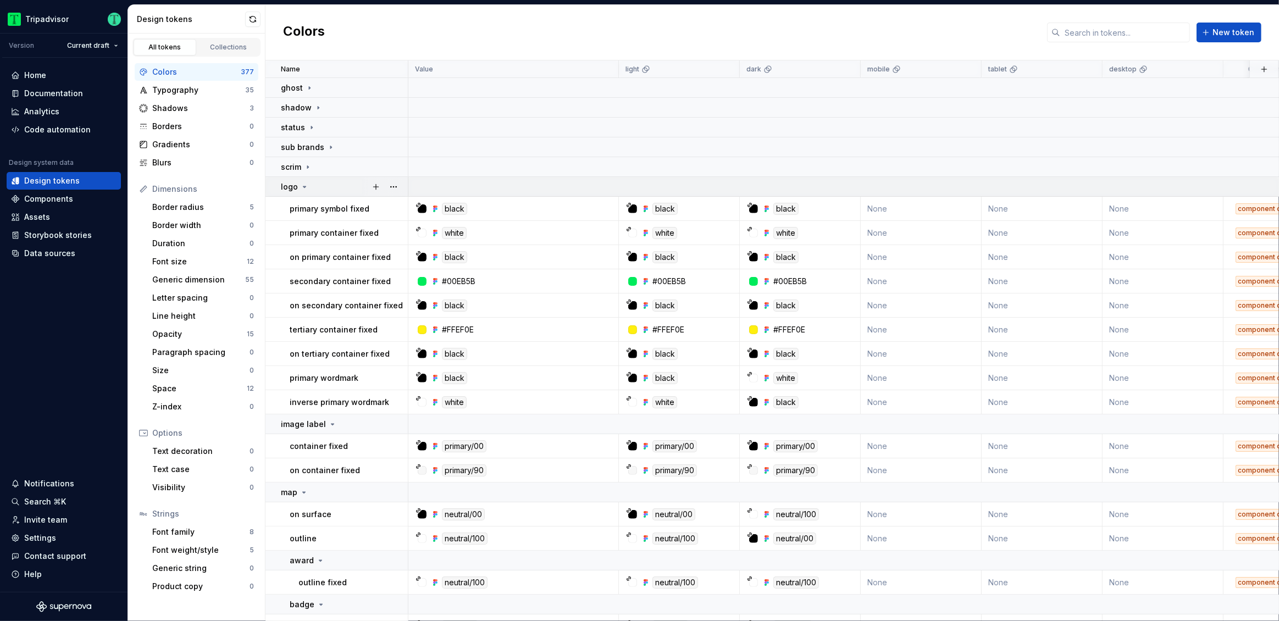
click at [304, 186] on icon at bounding box center [304, 186] width 3 height 1
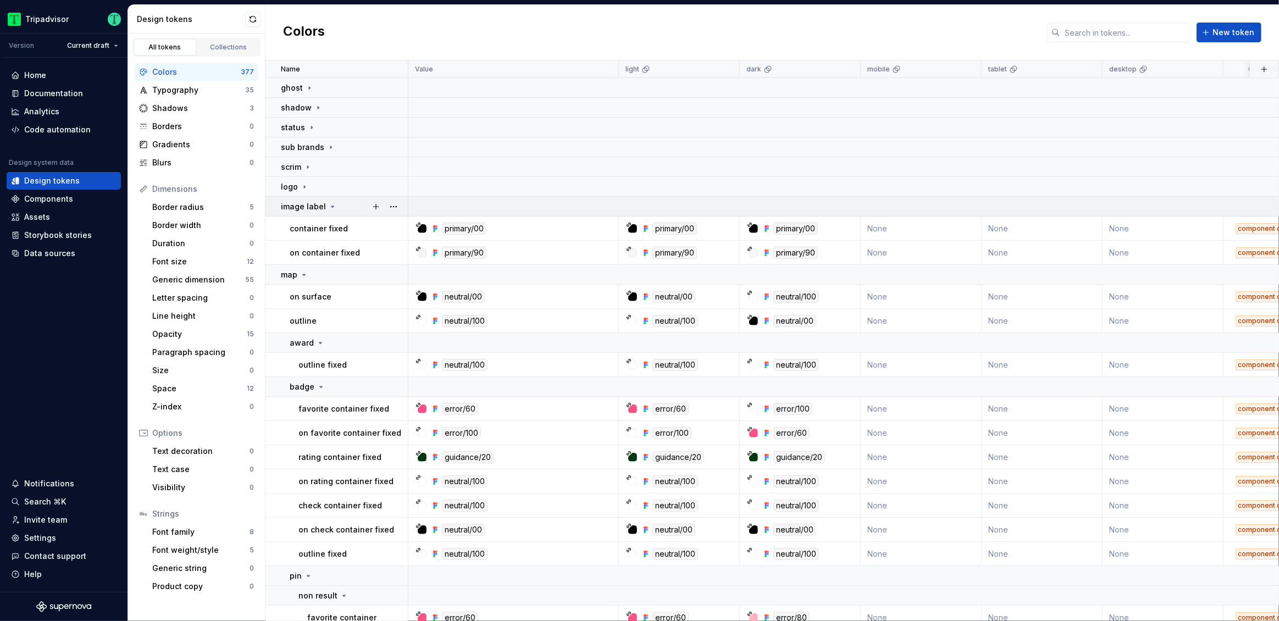
click at [330, 203] on icon at bounding box center [332, 206] width 9 height 9
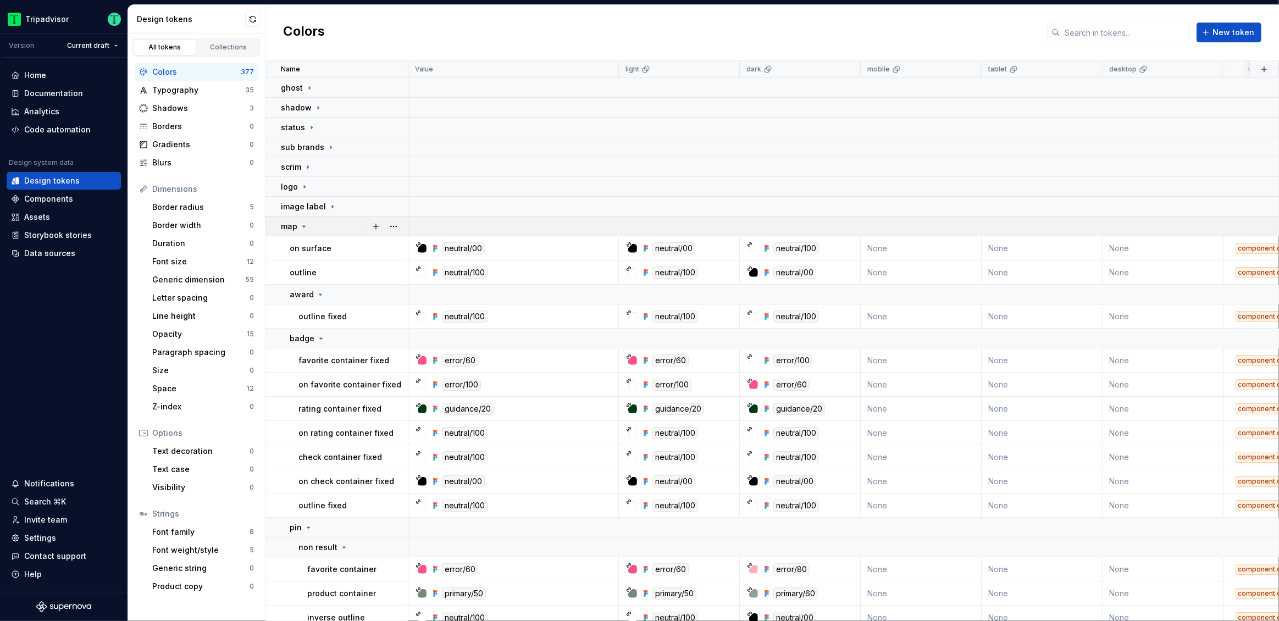
click at [304, 227] on icon at bounding box center [303, 226] width 9 height 9
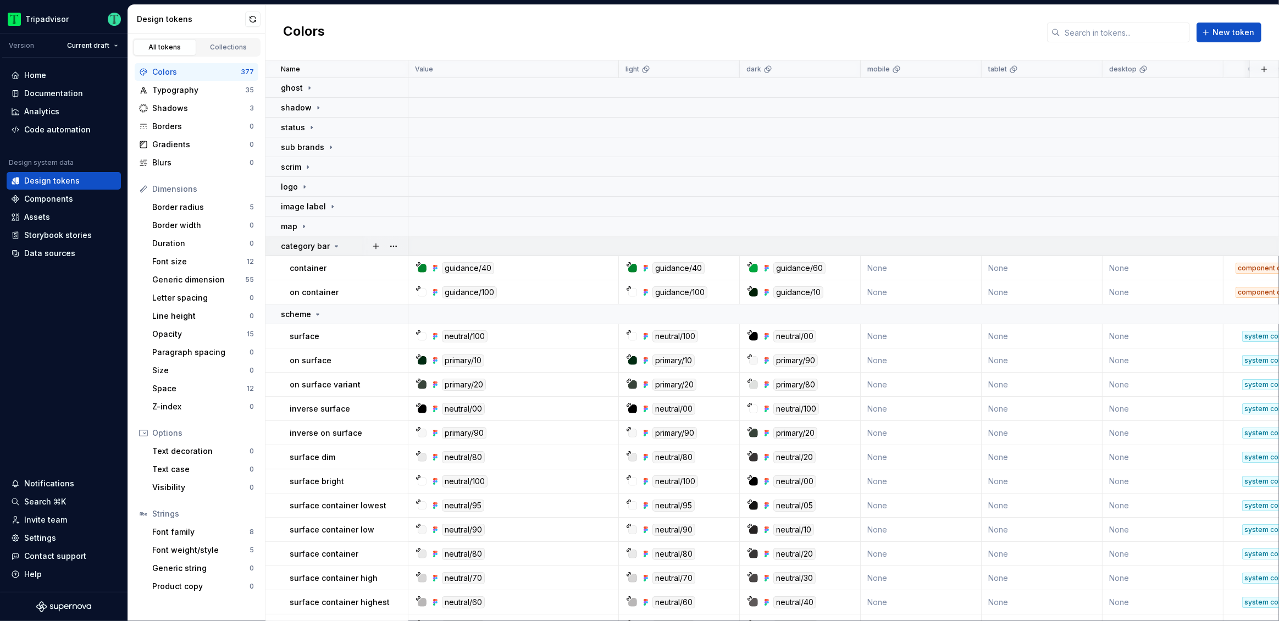
click at [334, 244] on icon at bounding box center [336, 246] width 9 height 9
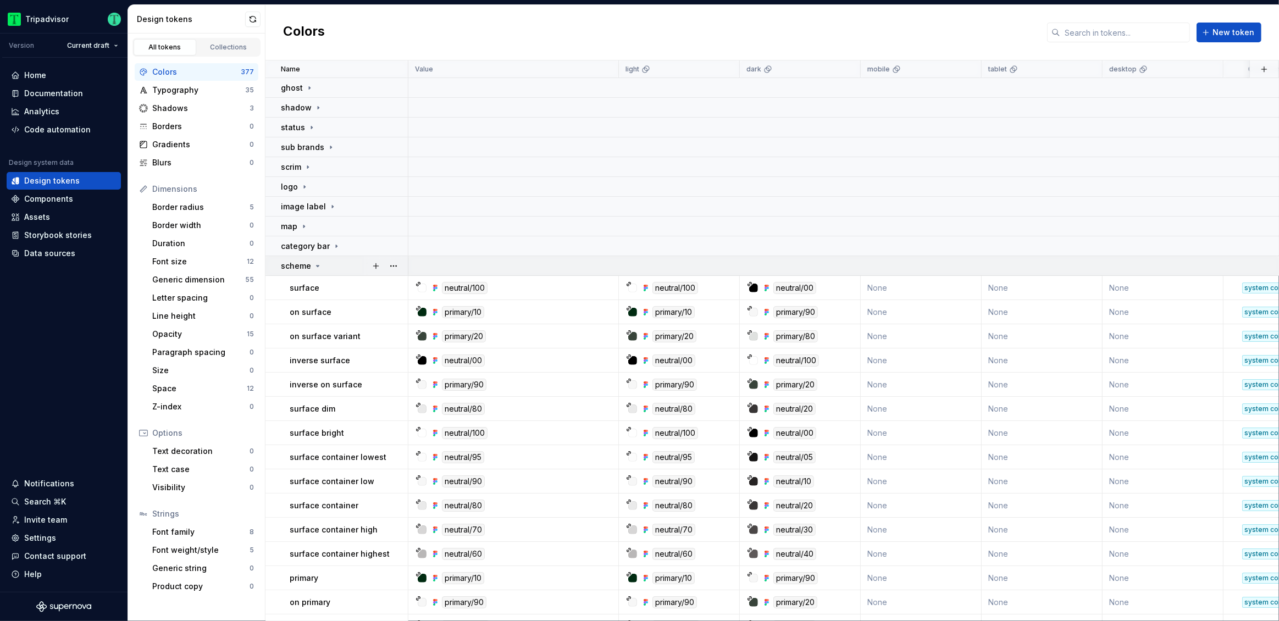
click at [319, 265] on icon at bounding box center [317, 266] width 9 height 9
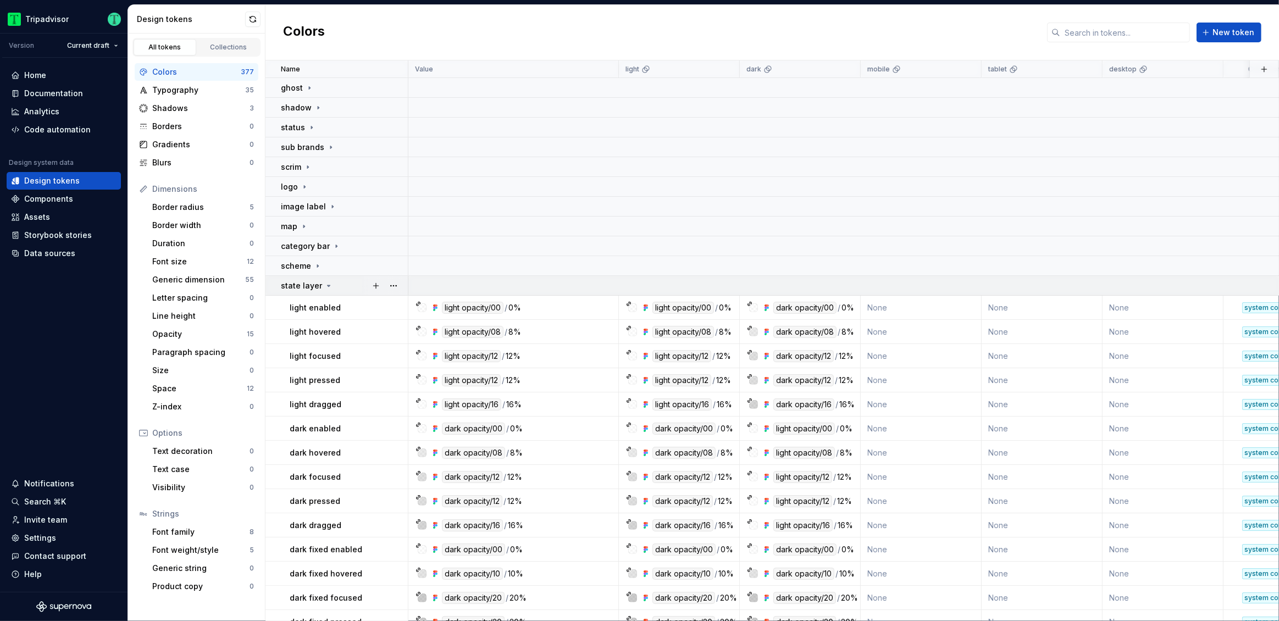
click at [326, 286] on icon at bounding box center [328, 285] width 9 height 9
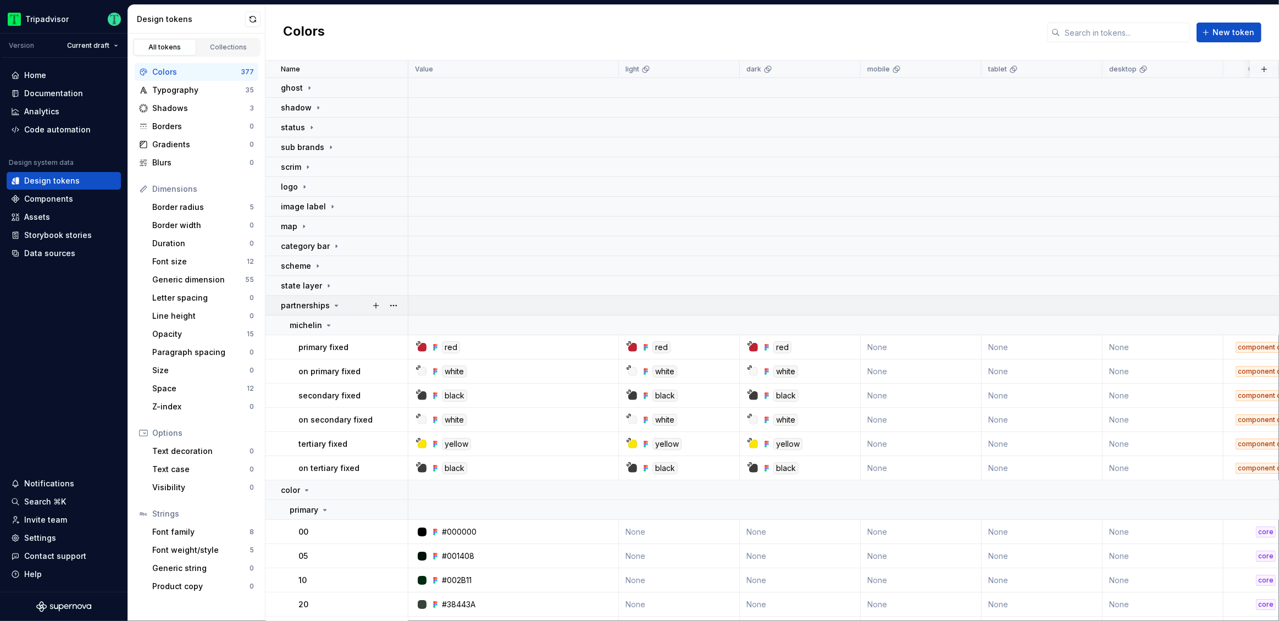
click at [335, 305] on icon at bounding box center [336, 305] width 3 height 1
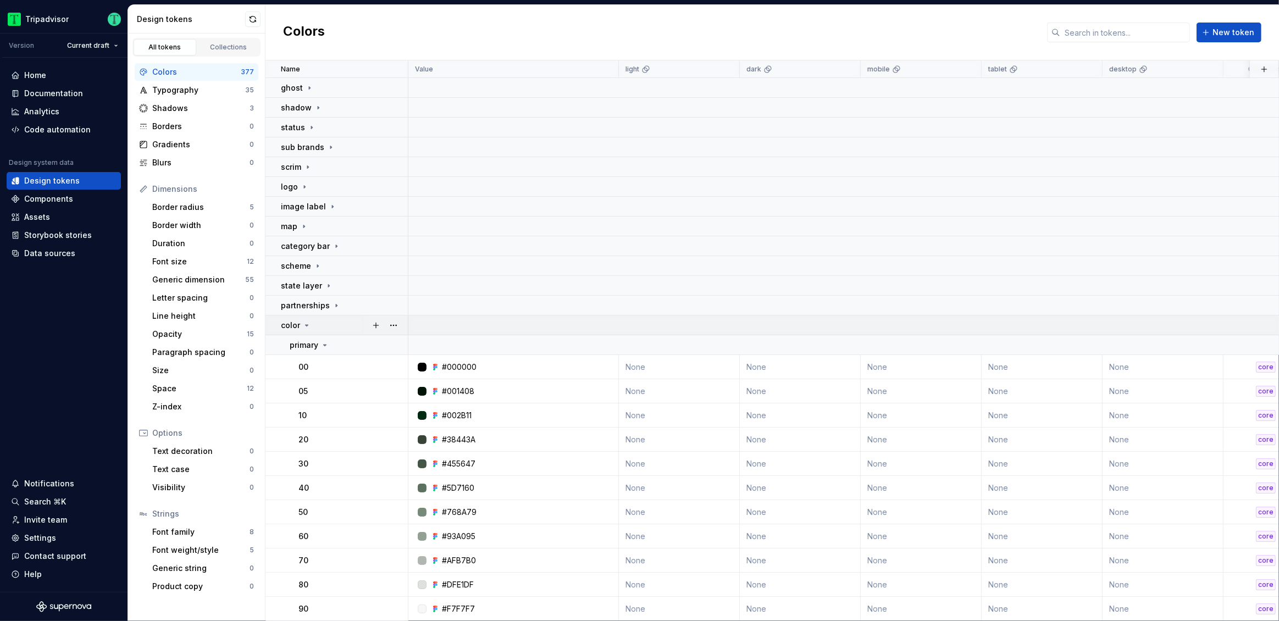
click at [307, 322] on icon at bounding box center [306, 325] width 9 height 9
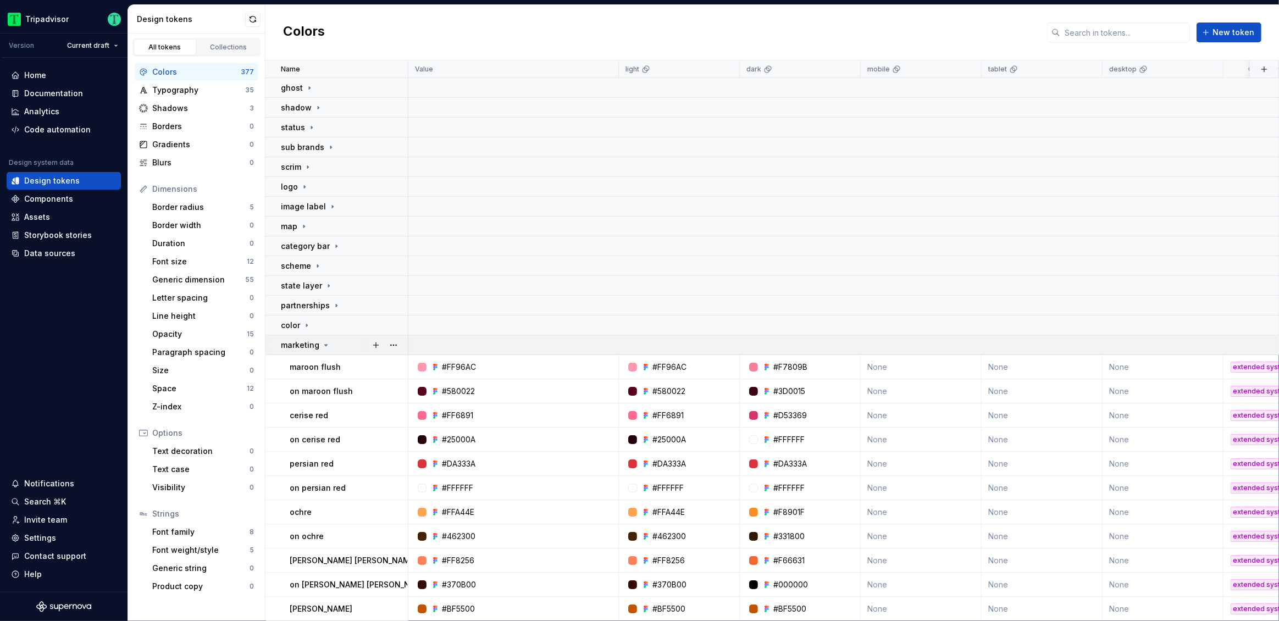
click at [324, 341] on icon at bounding box center [325, 345] width 9 height 9
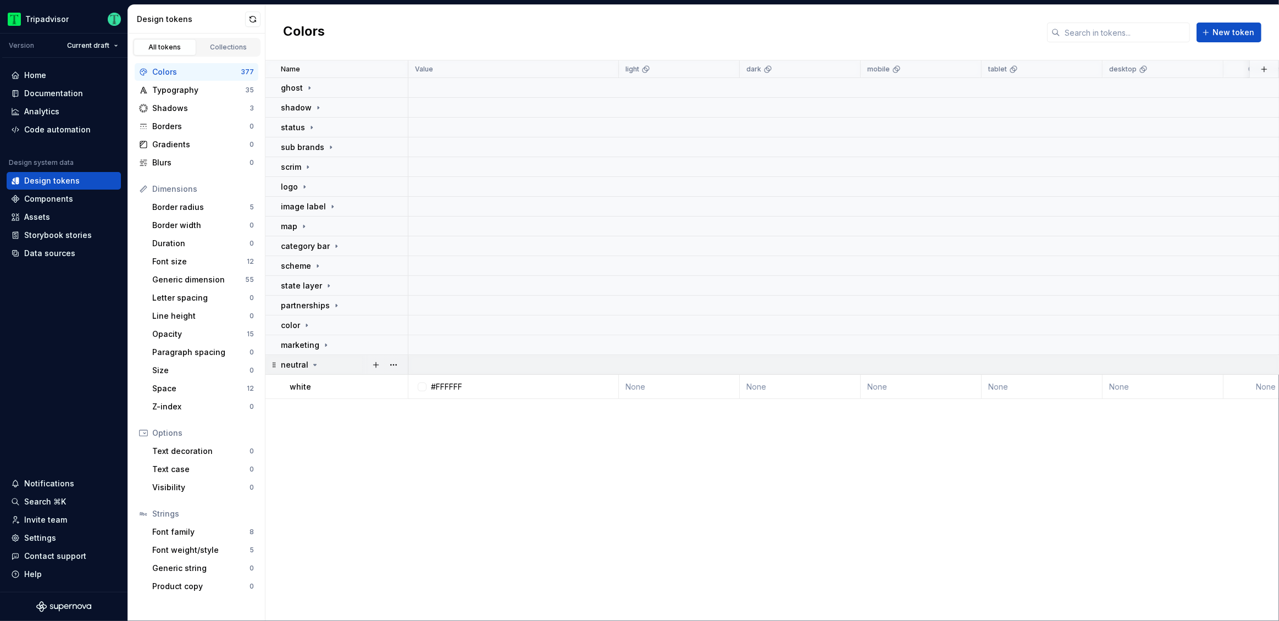
click at [314, 365] on icon at bounding box center [315, 364] width 3 height 1
click at [314, 365] on icon at bounding box center [314, 364] width 1 height 3
click at [327, 347] on icon at bounding box center [325, 345] width 9 height 9
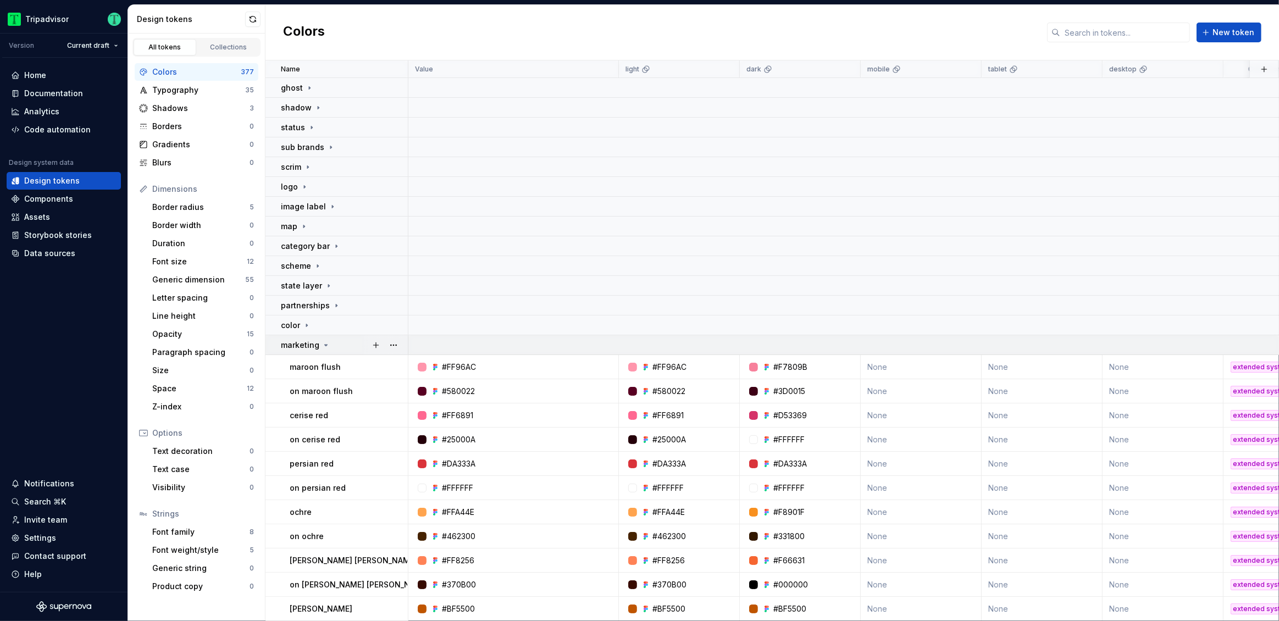
click at [326, 344] on icon at bounding box center [325, 345] width 9 height 9
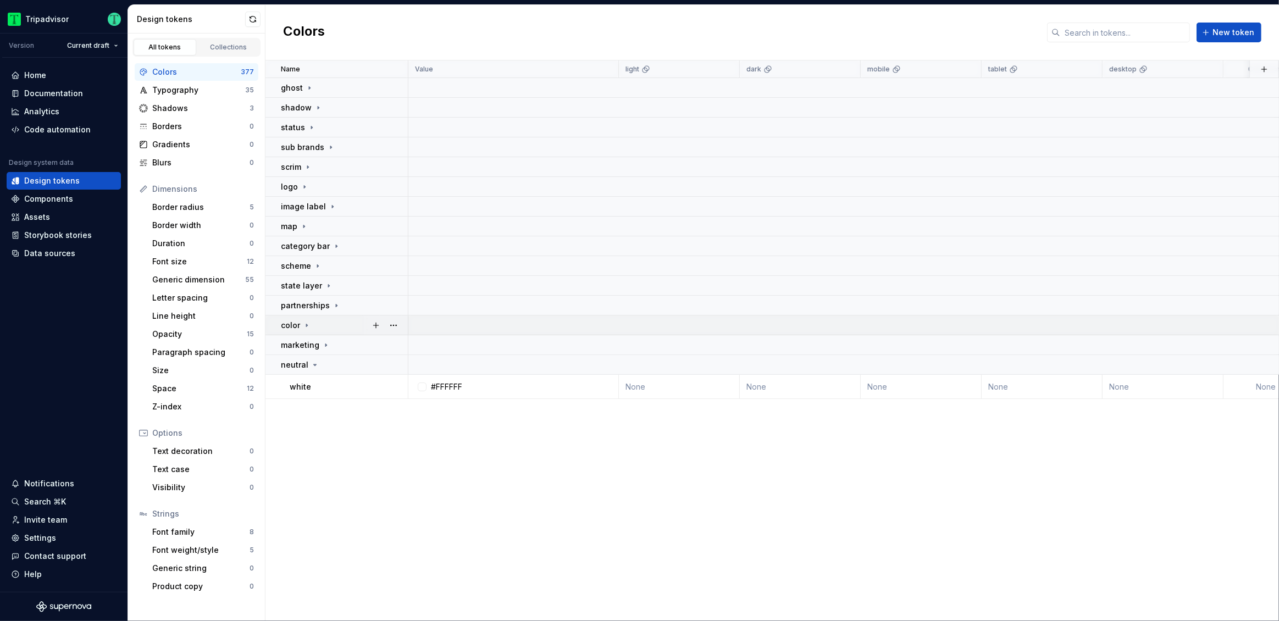
click at [306, 328] on icon at bounding box center [306, 325] width 9 height 9
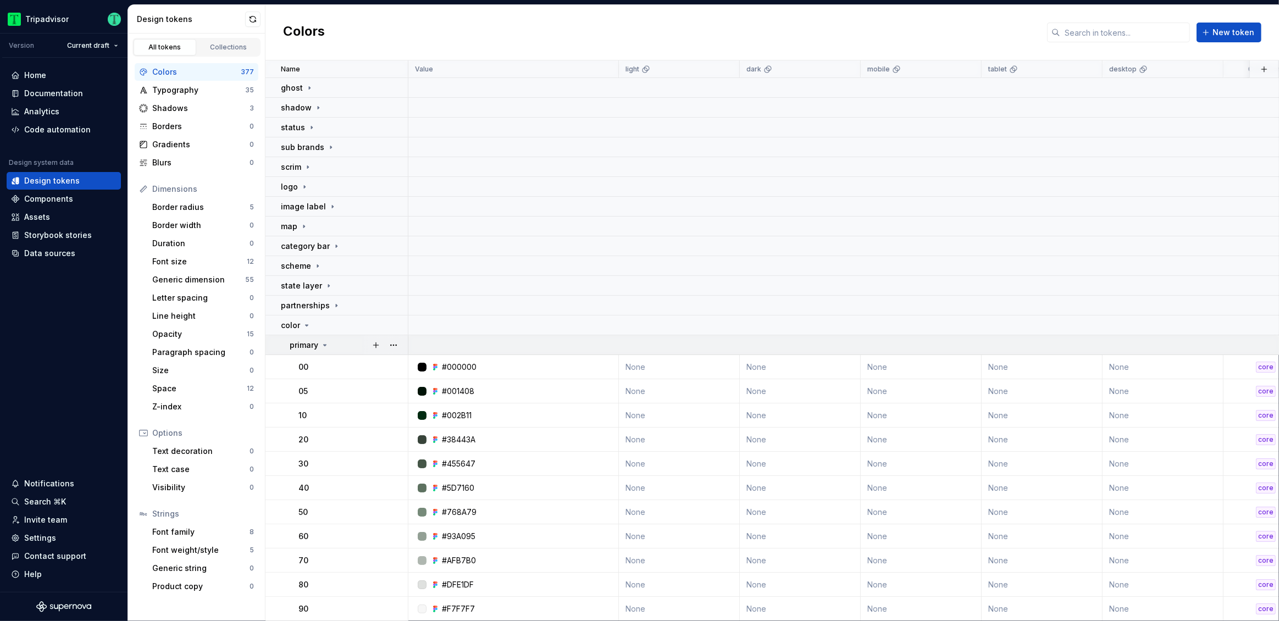
click at [326, 345] on icon at bounding box center [324, 345] width 9 height 9
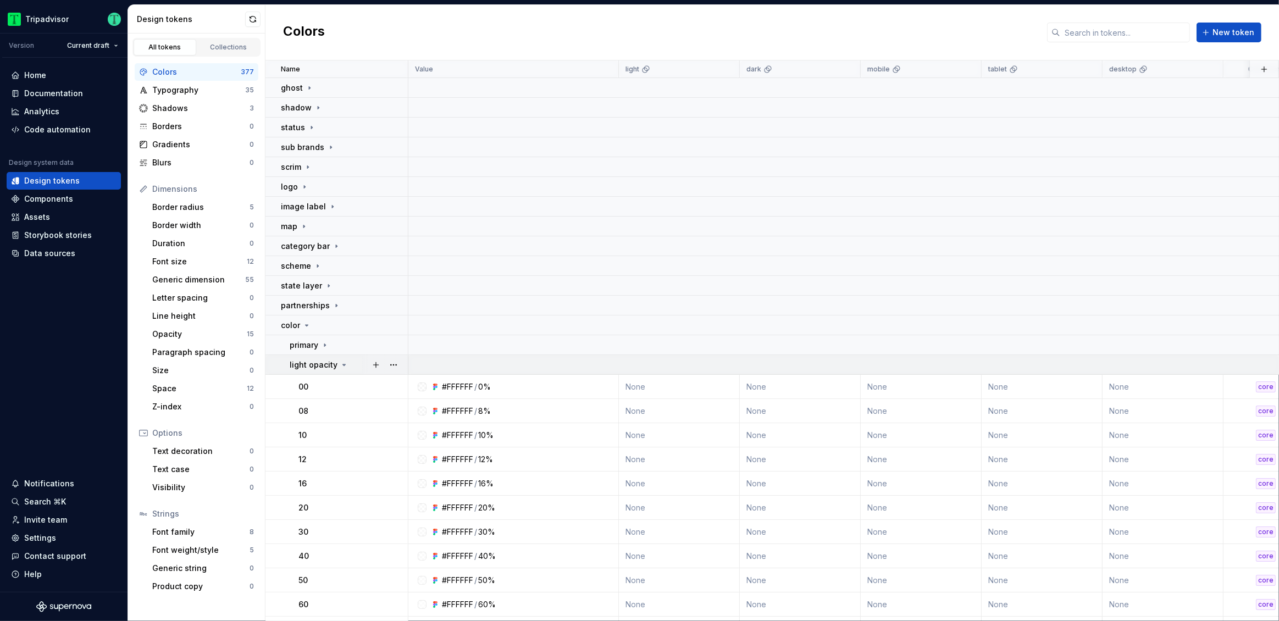
click at [340, 363] on icon at bounding box center [344, 364] width 9 height 9
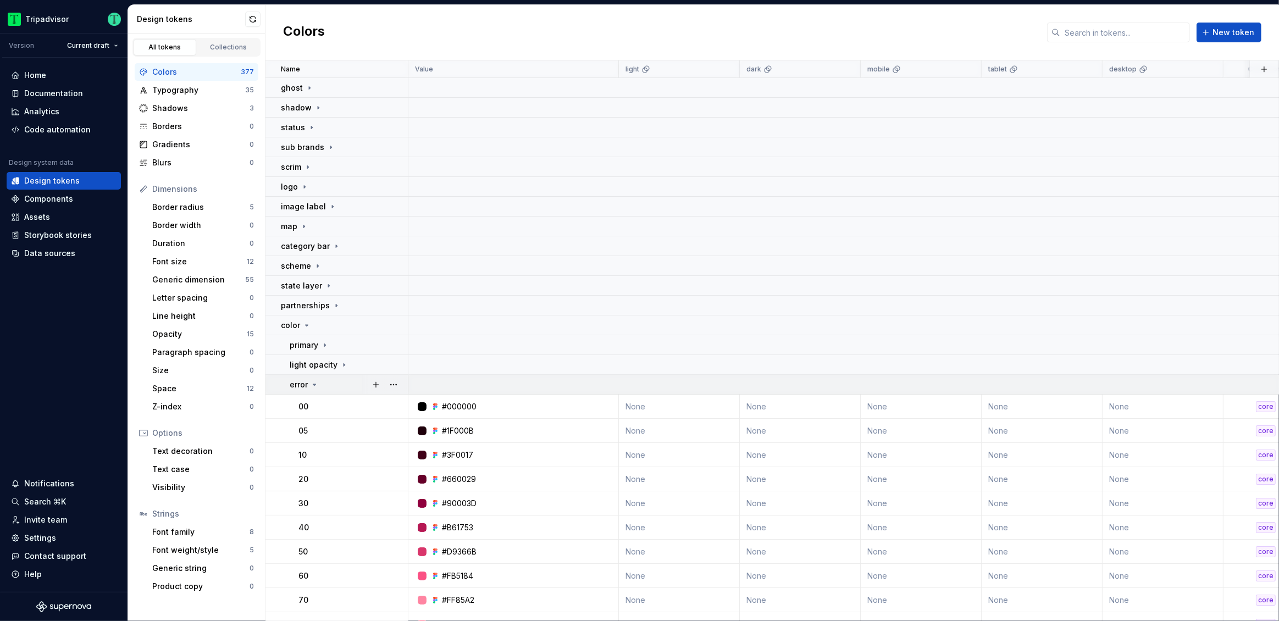
click at [317, 386] on icon at bounding box center [314, 384] width 9 height 9
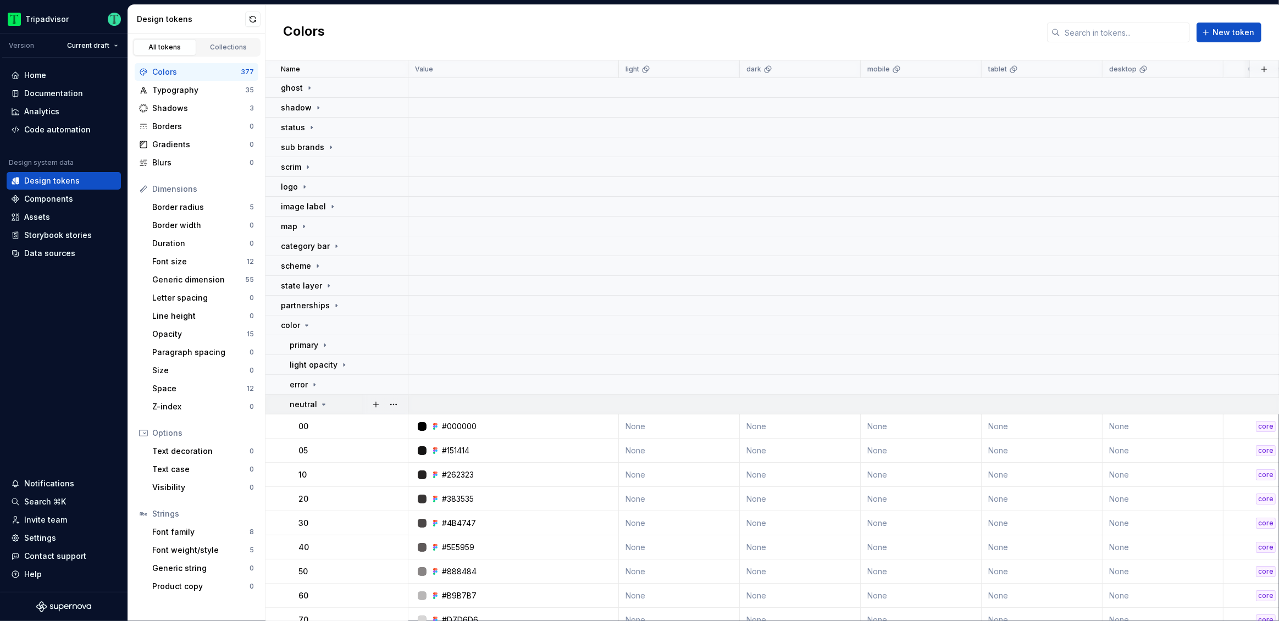
click at [323, 406] on icon at bounding box center [323, 404] width 9 height 9
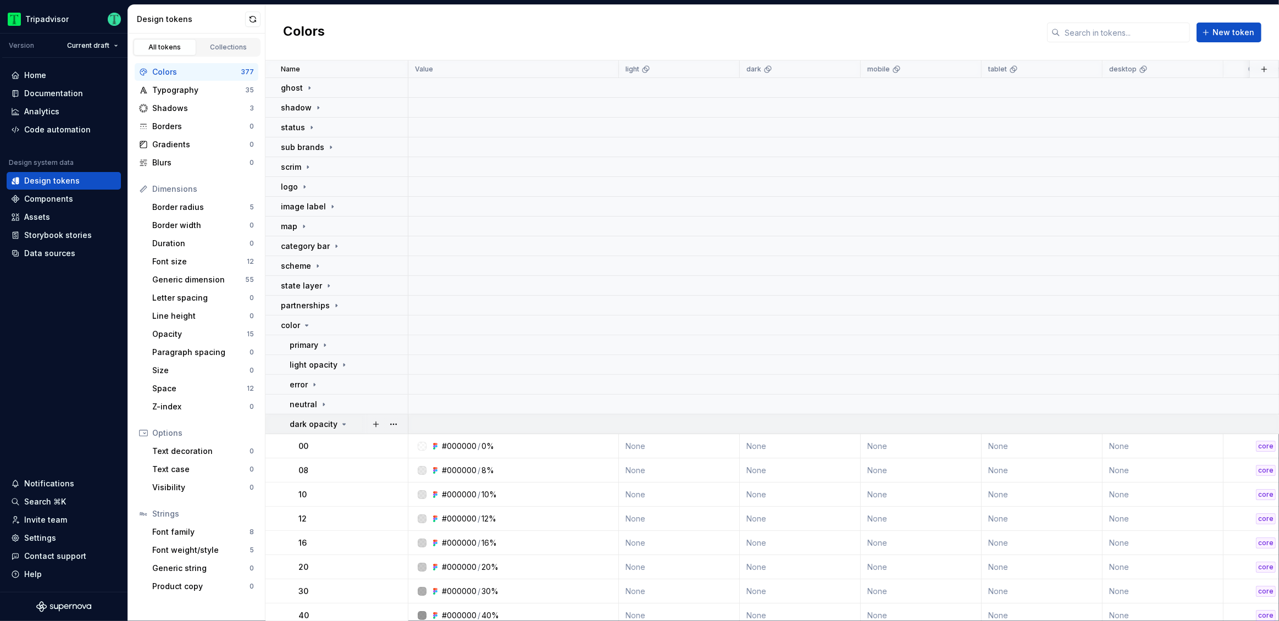
drag, startPoint x: 343, startPoint y: 424, endPoint x: 340, endPoint y: 433, distance: 9.9
click at [343, 424] on icon at bounding box center [344, 424] width 9 height 9
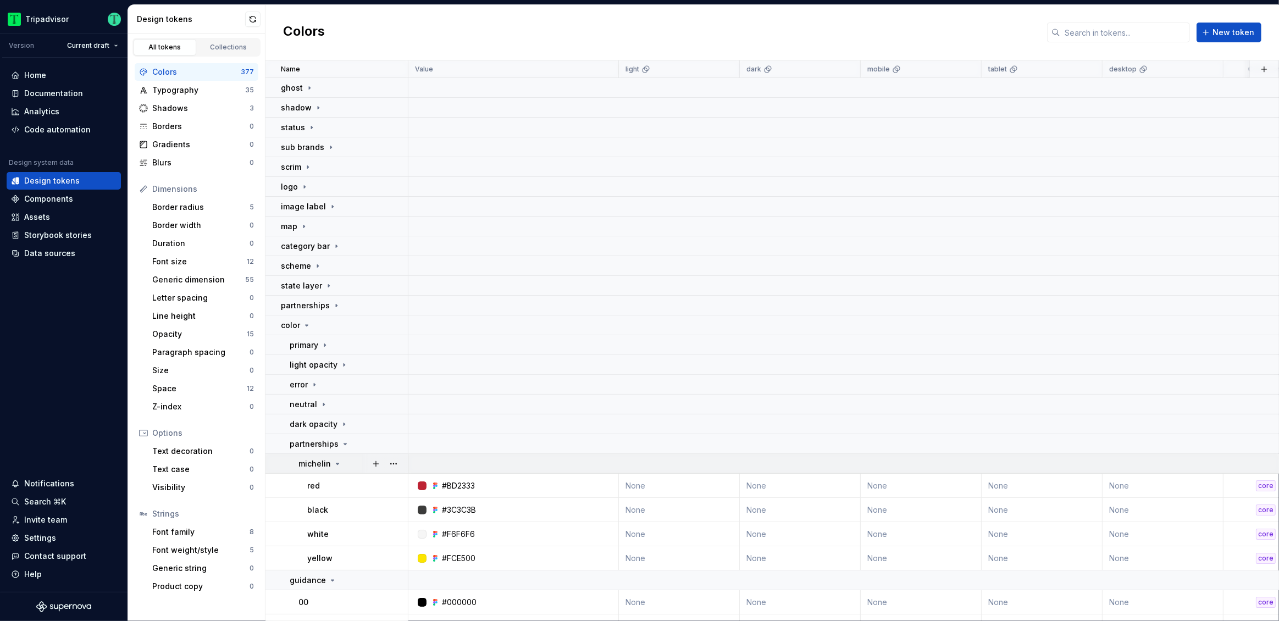
click at [336, 463] on icon at bounding box center [337, 463] width 3 height 1
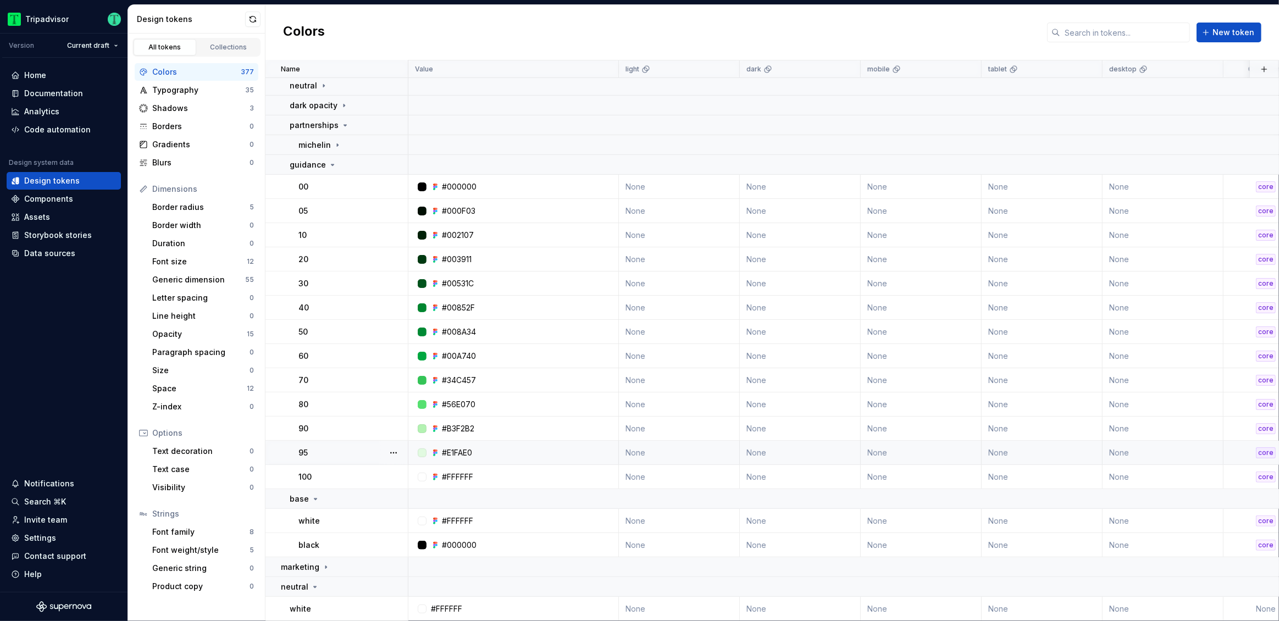
scroll to position [324, 0]
click at [342, 609] on td "white" at bounding box center [336, 609] width 143 height 24
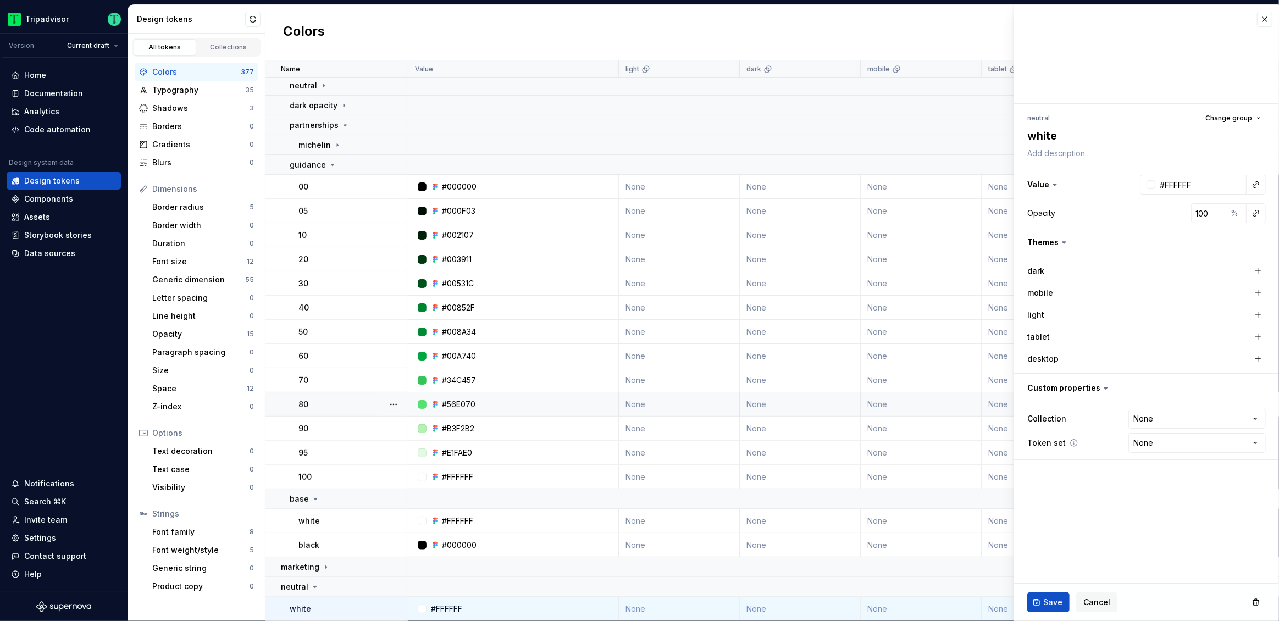
click at [1071, 443] on icon at bounding box center [1073, 442] width 9 height 9
click at [1262, 19] on button "button" at bounding box center [1264, 19] width 15 height 15
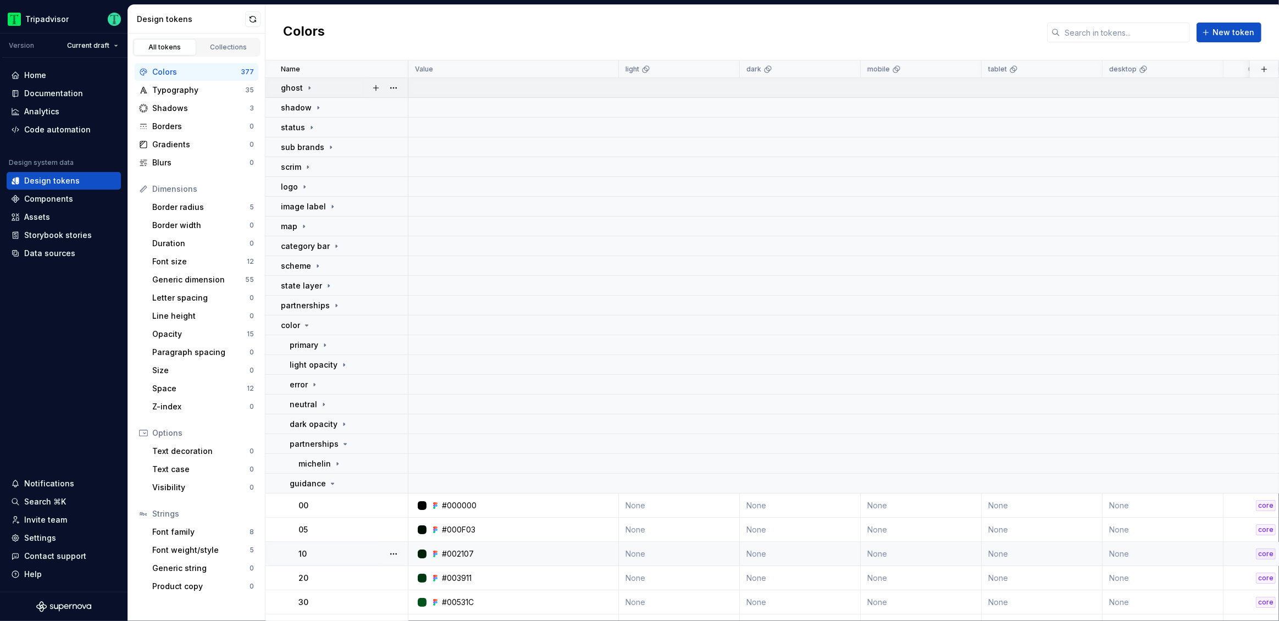
click at [309, 88] on icon at bounding box center [309, 88] width 9 height 9
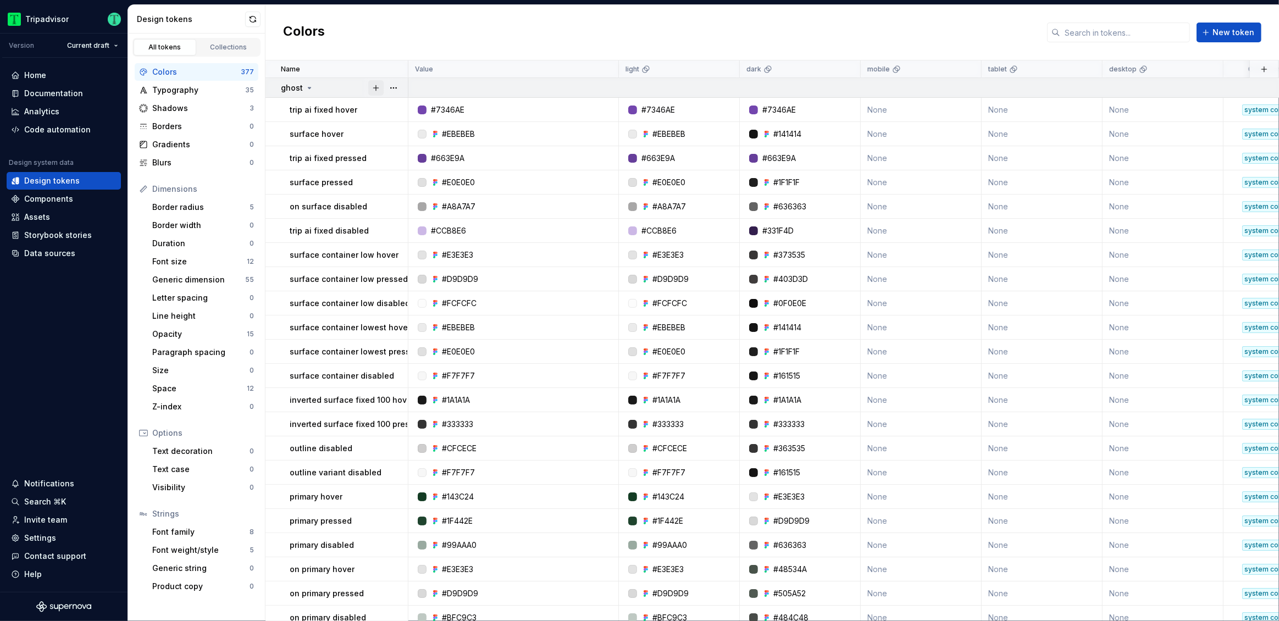
click at [376, 88] on button "button" at bounding box center [375, 87] width 15 height 15
type textarea "*"
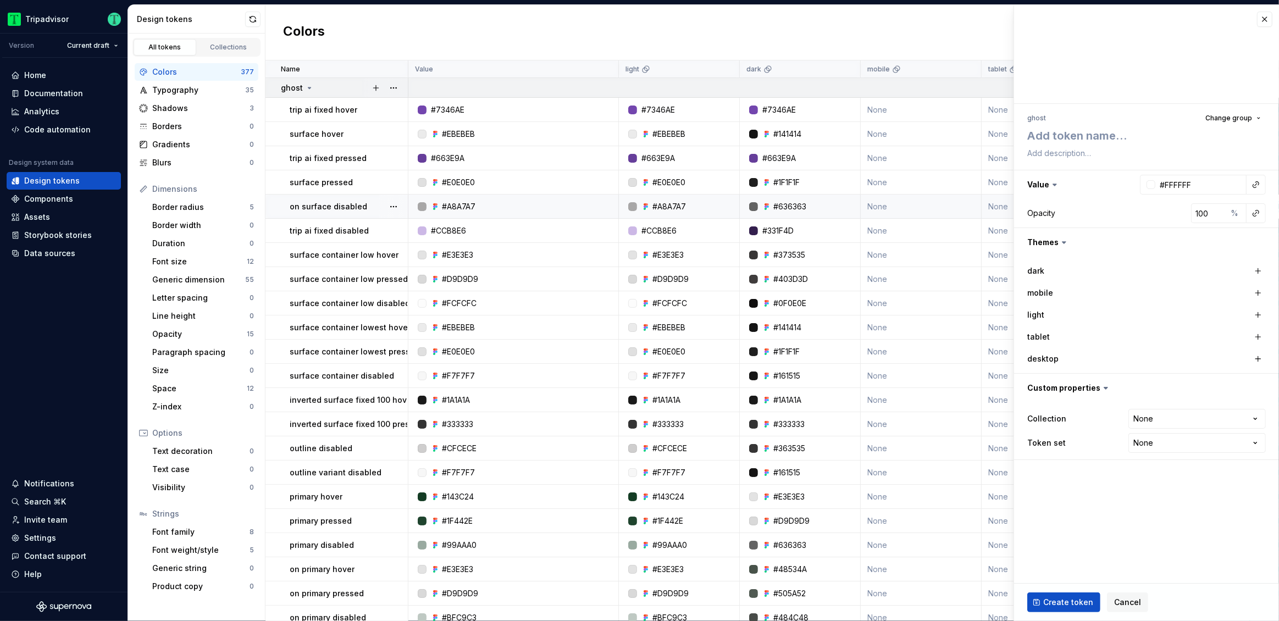
type textarea "m"
type textarea "*"
type textarea "mi"
type textarea "*"
type textarea "mig"
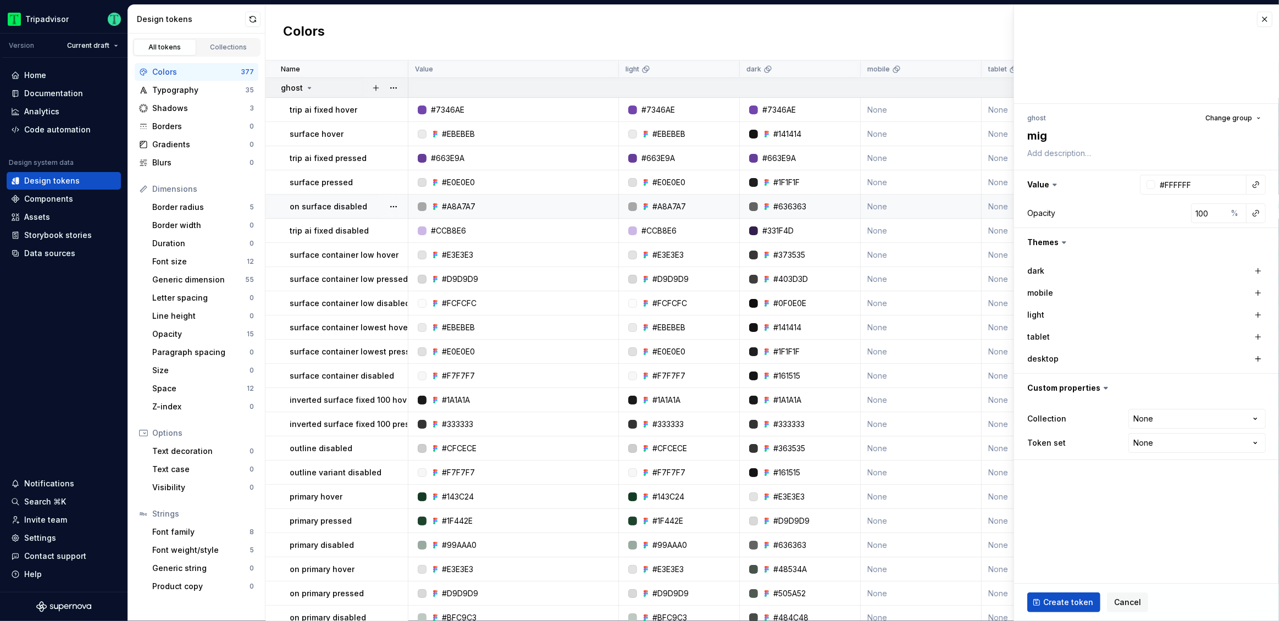
type textarea "*"
type textarea "mige"
type textarea "*"
type textarea "migeu"
type textarea "*"
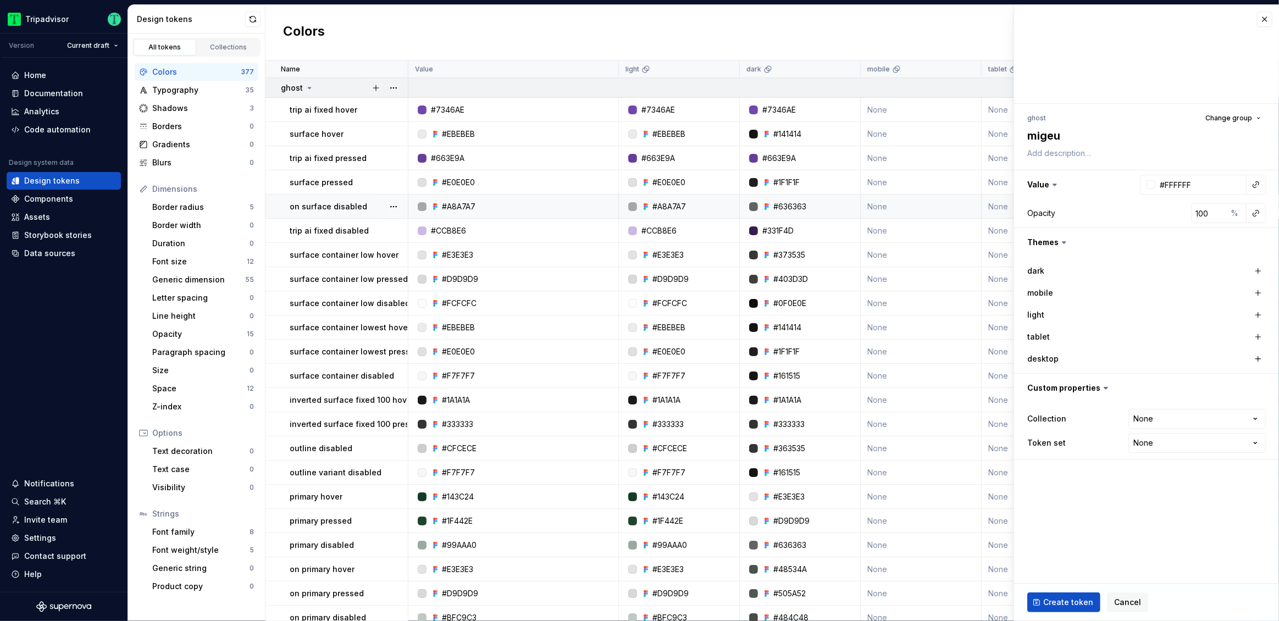
type textarea "migeul"
type textarea "*"
type textarea "migeu"
type textarea "*"
type textarea "mige"
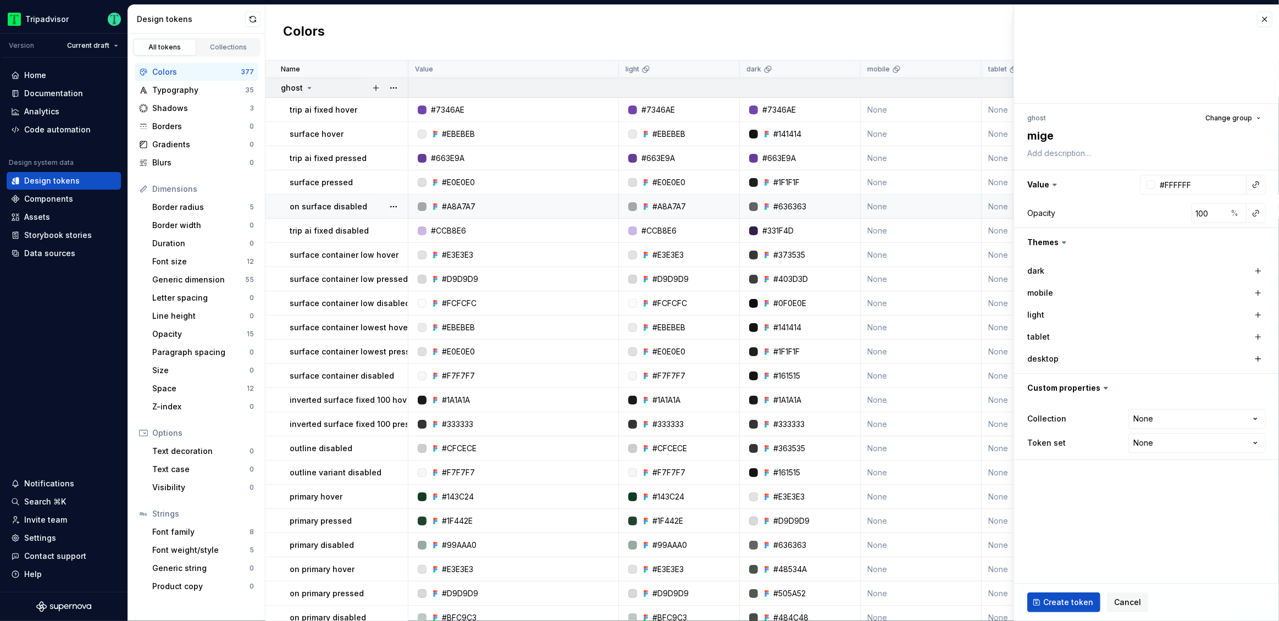
type textarea "*"
type textarea "mig"
type textarea "*"
type textarea "migu"
type textarea "*"
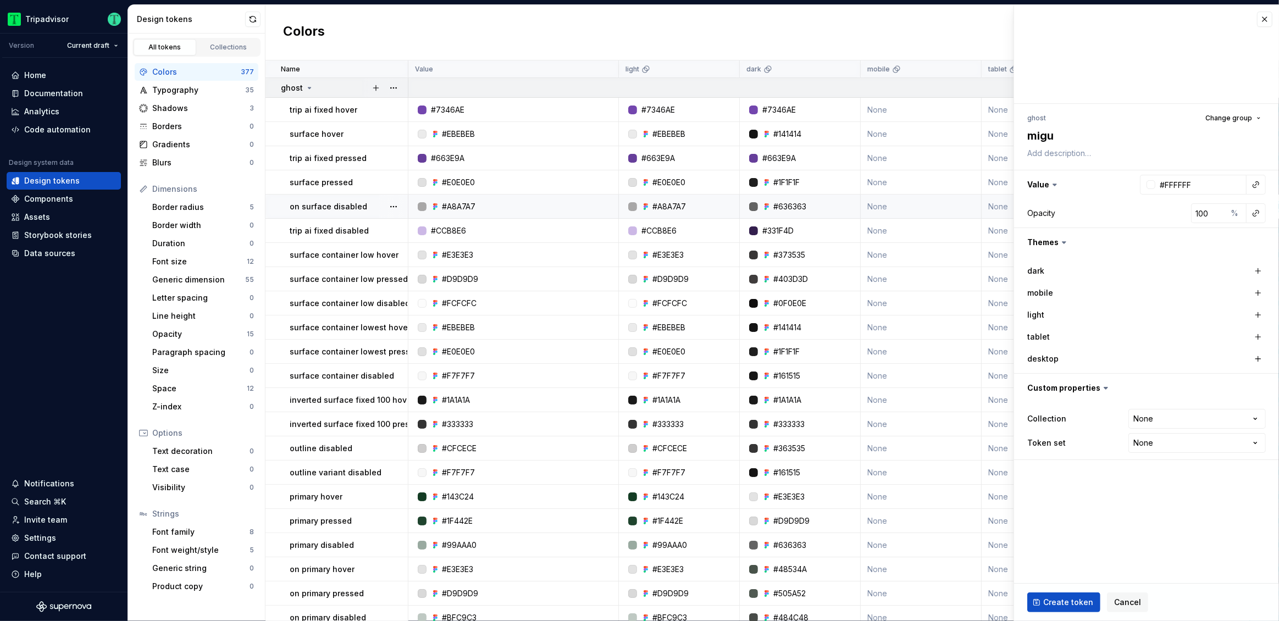
type textarea "migue"
type textarea "*"
type textarea "[PERSON_NAME]"
type textarea "*"
type textarea "[PERSON_NAME]"
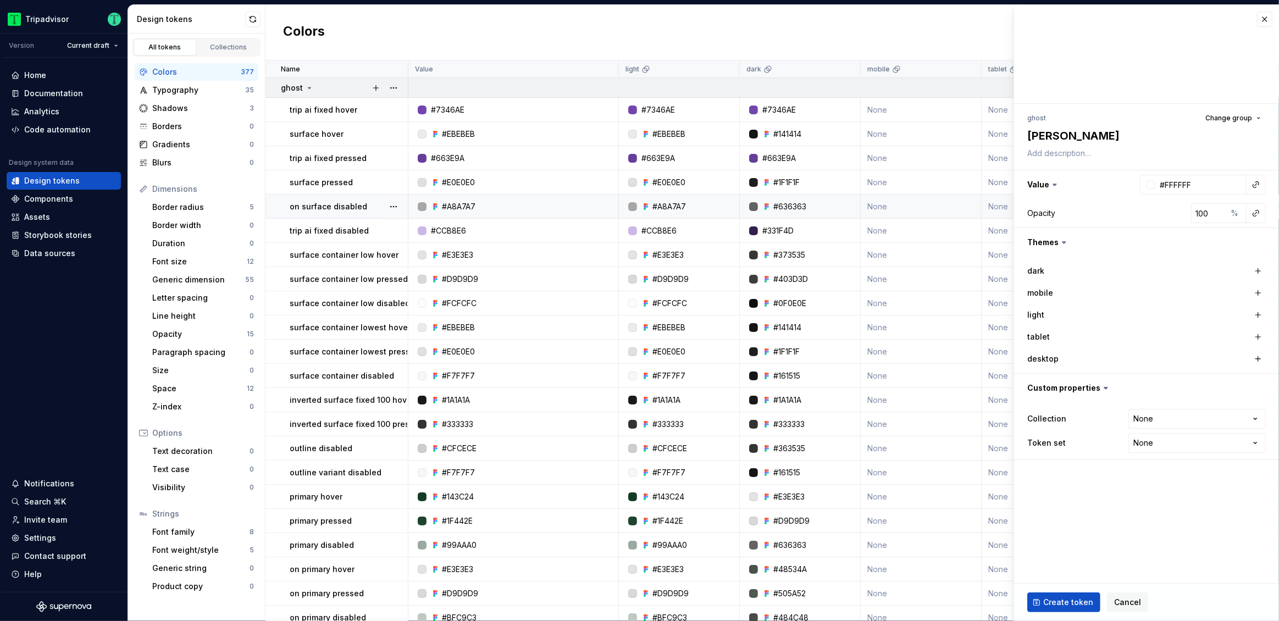
type textarea "*"
type textarea "[PERSON_NAME]"
type textarea "*"
type textarea "[PERSON_NAME]"
type textarea "*"
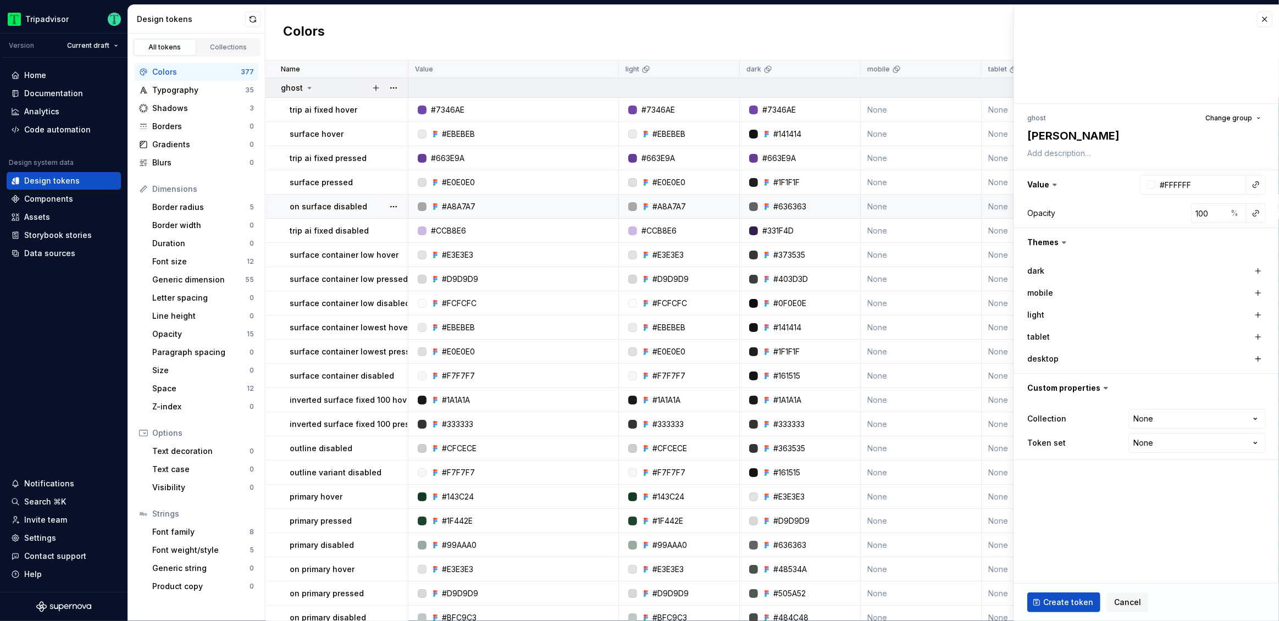
type textarea "[PERSON_NAME]"
type textarea "*"
type textarea "[PERSON_NAME] test"
click at [1115, 155] on textarea at bounding box center [1144, 153] width 238 height 15
type textarea "th"
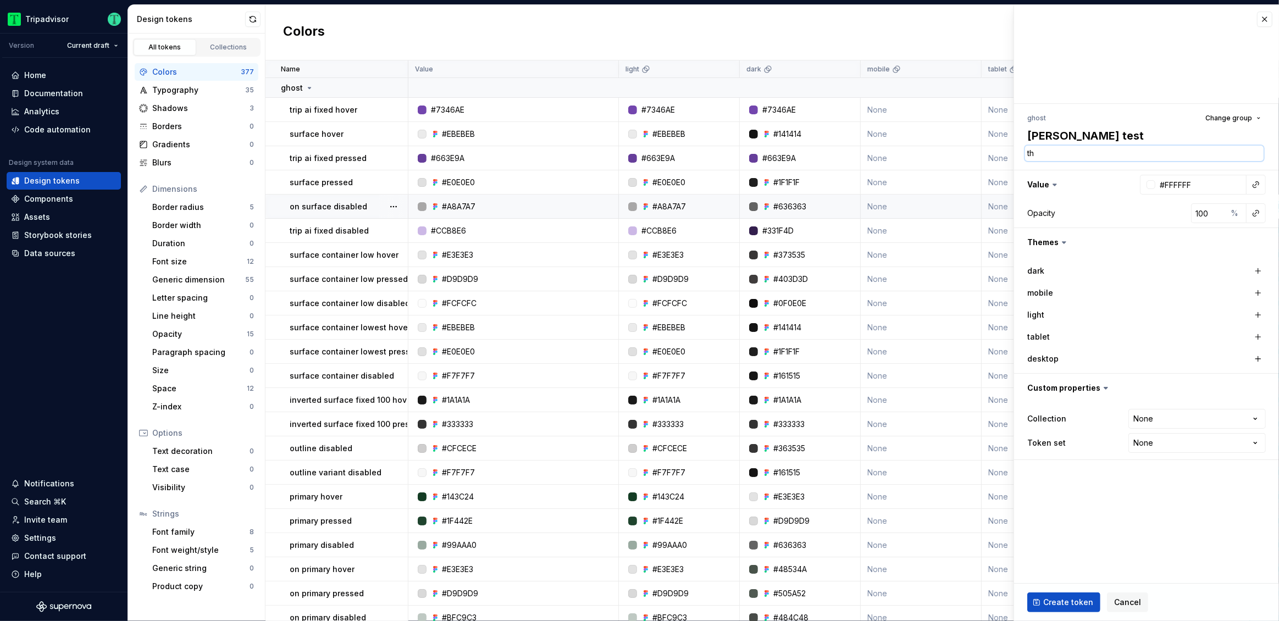
type textarea "*"
type textarea "thi"
type textarea "*"
type textarea "this"
type textarea "*"
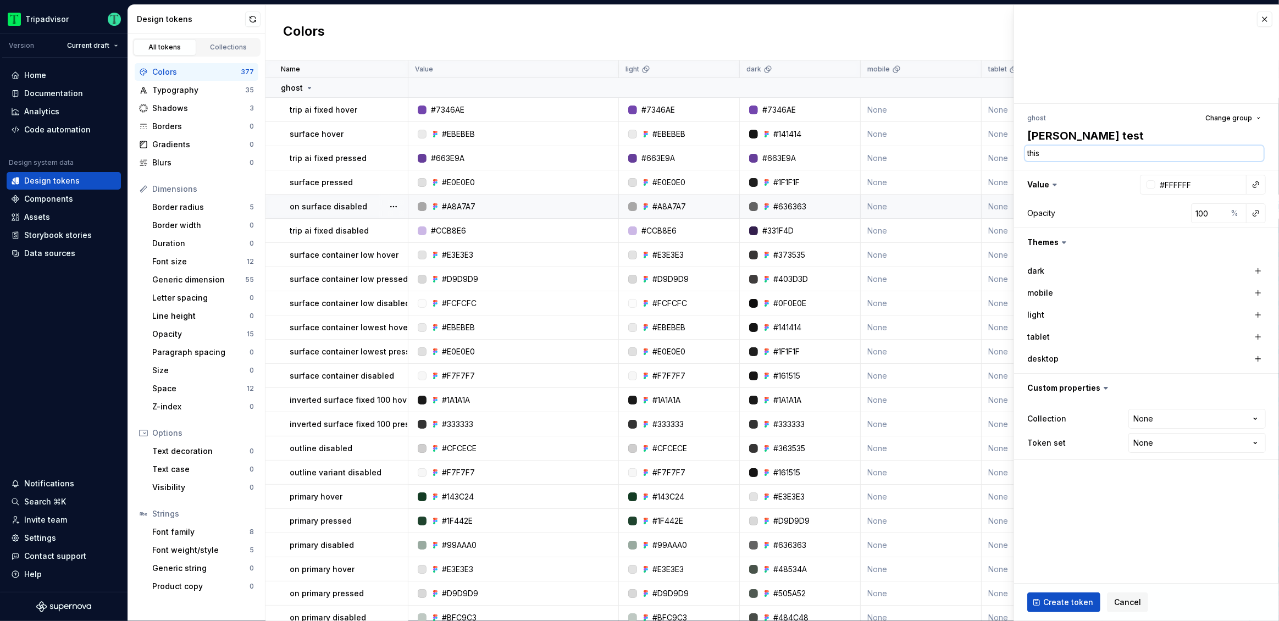
type textarea "this"
type textarea "*"
type textarea "this i"
type textarea "*"
type textarea "this is"
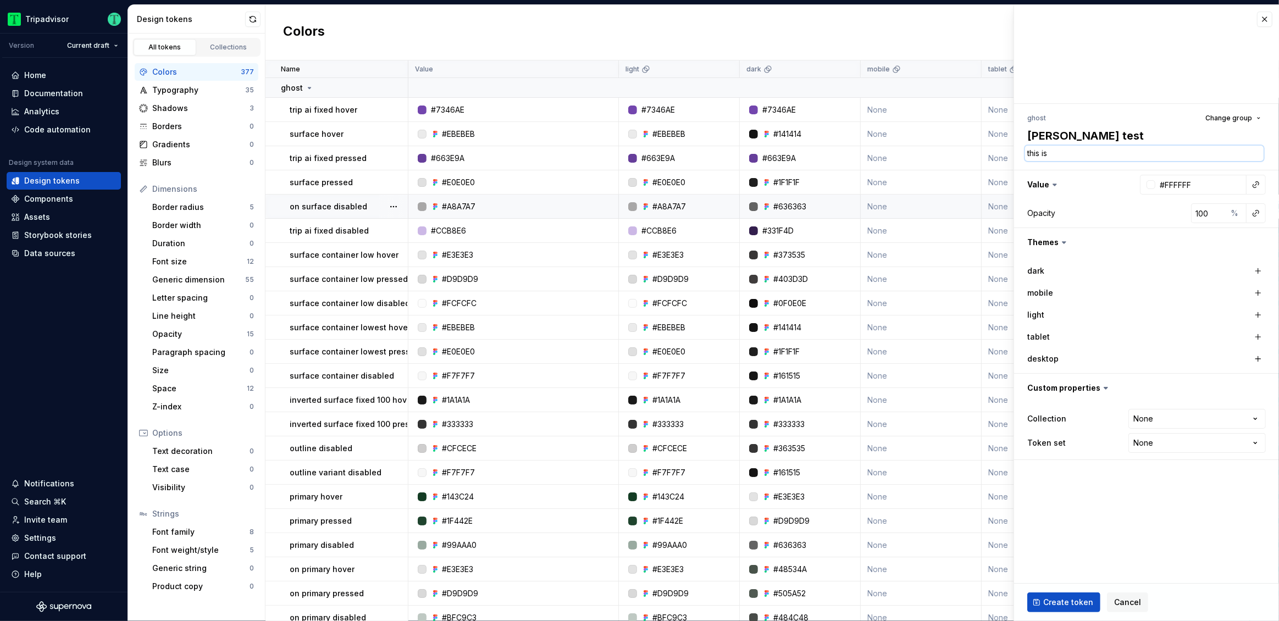
type textarea "*"
type textarea "this is"
type textarea "*"
type textarea "this is t"
type textarea "*"
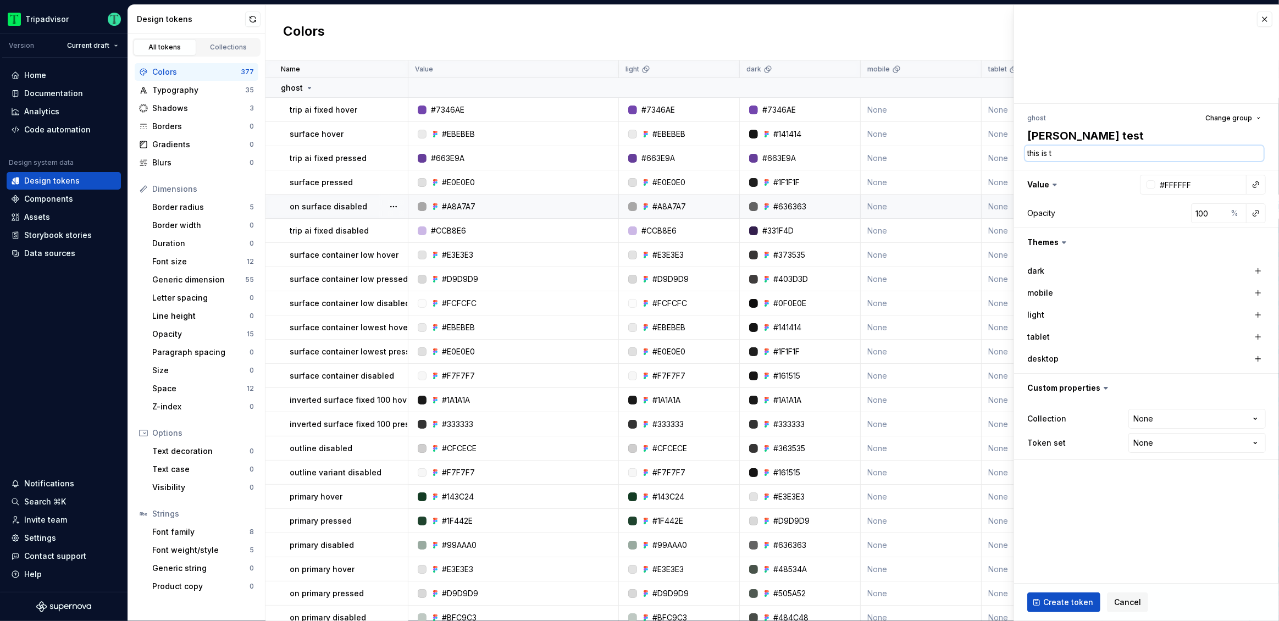
type textarea "this is to"
type textarea "*"
type textarea "this is to"
type textarea "*"
type textarea "this is to t"
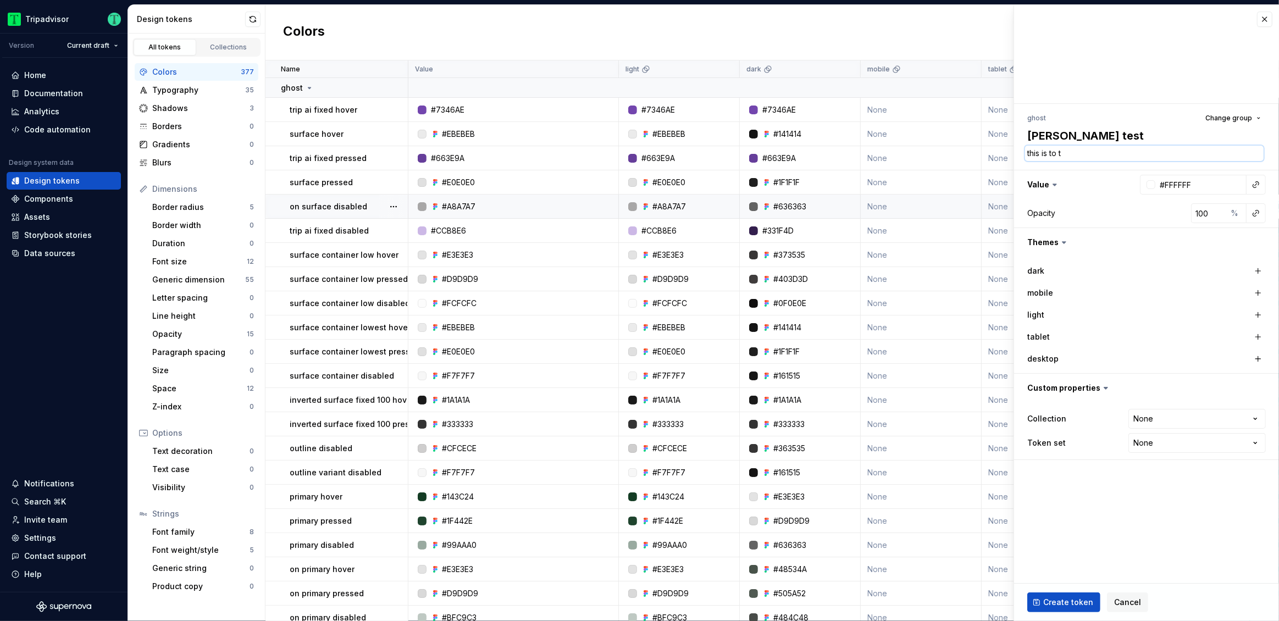
type textarea "*"
type textarea "this is to te"
type textarea "*"
type textarea "this is to tes"
type textarea "*"
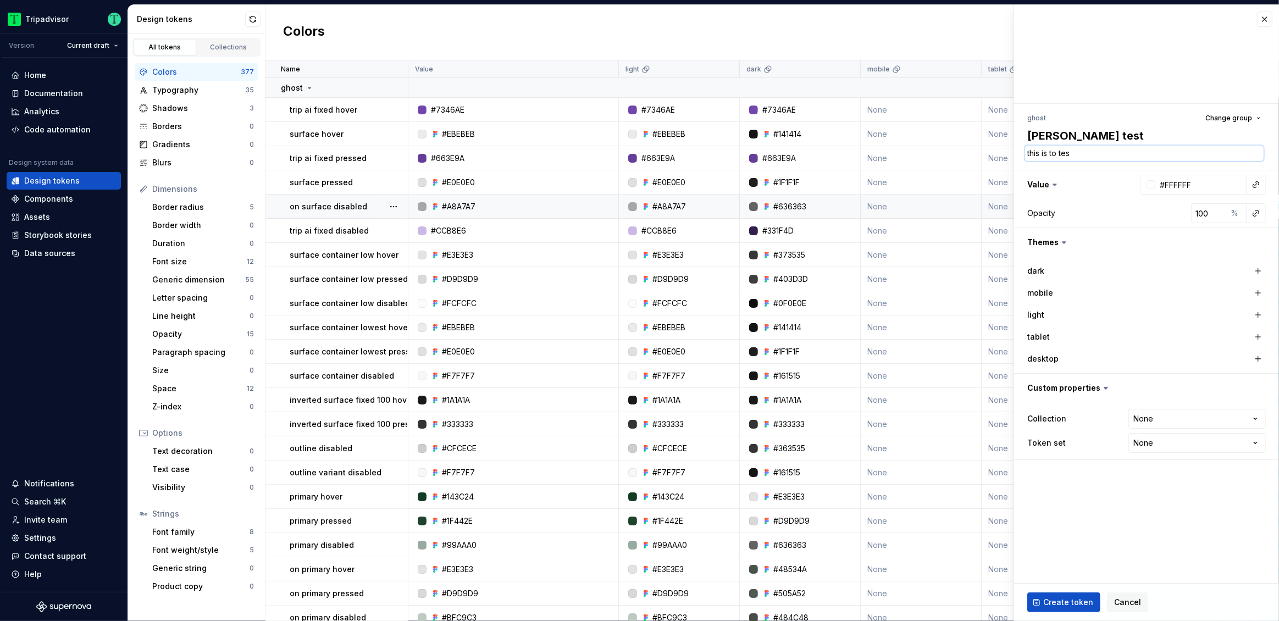
type textarea "this is to test"
type textarea "*"
type textarea "this is to test"
type textarea "*"
type textarea "this is to test t"
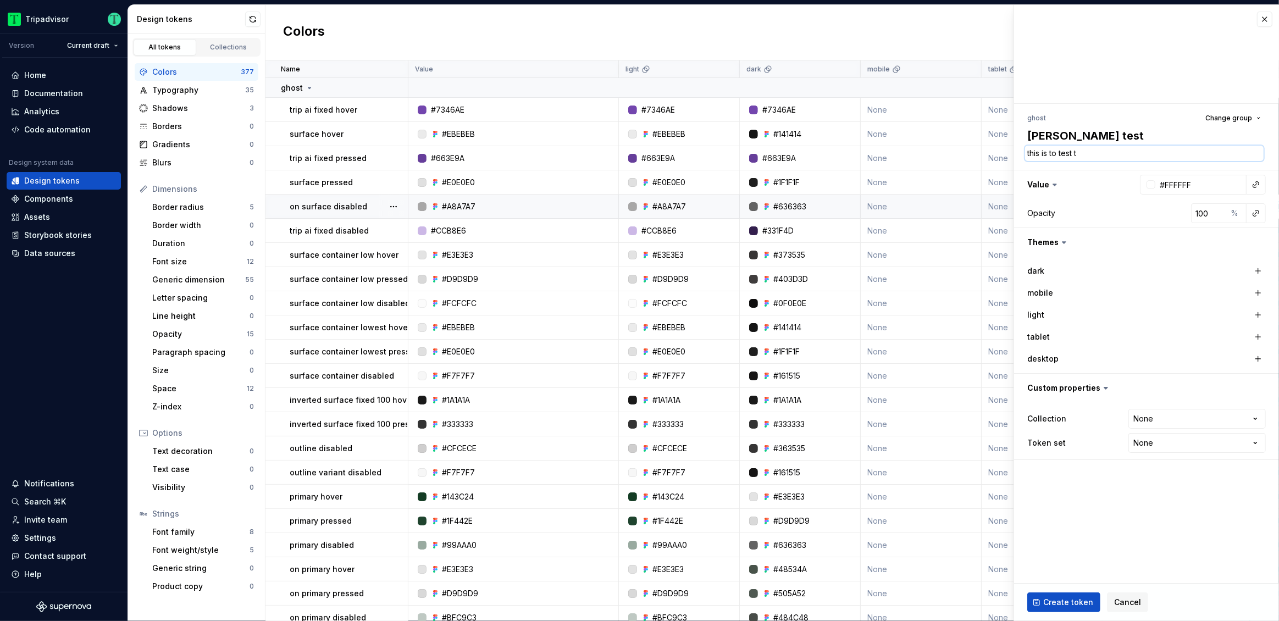
type textarea "*"
type textarea "this is to test th"
type textarea "*"
type textarea "this is to test the"
type textarea "*"
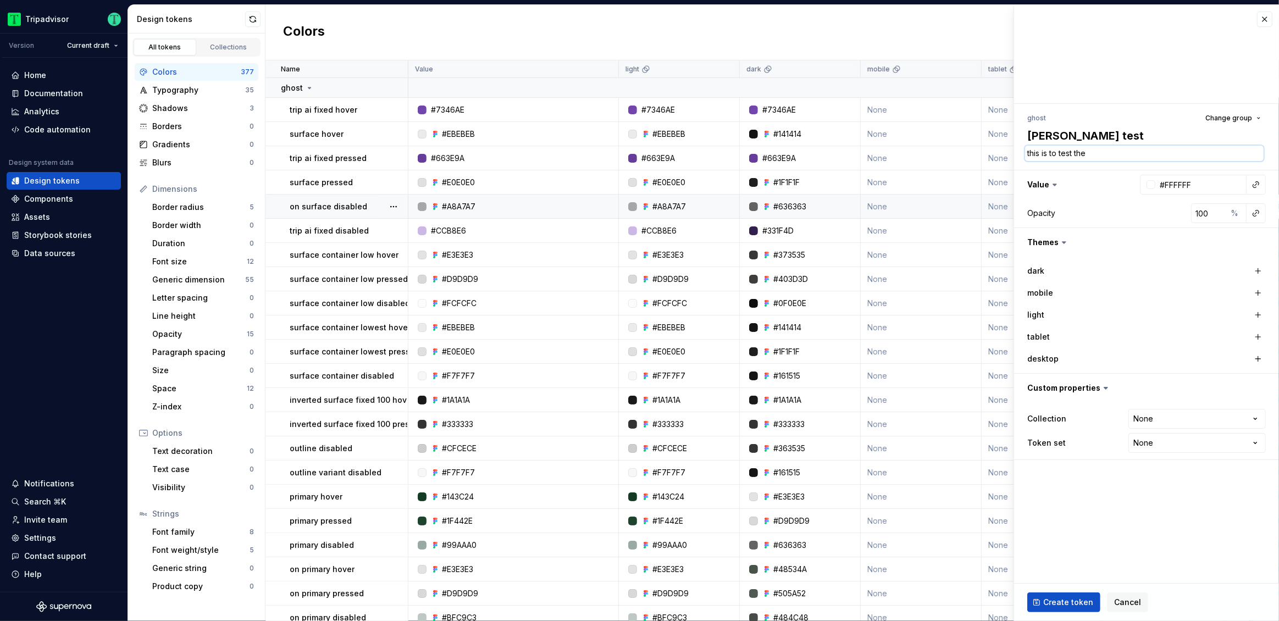
type textarea "this is to test the"
type textarea "*"
type textarea "this is to test the t"
type textarea "*"
type textarea "this is to test the to"
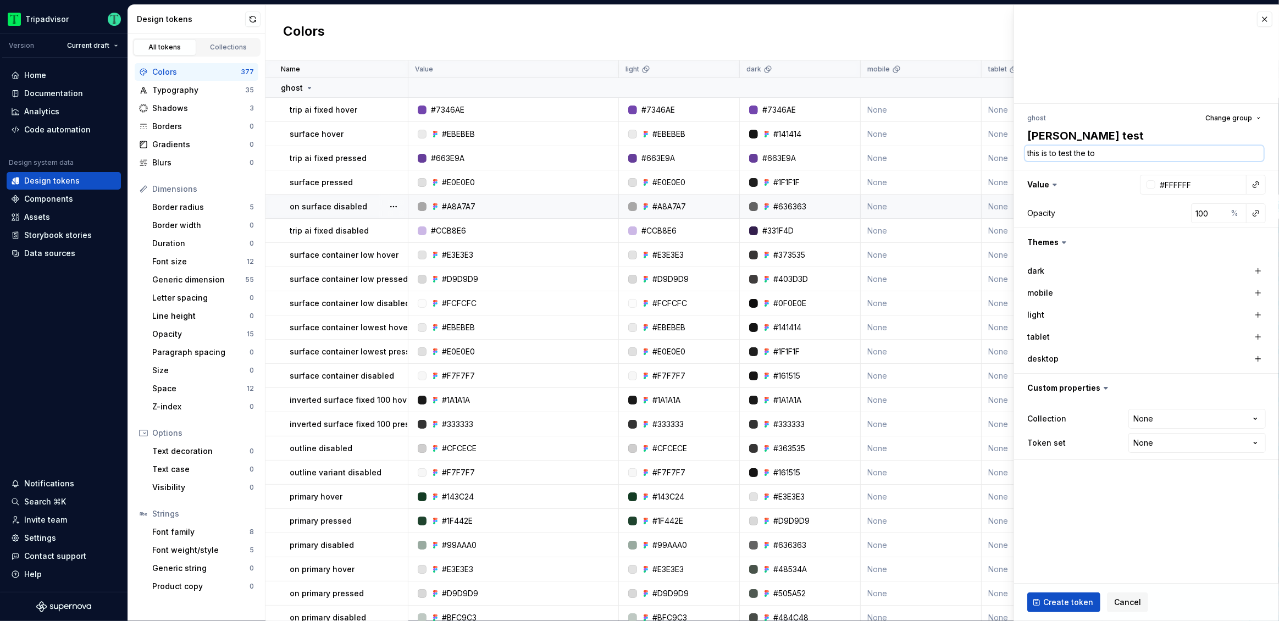
type textarea "*"
type textarea "this is to test the toe"
type textarea "*"
type textarea "this is to test the toek"
type textarea "*"
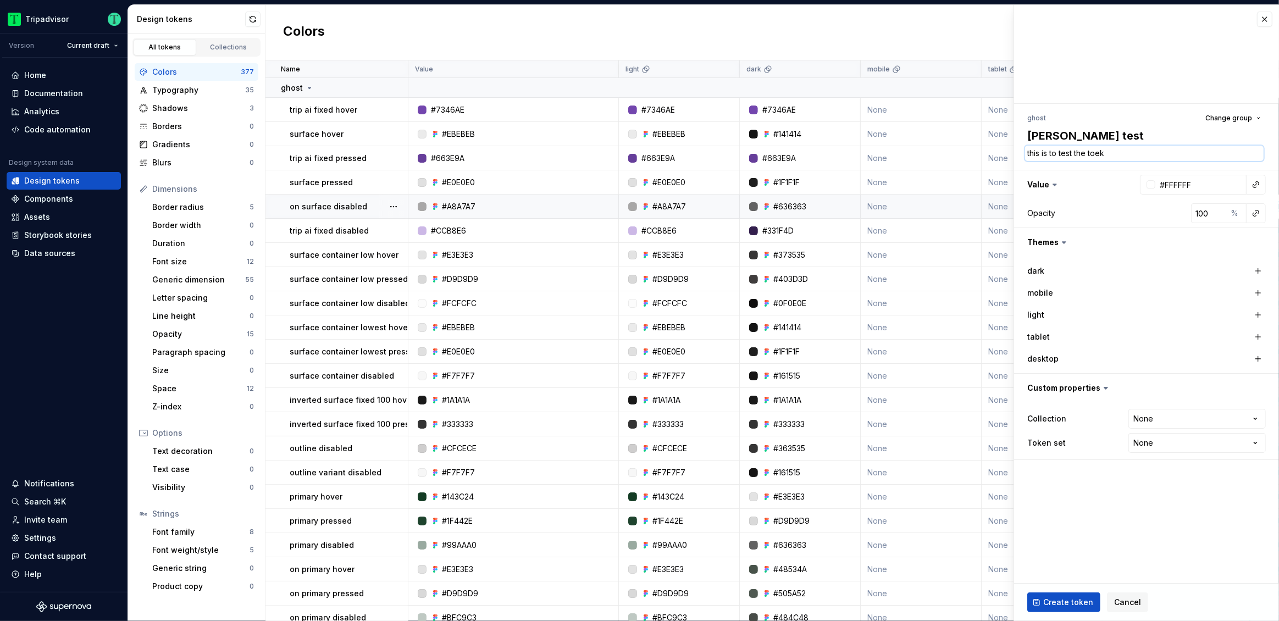
type textarea "this is to test the toekn"
type textarea "*"
type textarea "this is to test the toekn"
type textarea "*"
type textarea "this is to test the toekn p"
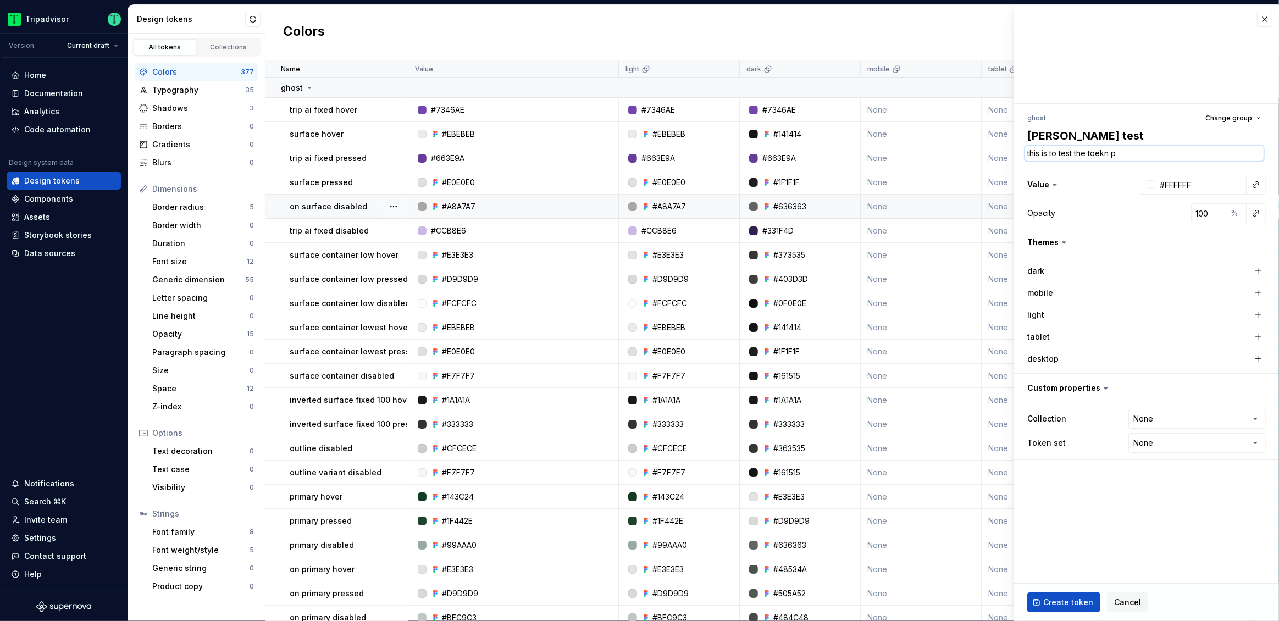
type textarea "*"
type textarea "this is to test the toekn pi"
type textarea "*"
type textarea "this is to test the toekn pip"
type textarea "*"
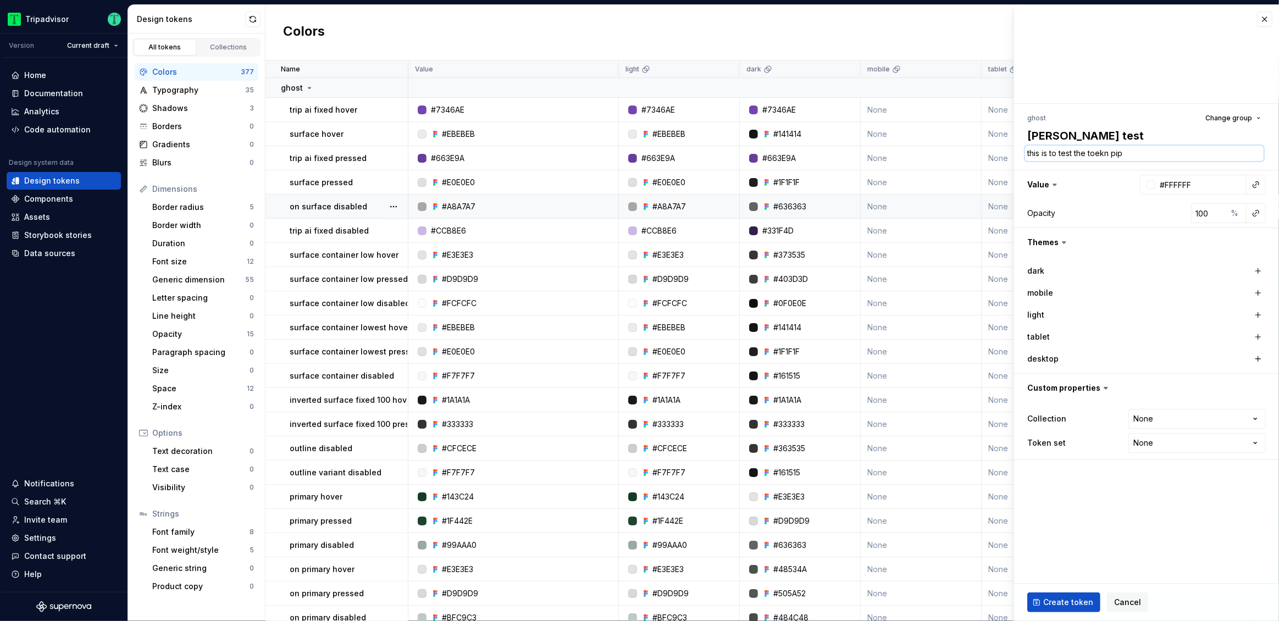
type textarea "this is to test the toekn pipe"
type textarea "*"
type textarea "this is to test the toekn pipel"
type textarea "*"
type textarea "this is to test the toekn pipeli"
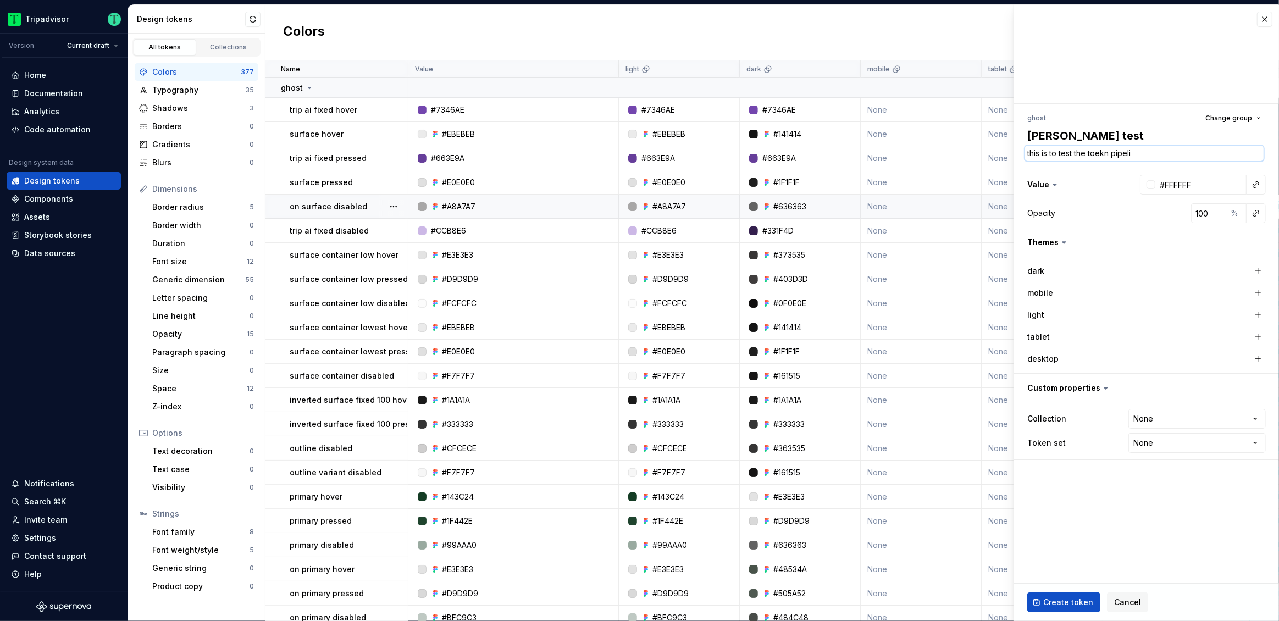
type textarea "*"
type textarea "this is to test the toekn pipelin"
type textarea "*"
type textarea "this is to test the toekn pipeline"
type textarea "*"
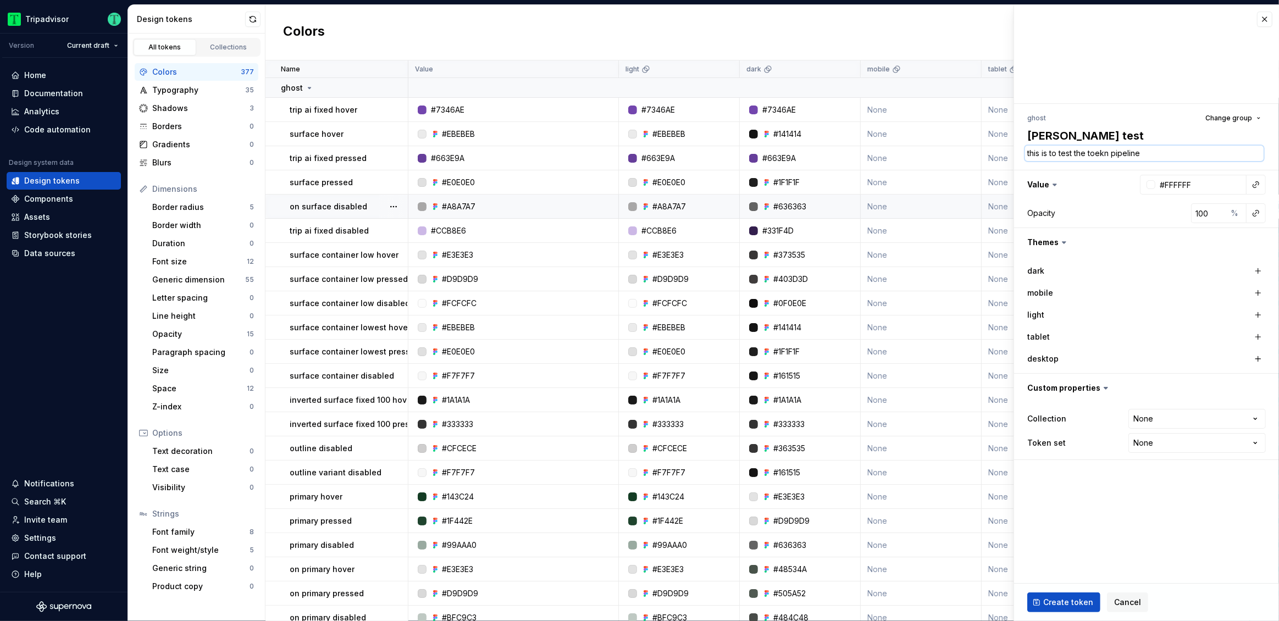
type textarea "this is to test the toekn pipeline"
type textarea "*"
type textarea "this is to test the toekn pipeline n"
type textarea "*"
type textarea "this is to test the toekn pipeline no"
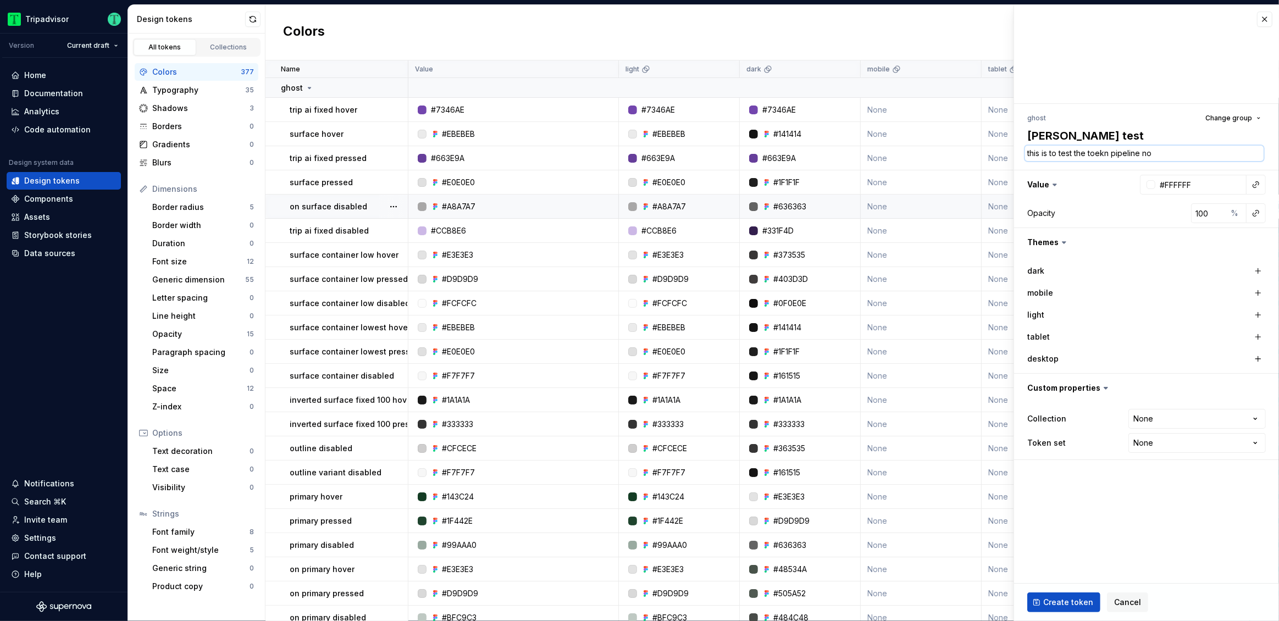
type textarea "*"
type textarea "this is to test the toekn pipeline notif"
type textarea "*"
type textarea "this is to test the toekn pipeline notifca"
type textarea "*"
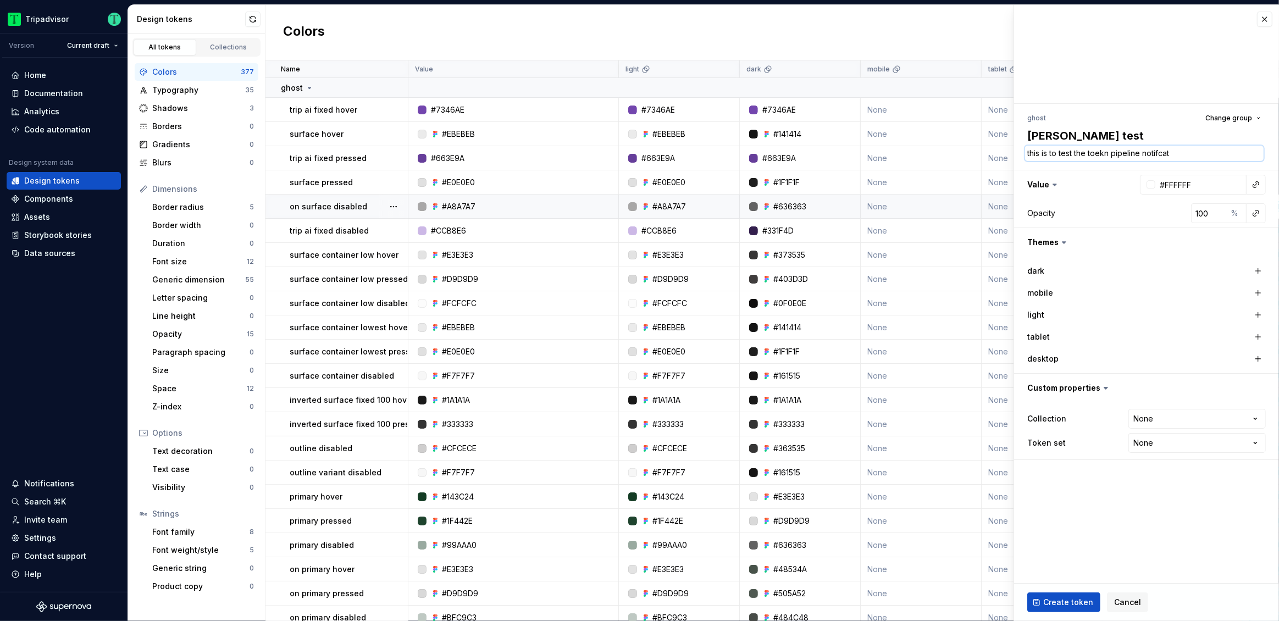
type textarea "this is to test the toekn pipeline notifcati"
type textarea "*"
type textarea "this is to test the toekn pipeline notifcatio"
type textarea "*"
type textarea "this is to test the toekn pipeline notifcation"
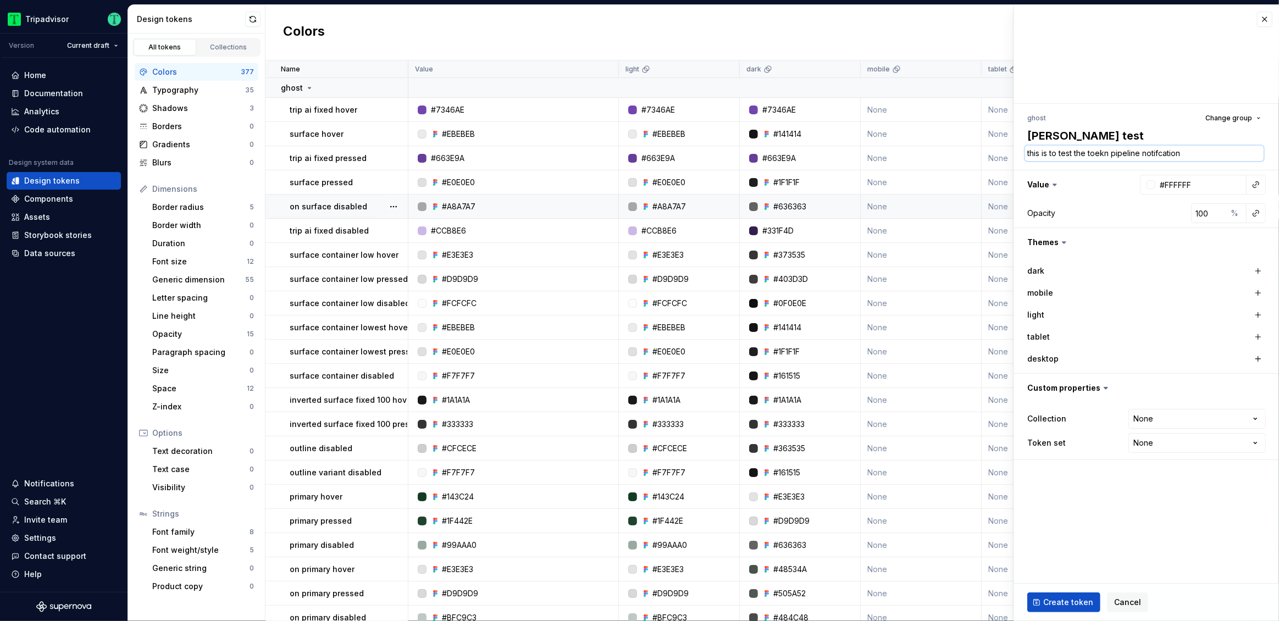
type textarea "*"
type textarea "this is to test the toekn pipeline notifcation"
type textarea "*"
type textarea "this is to test the toekn pipeline notifcation s"
type textarea "*"
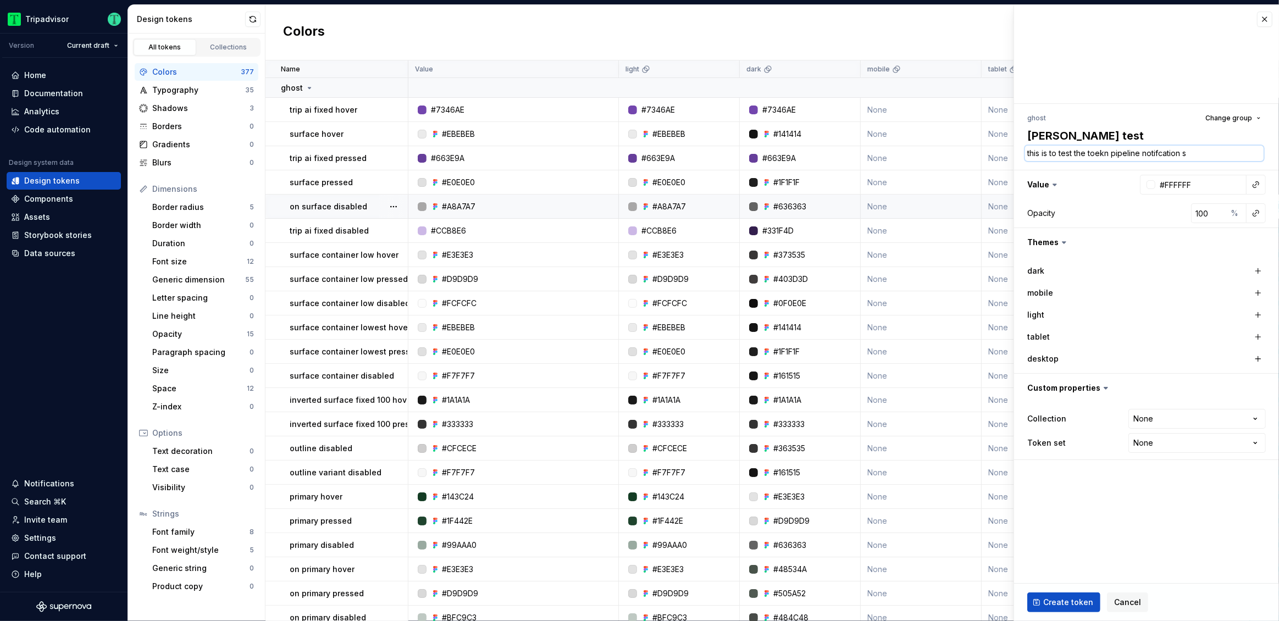
type textarea "this is to test the toekn pipeline notifcation sy"
type textarea "*"
type textarea "this is to test the toekn pipeline notifcation sys"
type textarea "*"
type textarea "this is to test the toekn pipeline notifcation syst"
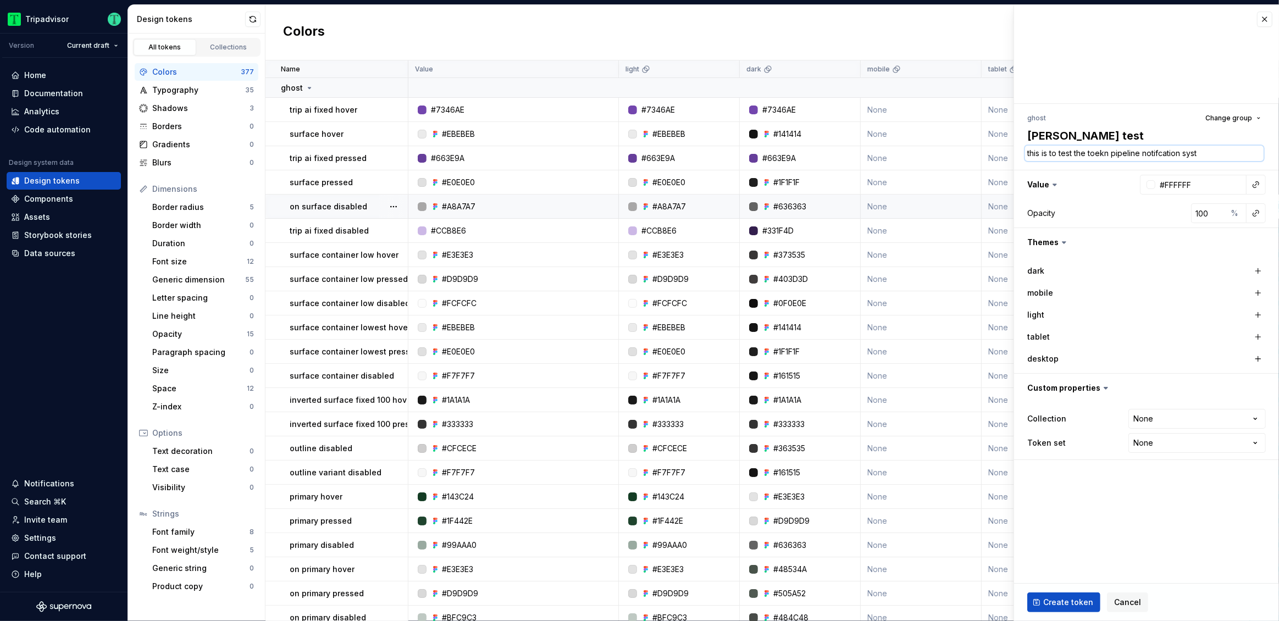
type textarea "*"
type textarea "this is to test the toekn pipeline notifcation syste"
type textarea "*"
type textarea "this is to test the toekn pipeline notifcation system"
type textarea "*"
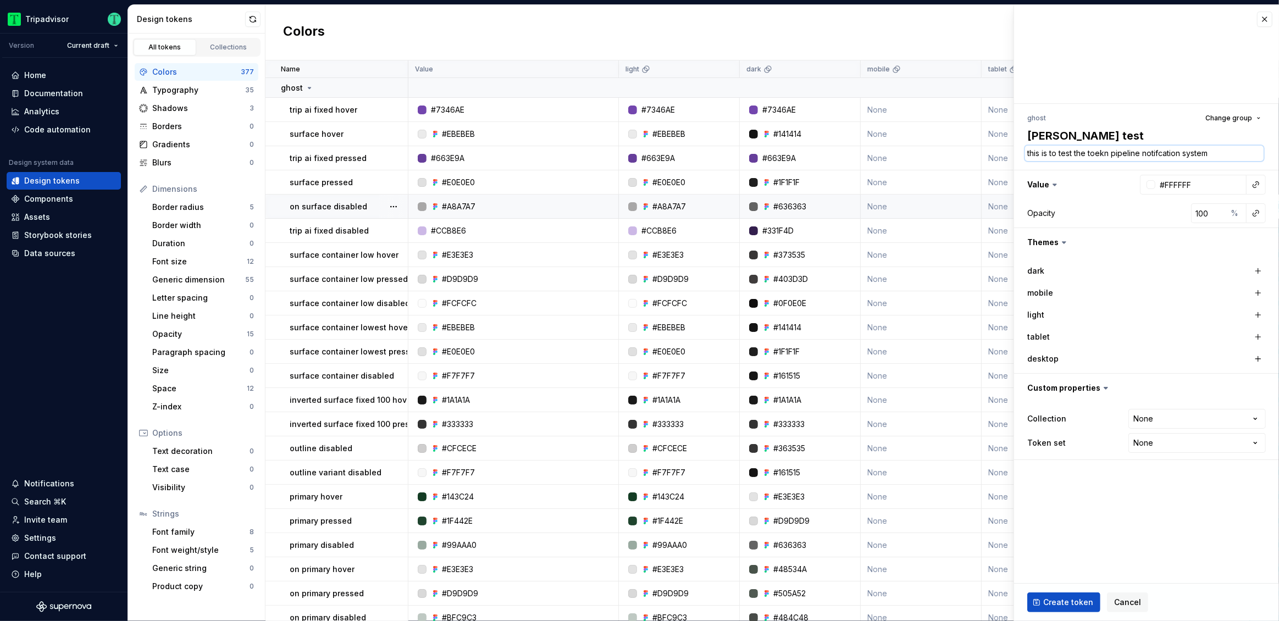
type textarea "this is to test the toekn pipeline notification system"
type textarea "*"
type textarea "this is to test the token pipeline notification system"
click at [1216, 156] on textarea "this is to test the token pipeline notification system" at bounding box center [1144, 153] width 238 height 15
click at [1036, 154] on textarea "this is to test the token pipeline notification system" at bounding box center [1144, 153] width 238 height 15
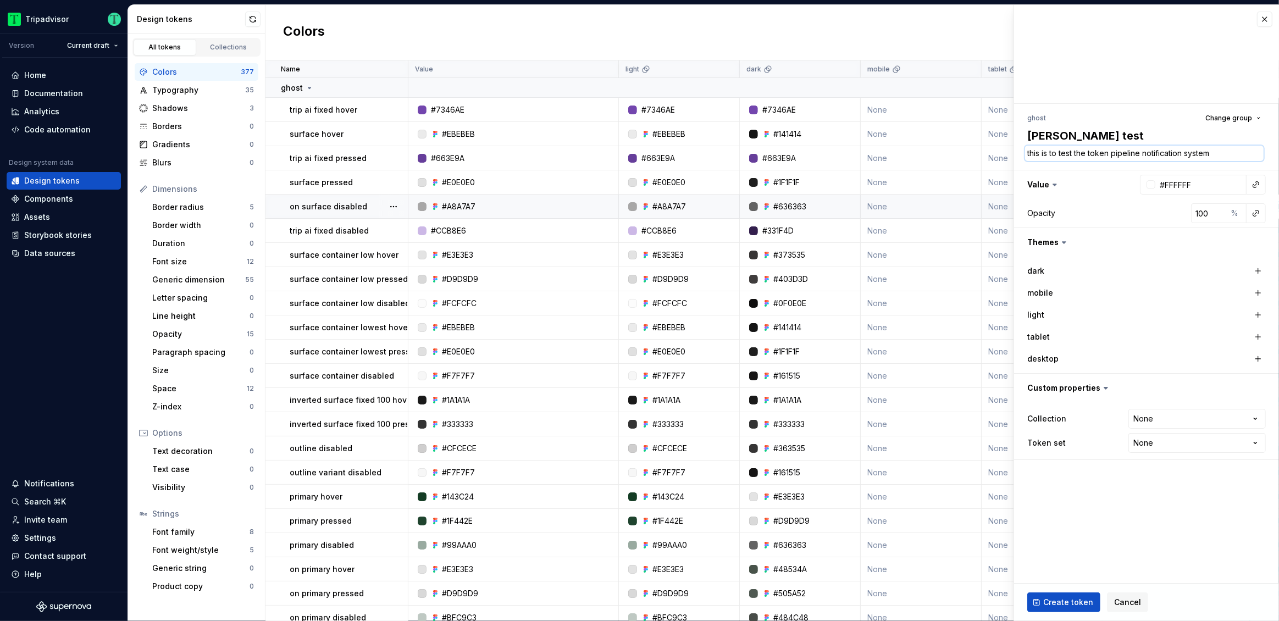
click at [1036, 154] on textarea "this is to test the token pipeline notification system" at bounding box center [1144, 153] width 238 height 15
type textarea "*"
type textarea "this is to test the token pipeline notification system"
type textarea "*"
type textarea "this t is to test the token pipeline notification system"
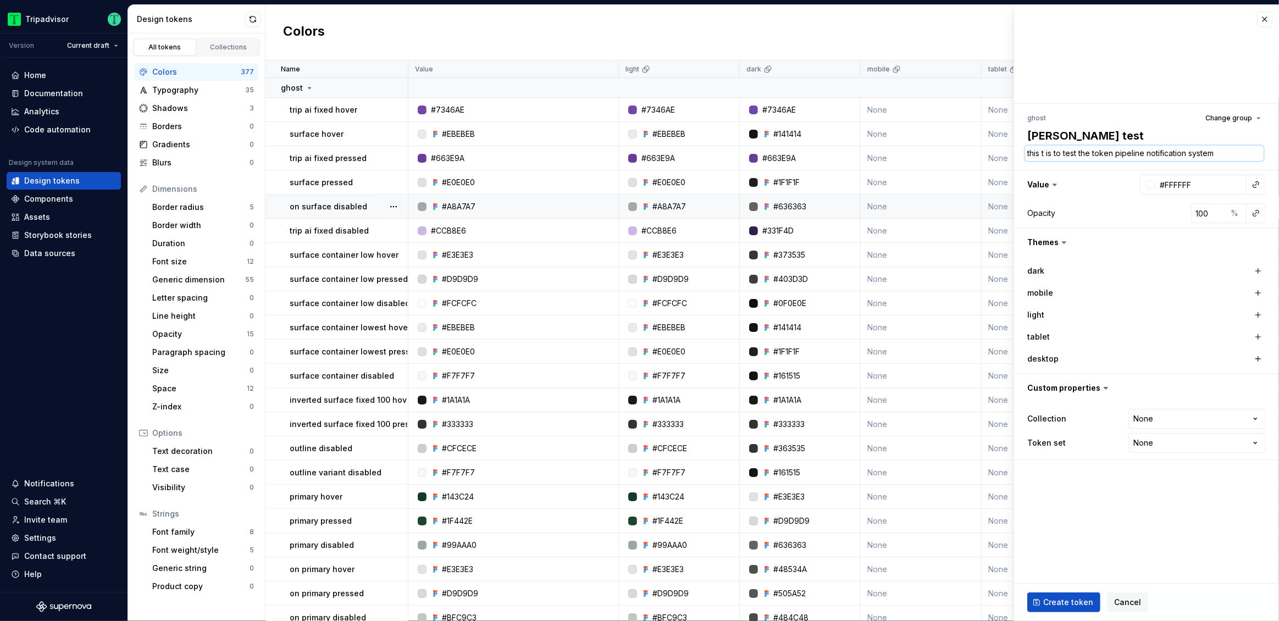
type textarea "*"
type textarea "this to is to test the token pipeline notification system"
type textarea "*"
type textarea "this tok is to test the token pipeline notification system"
type textarea "*"
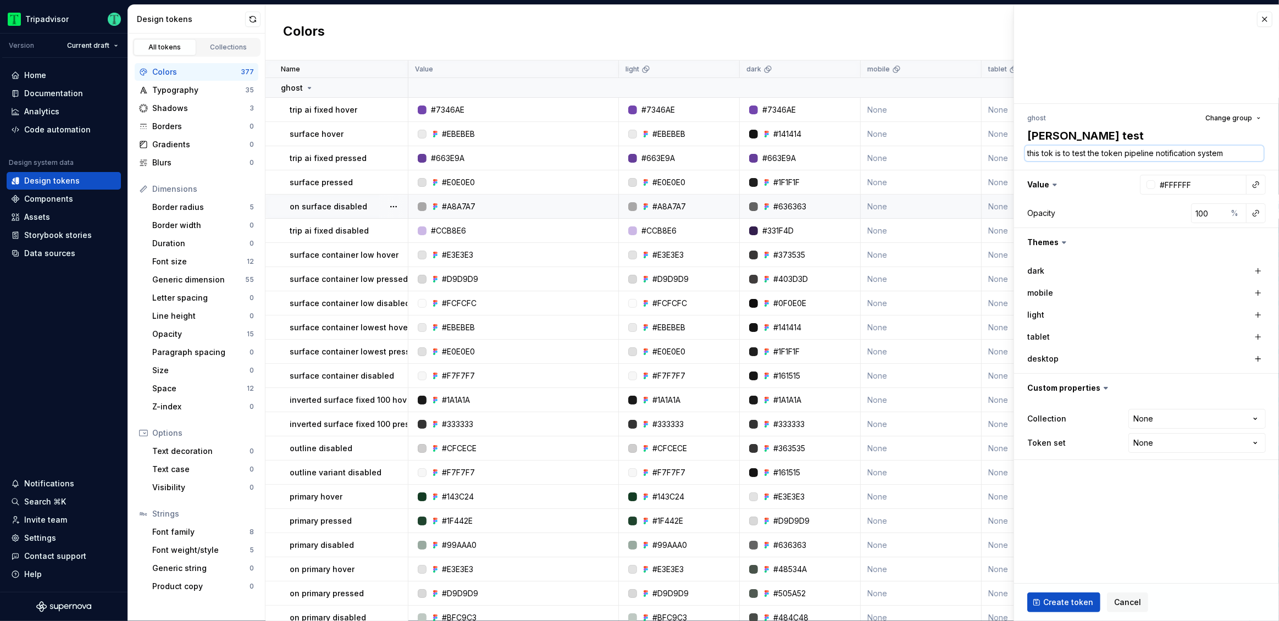
type textarea "this toke is to test the token pipeline notification system"
type textarea "*"
type textarea "this token is to test the token pipeline notification system"
type textarea "*"
type textarea "this token to test the token pipeline notification system"
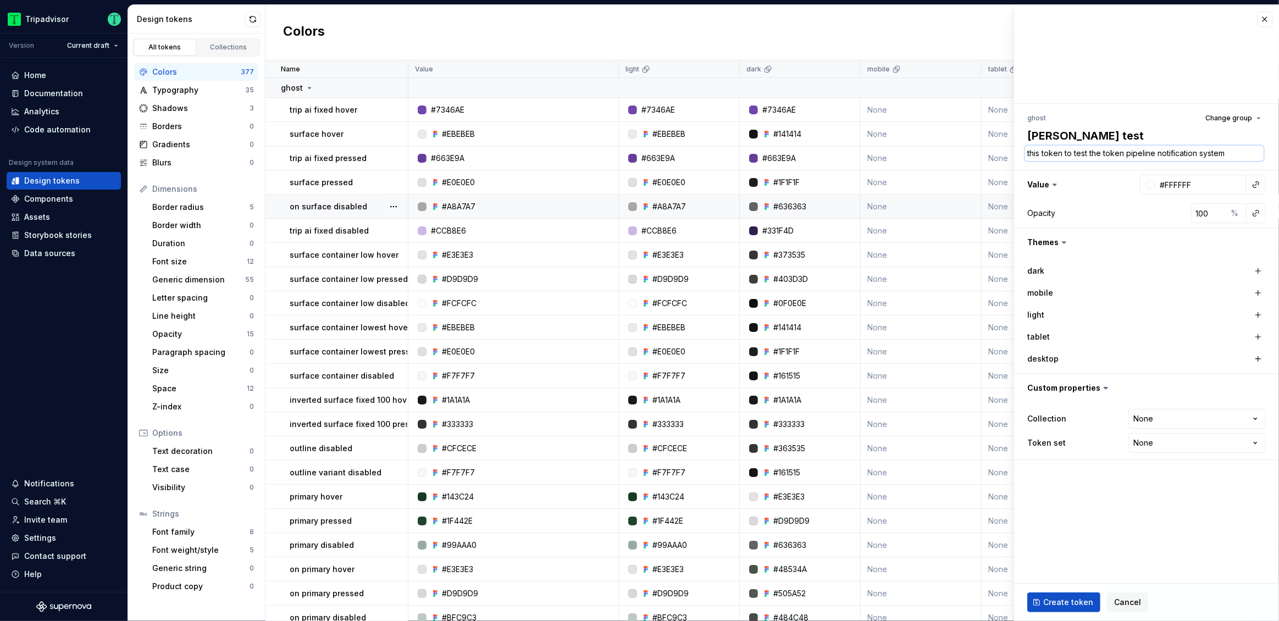
type textarea "*"
type textarea "this token wto test the token pipeline notification system"
type textarea "*"
type textarea "this token wito test the token pipeline notification system"
type textarea "*"
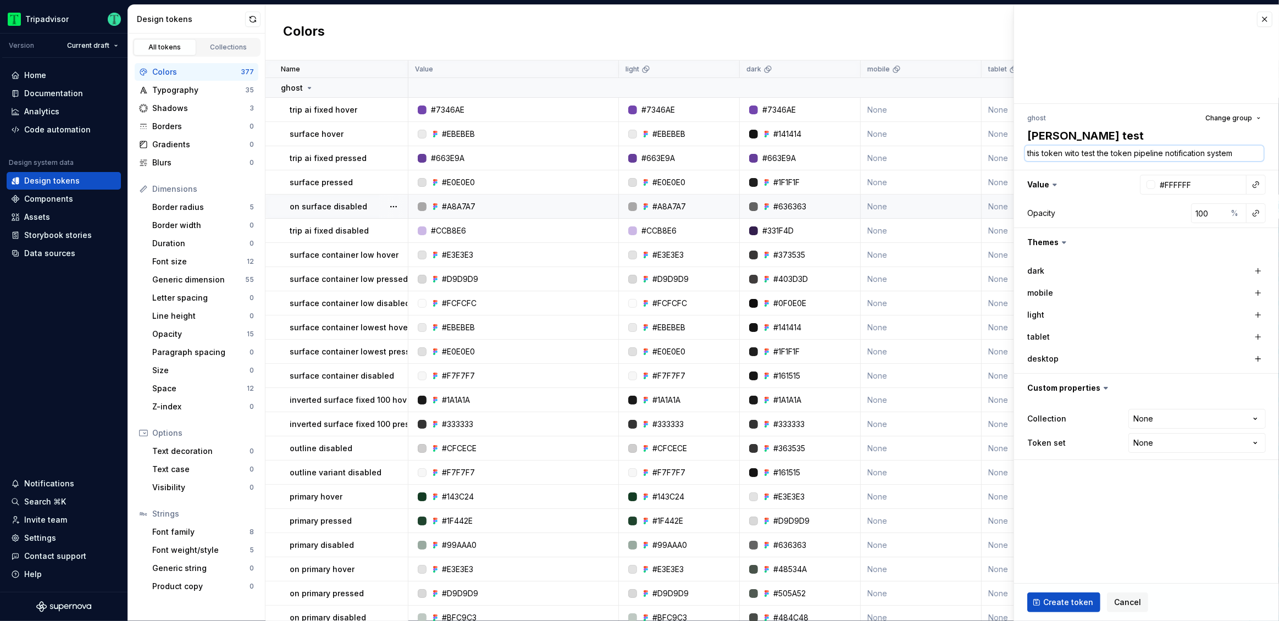
type textarea "this token wilto test the token pipeline notification system"
type textarea "*"
type textarea "this token willto test the token pipeline notification system"
type textarea "*"
type textarea "this token will to test the token pipeline notification system"
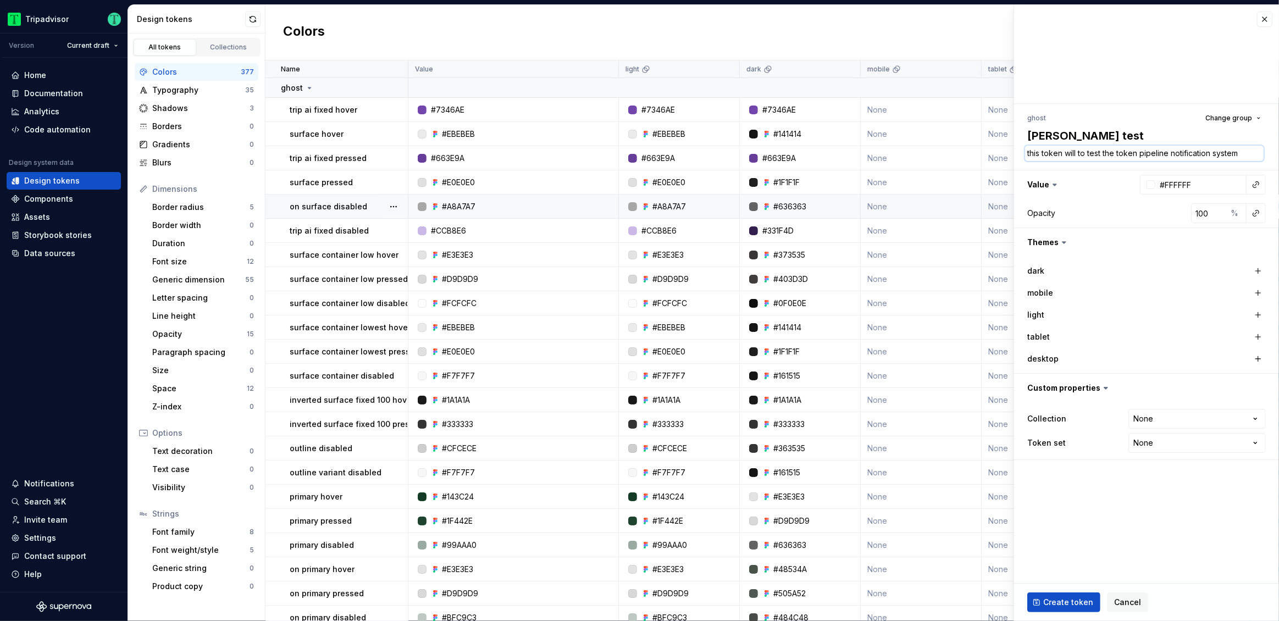
type textarea "*"
type textarea "this token will bto test the token pipeline notification system"
type textarea "*"
type textarea "this token will beto test the token pipeline notification system"
type textarea "*"
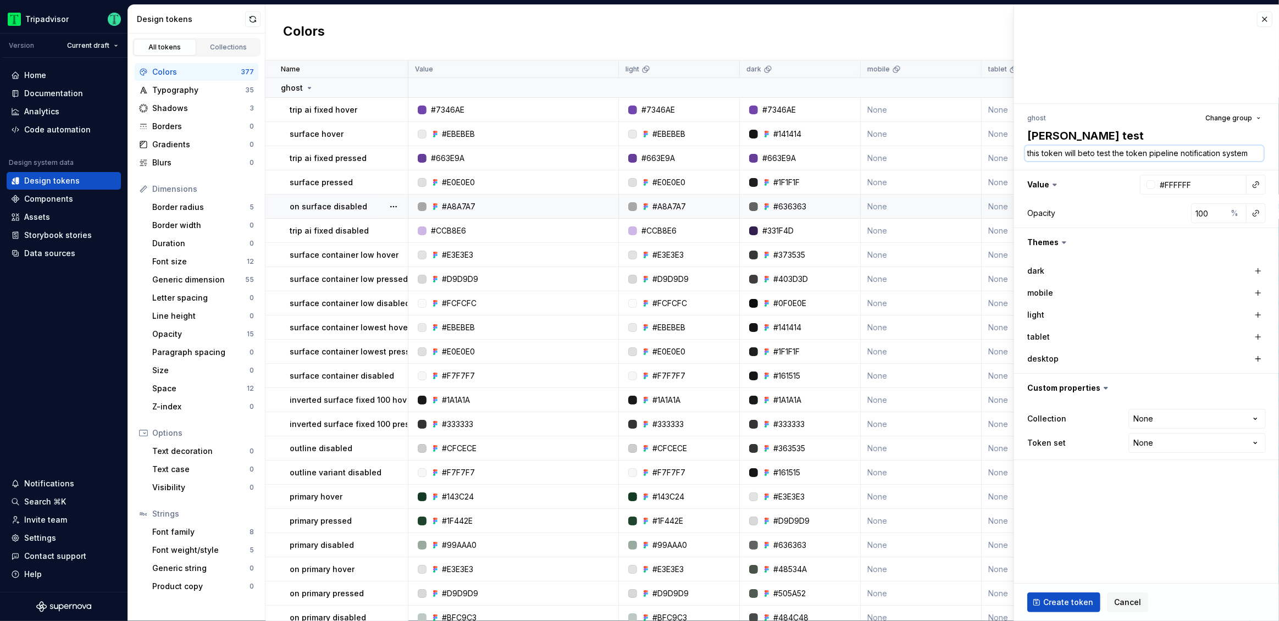
type textarea "this token will be to test the token pipeline notification system"
type textarea "*"
type textarea "this token will be uto test the token pipeline notification system"
type textarea "*"
type textarea "this token will be usto test the token pipeline notification system"
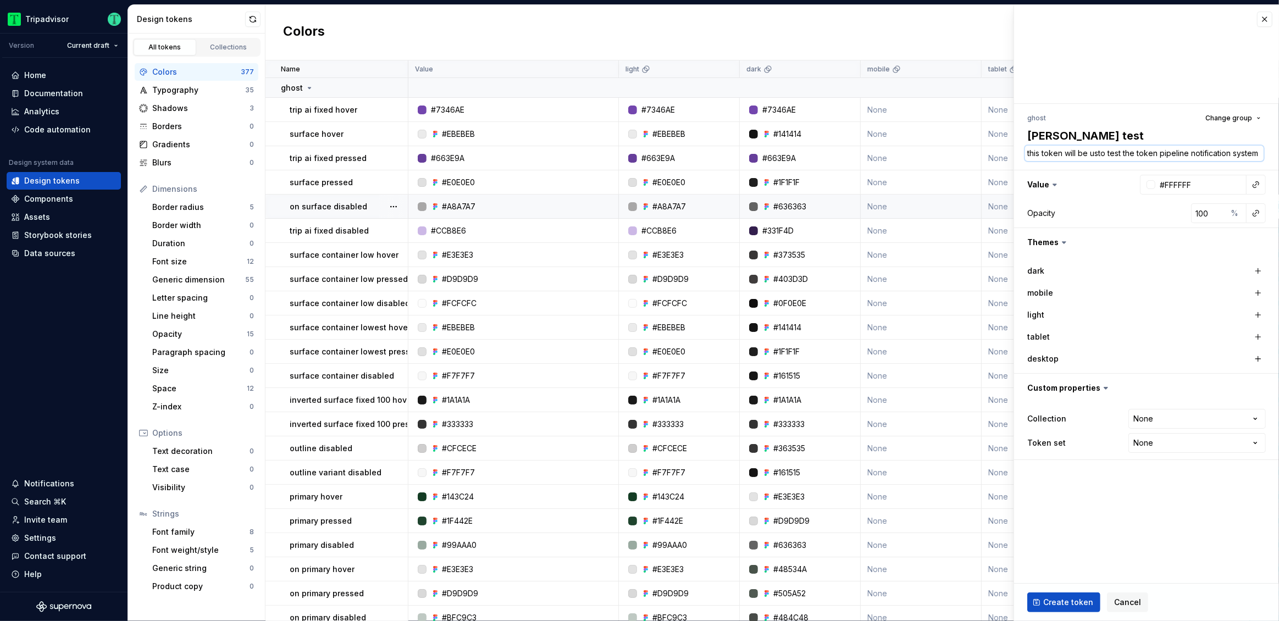
type textarea "*"
type textarea "this token will be useto test the token pipeline notification system"
type textarea "*"
type textarea "this token will be usedto test the token pipeline notification system"
type textarea "*"
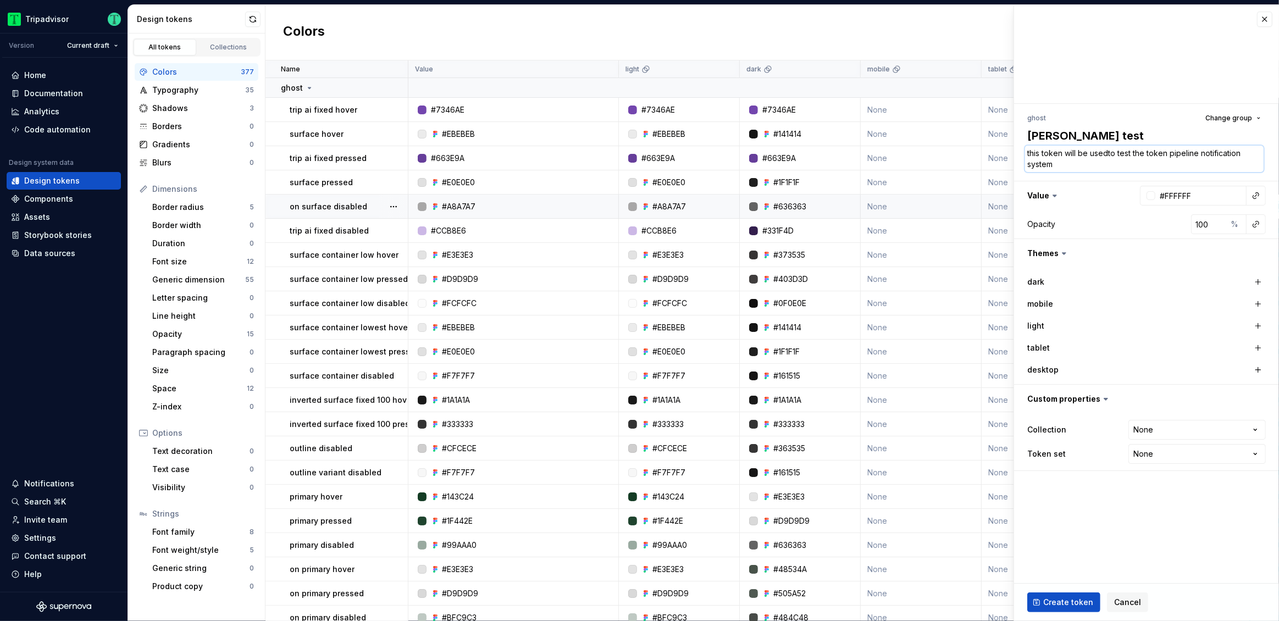
type textarea "this token will be used to test the token pipeline notification system"
type textarea "*"
type textarea "this token will be used to test the token pipeline notification system"
click at [1061, 607] on span "Create token" at bounding box center [1068, 602] width 50 height 11
type textarea "*"
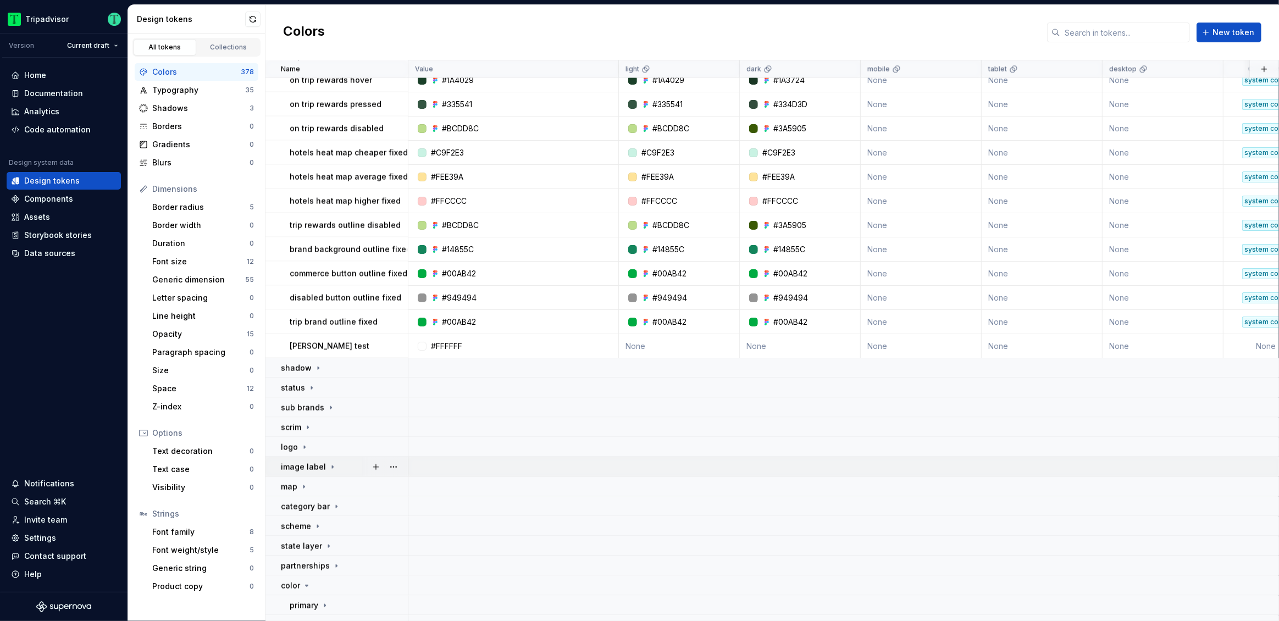
scroll to position [1697, 0]
click at [354, 346] on div "[PERSON_NAME] test" at bounding box center [349, 346] width 118 height 11
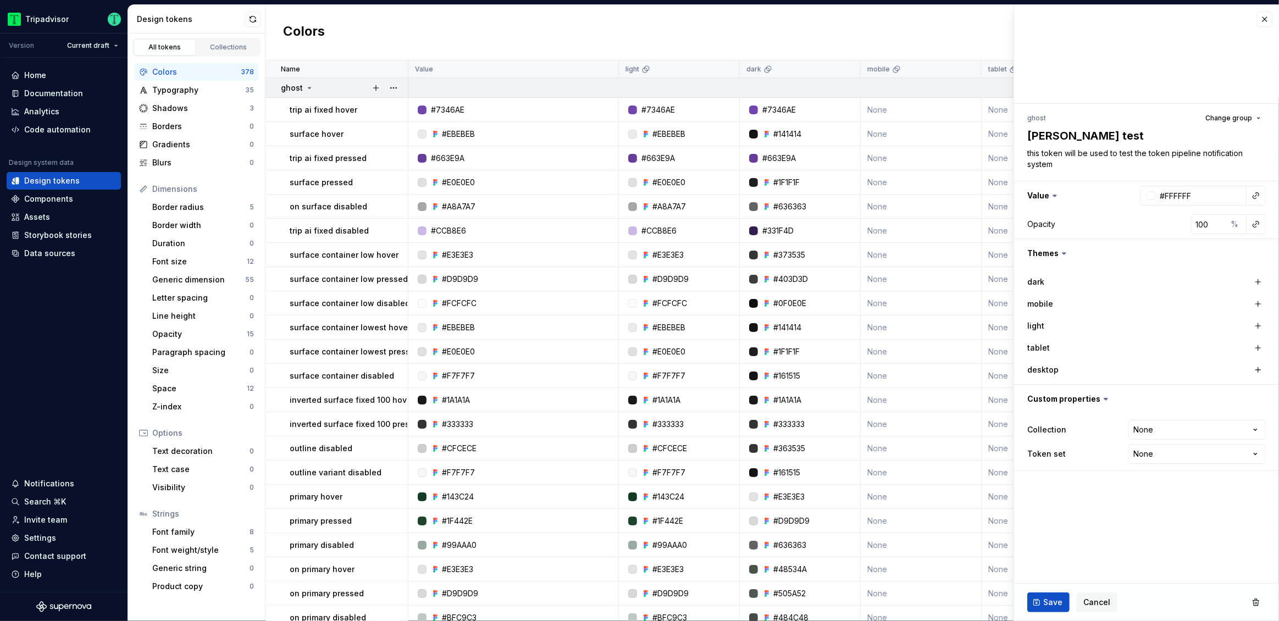
click at [307, 85] on icon at bounding box center [309, 88] width 9 height 9
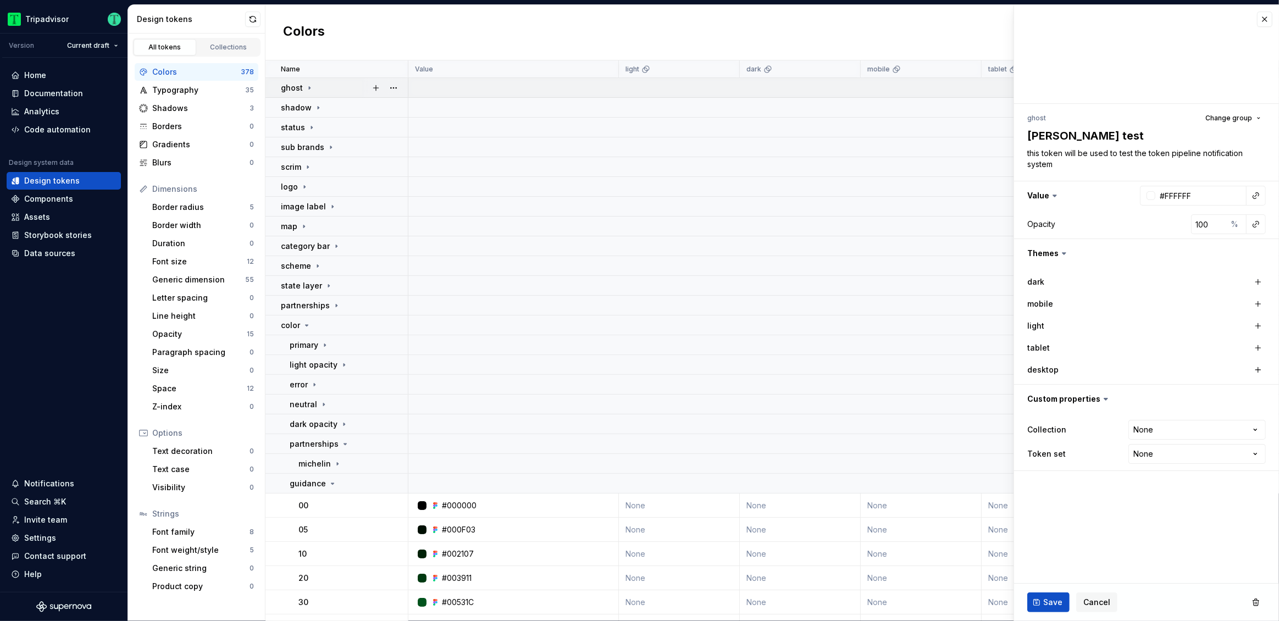
click at [308, 85] on icon at bounding box center [309, 88] width 9 height 9
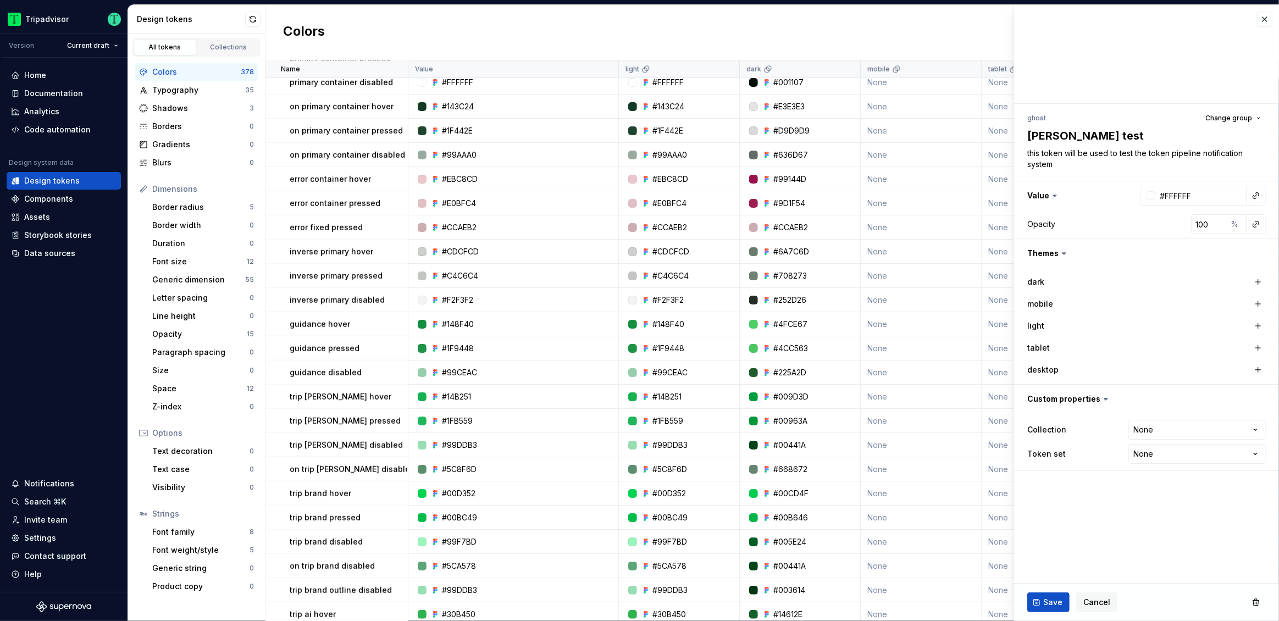
scroll to position [2282, 0]
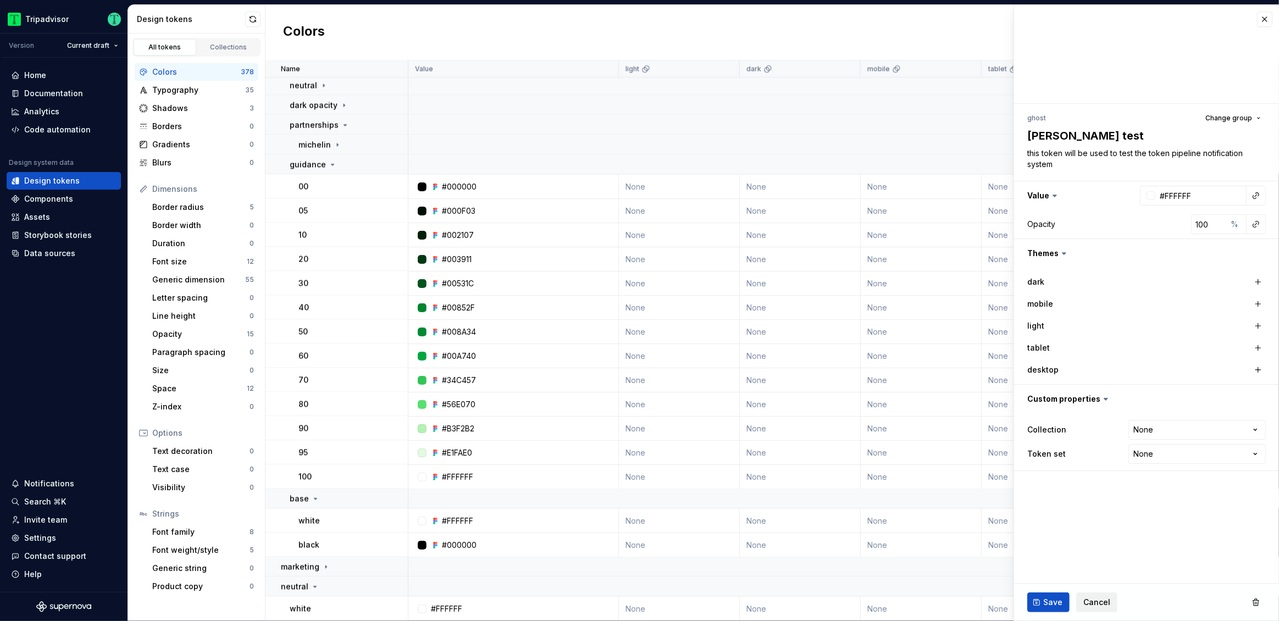
click at [1087, 605] on span "Cancel" at bounding box center [1096, 602] width 27 height 11
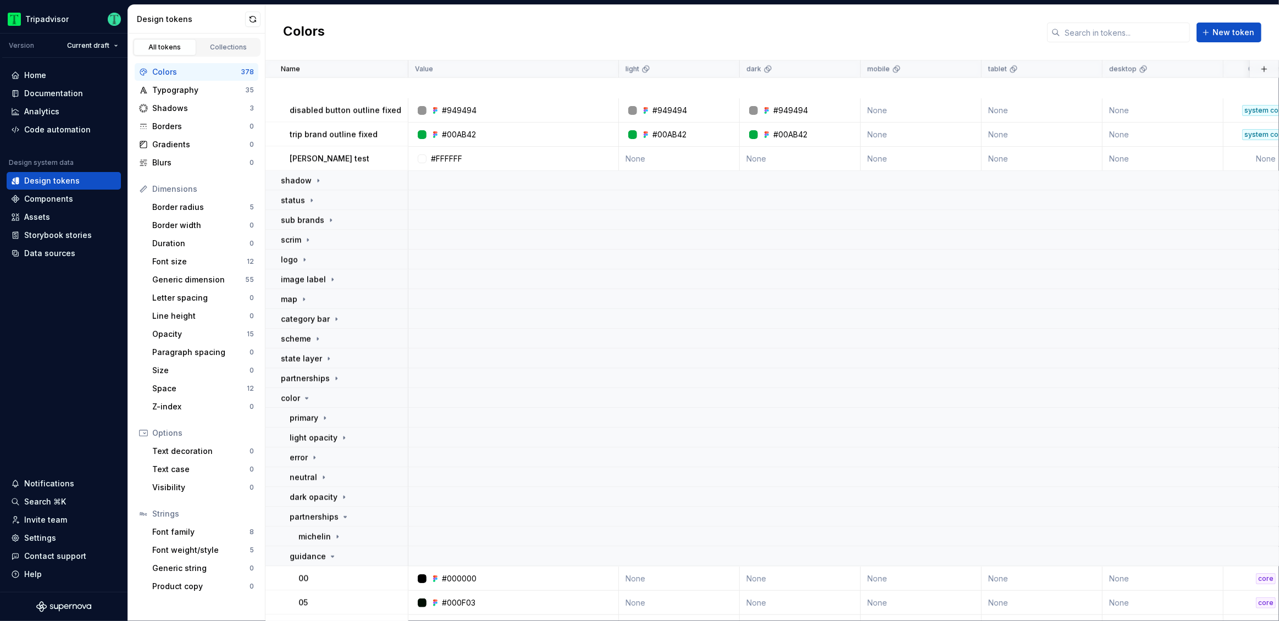
scroll to position [2282, 0]
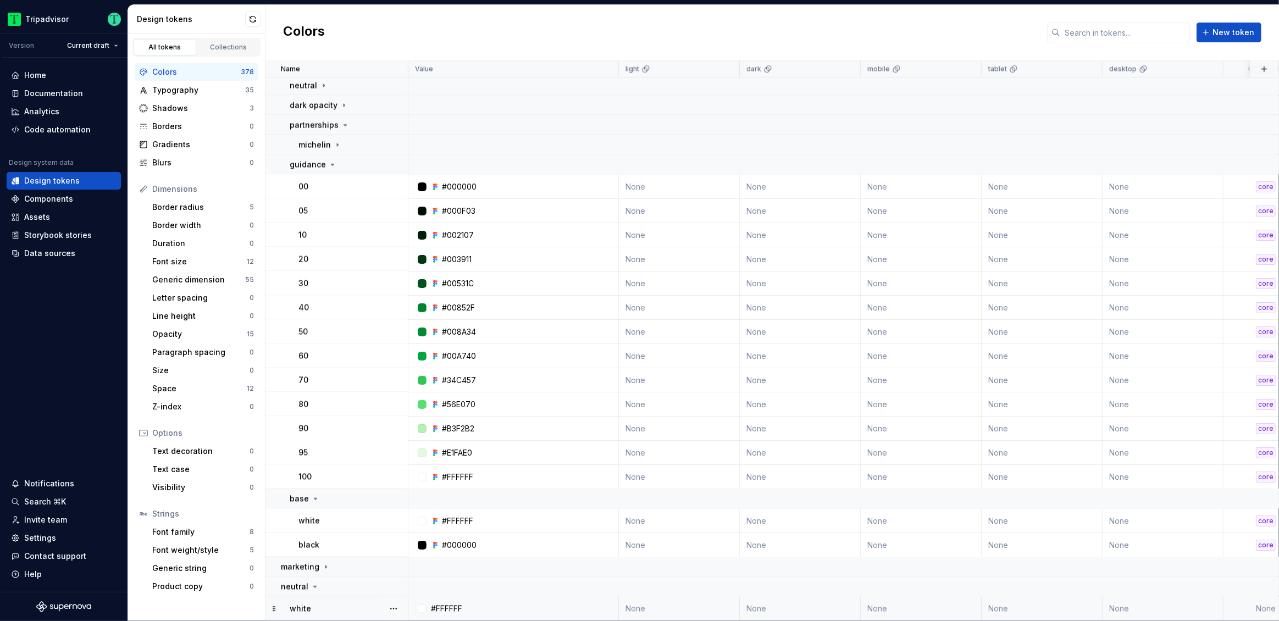
click at [339, 603] on div "white" at bounding box center [349, 608] width 118 height 11
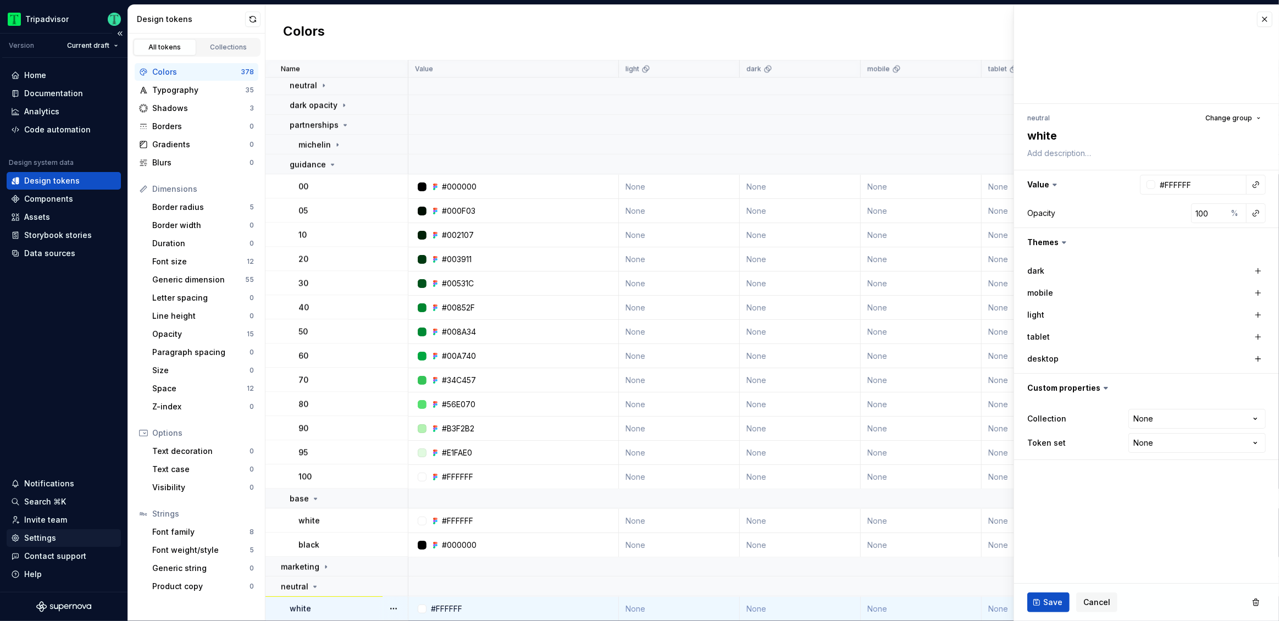
click at [41, 532] on div "Settings" at bounding box center [40, 537] width 32 height 11
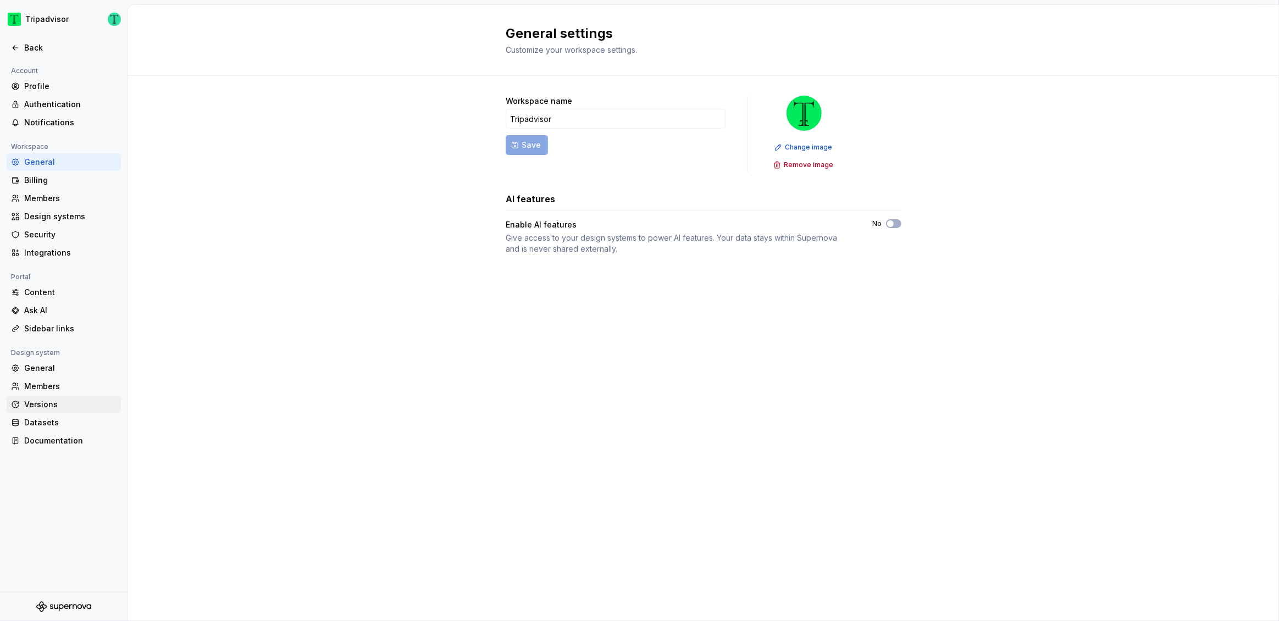
click at [44, 406] on div "Versions" at bounding box center [70, 404] width 92 height 11
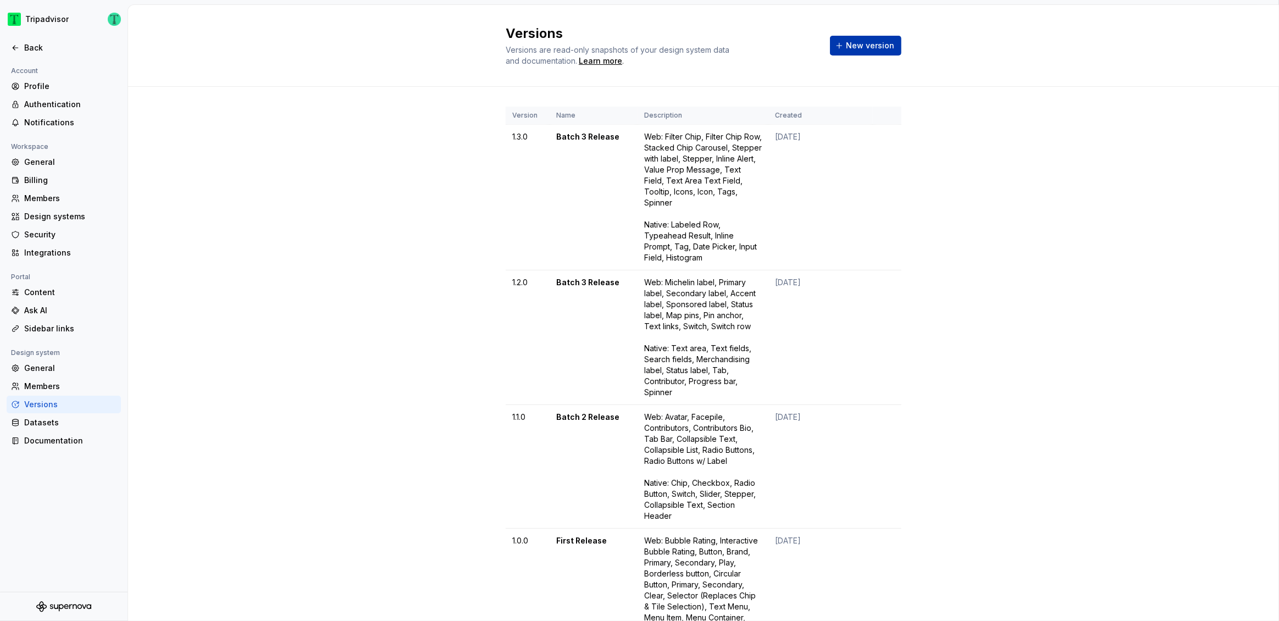
click at [869, 40] on span "New version" at bounding box center [870, 45] width 48 height 11
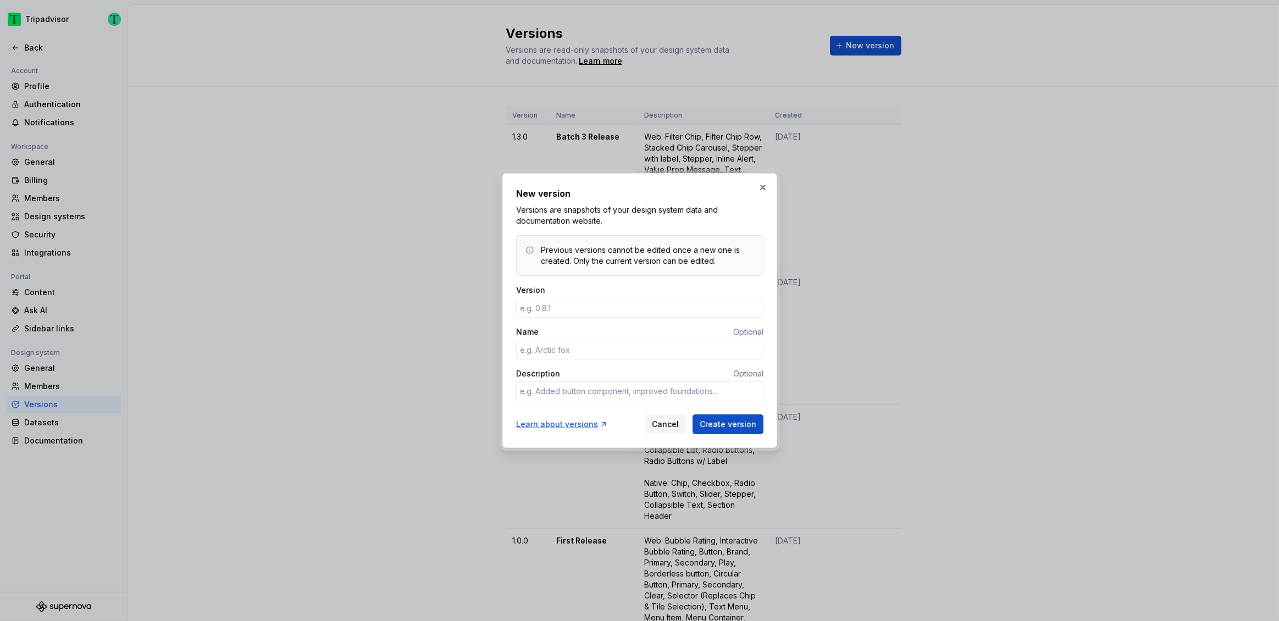
type textarea "*"
type input "1.4.0"
click at [621, 348] on input "Name" at bounding box center [639, 350] width 247 height 20
type textarea "*"
type input "Batch 4 Release"
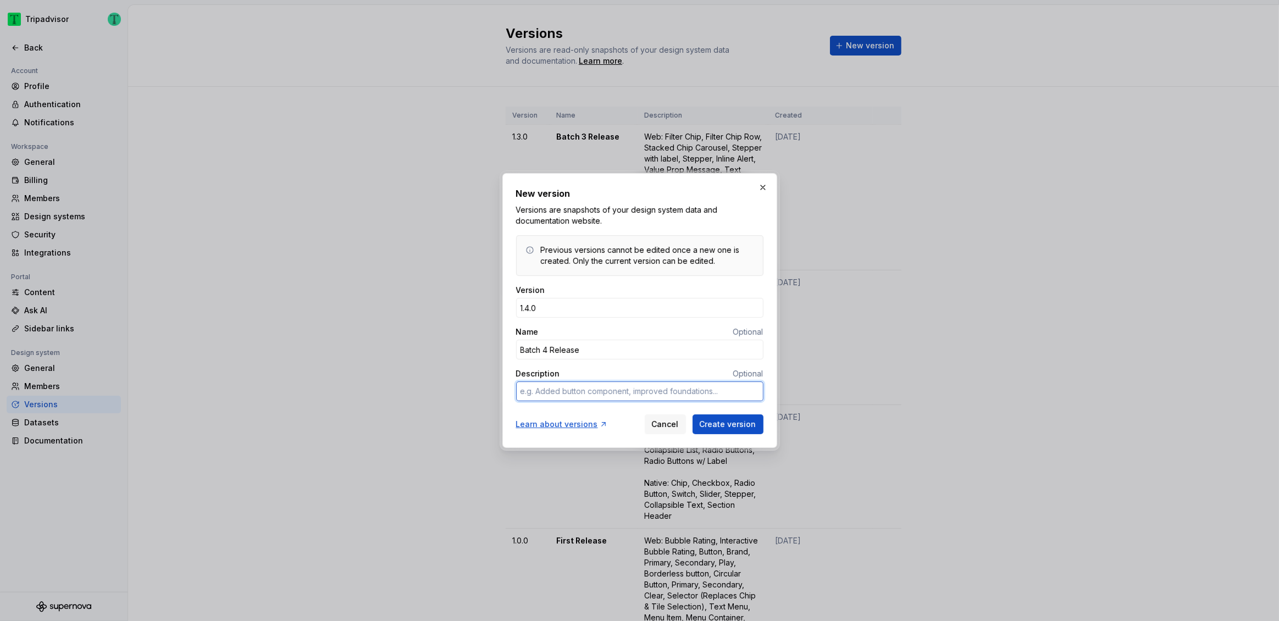
click at [613, 393] on textarea "Description" at bounding box center [639, 391] width 247 height 20
paste textarea "Web, Skeleton, Modals, Standard, Image Modal, Inset (MW), Horizontal Scroll Bar…"
type textarea "*"
type textarea "Web, Skeleton, Modals, Standard, Image Modal, Inset (MW), Horizontal Scroll Bar…"
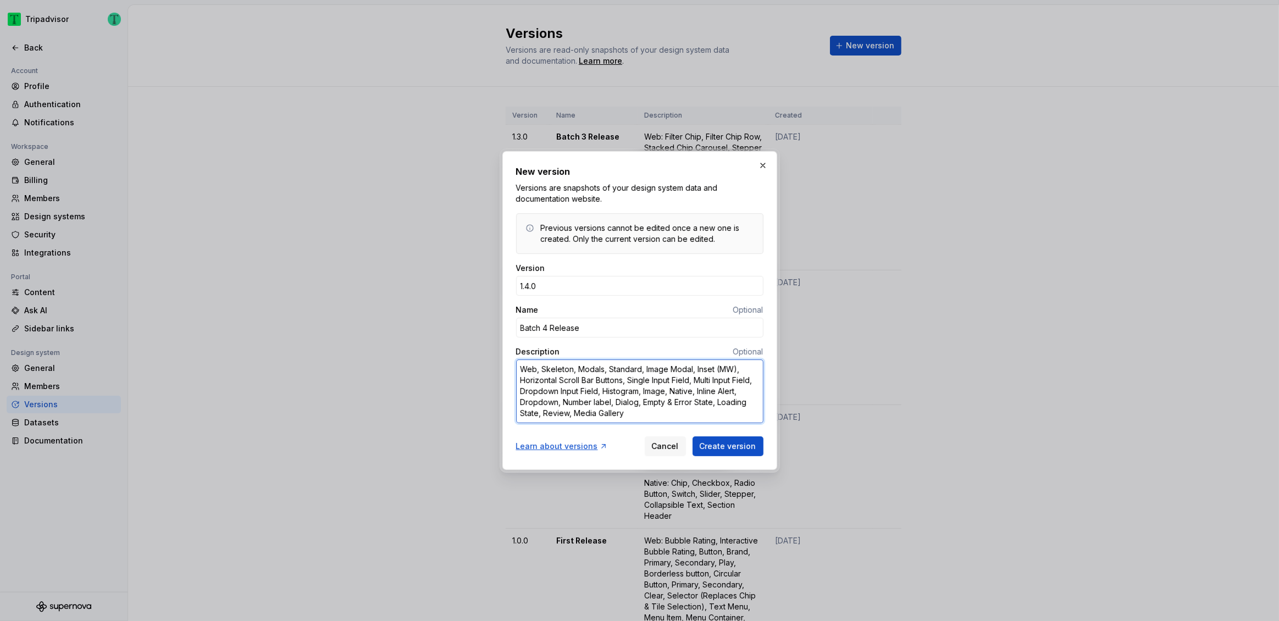
click at [542, 370] on textarea "Web, Skeleton, Modals, Standard, Image Modal, Inset (MW), Horizontal Scroll Bar…" at bounding box center [639, 391] width 247 height 64
type textarea "*"
type textarea "Web Skeleton, Modals, Standard, Image Modal, Inset (MW), Horizontal Scroll Bar …"
type textarea "*"
type textarea "Web: Skeleton, Modals, Standard, Image Modal, Inset (MW), Horizontal Scroll Bar…"
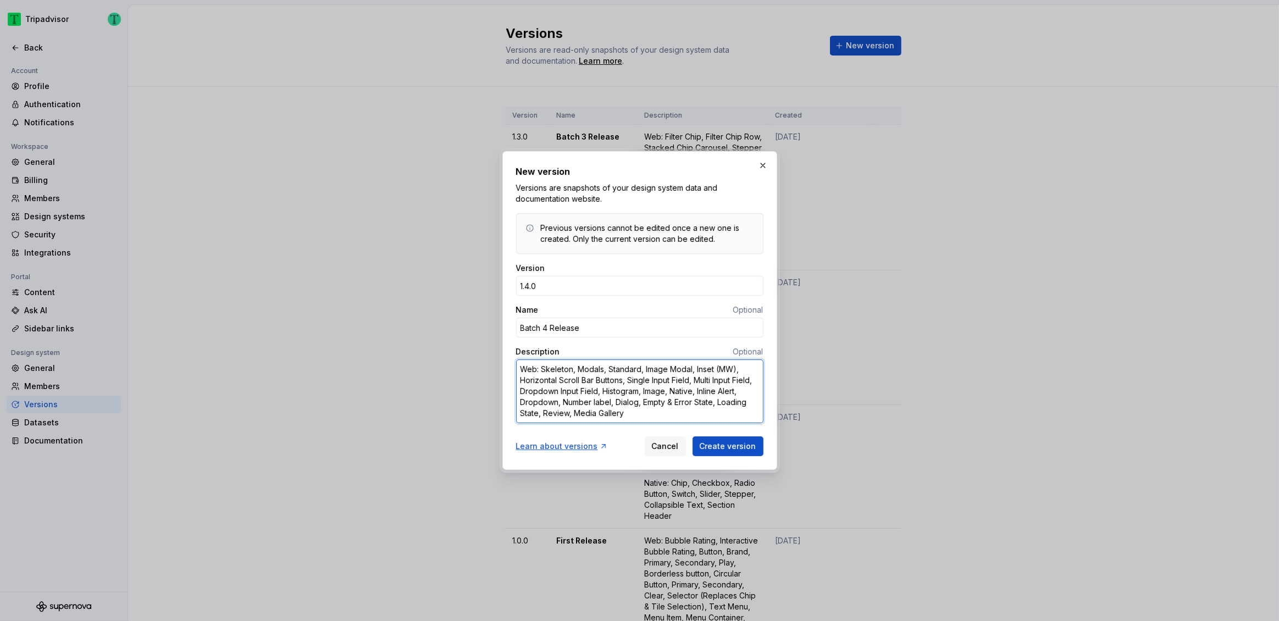
type textarea "*"
type textarea "Web: Skeleton, Modals, Standard, Image Modal, Inset (MW), Horizontal Scroll Bar…"
type textarea "*"
type textarea "Web: Skeleton, Modals, Standard, Image Modal, Inset (MW), Horizontal Scroll Bar…"
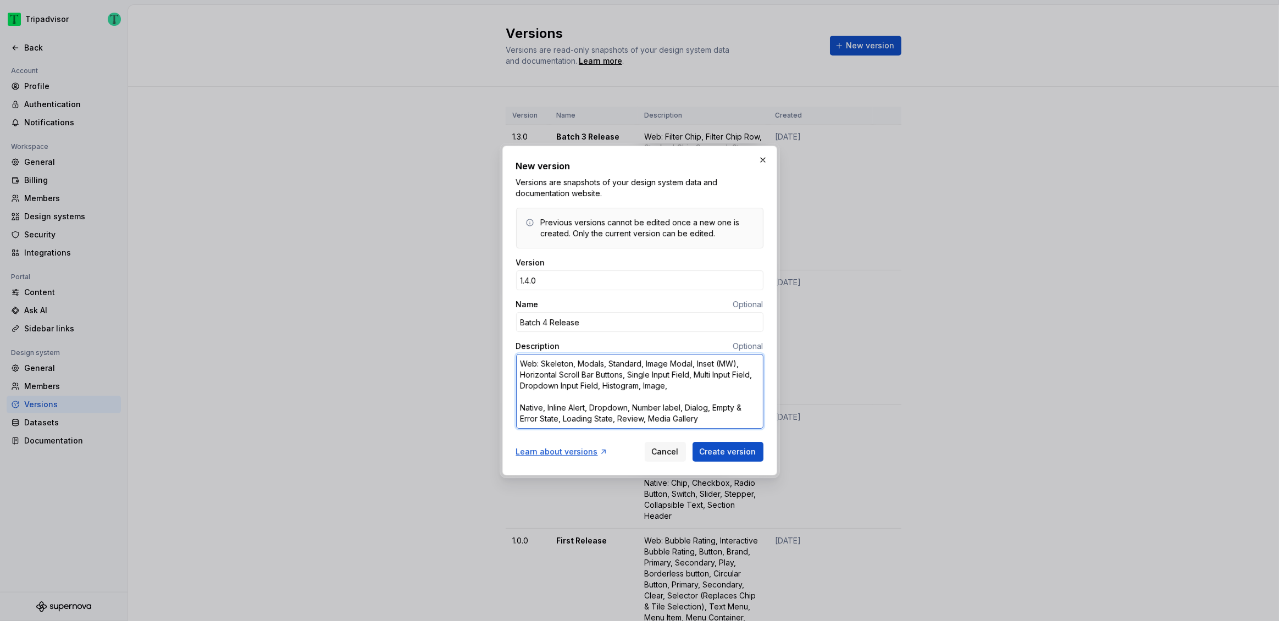
type textarea "*"
type textarea "Web: Skeleton, Modals, Standard, Image Modal, Inset (MW), Horizontal Scroll Bar…"
type textarea "*"
type textarea "Web: Skeleton, Modals, Standard, Image Modal, Inset (MW), Horizontal Scroll Bar…"
type textarea "*"
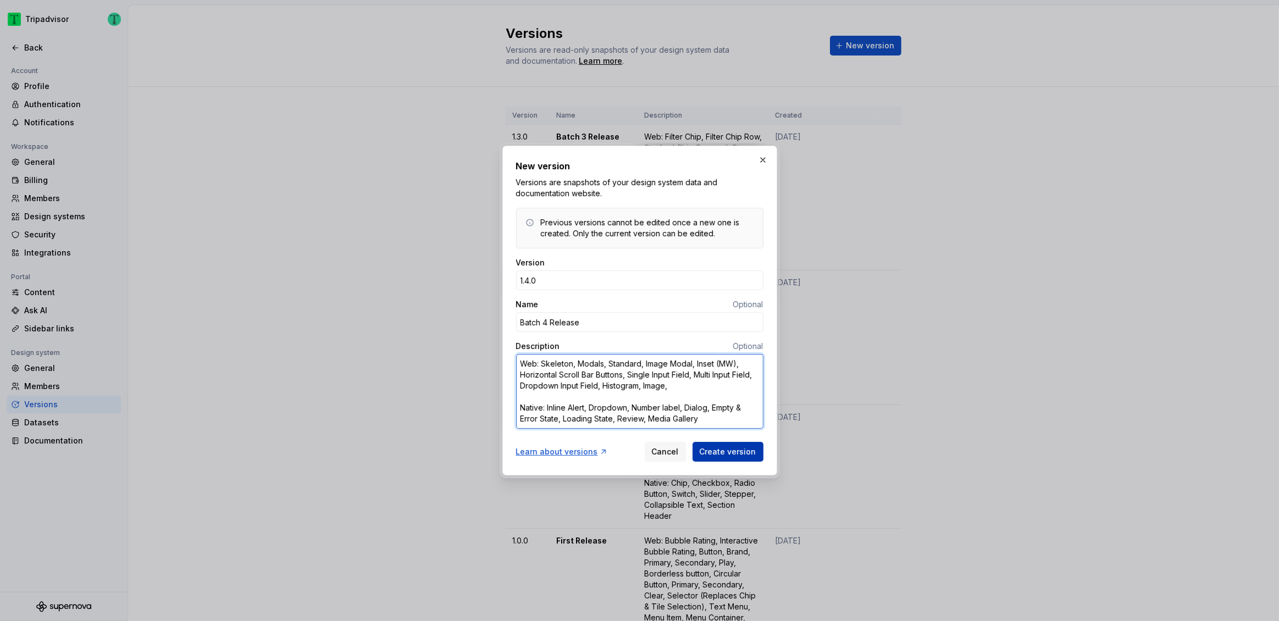
type textarea "Web: Skeleton, Modals, Standard, Image Modal, Inset (MW), Horizontal Scroll Bar…"
click at [709, 454] on span "Create version" at bounding box center [727, 451] width 57 height 11
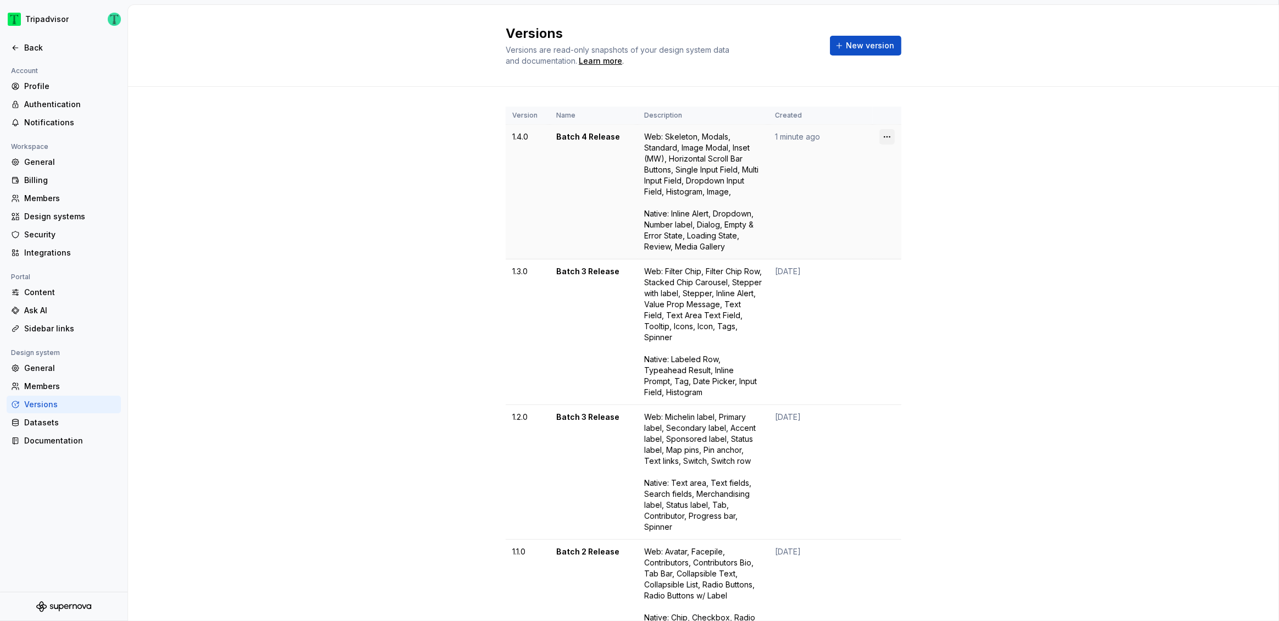
click at [890, 137] on html "Tripadvisor Back Account Profile Authentication Notifications Workspace General…" at bounding box center [639, 310] width 1279 height 621
click at [891, 155] on div "Edit details" at bounding box center [924, 158] width 93 height 18
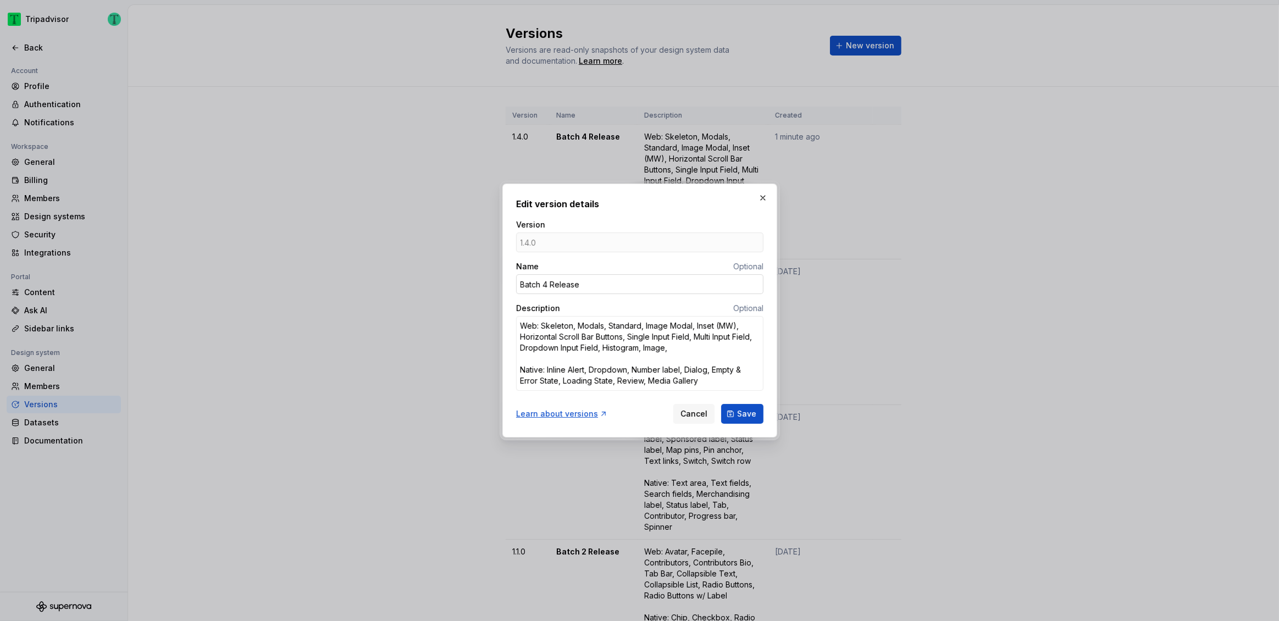
click at [547, 280] on input "Batch 4 Release" at bounding box center [639, 284] width 247 height 20
type textarea "*"
type input "Batch 5 Release"
click at [758, 416] on button "Save" at bounding box center [742, 414] width 42 height 20
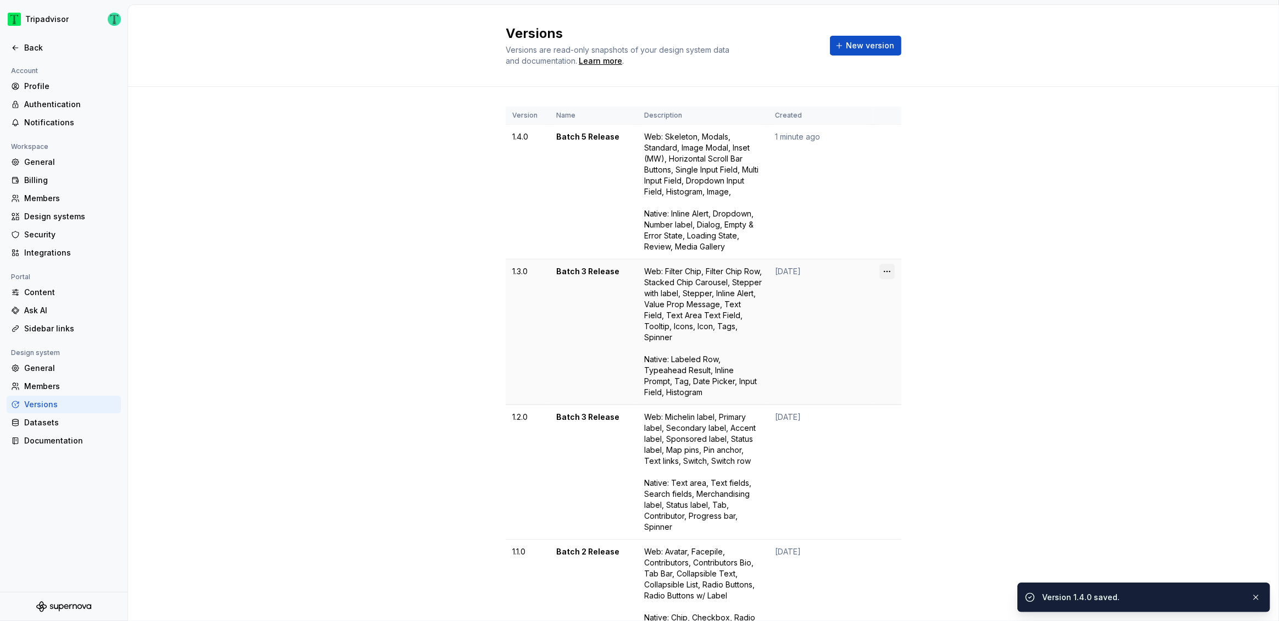
click at [884, 271] on html "Tripadvisor Back Account Profile Authentication Notifications Workspace General…" at bounding box center [639, 310] width 1279 height 621
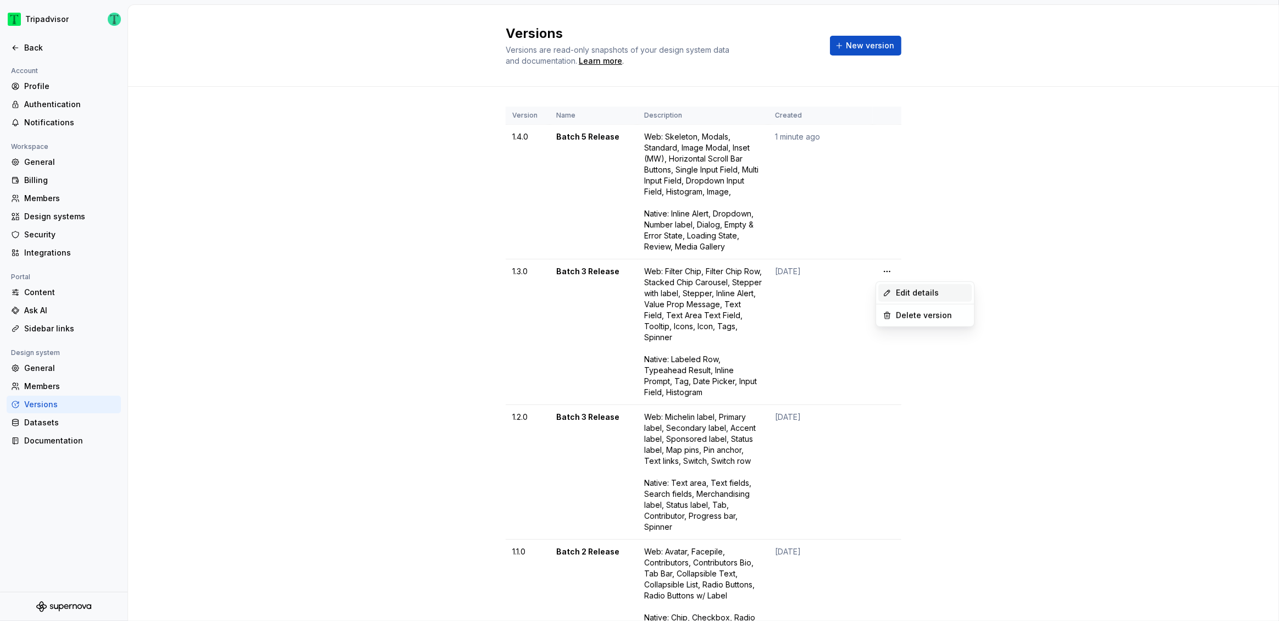
click at [914, 293] on div "Edit details" at bounding box center [931, 292] width 71 height 11
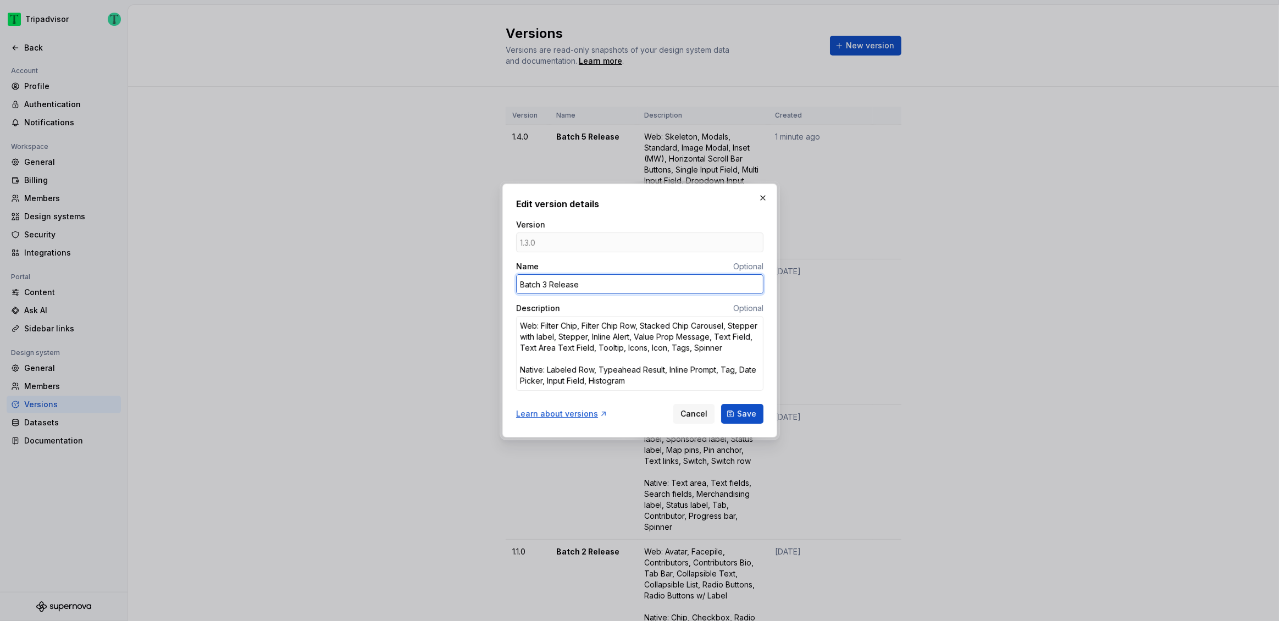
click at [548, 282] on input "Batch 3 Release" at bounding box center [639, 284] width 247 height 20
click at [741, 421] on button "Save" at bounding box center [742, 414] width 42 height 20
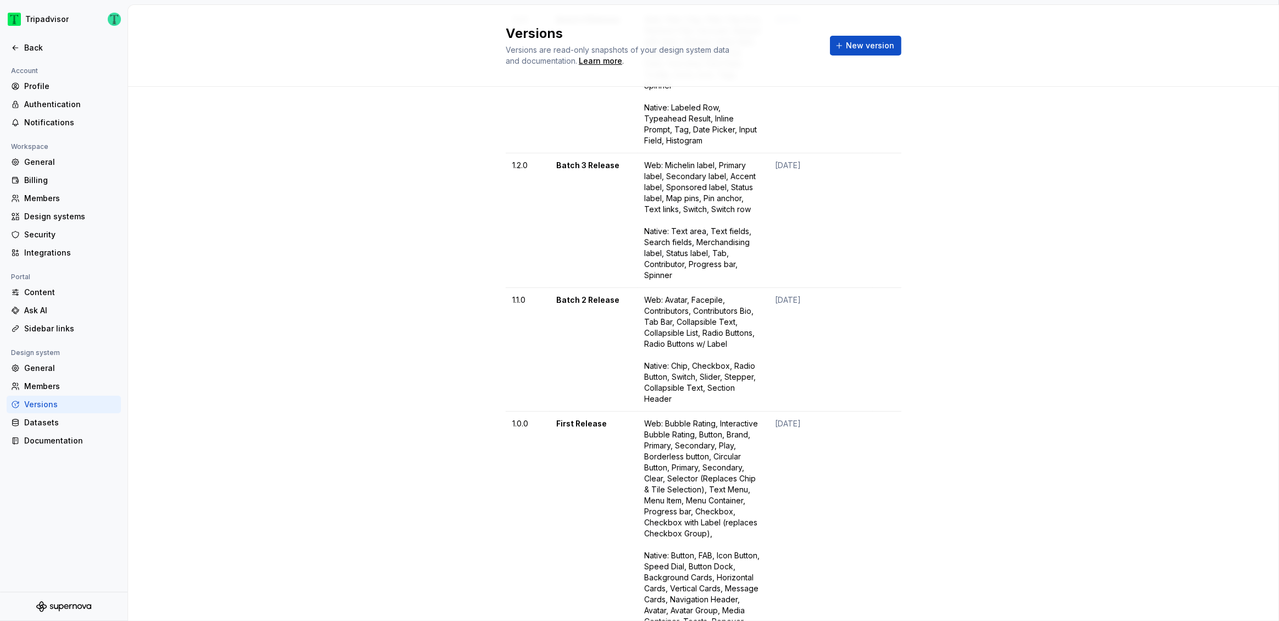
scroll to position [316, 0]
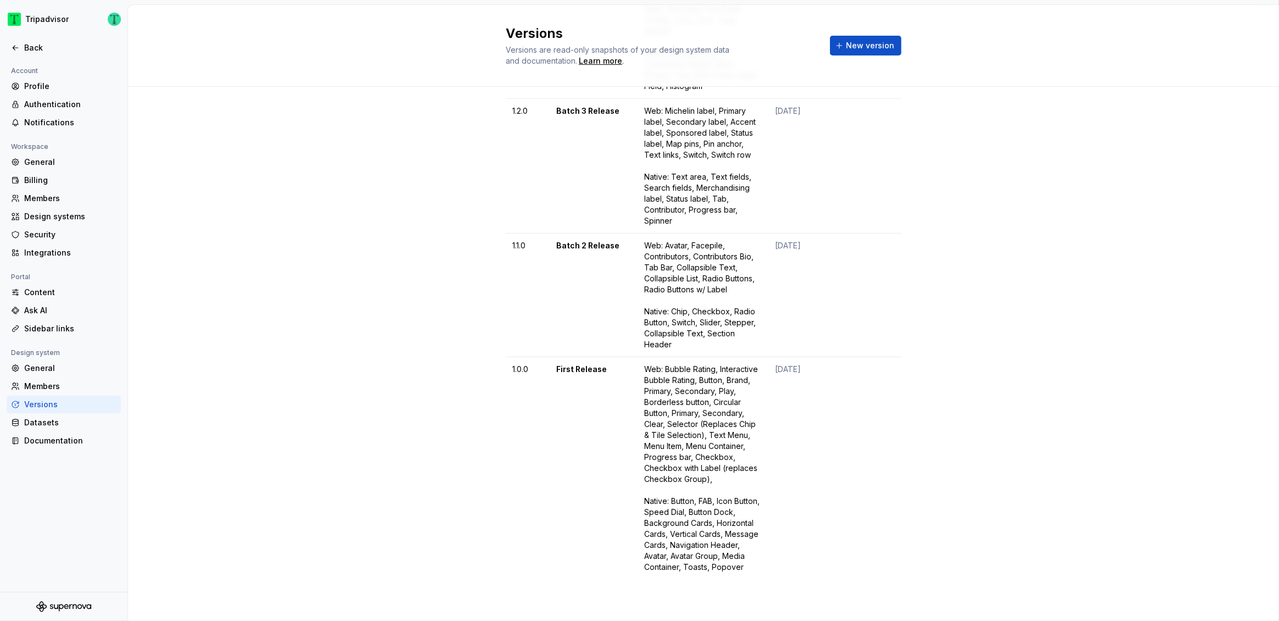
click at [32, 37] on div at bounding box center [63, 36] width 127 height 5
click at [30, 49] on div "Back" at bounding box center [70, 47] width 92 height 11
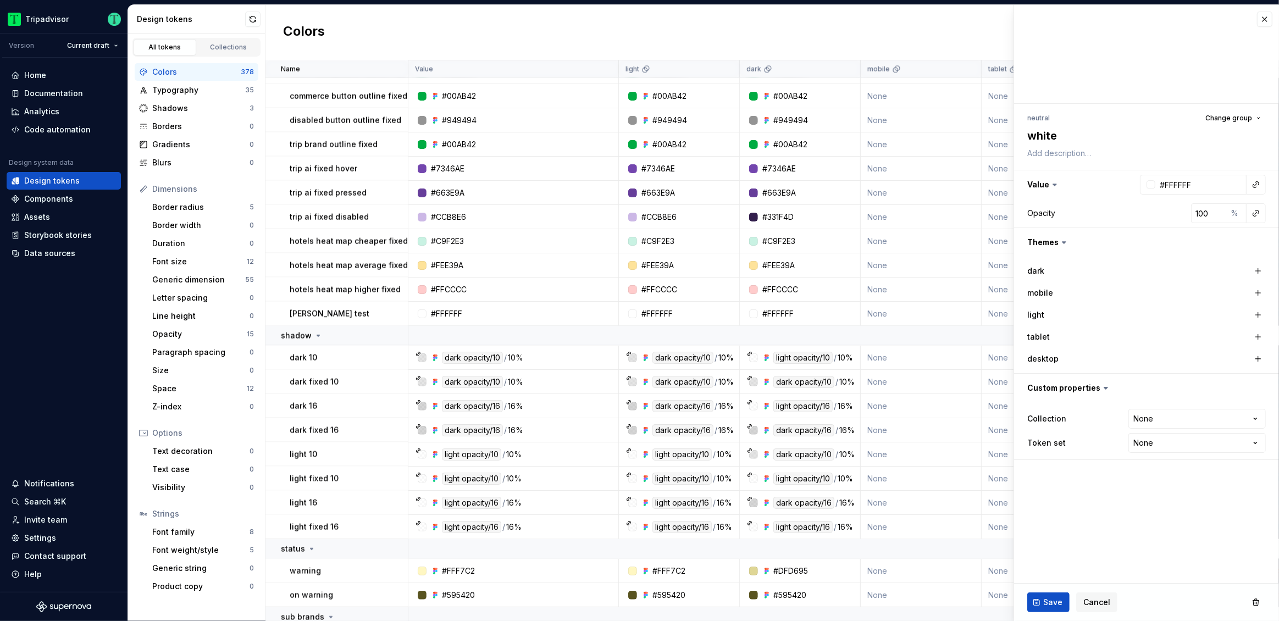
scroll to position [1780, 0]
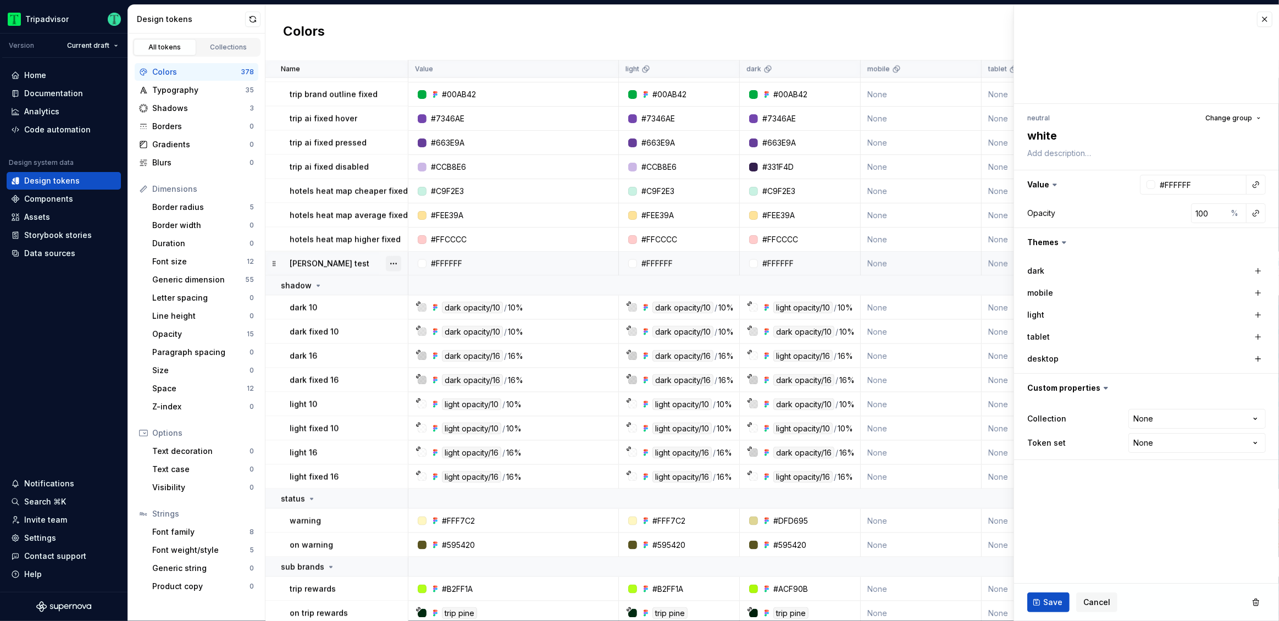
click at [393, 264] on button "button" at bounding box center [393, 263] width 15 height 15
click at [407, 324] on div "Delete token" at bounding box center [441, 324] width 71 height 11
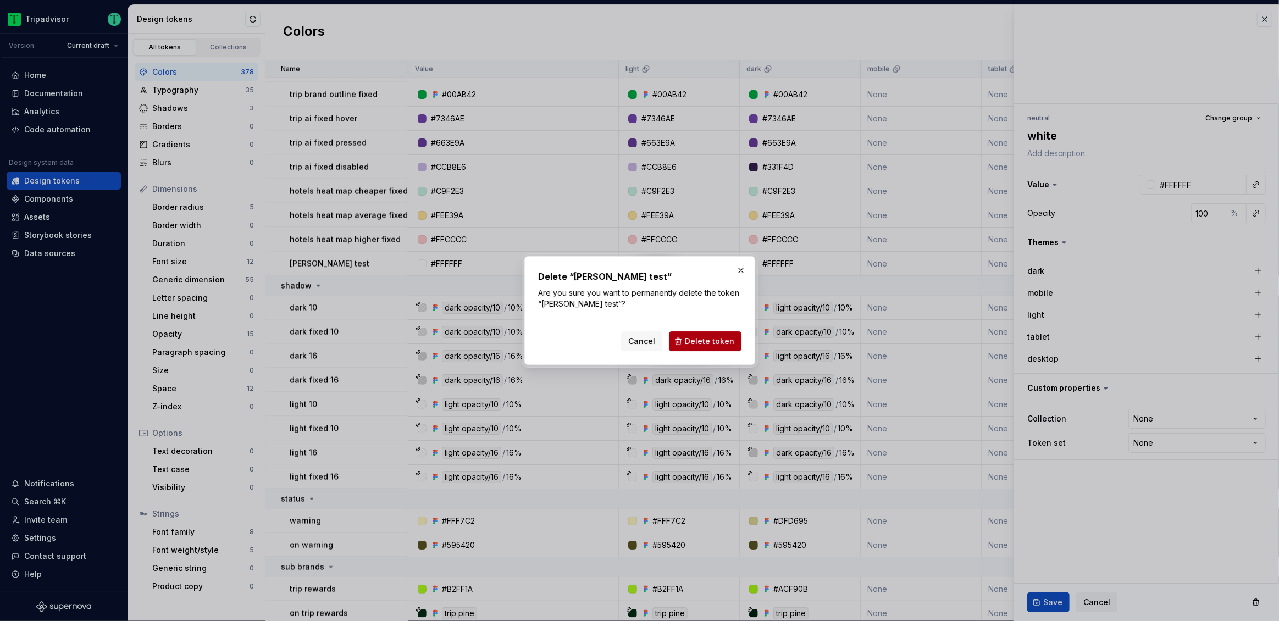
click at [695, 341] on span "Delete token" at bounding box center [709, 341] width 49 height 11
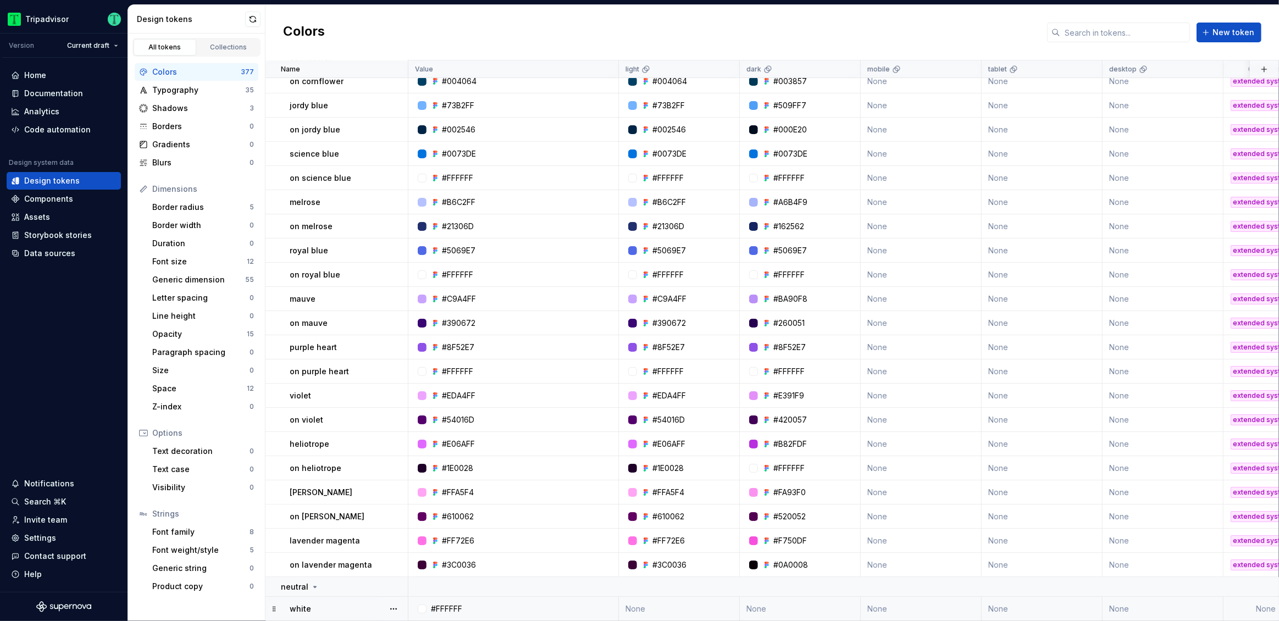
scroll to position [9247, 0]
click at [366, 604] on div "white" at bounding box center [349, 608] width 118 height 11
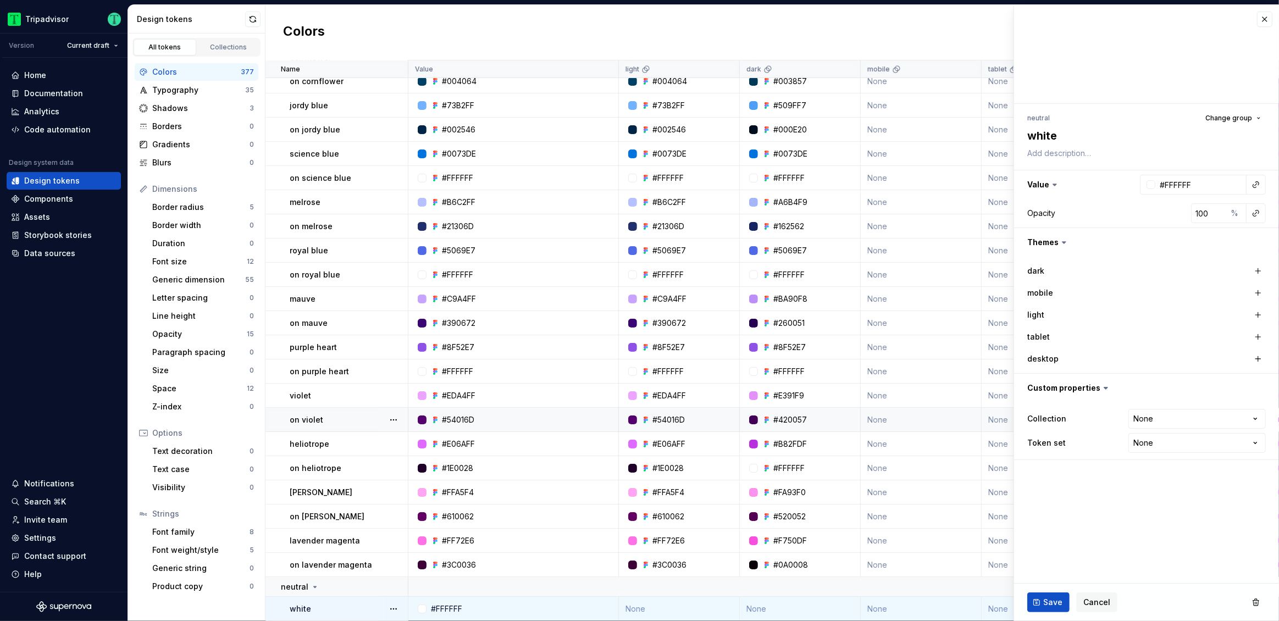
scroll to position [9249, 0]
click at [1263, 21] on button "button" at bounding box center [1264, 19] width 15 height 15
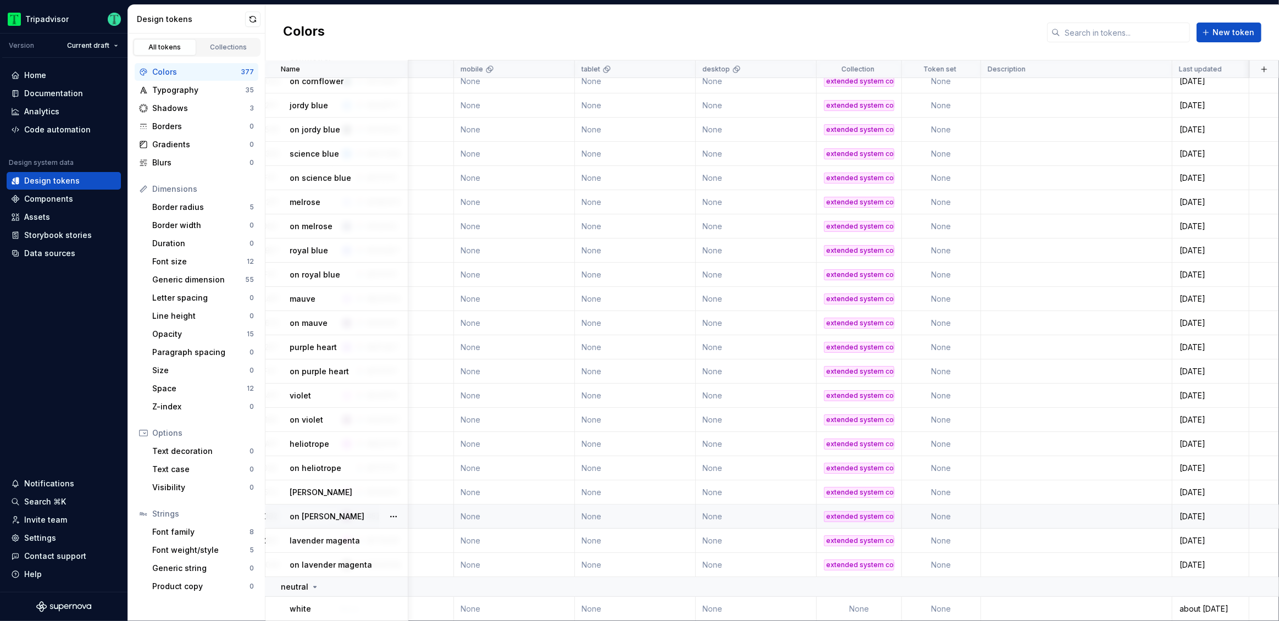
scroll to position [9249, 412]
click at [335, 603] on div "white" at bounding box center [349, 608] width 118 height 11
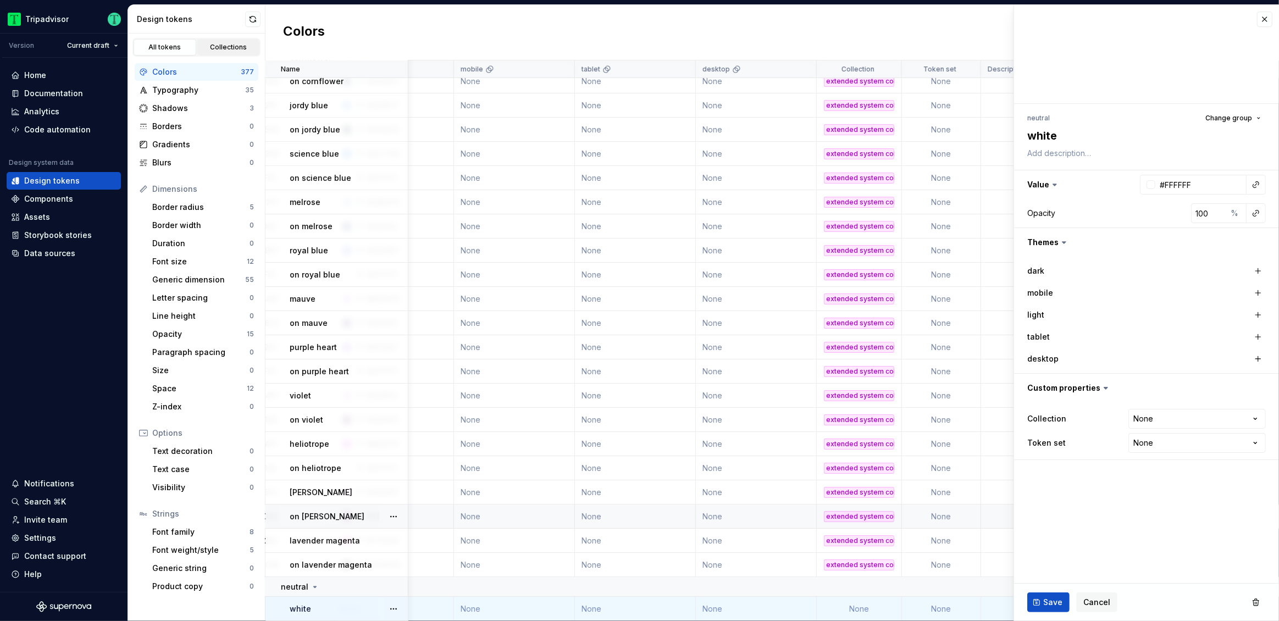
click at [219, 44] on div "Collections" at bounding box center [228, 47] width 55 height 9
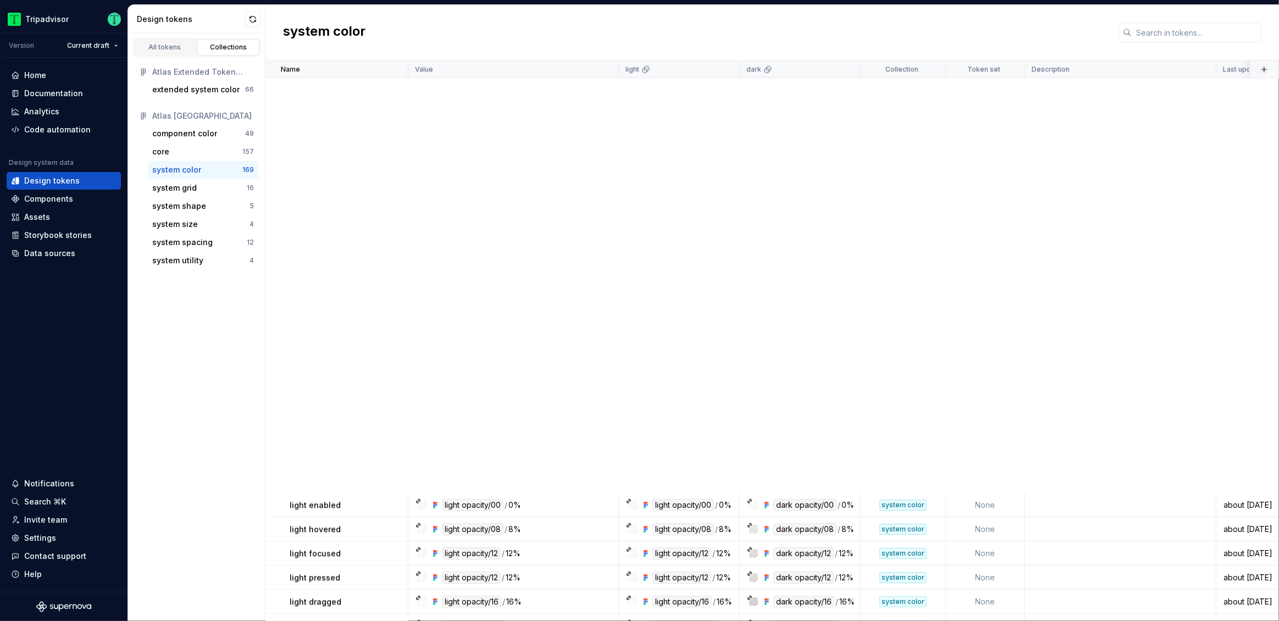
scroll to position [3666, 0]
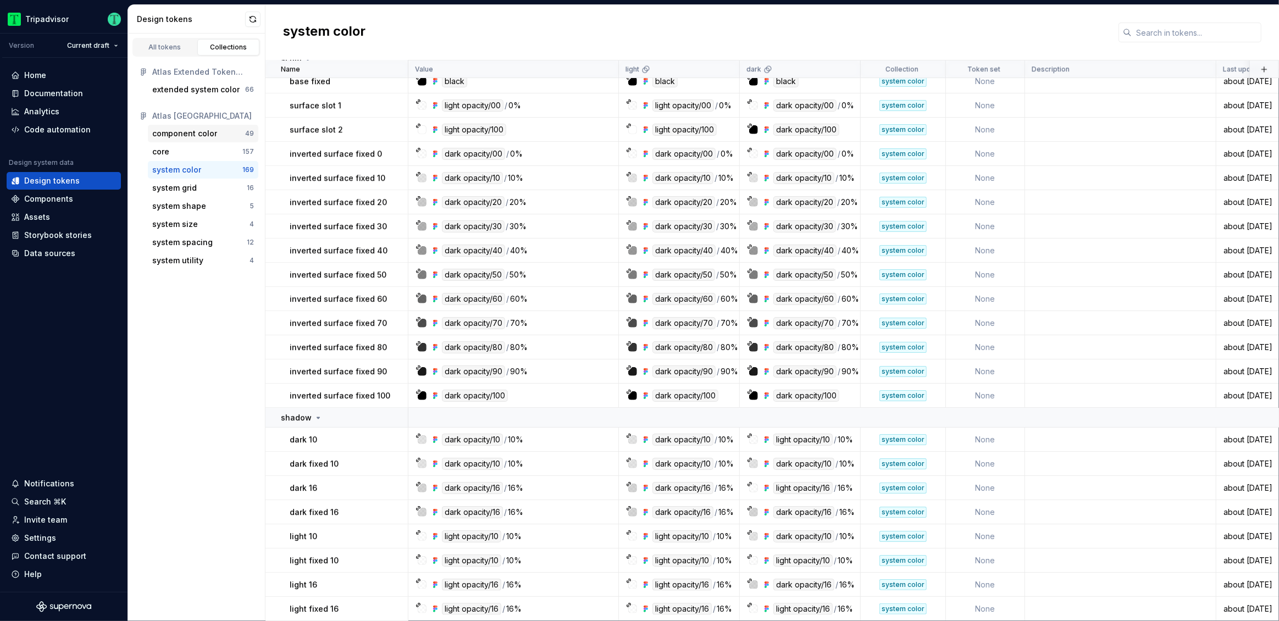
click at [187, 137] on div "component color" at bounding box center [184, 133] width 65 height 11
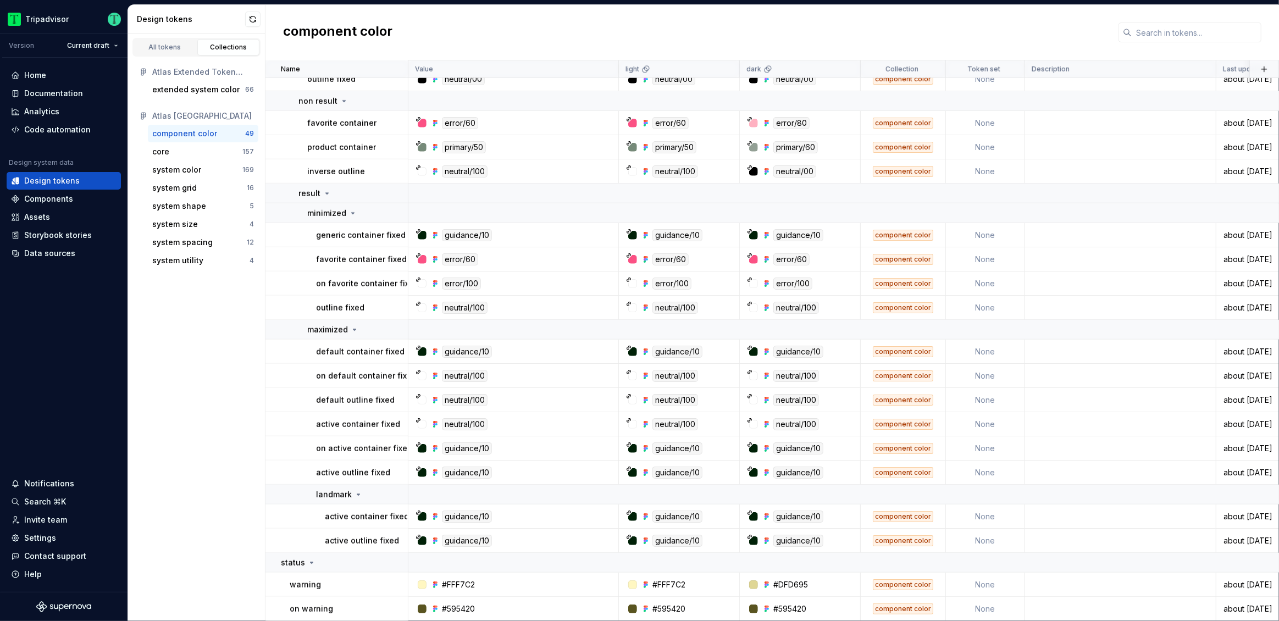
scroll to position [948, 0]
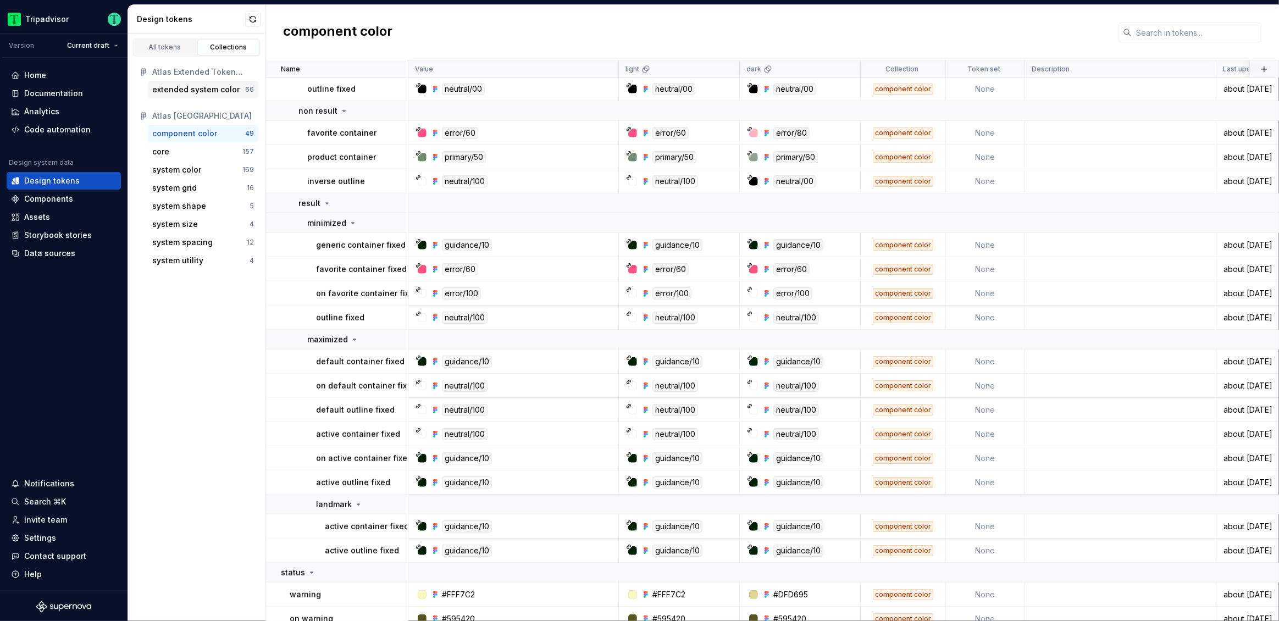
click at [199, 84] on div "extended system color" at bounding box center [195, 89] width 87 height 11
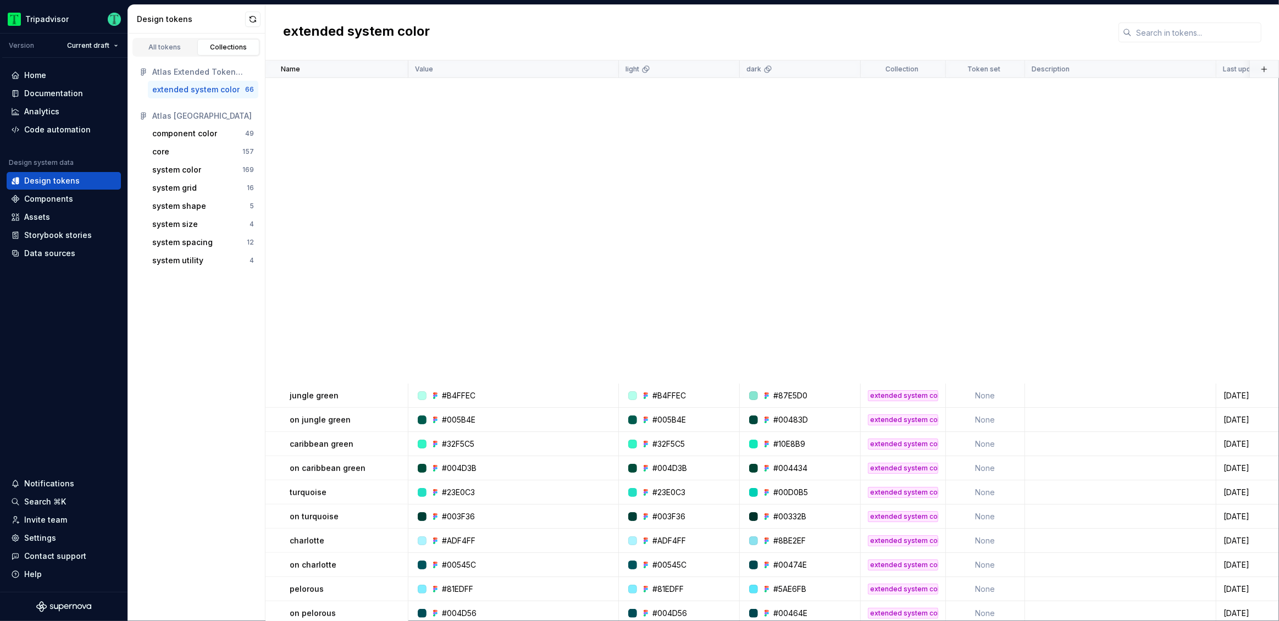
scroll to position [1077, 0]
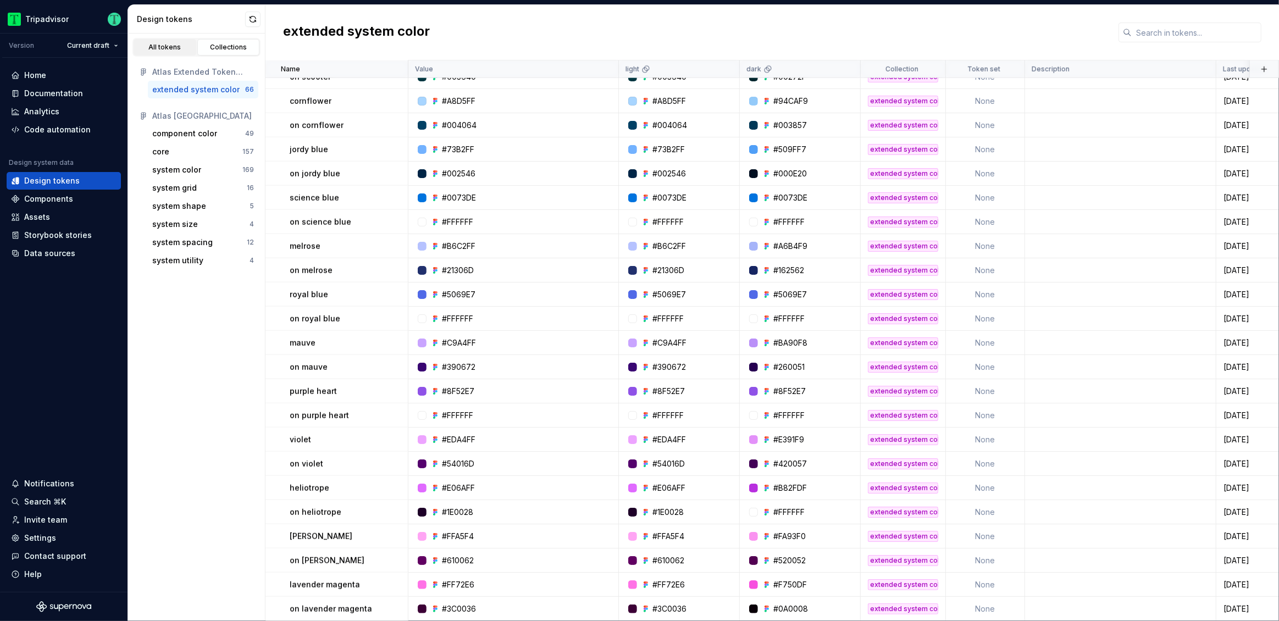
click at [167, 46] on div "All tokens" at bounding box center [164, 47] width 55 height 9
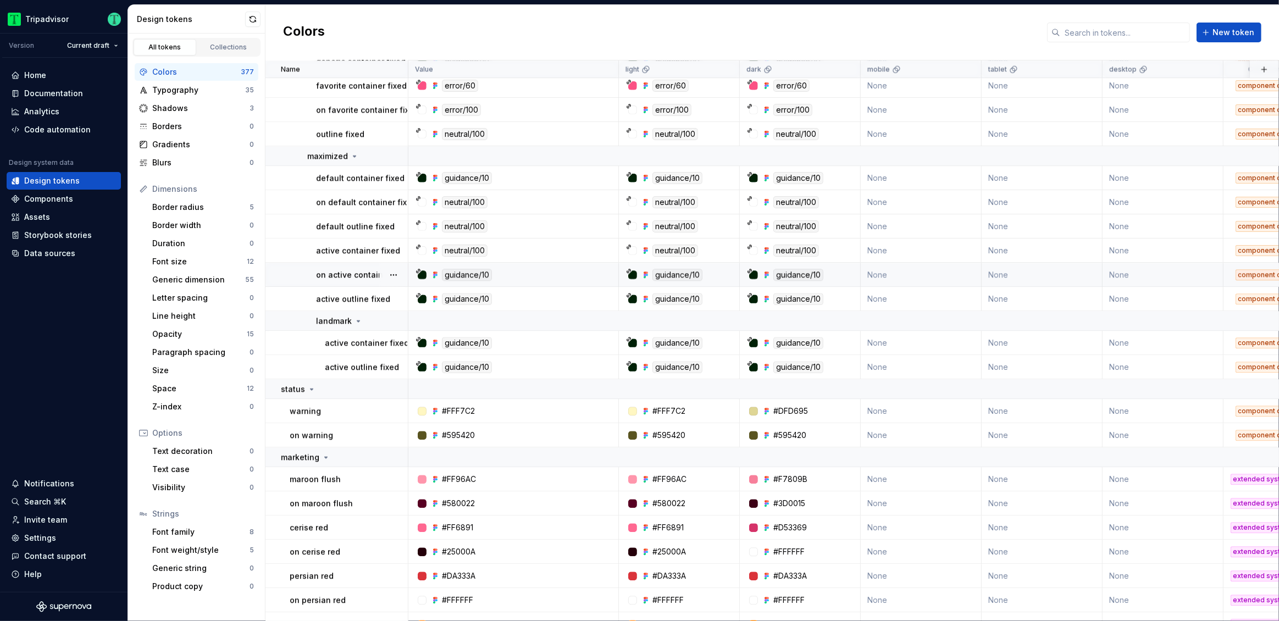
scroll to position [7803, 0]
click at [311, 458] on p "marketing" at bounding box center [300, 456] width 38 height 11
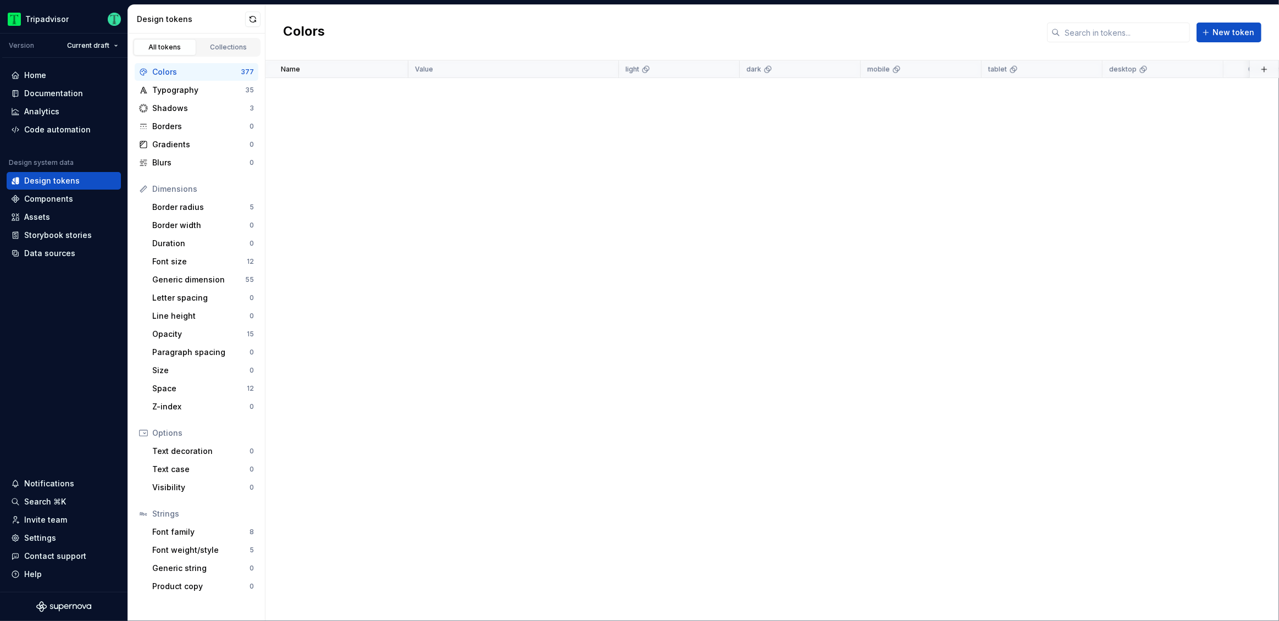
scroll to position [0, 0]
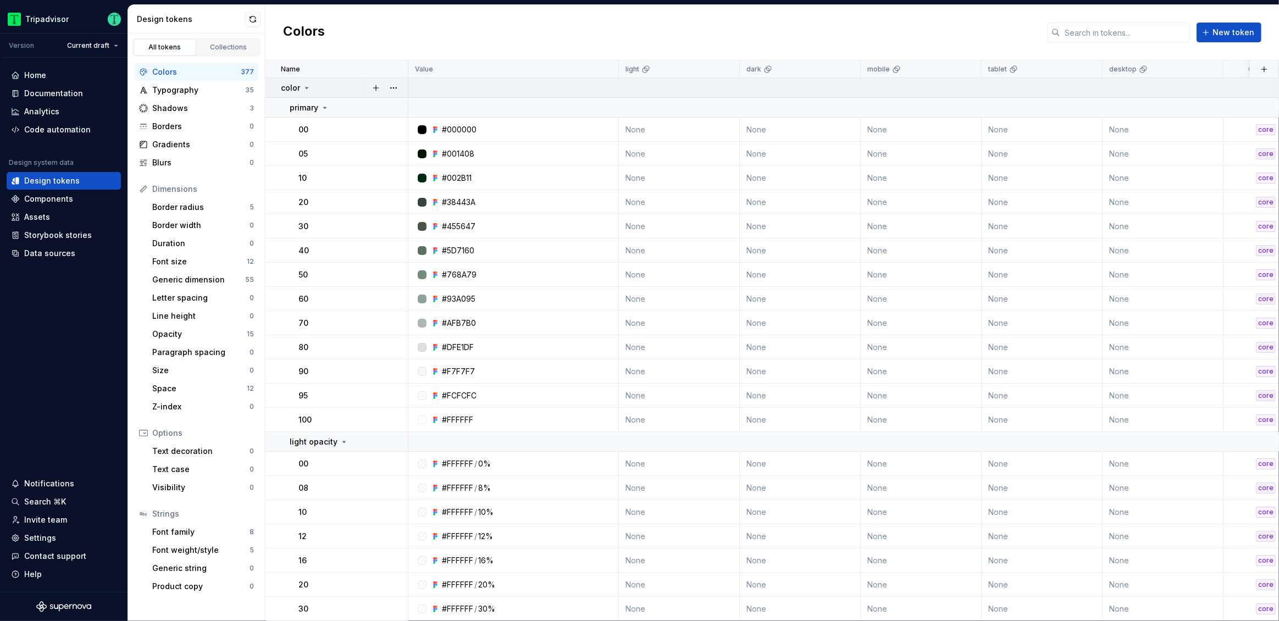
click at [296, 87] on p "color" at bounding box center [290, 87] width 19 height 11
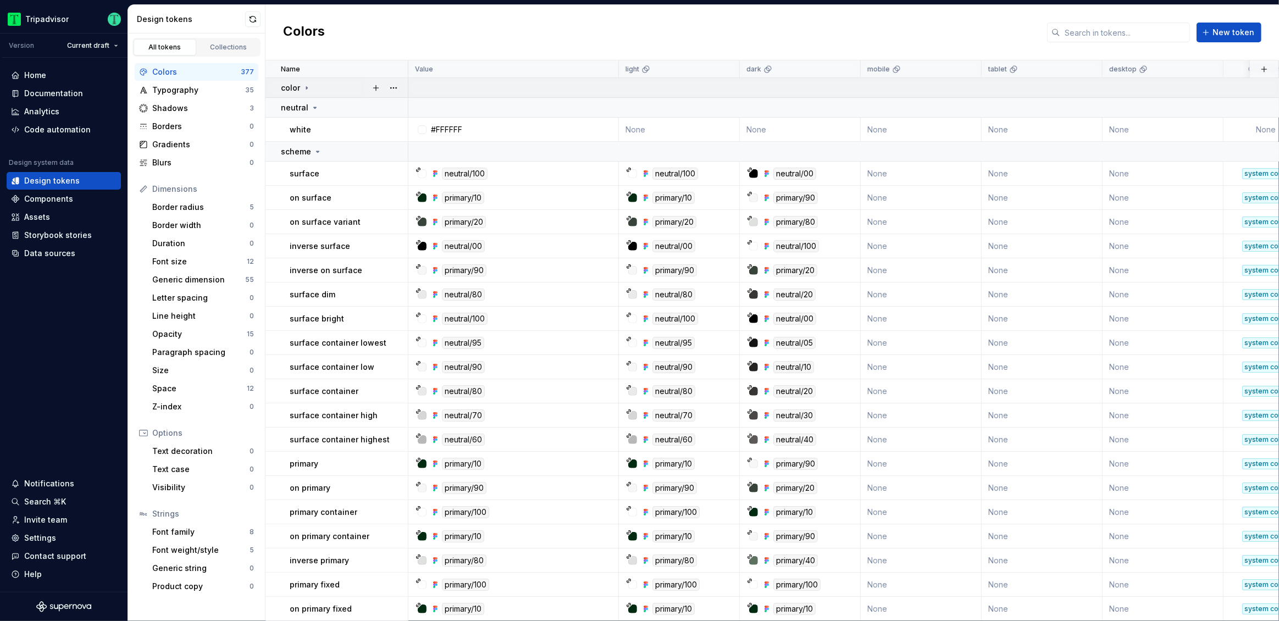
click at [303, 90] on icon at bounding box center [306, 88] width 9 height 9
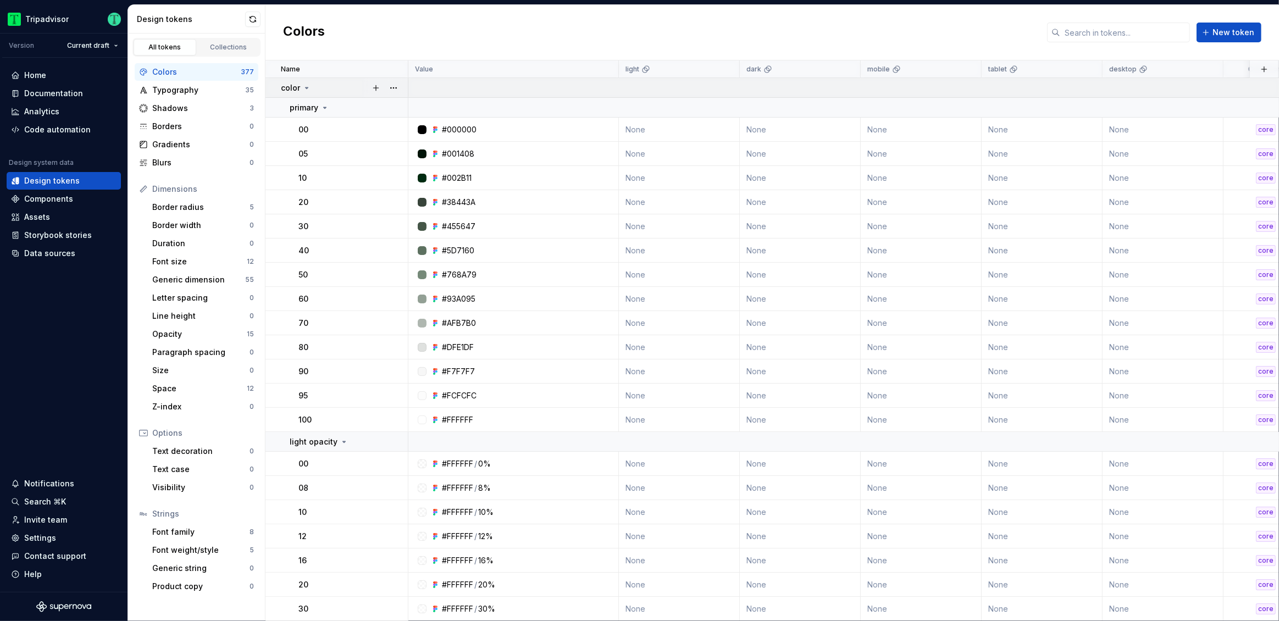
click at [303, 90] on icon at bounding box center [306, 88] width 9 height 9
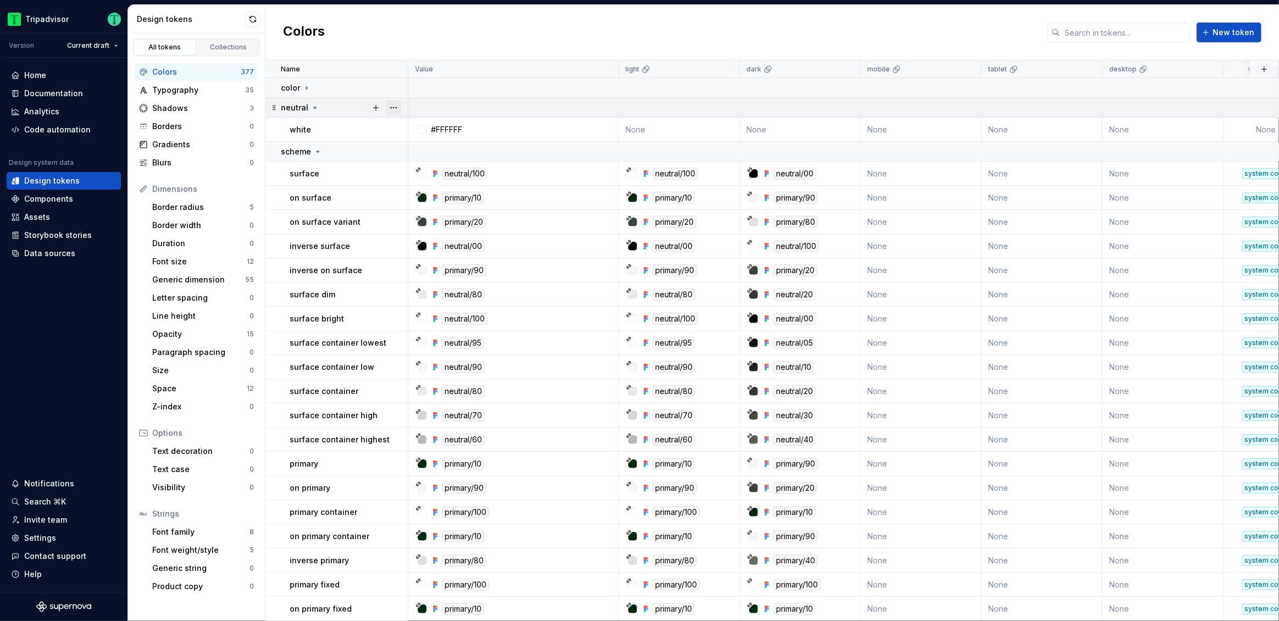
click at [396, 107] on button "button" at bounding box center [393, 107] width 15 height 15
click at [425, 234] on div "Delete group" at bounding box center [441, 231] width 71 height 11
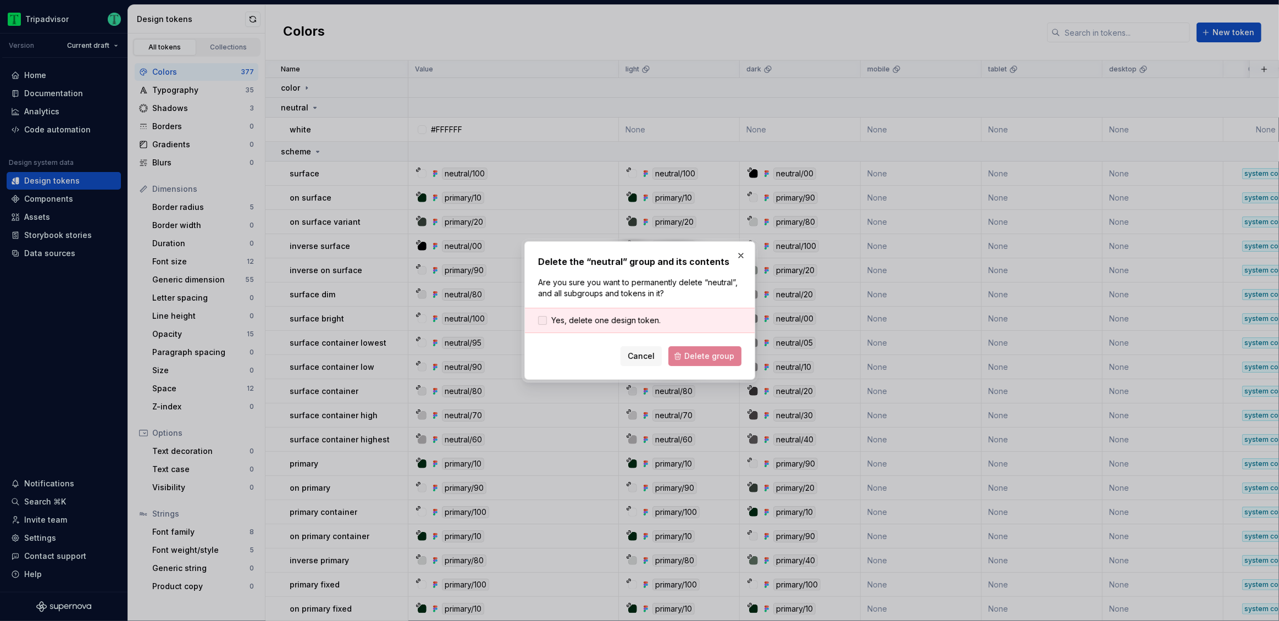
click at [642, 322] on span "Yes, delete one design token." at bounding box center [605, 320] width 109 height 11
click at [692, 357] on span "Delete group" at bounding box center [709, 356] width 50 height 11
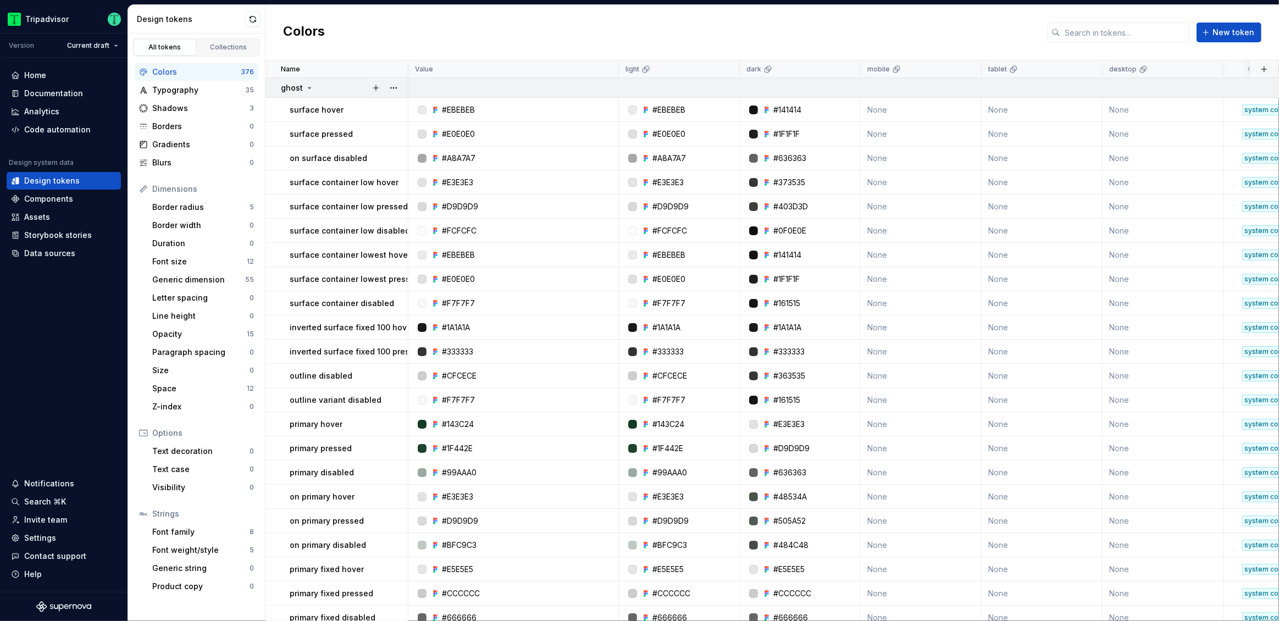
click at [298, 88] on p "ghost" at bounding box center [292, 87] width 22 height 11
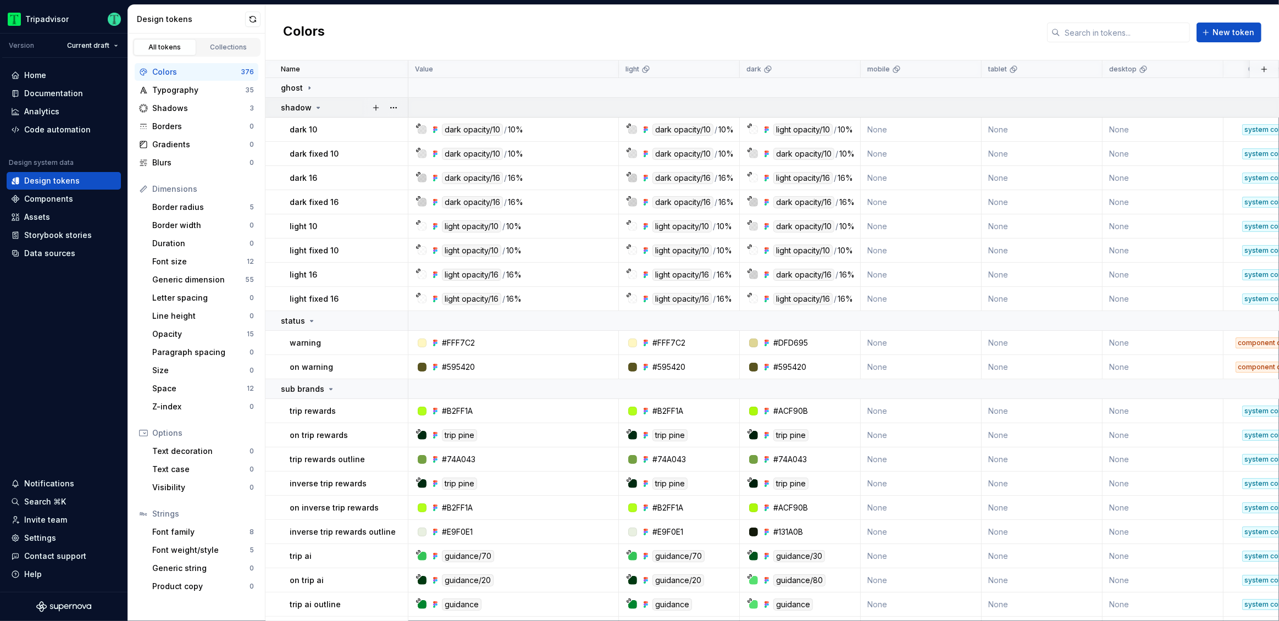
click at [307, 110] on p "shadow" at bounding box center [296, 107] width 31 height 11
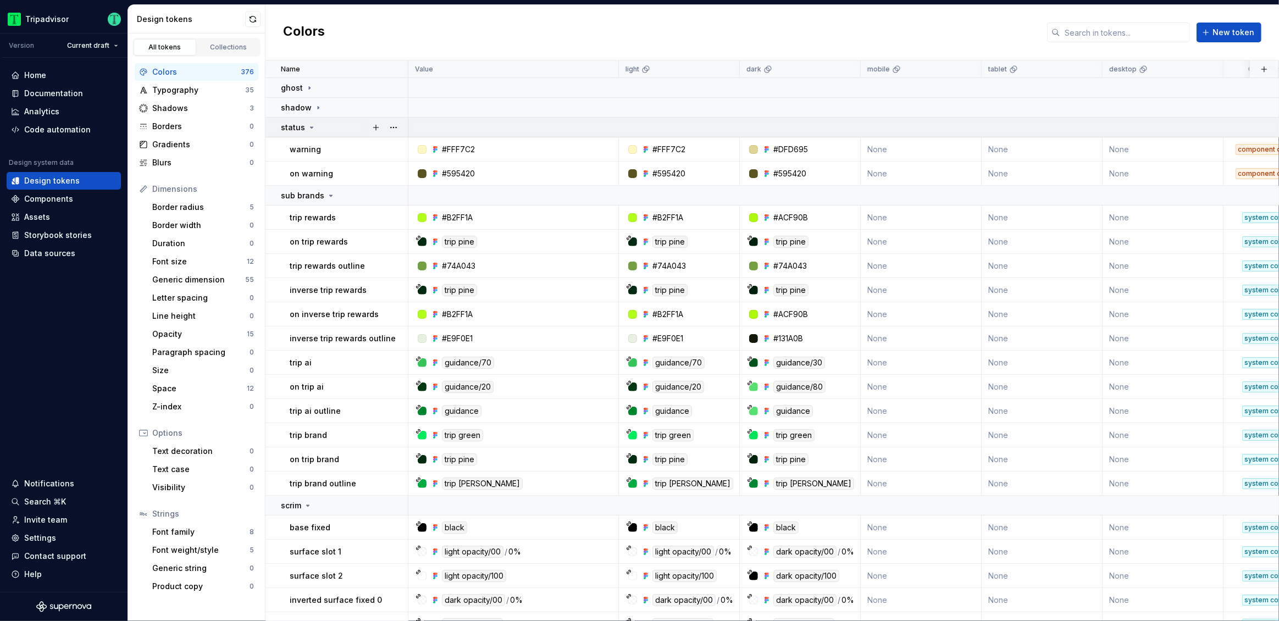
click at [303, 125] on p "status" at bounding box center [293, 127] width 24 height 11
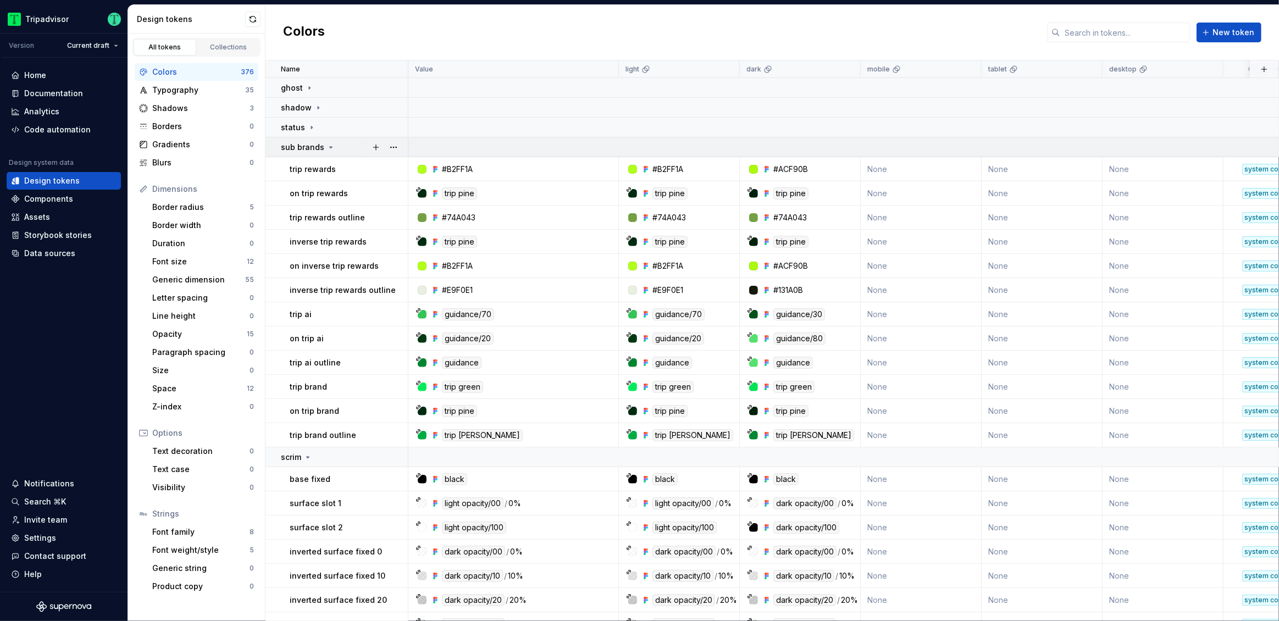
click at [299, 152] on p "sub brands" at bounding box center [302, 147] width 43 height 11
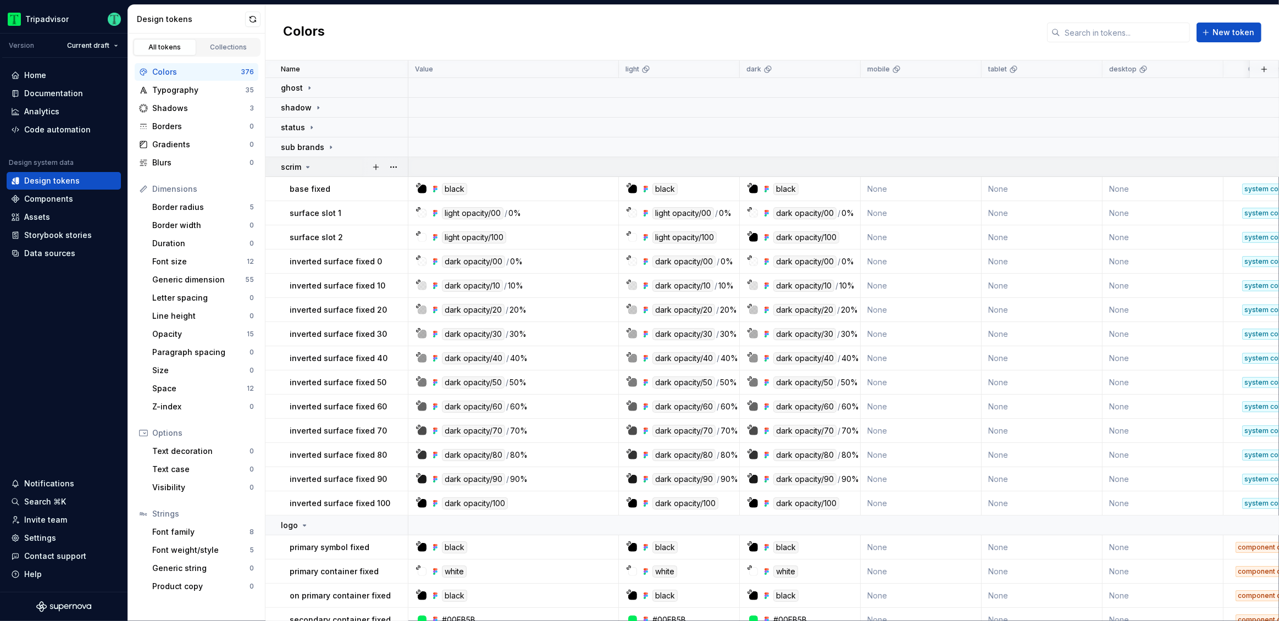
click at [302, 170] on div "scrim" at bounding box center [296, 167] width 31 height 11
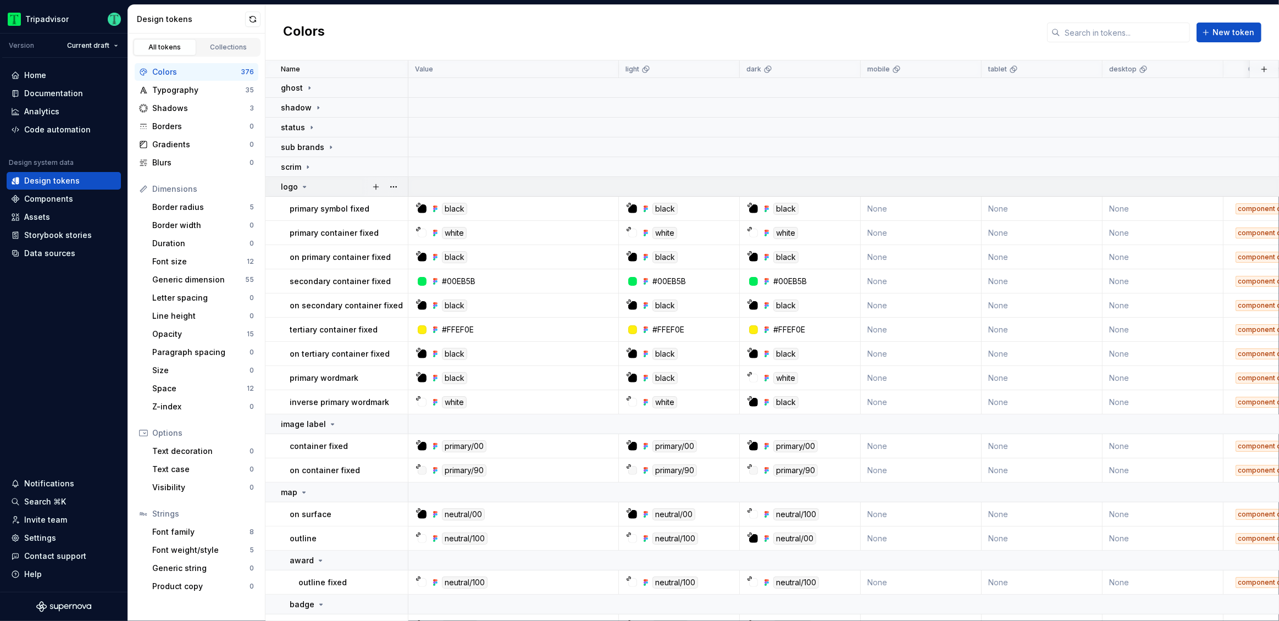
click at [296, 187] on p "logo" at bounding box center [289, 186] width 17 height 11
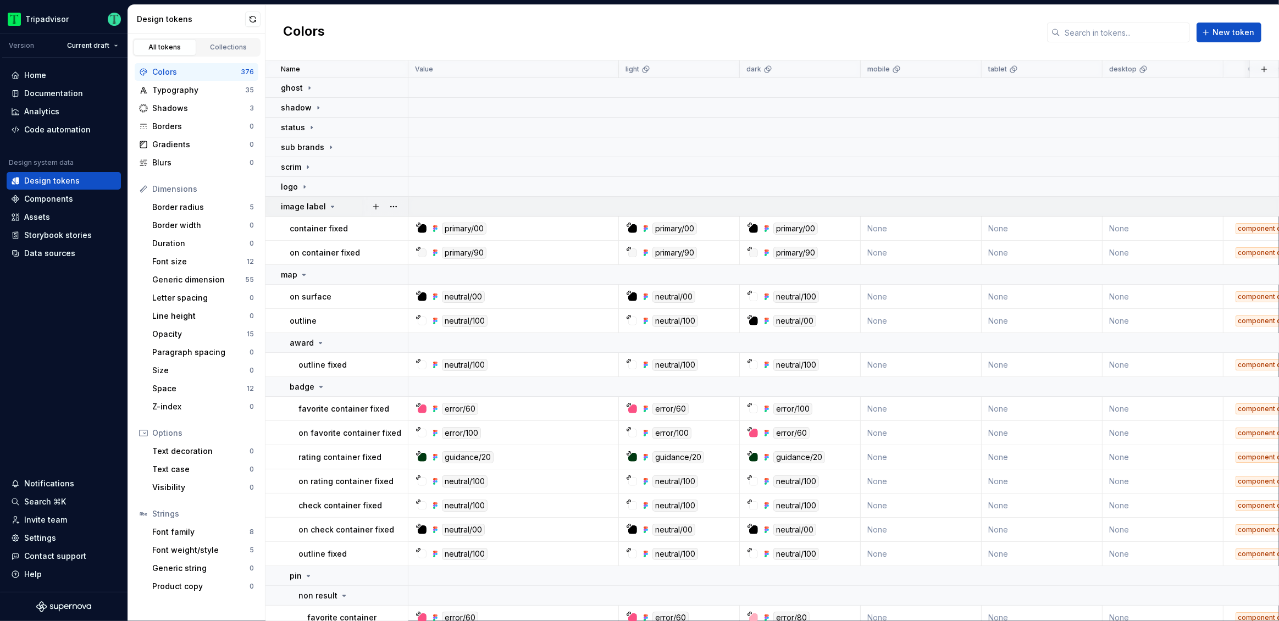
click at [296, 208] on p "image label" at bounding box center [303, 206] width 45 height 11
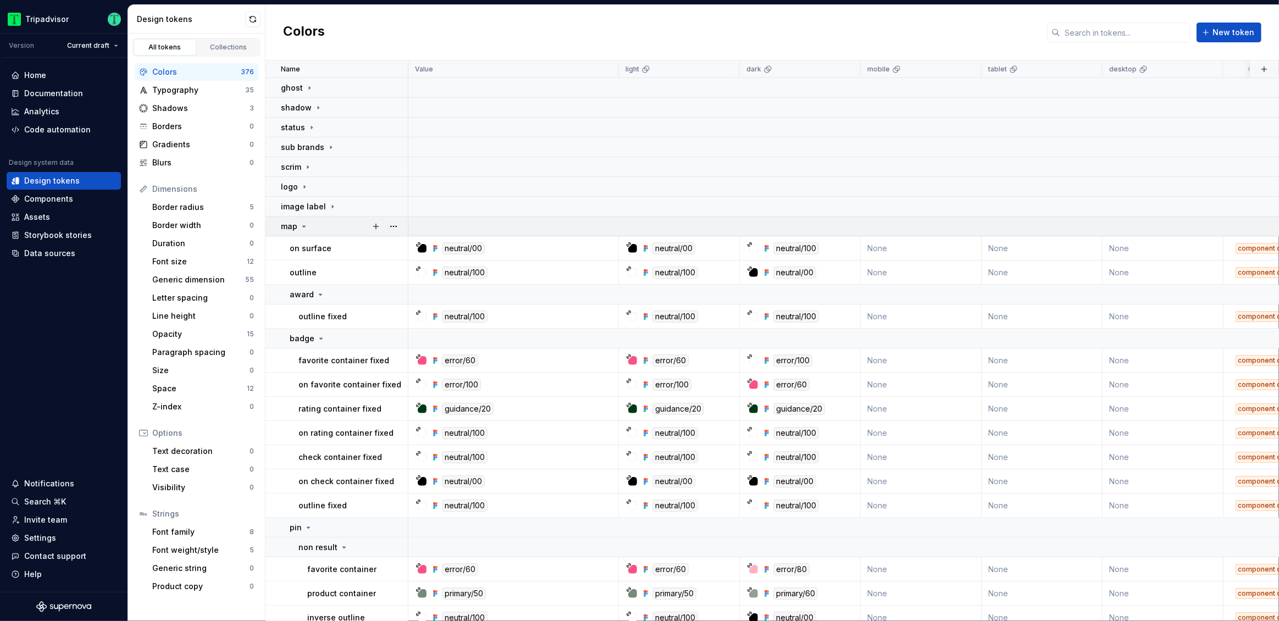
click at [292, 228] on p "map" at bounding box center [289, 226] width 16 height 11
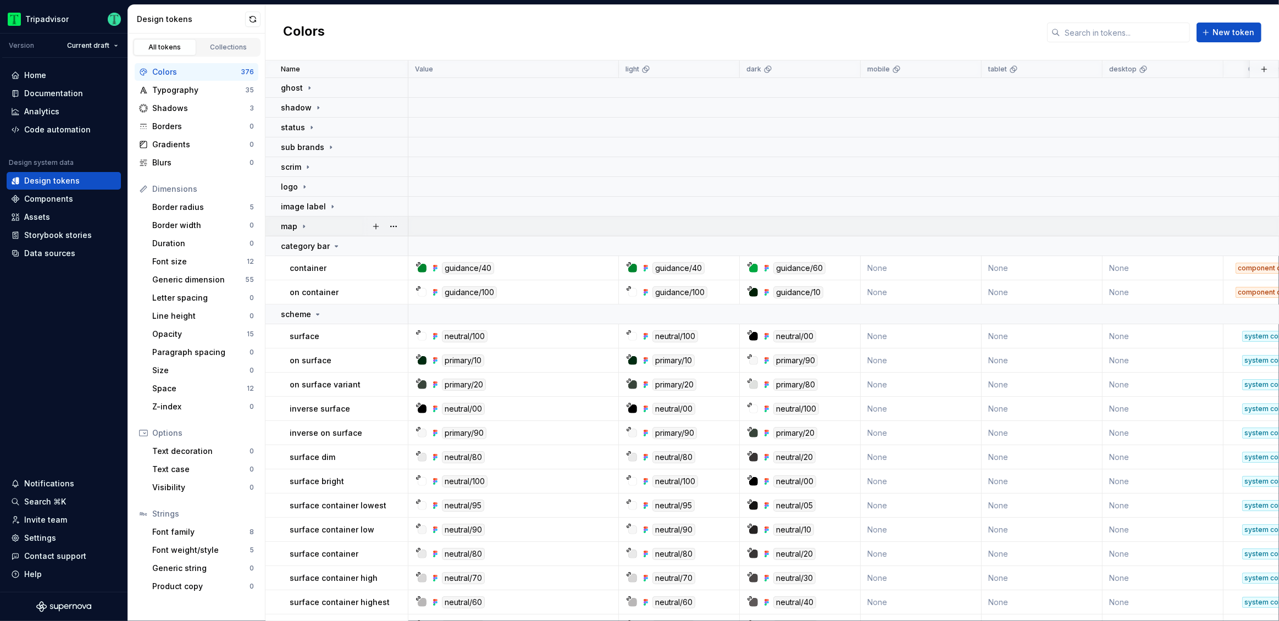
click at [292, 244] on p "category bar" at bounding box center [305, 246] width 49 height 11
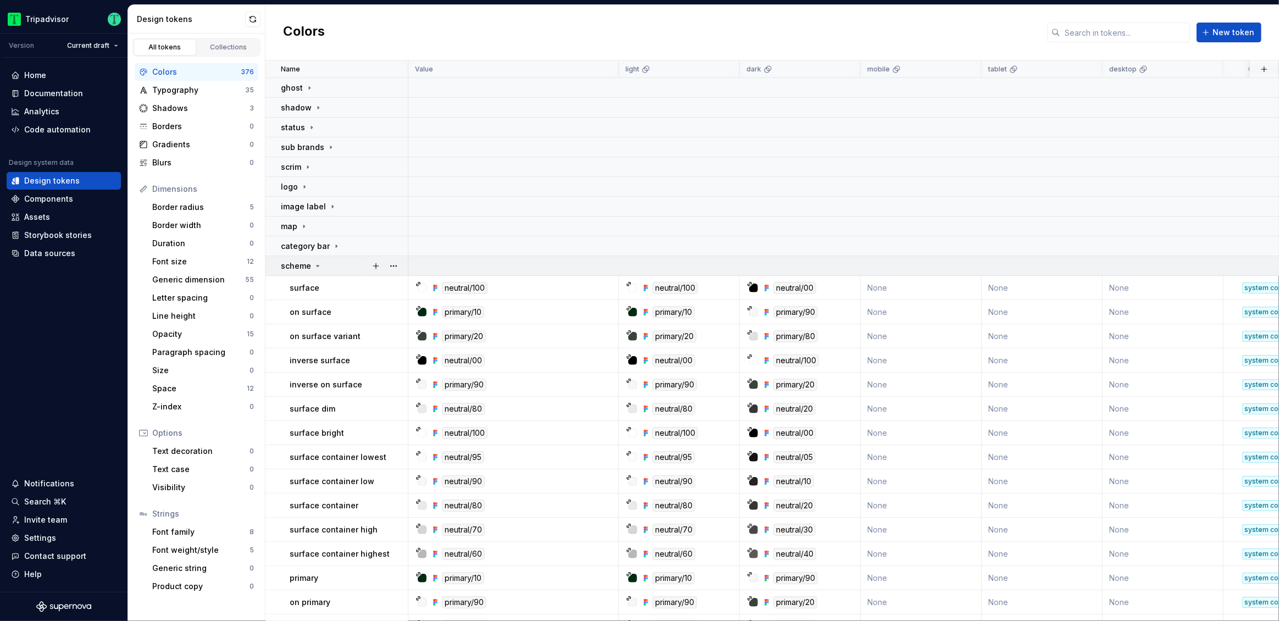
click at [294, 266] on p "scheme" at bounding box center [296, 265] width 30 height 11
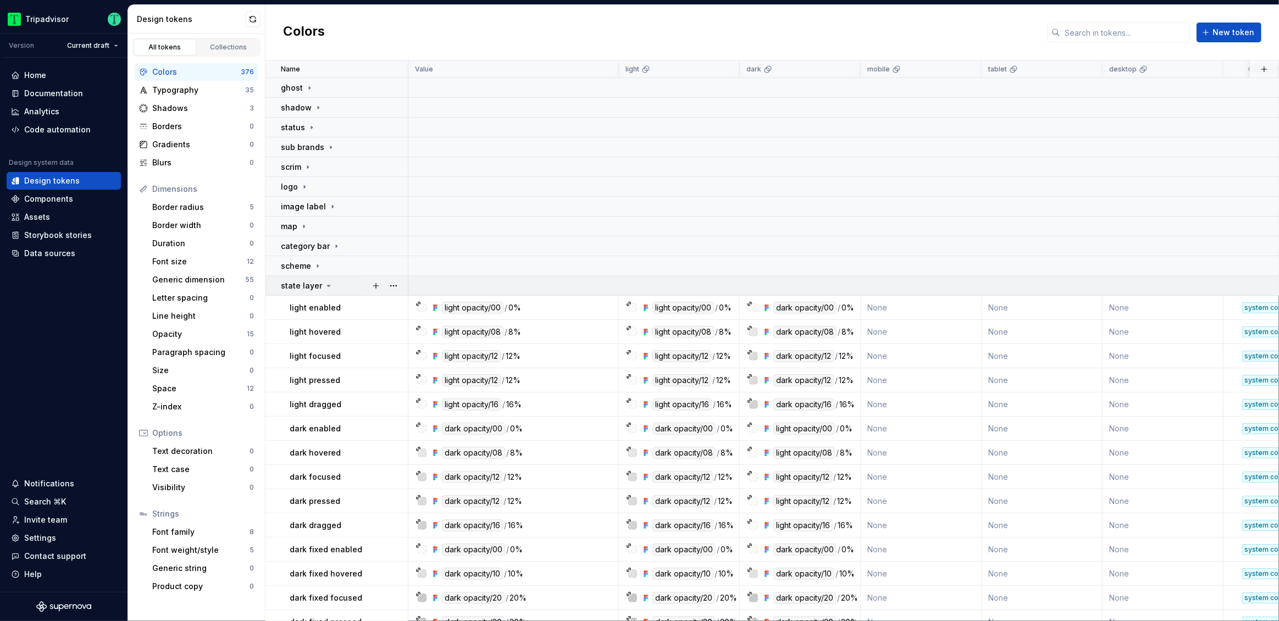
click at [297, 283] on p "state layer" at bounding box center [301, 285] width 41 height 11
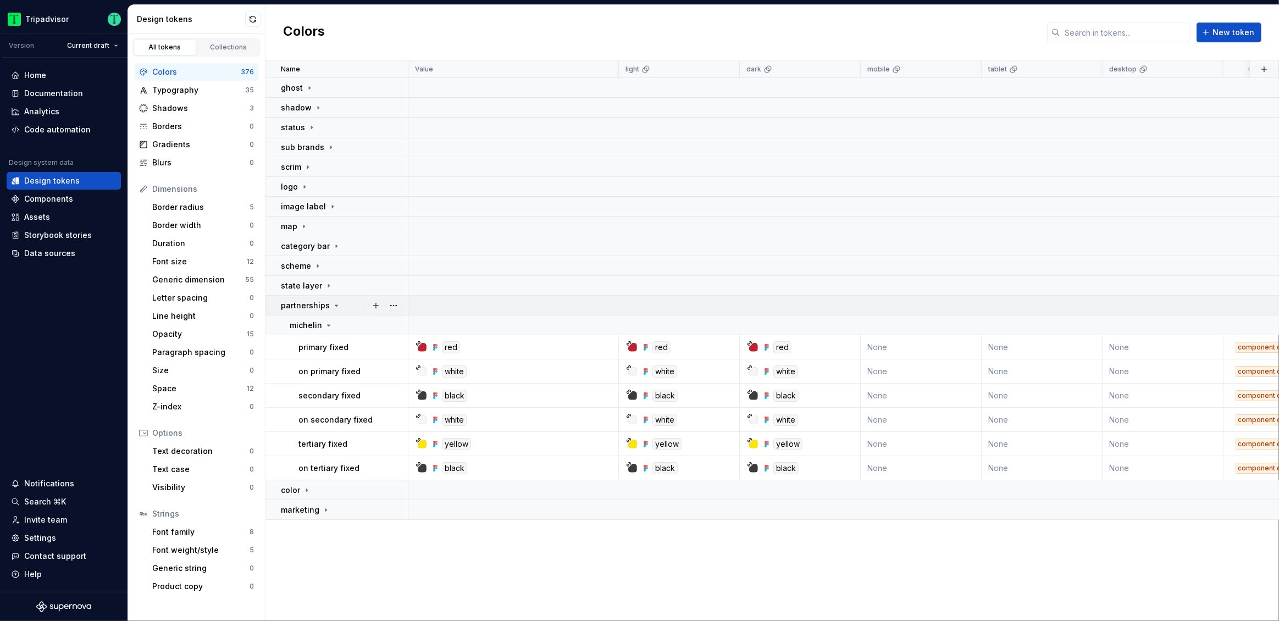
click at [293, 302] on p "partnerships" at bounding box center [305, 305] width 49 height 11
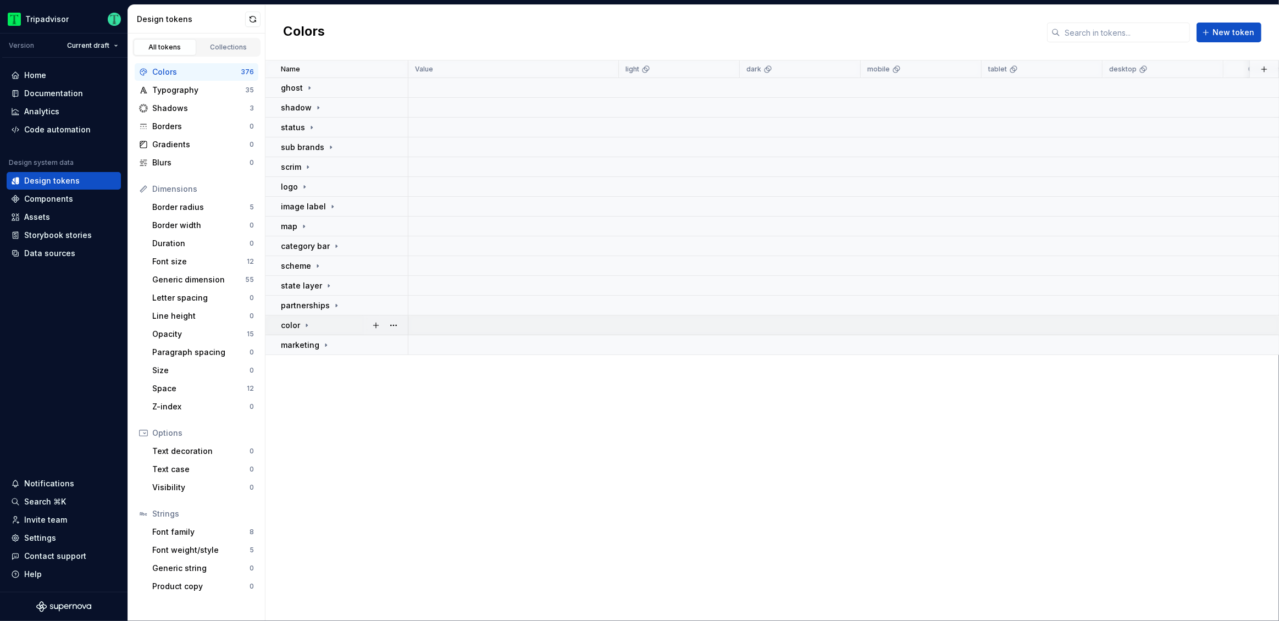
click at [296, 323] on p "color" at bounding box center [290, 325] width 19 height 11
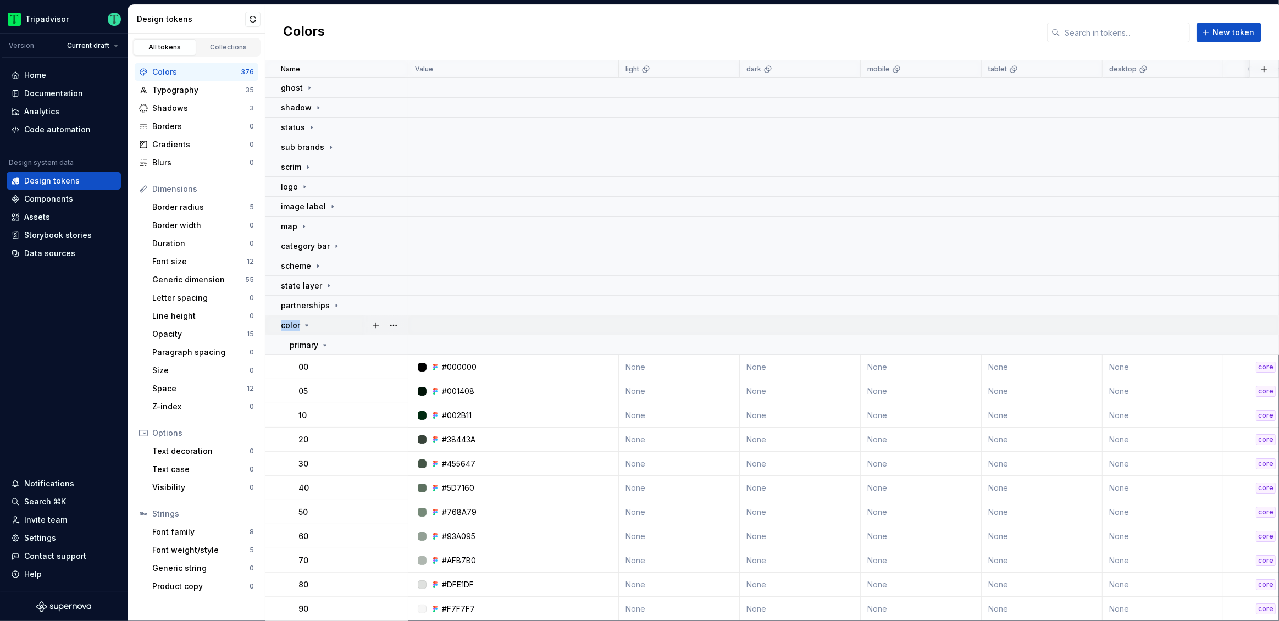
click at [296, 323] on p "color" at bounding box center [290, 325] width 19 height 11
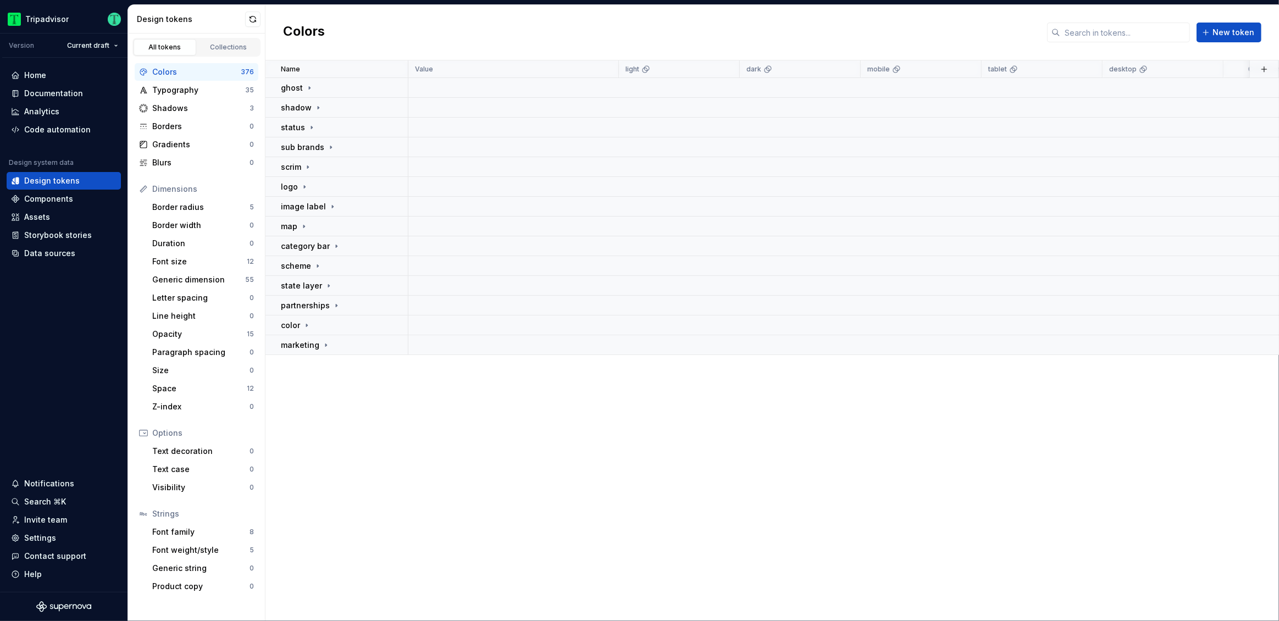
click at [329, 434] on div "Name Value light dark mobile tablet desktop Collection Token set Description La…" at bounding box center [771, 340] width 1013 height 560
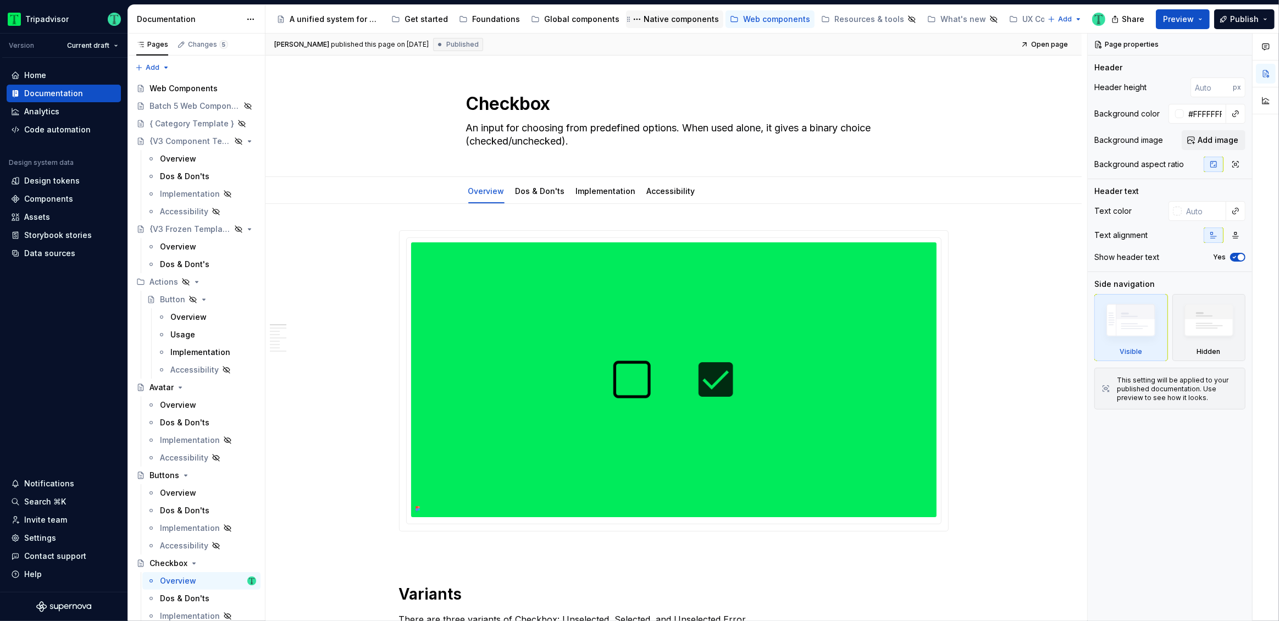
click at [624, 21] on icon "Page tree" at bounding box center [628, 19] width 9 height 9
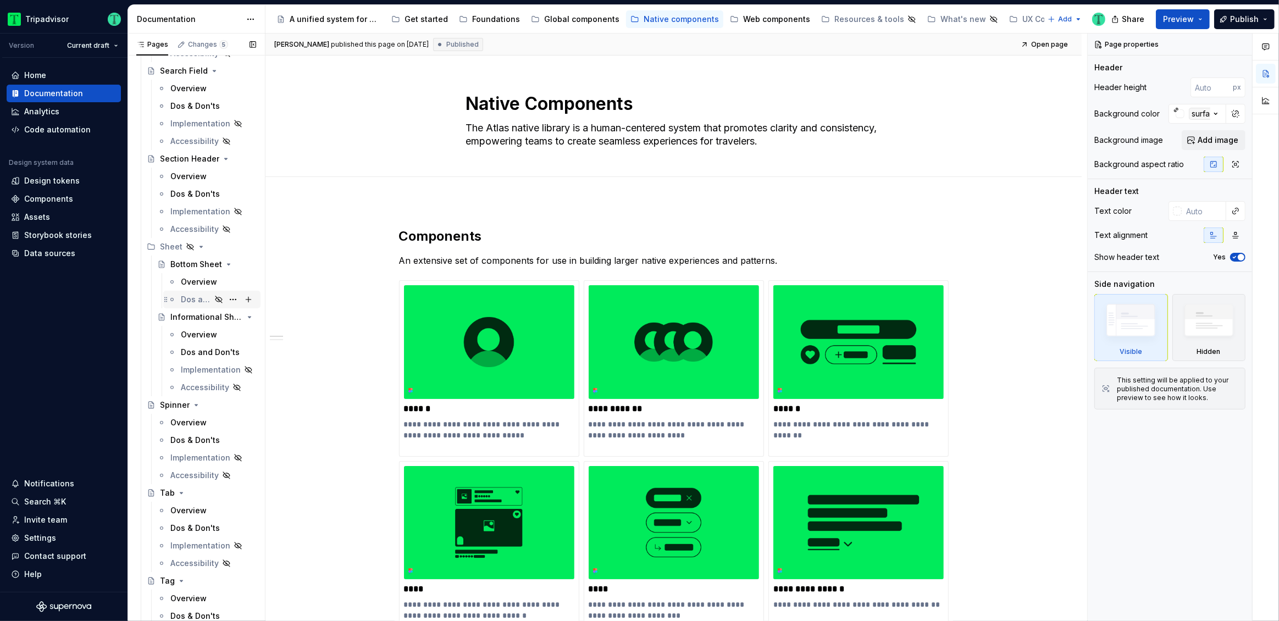
scroll to position [3816, 0]
click at [169, 247] on div "Sheet" at bounding box center [171, 246] width 23 height 11
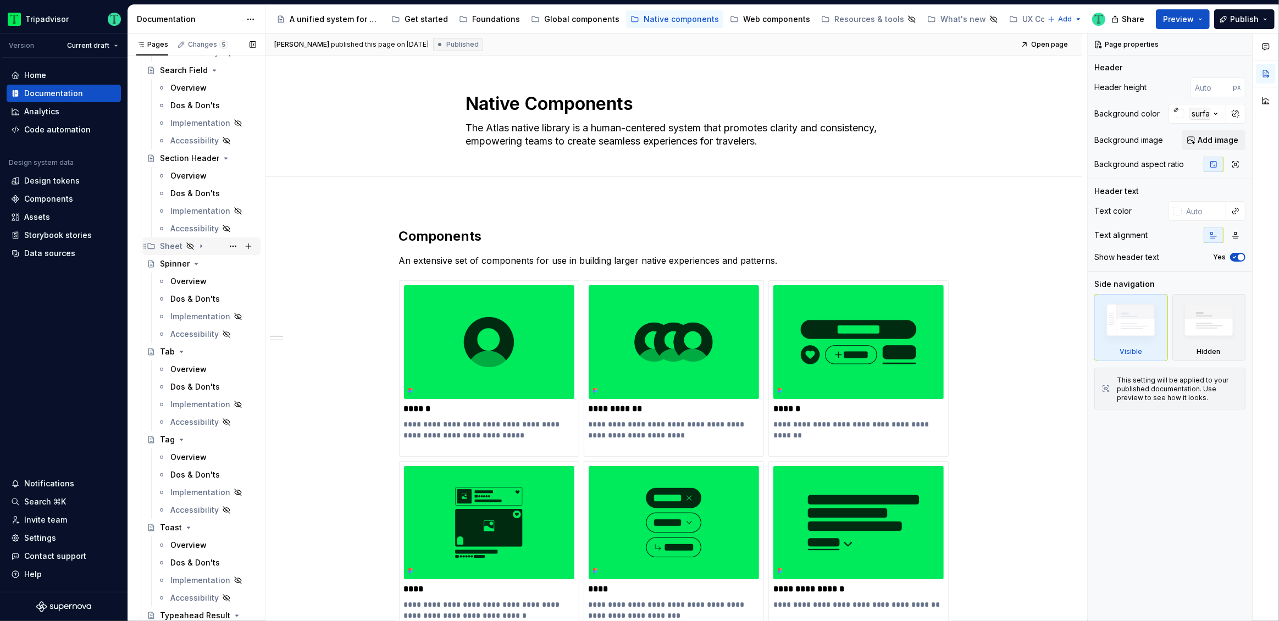
click at [171, 242] on div "Sheet" at bounding box center [171, 246] width 23 height 11
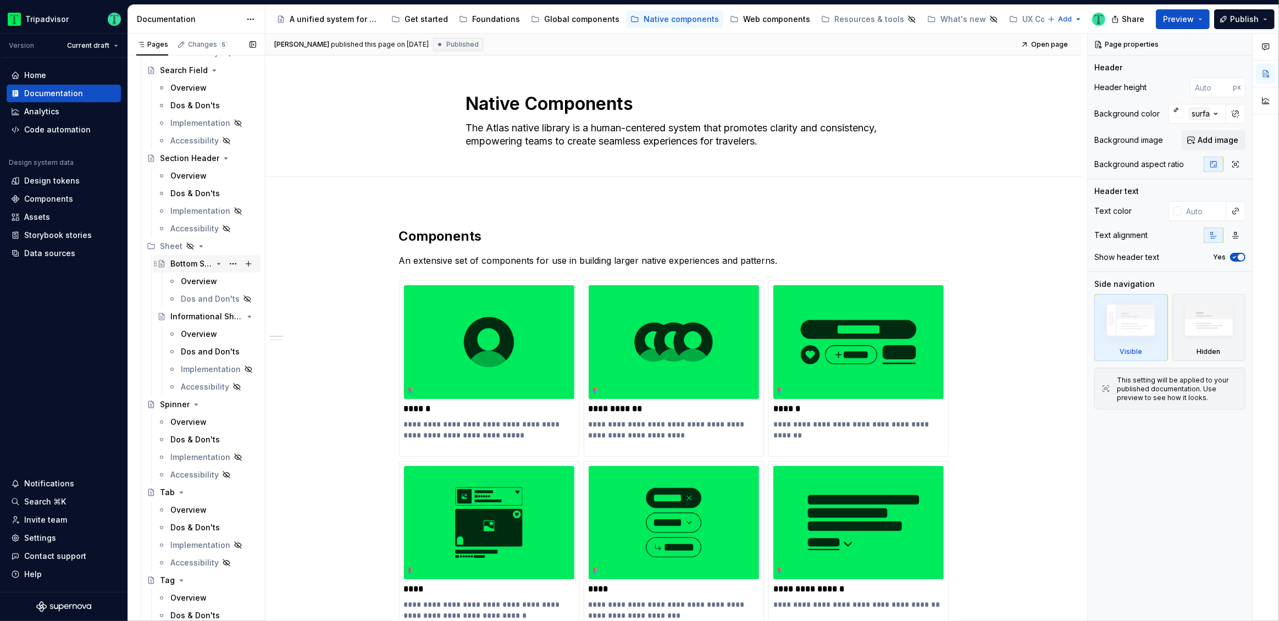
click at [181, 262] on div "Bottom Sheet" at bounding box center [191, 263] width 42 height 11
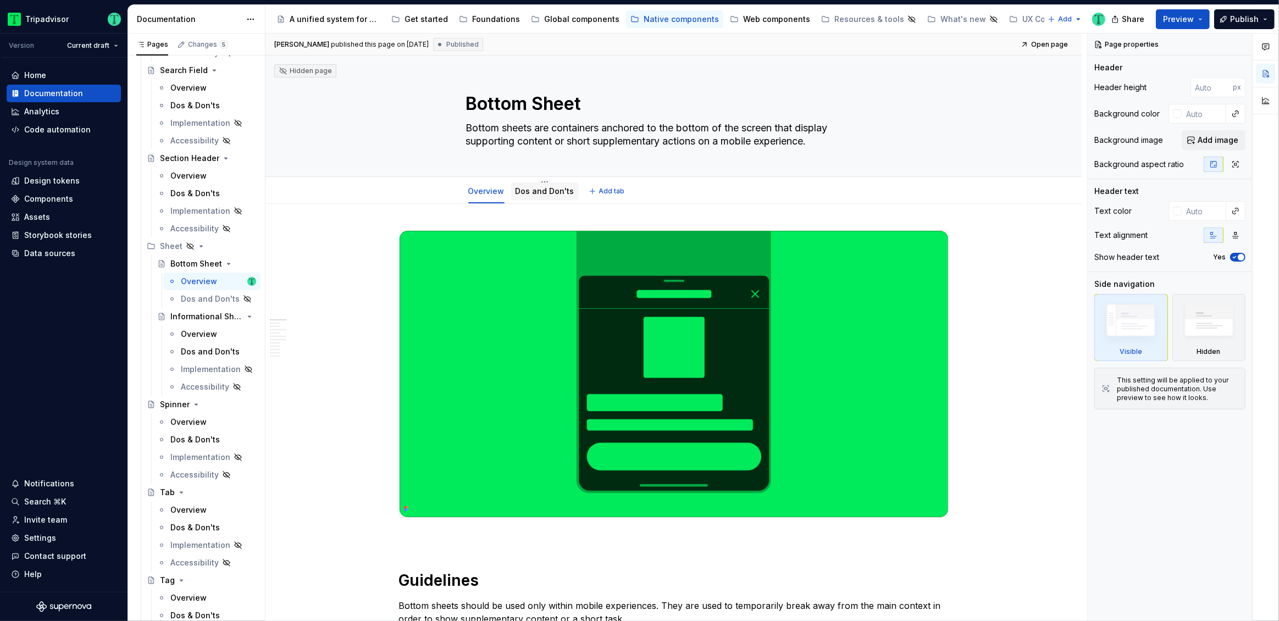
click at [531, 190] on link "Dos and Don'ts" at bounding box center [544, 190] width 59 height 9
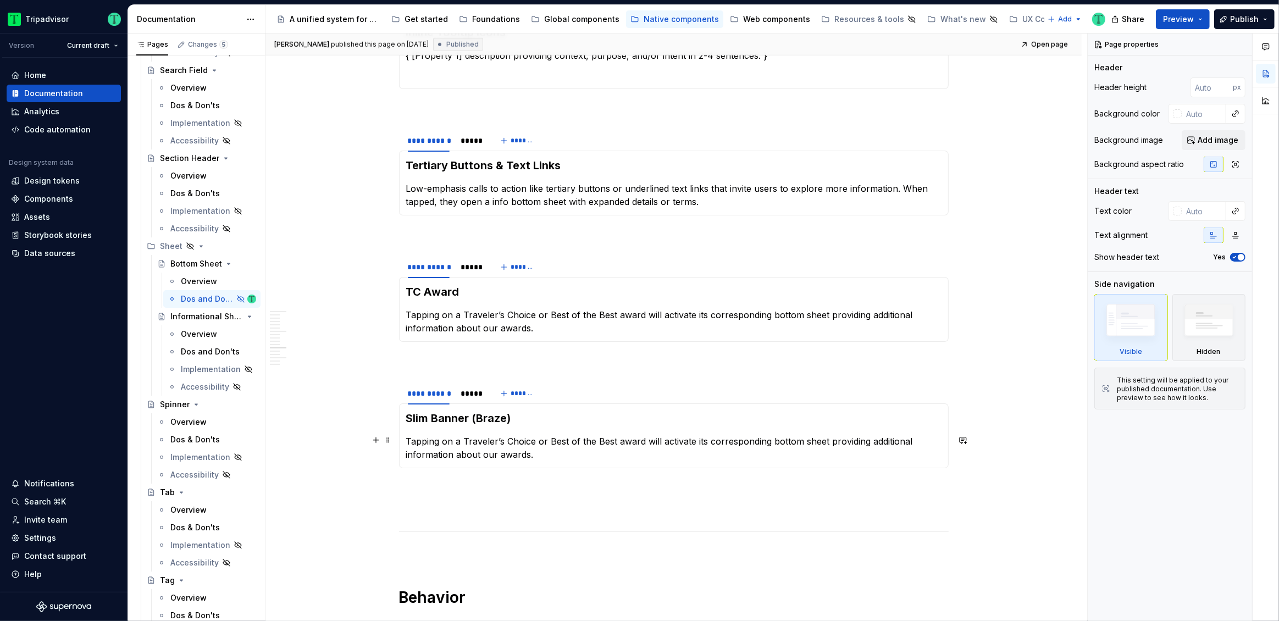
scroll to position [1170, 0]
click at [468, 142] on div "*****" at bounding box center [470, 140] width 21 height 11
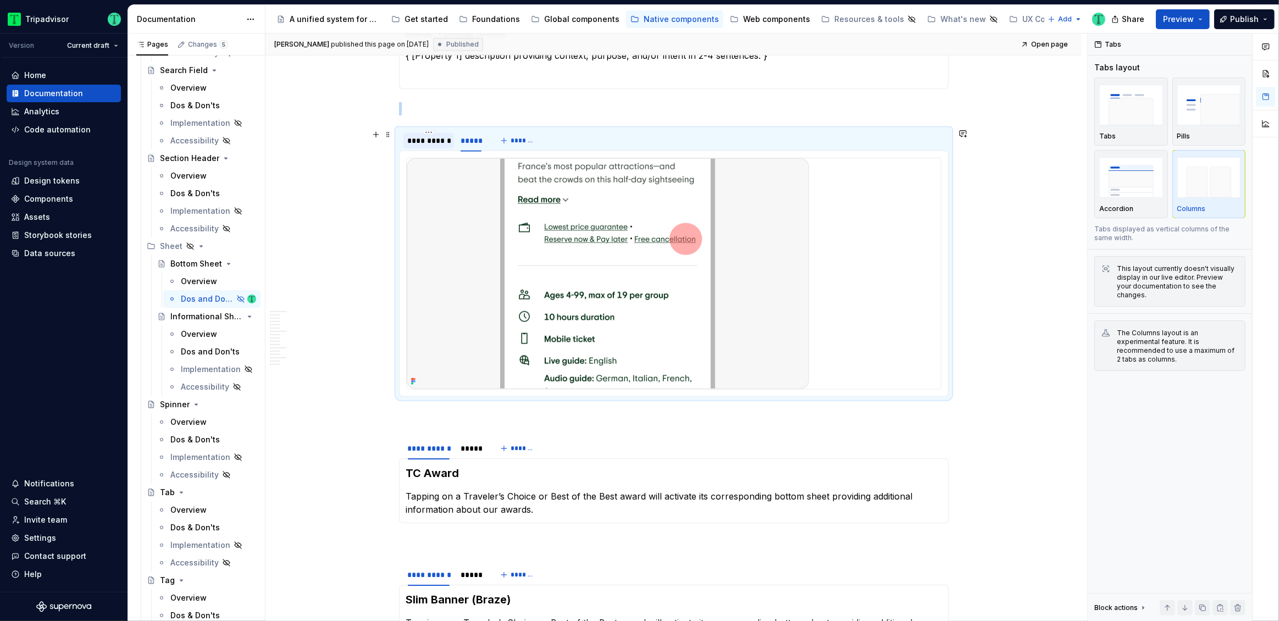
click at [442, 141] on div "**********" at bounding box center [429, 140] width 42 height 11
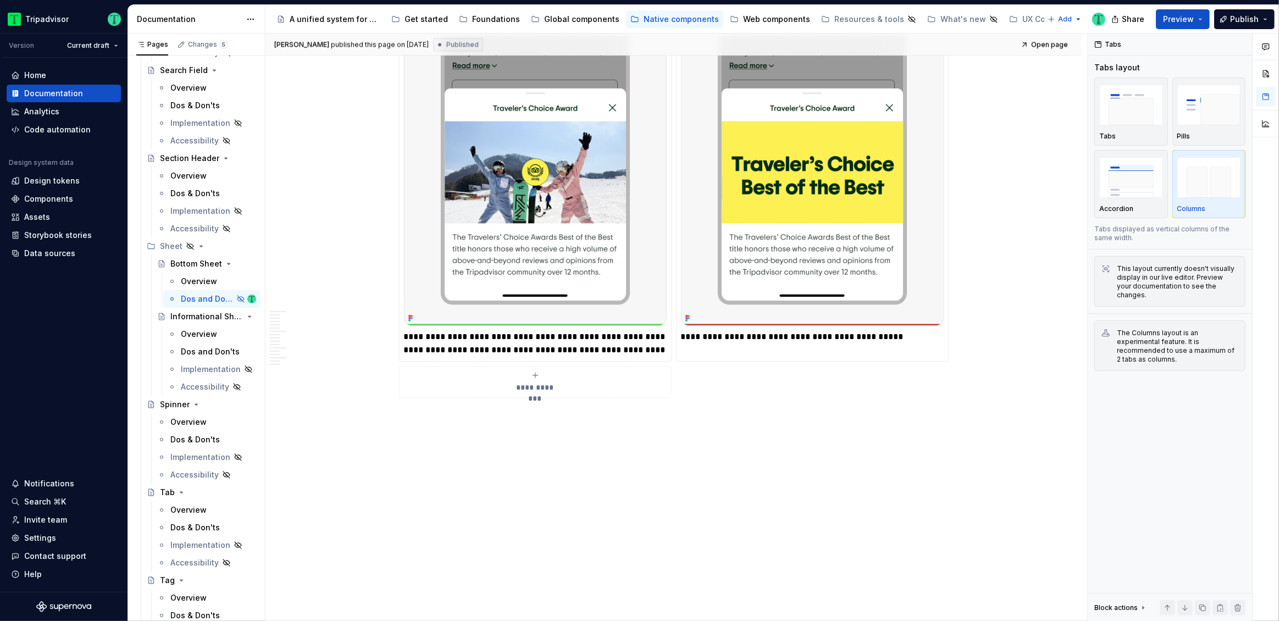
scroll to position [2554, 0]
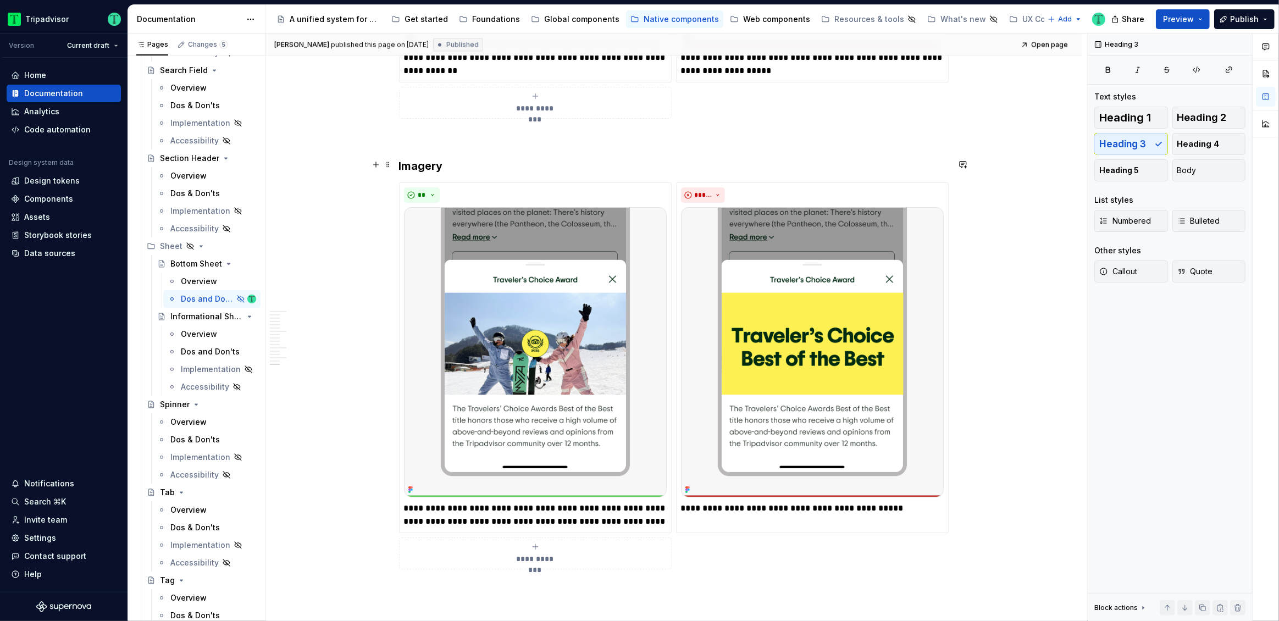
click at [416, 163] on h3 "Imagery" at bounding box center [673, 165] width 549 height 15
copy h3 "Imagery"
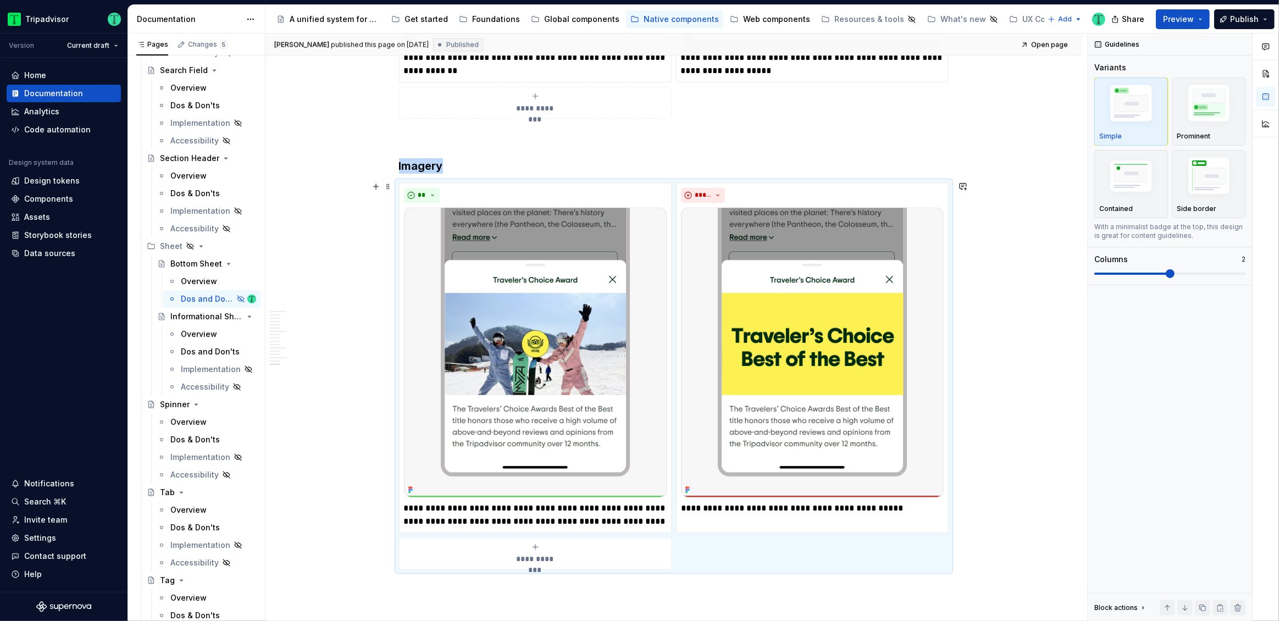
click at [559, 513] on p "**********" at bounding box center [535, 515] width 263 height 26
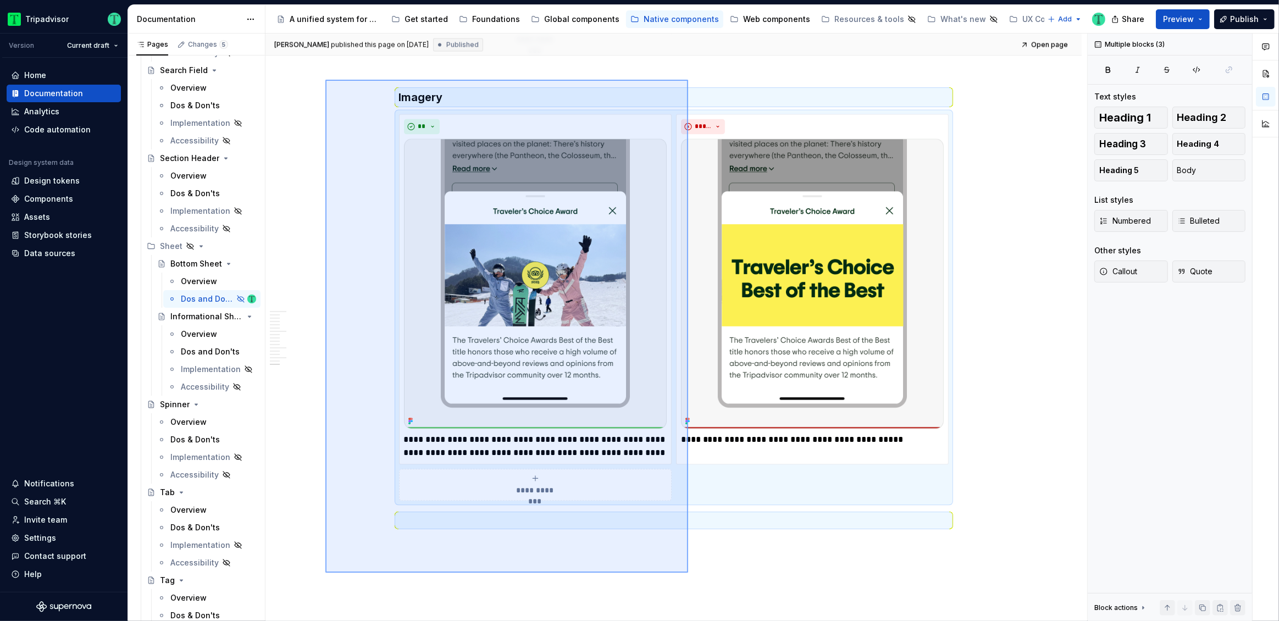
scroll to position [2624, 0]
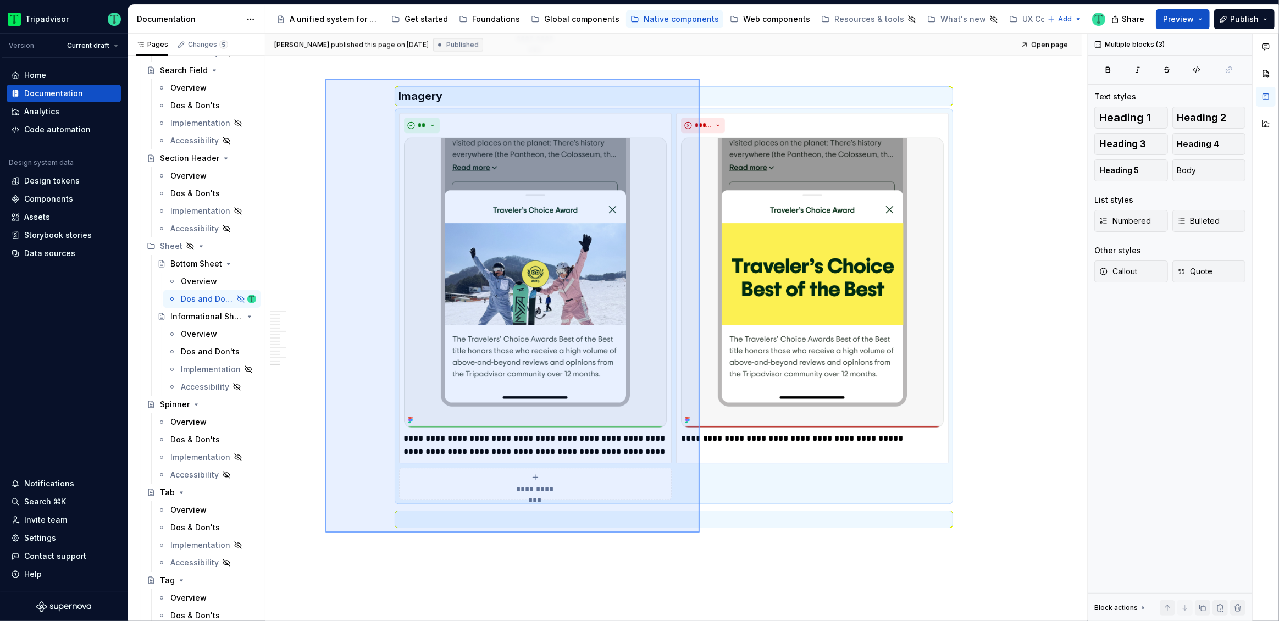
drag, startPoint x: 325, startPoint y: 148, endPoint x: 699, endPoint y: 532, distance: 536.2
click at [699, 532] on div "**********" at bounding box center [675, 328] width 821 height 588
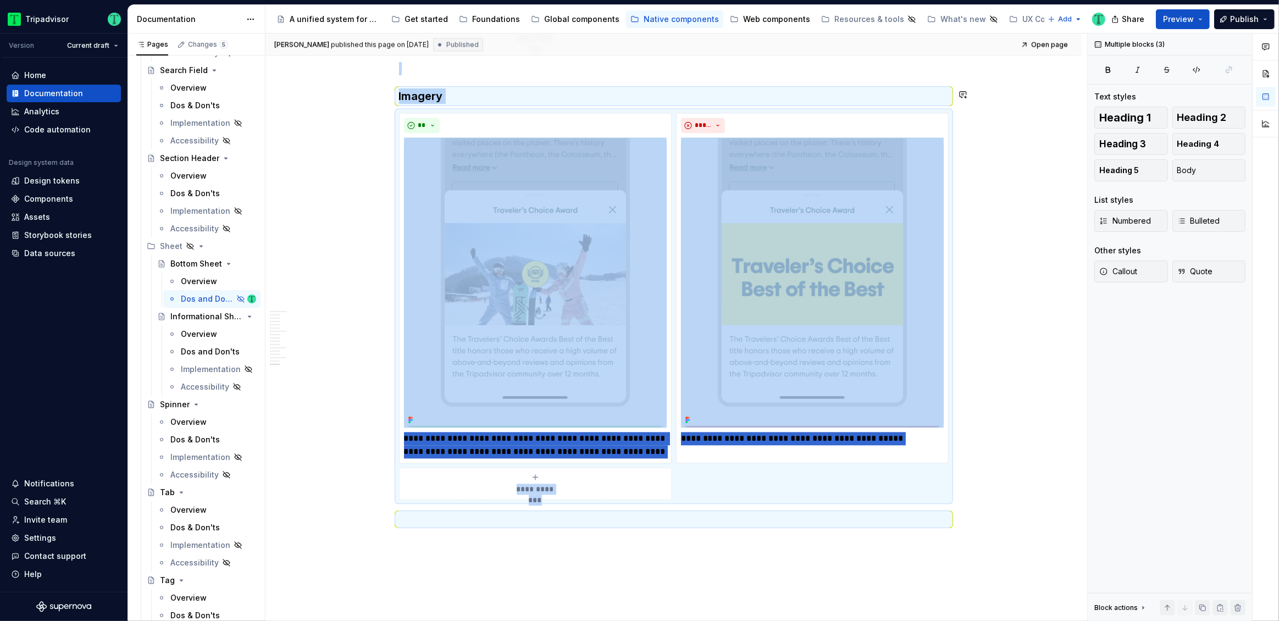
copy div "**********"
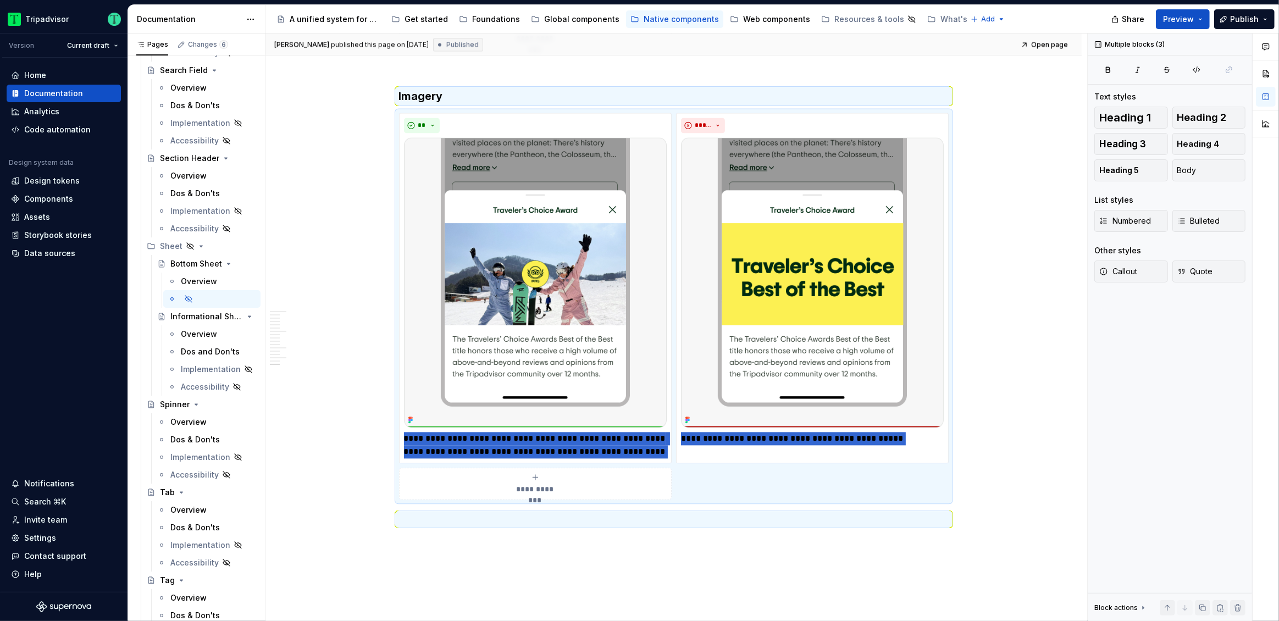
type textarea "*"
